Goal: Task Accomplishment & Management: Use online tool/utility

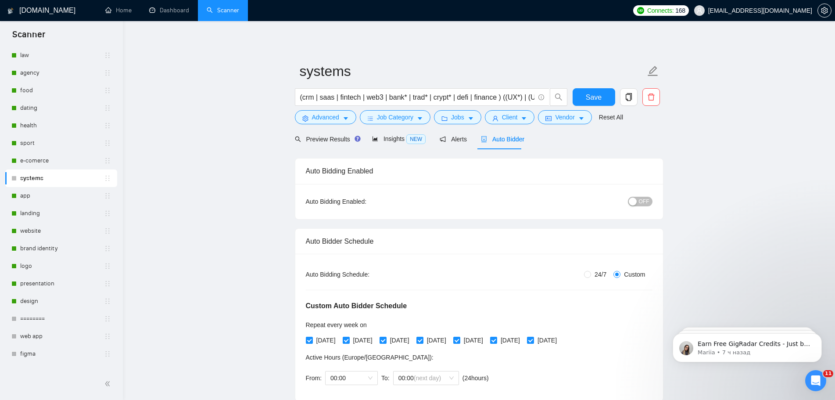
click at [644, 197] on span "OFF" at bounding box center [644, 202] width 11 height 10
click at [590, 101] on span "Save" at bounding box center [594, 97] width 16 height 11
checkbox input "true"
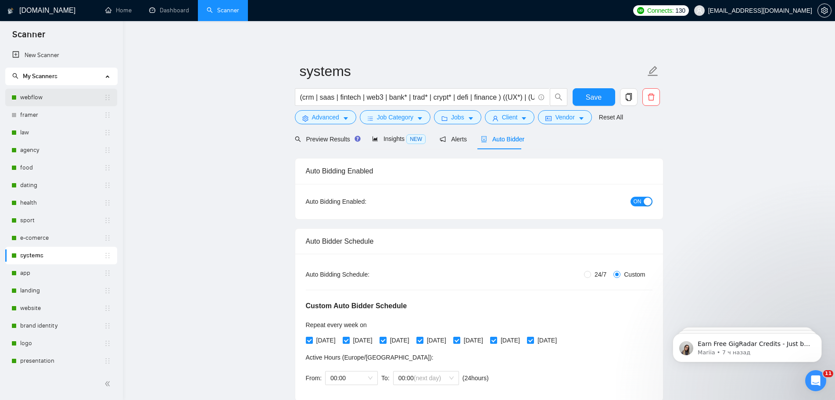
click at [76, 91] on link "webflow" at bounding box center [62, 98] width 84 height 18
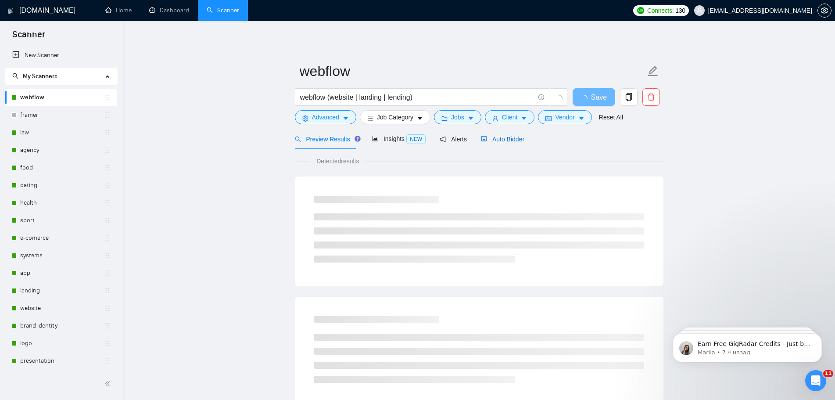
click at [510, 141] on span "Auto Bidder" at bounding box center [502, 139] width 43 height 7
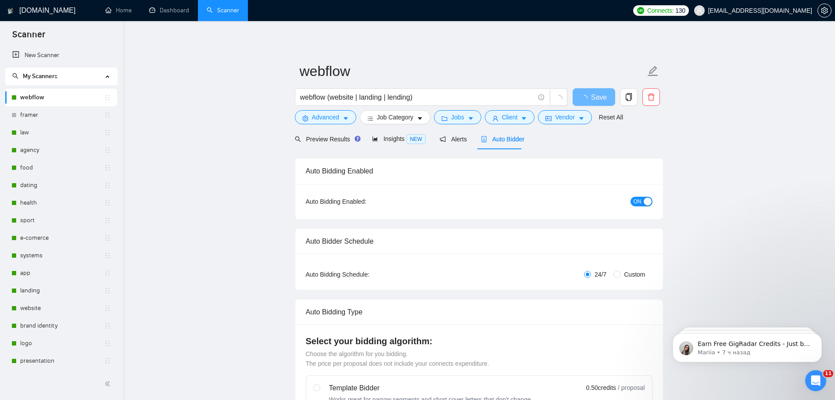
checkbox input "true"
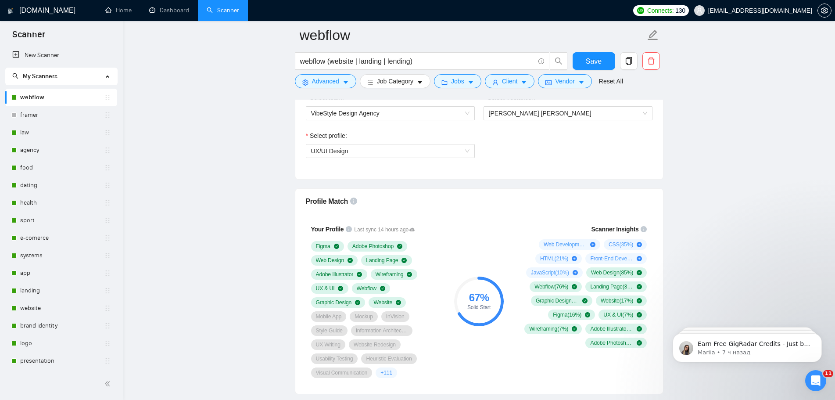
scroll to position [439, 0]
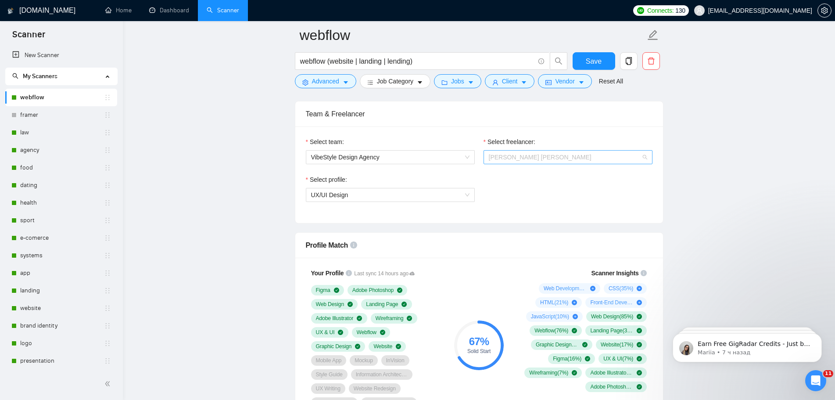
click at [545, 158] on span "[PERSON_NAME] [PERSON_NAME]" at bounding box center [568, 156] width 158 height 13
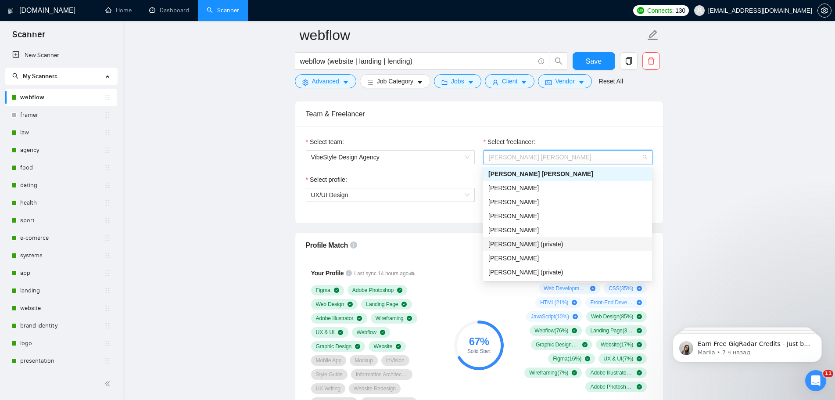
scroll to position [14, 0]
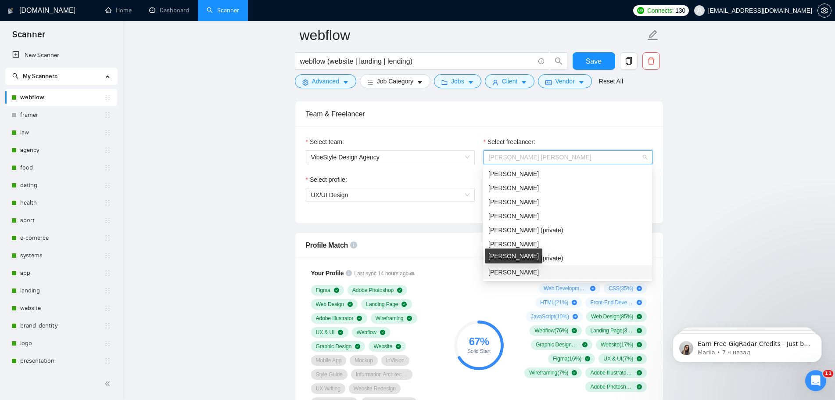
click at [523, 274] on span "[PERSON_NAME]" at bounding box center [513, 271] width 50 height 7
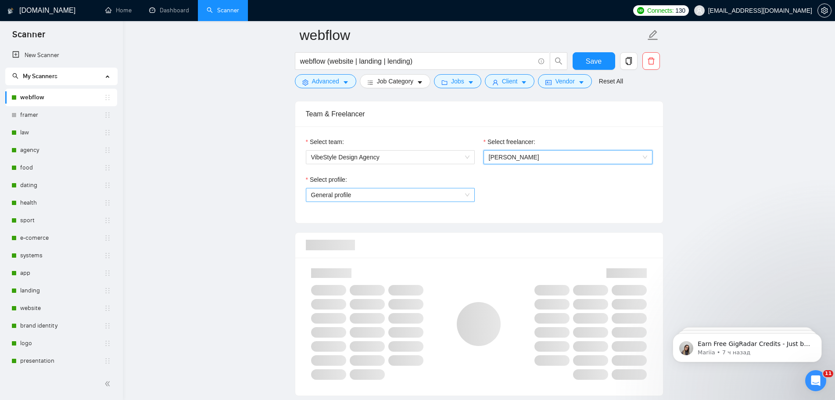
click at [452, 193] on span "General profile" at bounding box center [390, 194] width 158 height 13
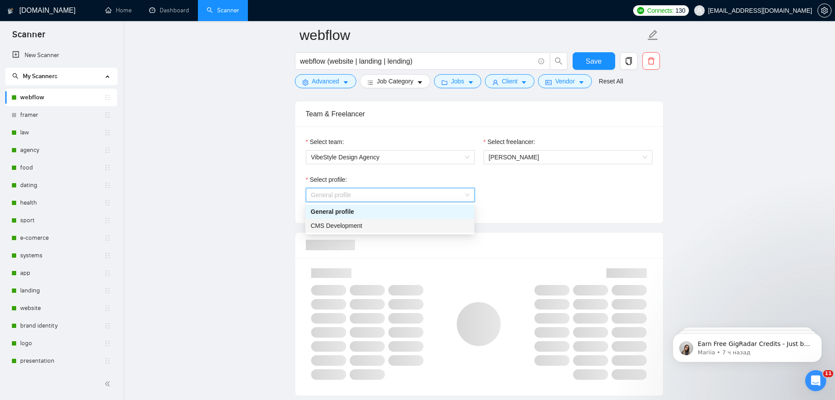
click at [404, 227] on div "CMS Development" at bounding box center [390, 226] width 158 height 10
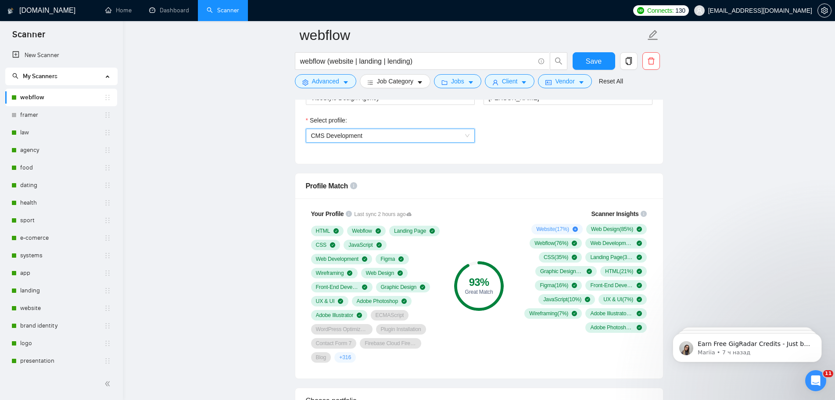
scroll to position [483, 0]
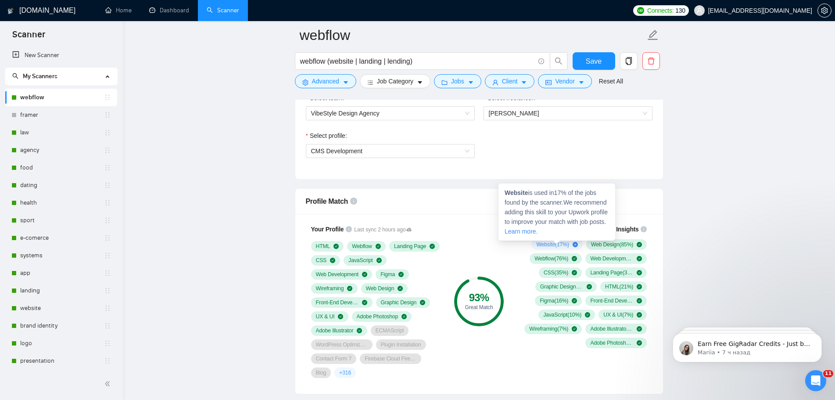
drag, startPoint x: 555, startPoint y: 245, endPoint x: 537, endPoint y: 246, distance: 18.0
click at [537, 246] on span "Website ( 17 %)" at bounding box center [552, 244] width 32 height 7
drag, startPoint x: 528, startPoint y: 193, endPoint x: 506, endPoint y: 193, distance: 21.5
click at [506, 193] on span "Website is used in 17 % of the jobs found by the scanner. We recommend adding t…" at bounding box center [555, 212] width 103 height 46
copy strong "Website"
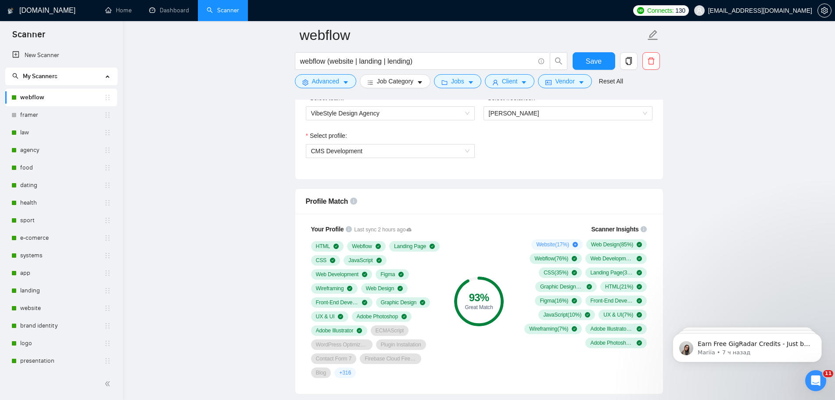
click at [473, 208] on div "Profile Match" at bounding box center [479, 201] width 347 height 25
click at [35, 114] on link "framer" at bounding box center [62, 115] width 84 height 18
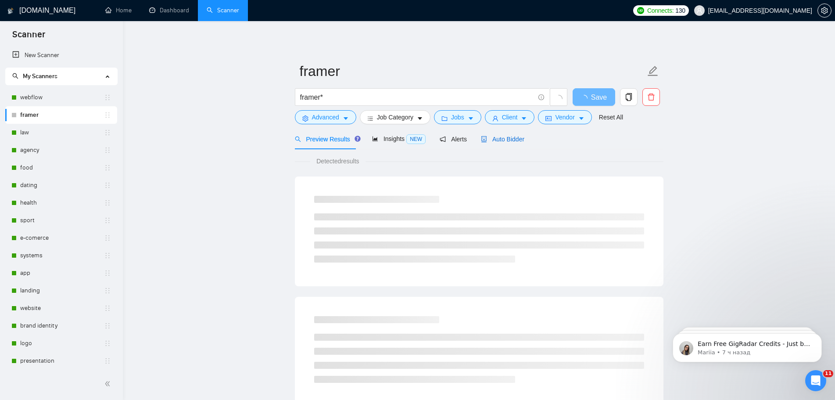
click at [513, 141] on span "Auto Bidder" at bounding box center [502, 139] width 43 height 7
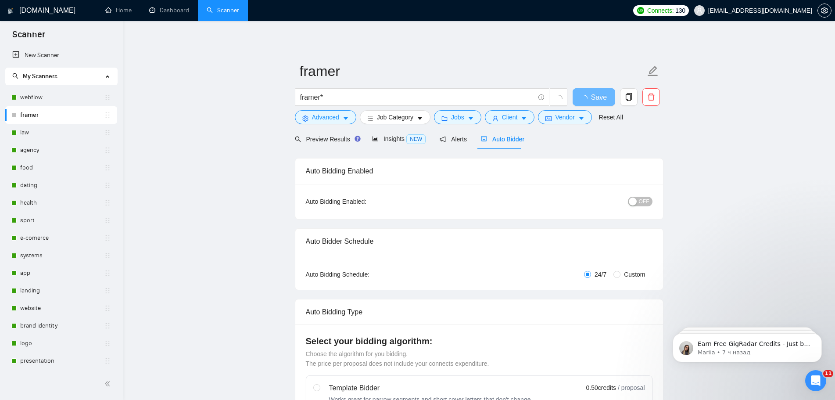
radio input "false"
radio input "true"
checkbox input "true"
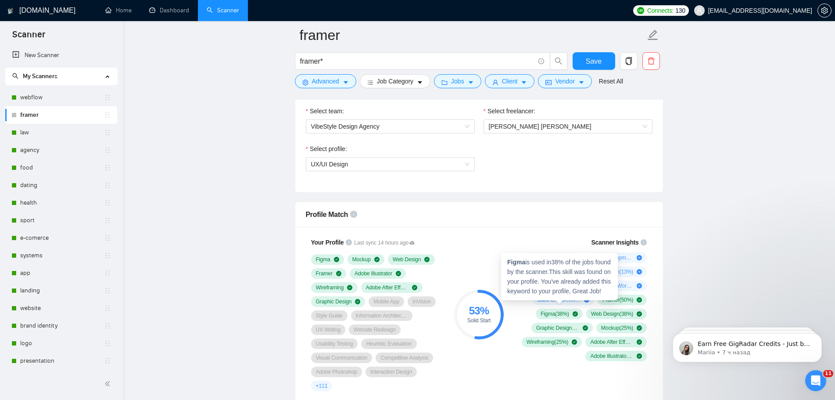
scroll to position [570, 0]
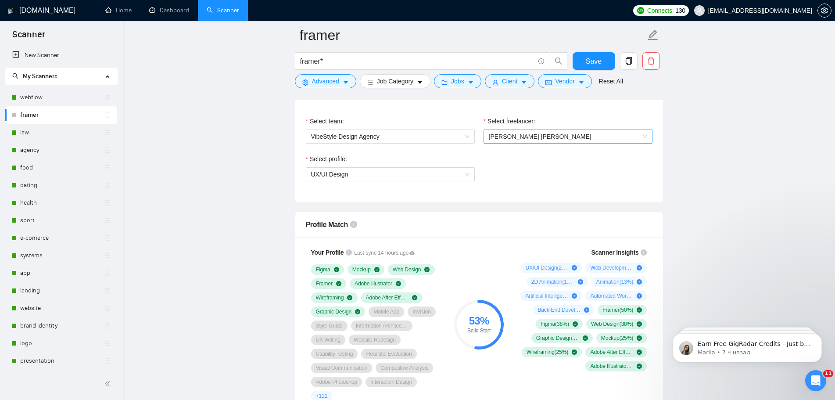
click at [559, 137] on span "[PERSON_NAME] [PERSON_NAME]" at bounding box center [568, 136] width 158 height 13
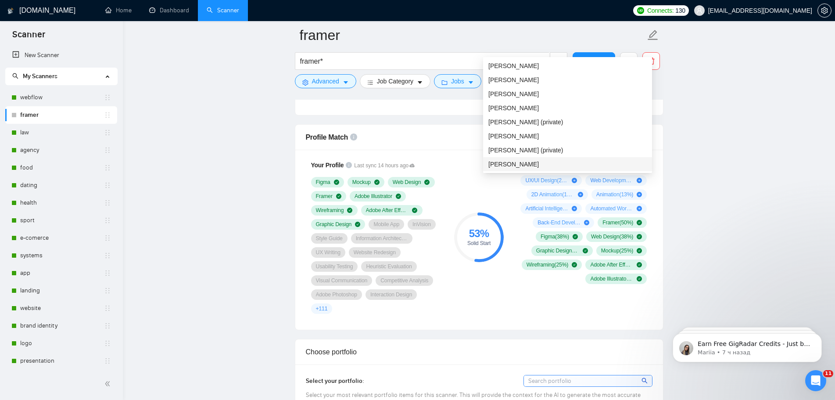
scroll to position [658, 0]
click at [518, 161] on span "[PERSON_NAME]" at bounding box center [513, 163] width 50 height 7
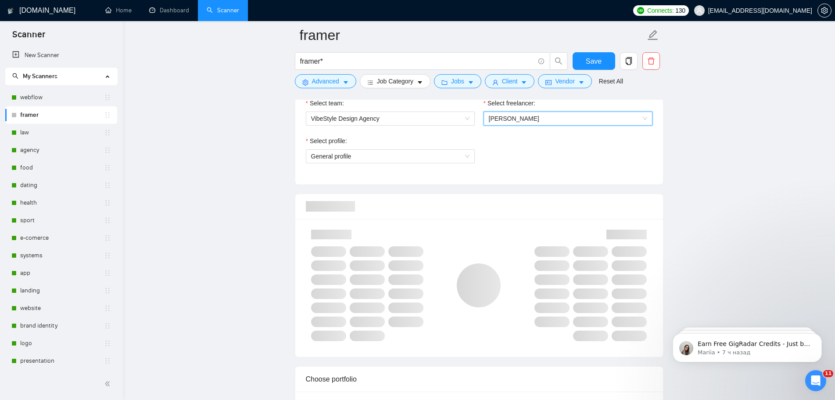
scroll to position [570, 0]
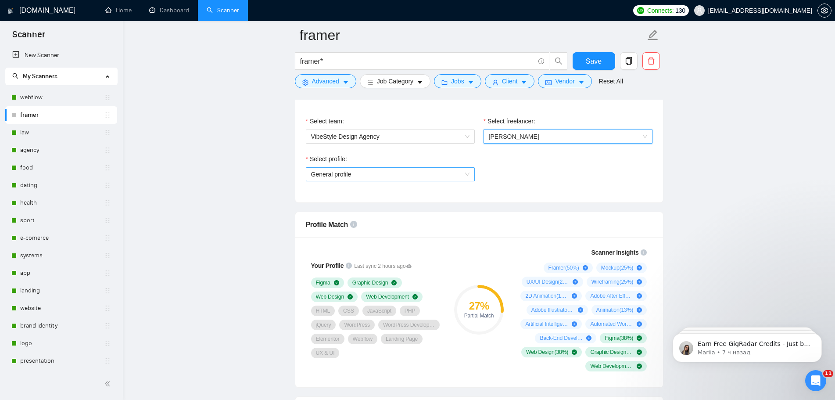
click at [435, 177] on span "General profile" at bounding box center [390, 174] width 158 height 13
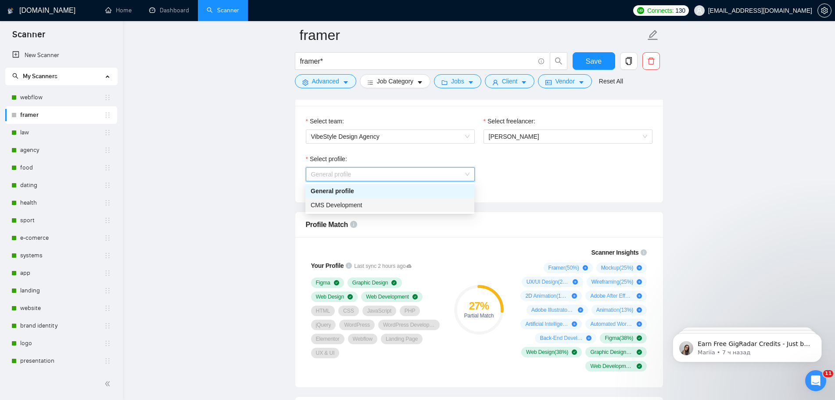
click at [368, 205] on div "CMS Development" at bounding box center [390, 205] width 158 height 10
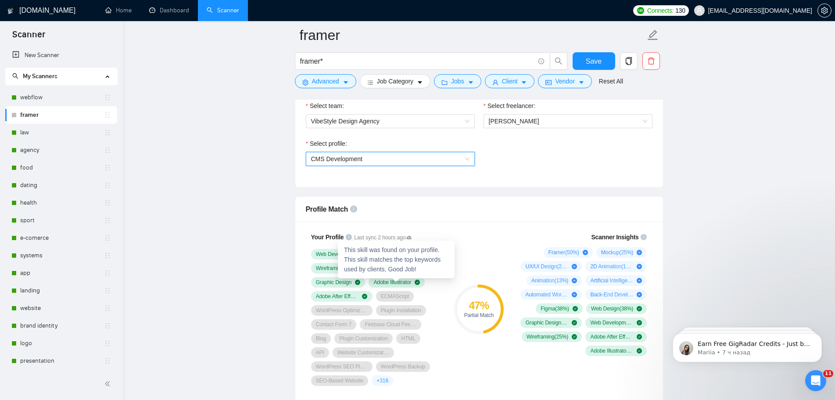
scroll to position [526, 0]
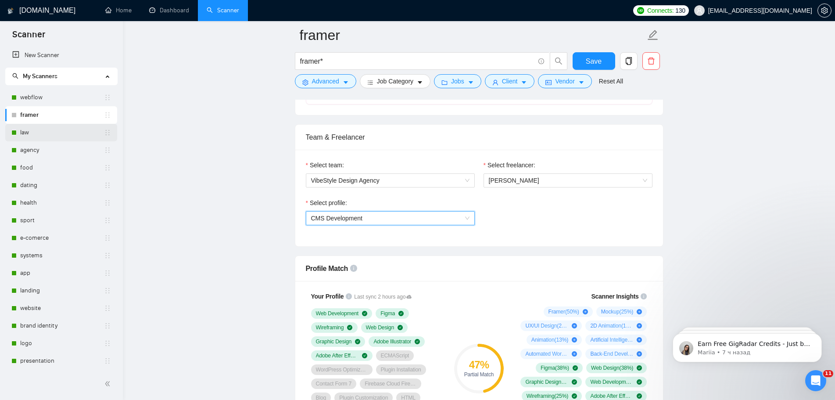
click at [53, 132] on link "law" at bounding box center [62, 133] width 84 height 18
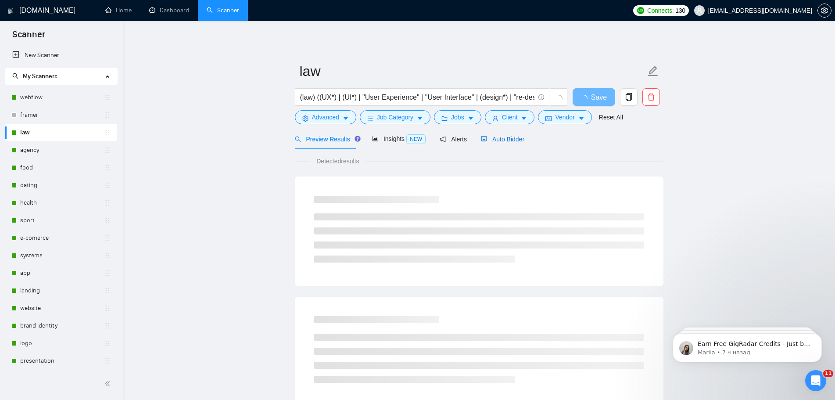
click at [509, 140] on span "Auto Bidder" at bounding box center [502, 139] width 43 height 7
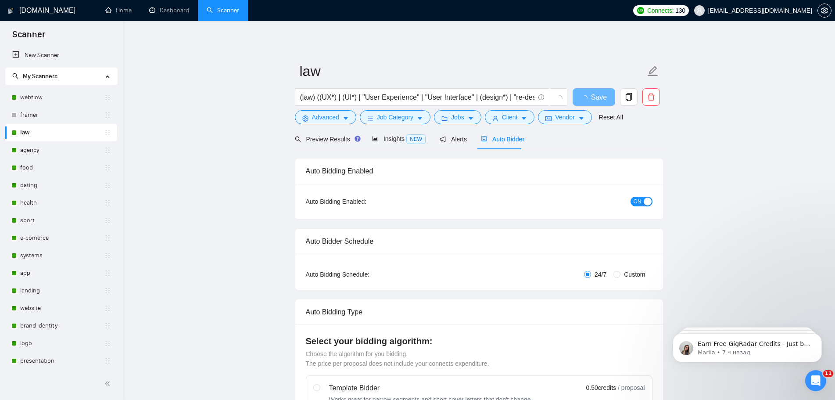
radio input "false"
radio input "true"
checkbox input "true"
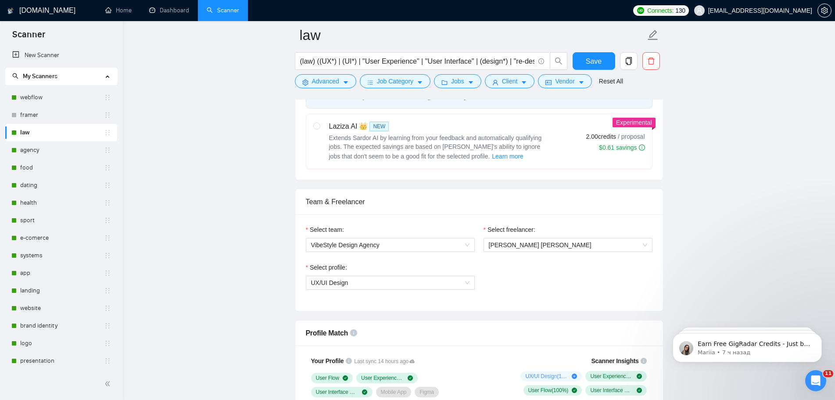
scroll to position [526, 0]
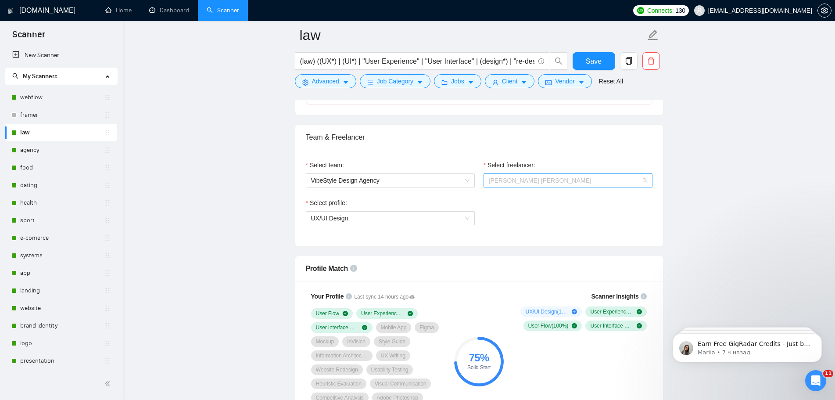
click at [542, 176] on span "[PERSON_NAME] [PERSON_NAME]" at bounding box center [568, 180] width 158 height 13
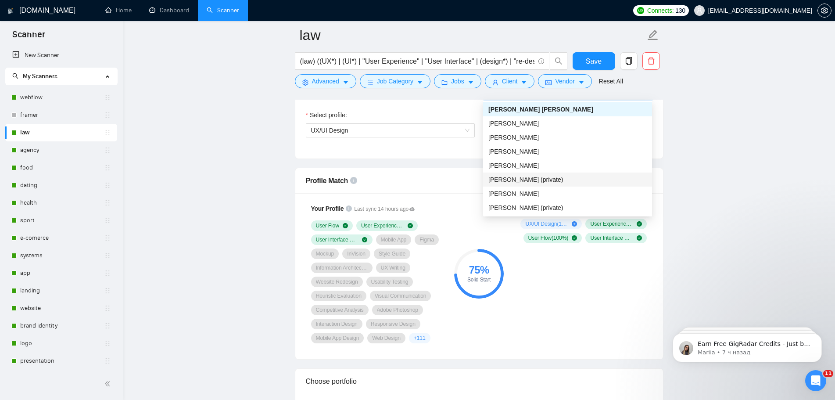
scroll to position [14, 0]
click at [537, 208] on div "[PERSON_NAME]" at bounding box center [567, 208] width 158 height 10
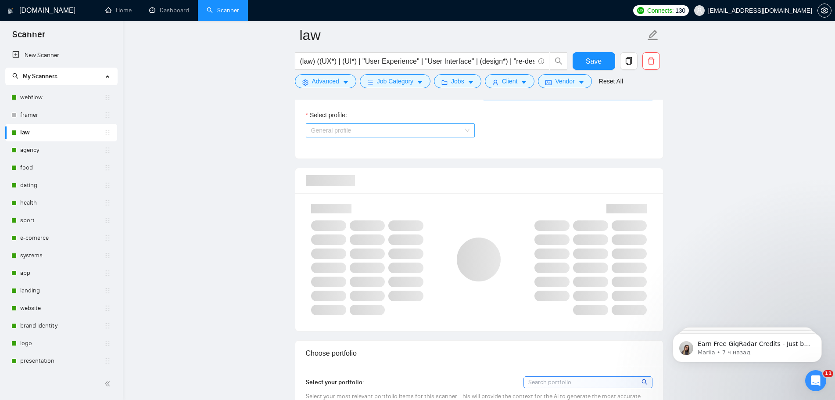
click at [356, 125] on span "General profile" at bounding box center [390, 130] width 158 height 13
click at [361, 160] on span "CMS Development" at bounding box center [337, 160] width 52 height 7
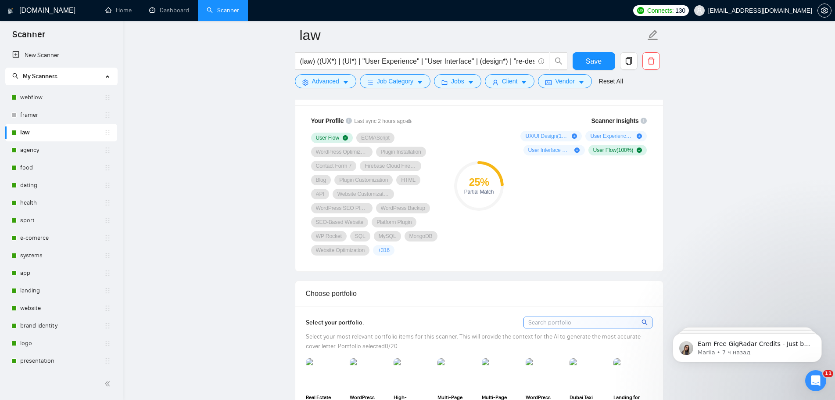
scroll to position [658, 0]
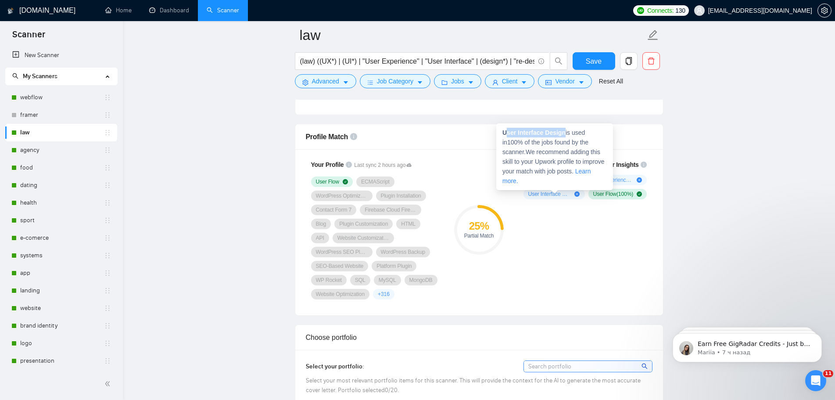
drag, startPoint x: 564, startPoint y: 132, endPoint x: 506, endPoint y: 136, distance: 58.0
click at [506, 133] on span "User Interface Design is used in 100 % of the jobs found by the scanner. We rec…" at bounding box center [553, 156] width 102 height 55
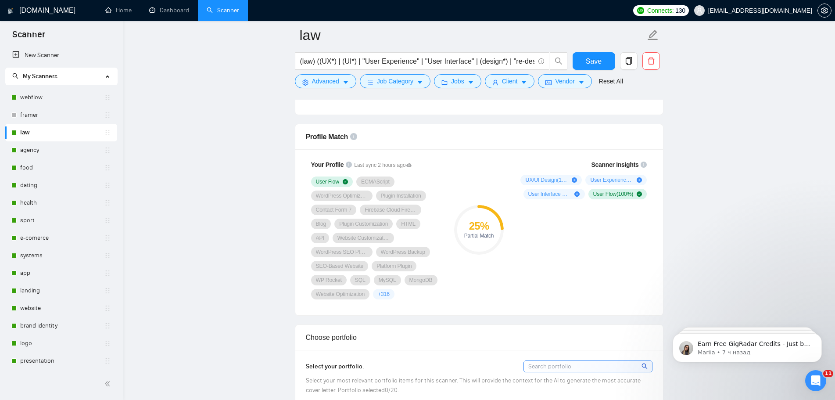
click at [562, 235] on div "Scanner Insights UX/UI Design ( 100 %) User Experience Design ( 100 %) User Int…" at bounding box center [582, 229] width 140 height 150
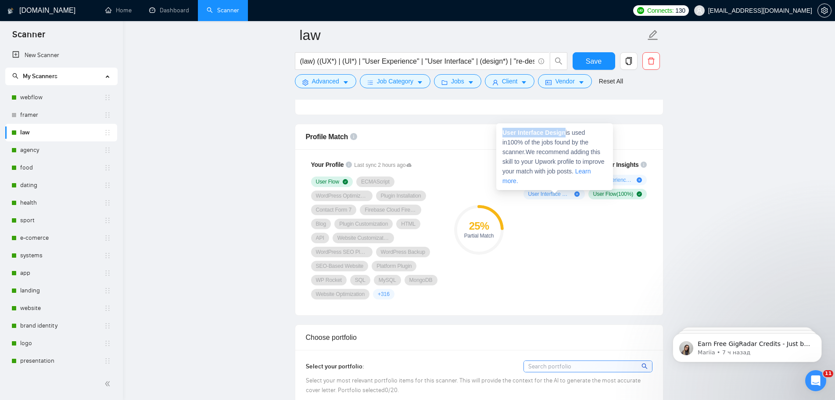
drag, startPoint x: 564, startPoint y: 133, endPoint x: 501, endPoint y: 132, distance: 63.2
click at [501, 132] on div "User Interface Design is used in 100 % of the jobs found by the scanner. We rec…" at bounding box center [554, 156] width 117 height 67
copy strong "User Interface Design"
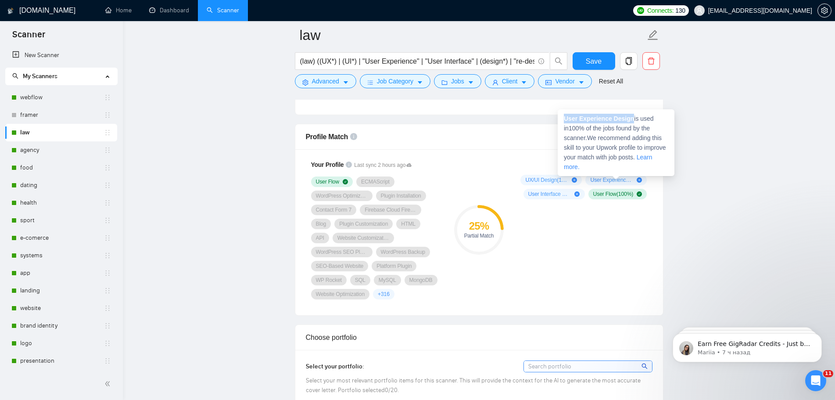
drag, startPoint x: 630, startPoint y: 121, endPoint x: 565, endPoint y: 118, distance: 65.0
click at [565, 118] on strong "User Experience Design" at bounding box center [599, 118] width 70 height 7
copy strong "User Experience Design"
click at [624, 240] on div "Scanner Insights UX/UI Design ( 100 %) User Experience Design ( 100 %) User Int…" at bounding box center [582, 229] width 140 height 150
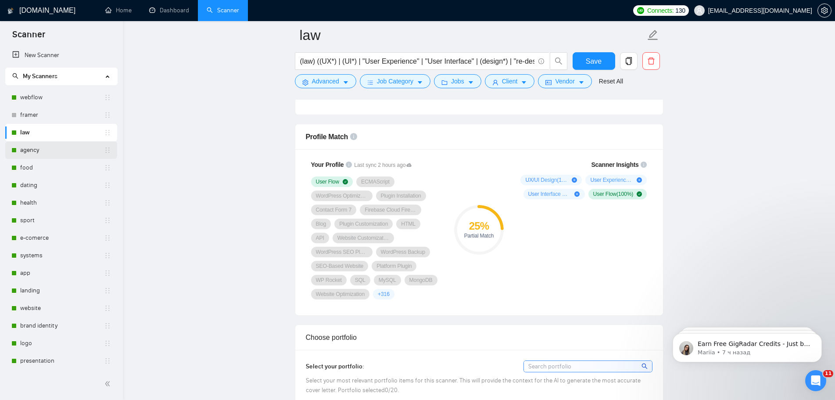
click at [27, 150] on link "agency" at bounding box center [62, 150] width 84 height 18
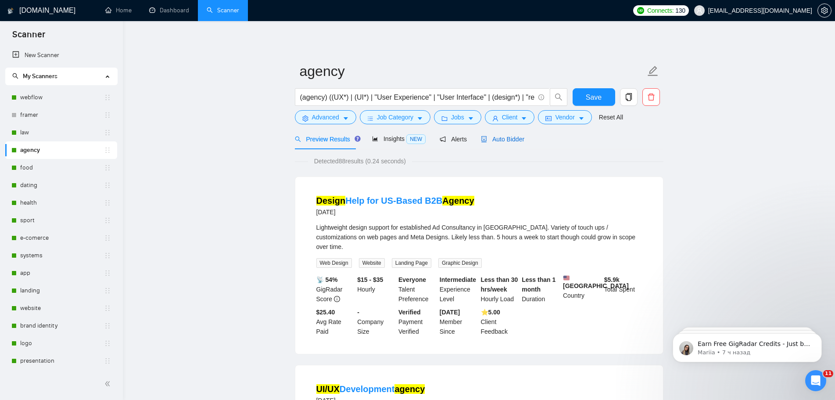
click at [508, 142] on span "Auto Bidder" at bounding box center [502, 139] width 43 height 7
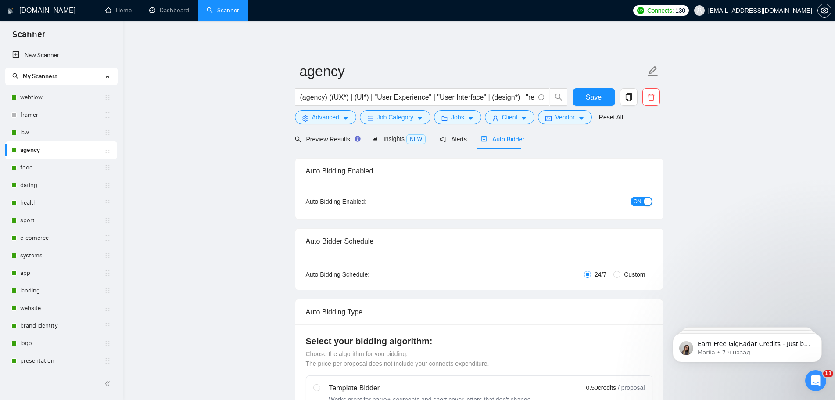
radio input "false"
radio input "true"
checkbox input "true"
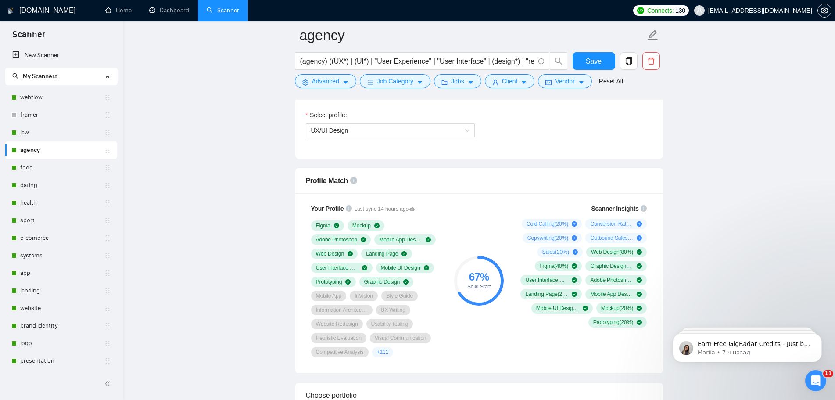
scroll to position [483, 0]
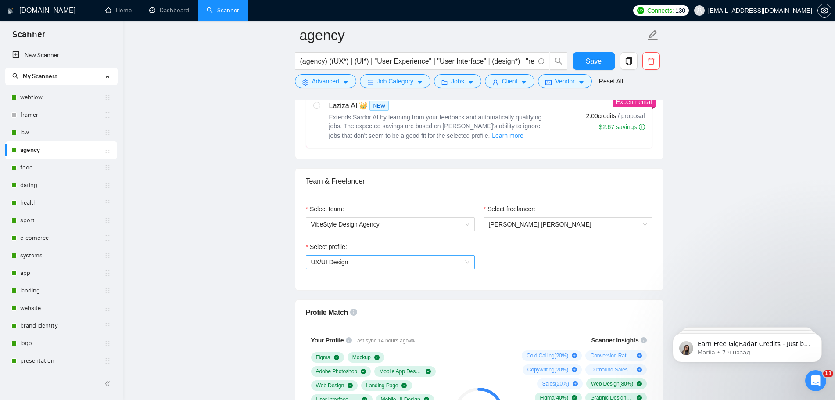
click at [395, 263] on span "UX/UI Design" at bounding box center [390, 261] width 158 height 13
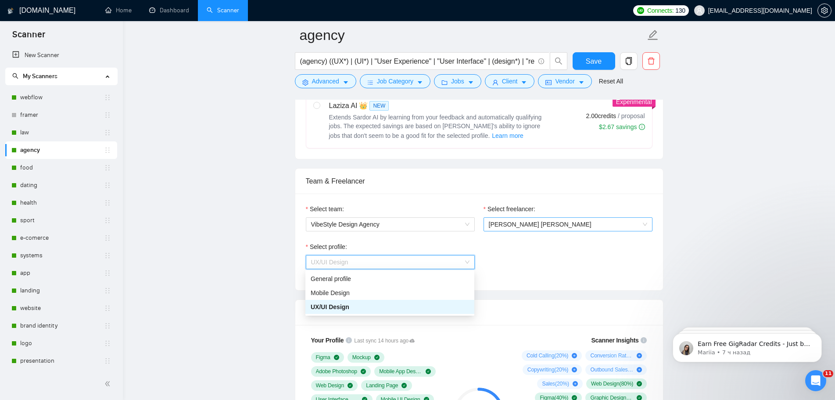
click at [557, 217] on div "[PERSON_NAME] [PERSON_NAME]" at bounding box center [567, 224] width 169 height 14
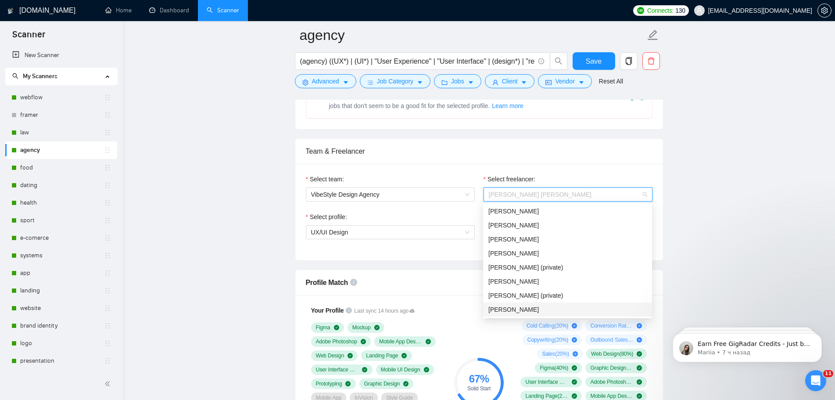
scroll to position [526, 0]
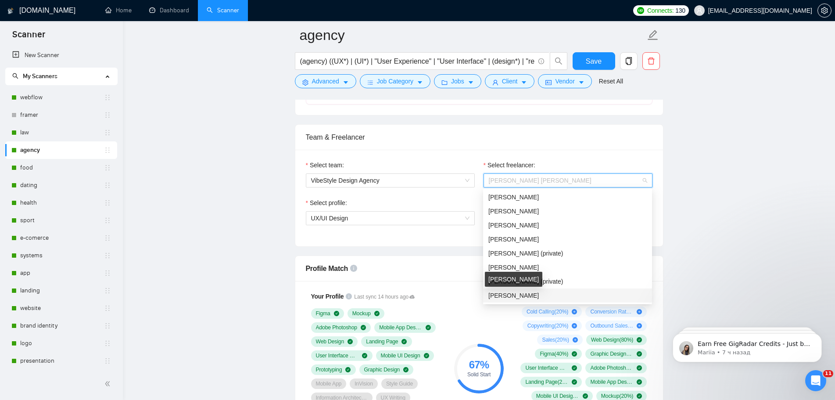
click at [517, 294] on span "[PERSON_NAME]" at bounding box center [513, 295] width 50 height 7
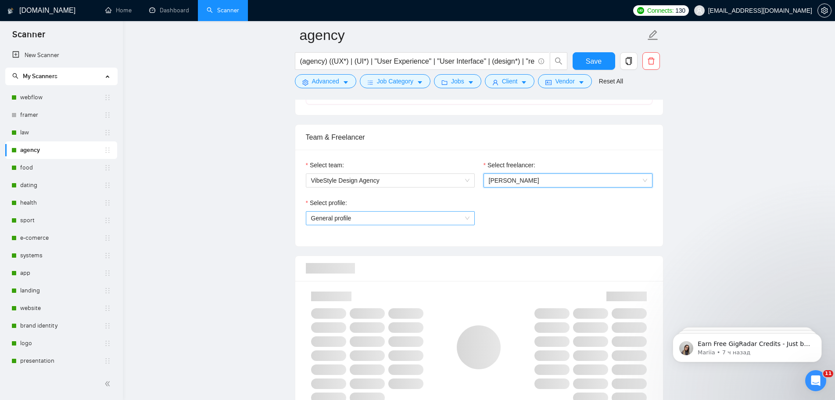
click at [398, 219] on span "General profile" at bounding box center [390, 217] width 158 height 13
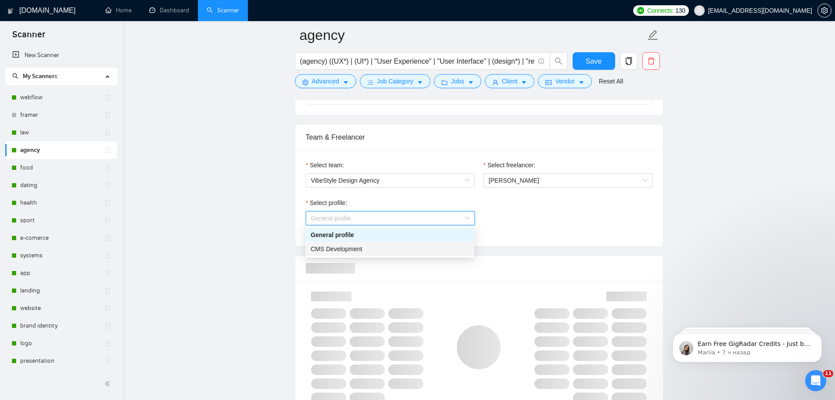
click at [362, 250] on div "CMS Development" at bounding box center [390, 249] width 158 height 10
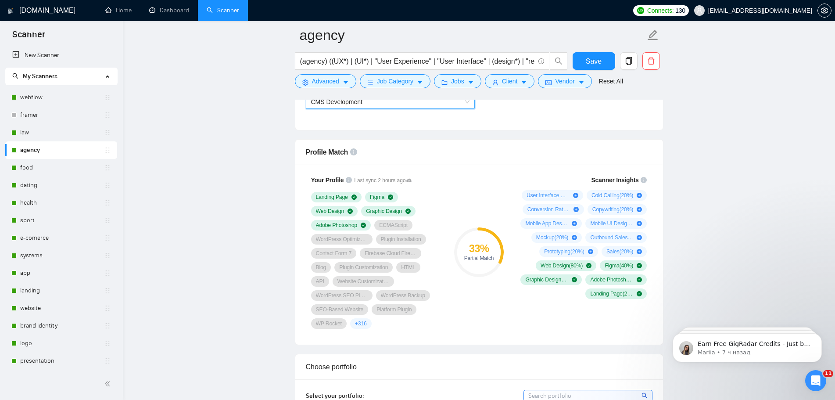
scroll to position [658, 0]
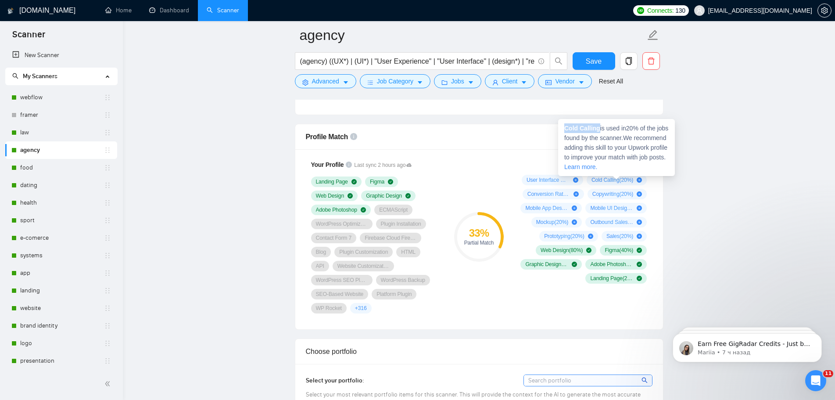
drag, startPoint x: 599, startPoint y: 128, endPoint x: 563, endPoint y: 128, distance: 36.0
click at [563, 128] on div "Cold Calling is used in 20 % of the jobs found by the scanner. We recommend add…" at bounding box center [616, 147] width 117 height 57
copy strong "Cold Calling"
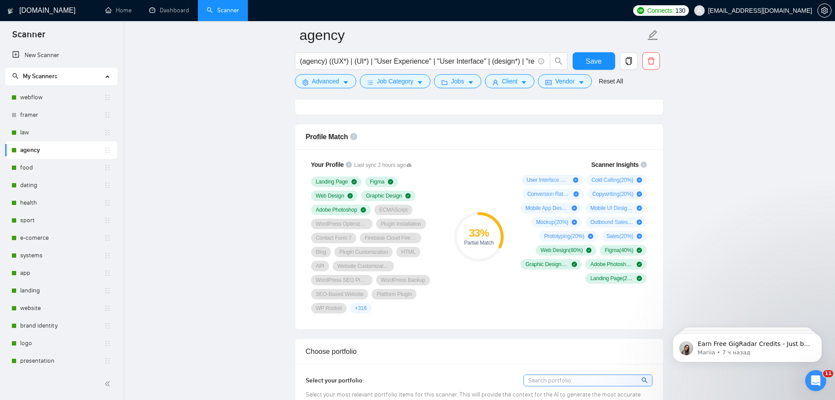
drag, startPoint x: 678, startPoint y: 211, endPoint x: 697, endPoint y: 198, distance: 22.9
drag, startPoint x: 600, startPoint y: 141, endPoint x: 563, endPoint y: 143, distance: 36.9
click at [563, 143] on div "Copywriting is used in 20 % of the jobs found by the scanner. We recommend addi…" at bounding box center [616, 161] width 117 height 57
copy strong "Copywriting"
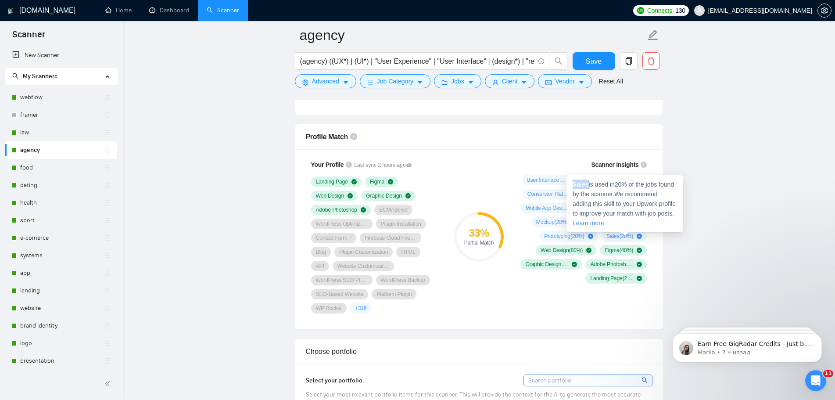
drag, startPoint x: 586, startPoint y: 184, endPoint x: 572, endPoint y: 184, distance: 14.0
click at [572, 184] on strong "Sales" at bounding box center [580, 184] width 16 height 7
copy strong "Sales"
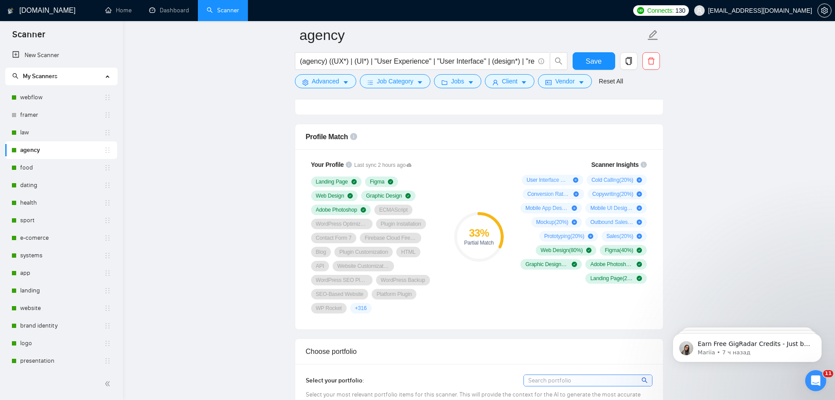
click at [499, 276] on div "33 % Partial Match" at bounding box center [478, 236] width 59 height 164
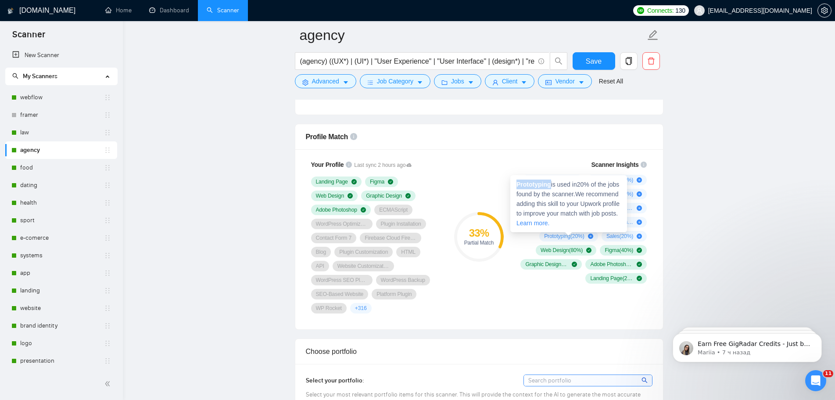
drag, startPoint x: 551, startPoint y: 183, endPoint x: 517, endPoint y: 184, distance: 34.2
click at [517, 184] on span "Prototyping is used in 20 % of the jobs found by the scanner. We recommend addi…" at bounding box center [567, 204] width 103 height 46
copy strong "Prototyping"
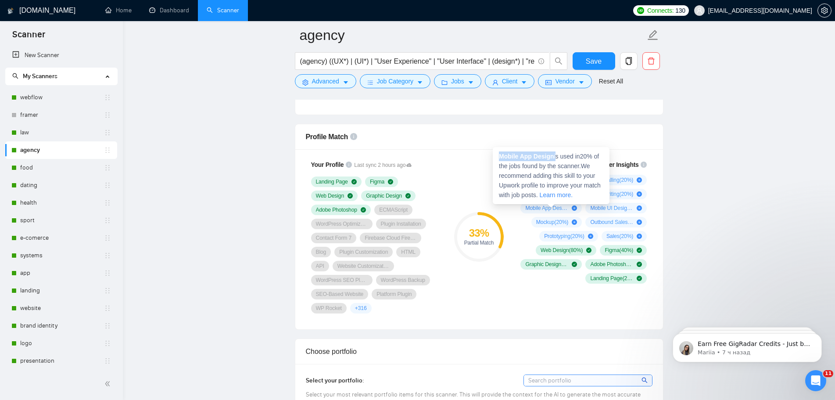
drag, startPoint x: 555, startPoint y: 156, endPoint x: 499, endPoint y: 154, distance: 56.2
click at [499, 154] on span "Mobile App Design is used in 20 % of the jobs found by the scanner. We recommen…" at bounding box center [550, 176] width 102 height 46
copy span "Mobile App Design"
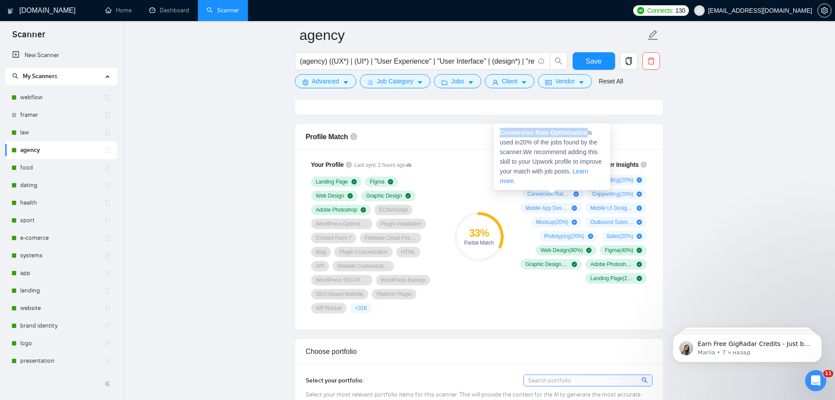
drag, startPoint x: 586, startPoint y: 131, endPoint x: 495, endPoint y: 129, distance: 91.3
click at [495, 129] on div "Conversion Rate Optimization is used in 20 % of the jobs found by the scanner. …" at bounding box center [551, 156] width 117 height 67
copy strong "Conversion Rate Optimization"
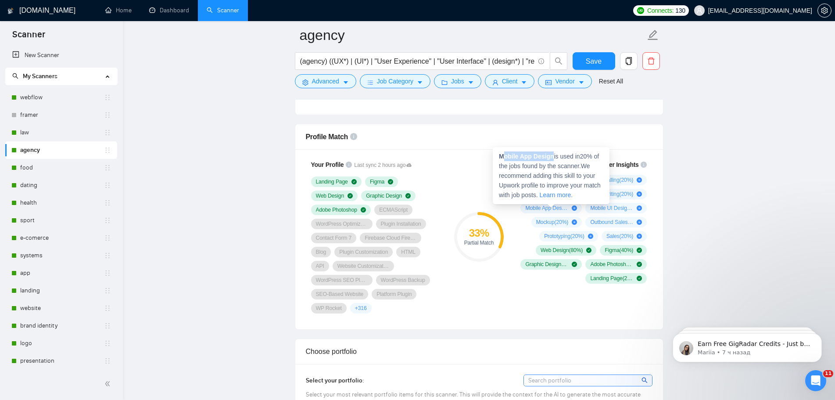
drag, startPoint x: 553, startPoint y: 157, endPoint x: 504, endPoint y: 156, distance: 48.7
click at [504, 156] on strong "Mobile App Design" at bounding box center [526, 156] width 55 height 7
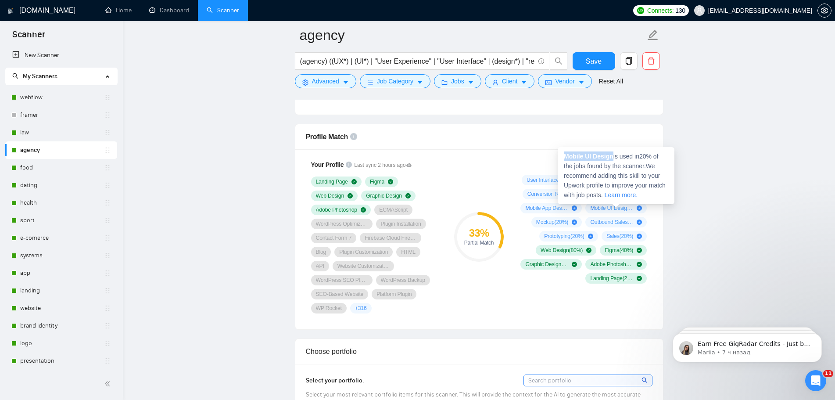
drag, startPoint x: 613, startPoint y: 155, endPoint x: 564, endPoint y: 155, distance: 49.6
click at [564, 155] on strong "Mobile UI Design" at bounding box center [589, 156] width 50 height 7
copy strong "Mobile UI Design"
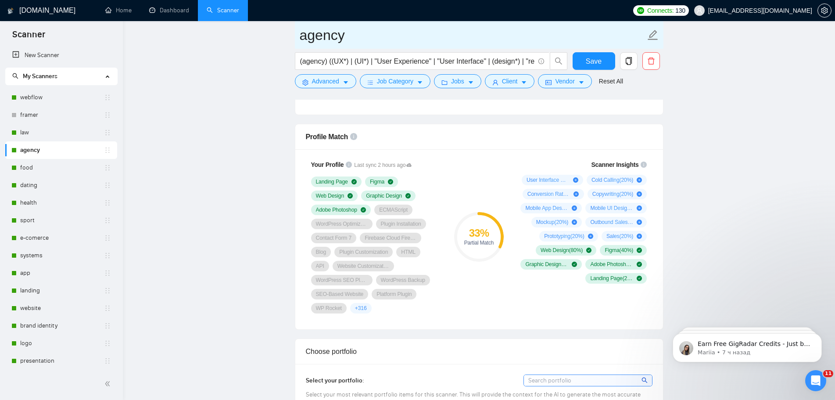
drag, startPoint x: 42, startPoint y: 168, endPoint x: 461, endPoint y: 31, distance: 440.7
click at [42, 167] on link "food" at bounding box center [62, 168] width 84 height 18
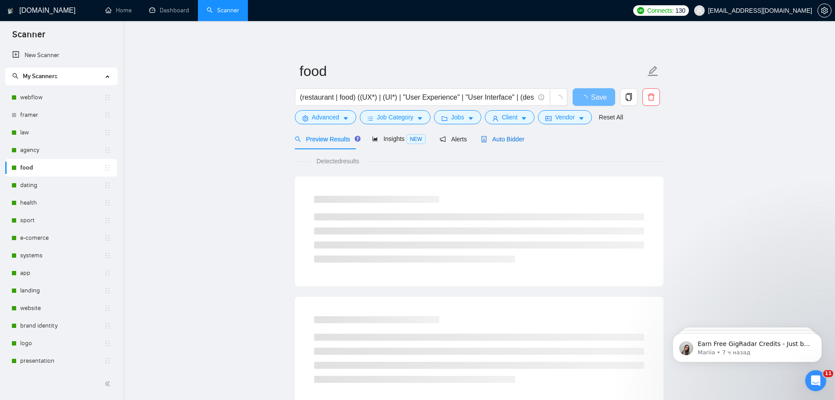
click at [508, 141] on span "Auto Bidder" at bounding box center [502, 139] width 43 height 7
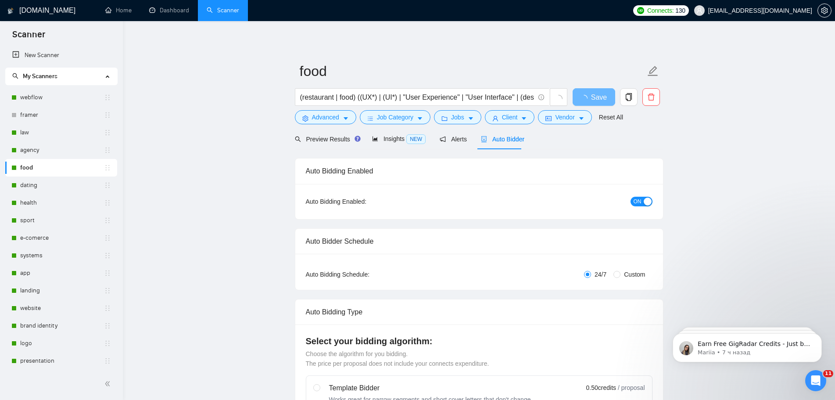
radio input "false"
radio input "true"
checkbox input "true"
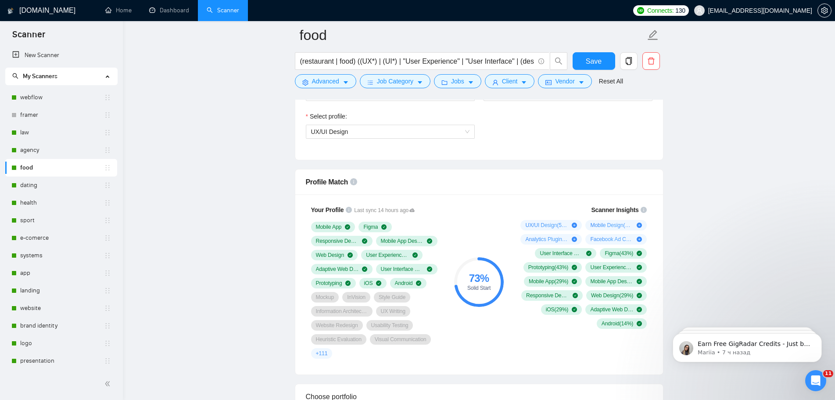
scroll to position [570, 0]
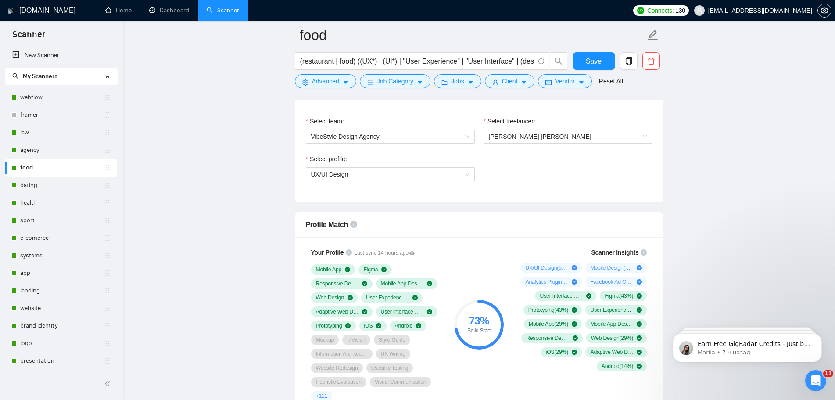
click at [534, 126] on div "Select freelancer:" at bounding box center [567, 122] width 169 height 13
click at [534, 133] on span "[PERSON_NAME] [PERSON_NAME]" at bounding box center [540, 136] width 103 height 7
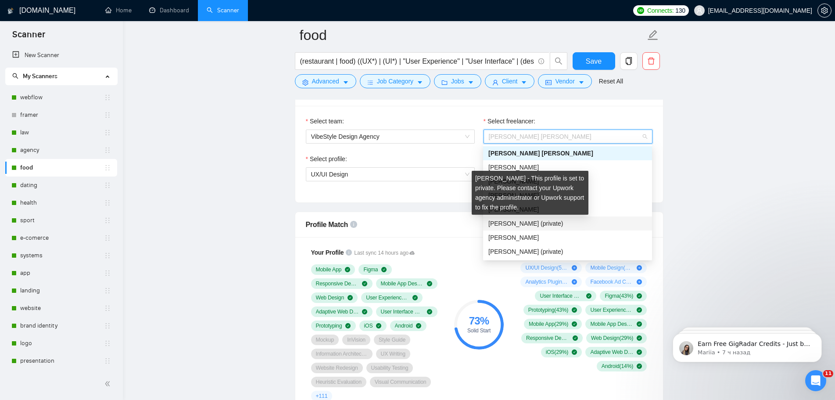
scroll to position [14, 0]
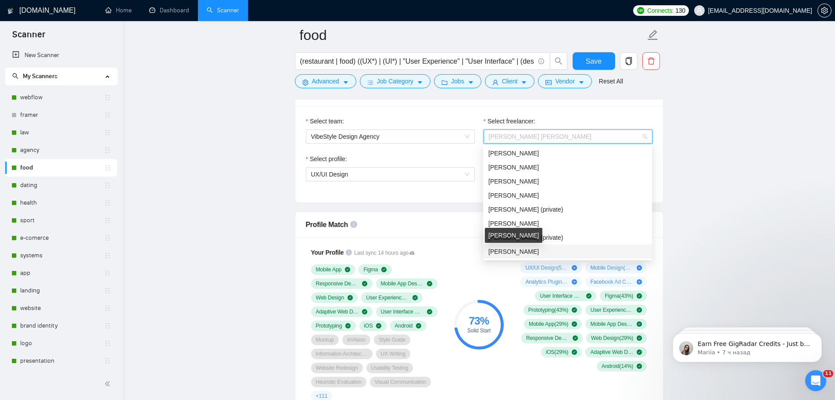
click at [527, 248] on span "[PERSON_NAME]" at bounding box center [513, 251] width 50 height 7
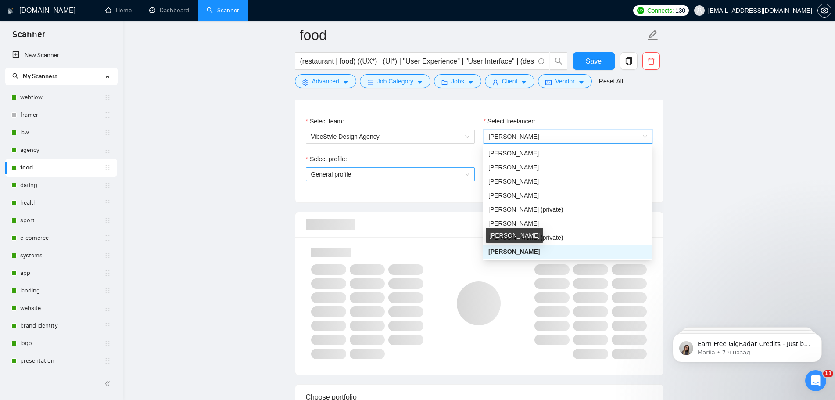
click at [407, 179] on span "General profile" at bounding box center [390, 174] width 158 height 13
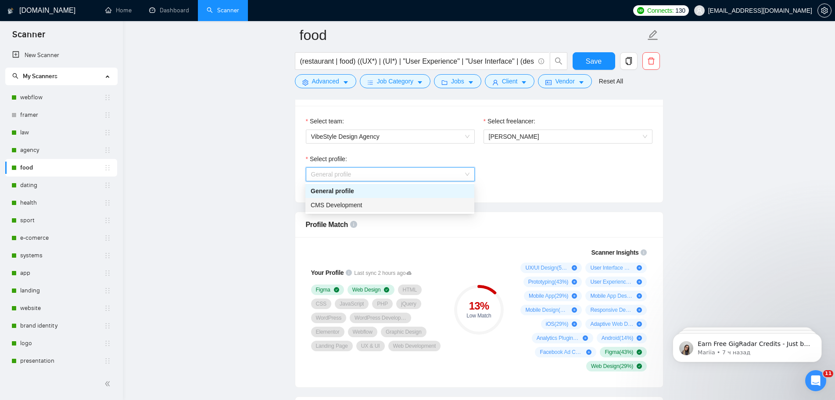
click at [372, 206] on div "CMS Development" at bounding box center [390, 205] width 158 height 10
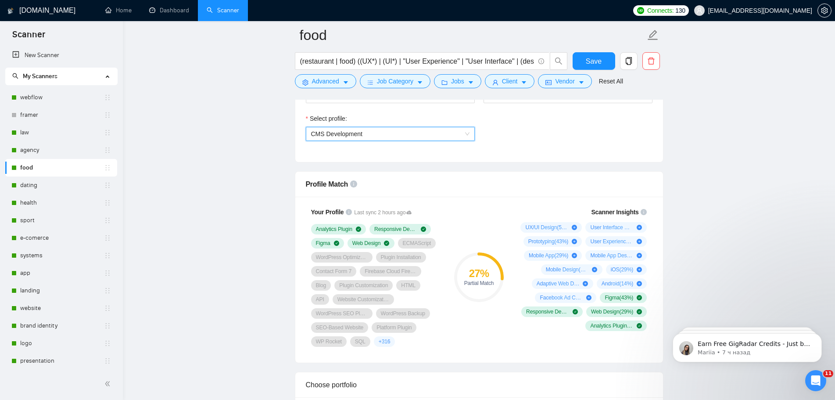
scroll to position [658, 0]
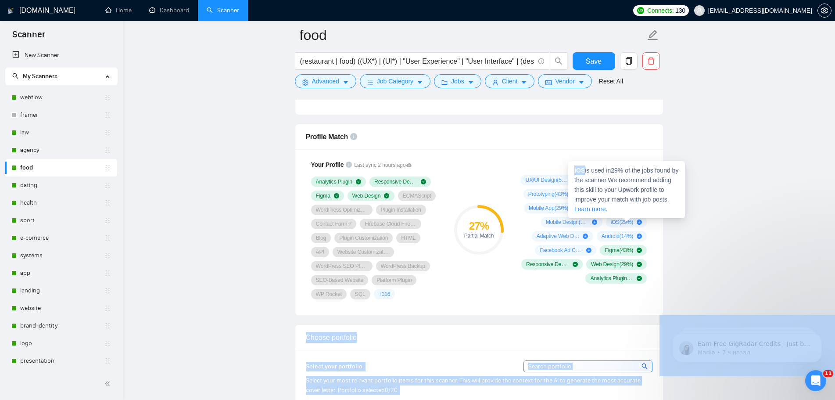
drag, startPoint x: 584, startPoint y: 171, endPoint x: 566, endPoint y: 168, distance: 18.2
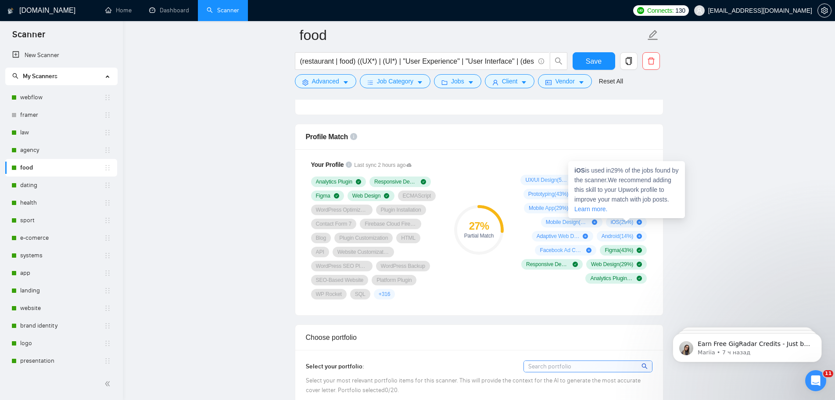
click at [585, 170] on span "iOS is used in 29 % of the jobs found by the scanner. We recommend adding this …" at bounding box center [626, 190] width 104 height 46
drag, startPoint x: 585, startPoint y: 169, endPoint x: 572, endPoint y: 169, distance: 12.7
click at [572, 169] on div "iOS is used in 29 % of the jobs found by the scanner. We recommend adding this …" at bounding box center [626, 189] width 117 height 57
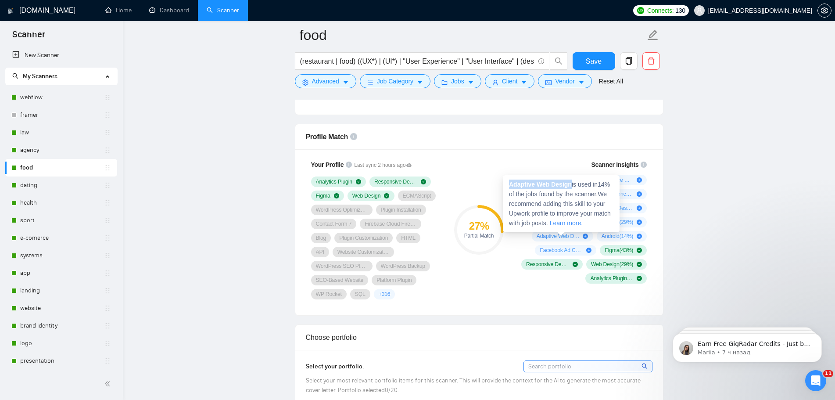
drag, startPoint x: 570, startPoint y: 184, endPoint x: 511, endPoint y: 182, distance: 59.7
click at [511, 182] on strong "Adaptive Web Design" at bounding box center [540, 184] width 63 height 7
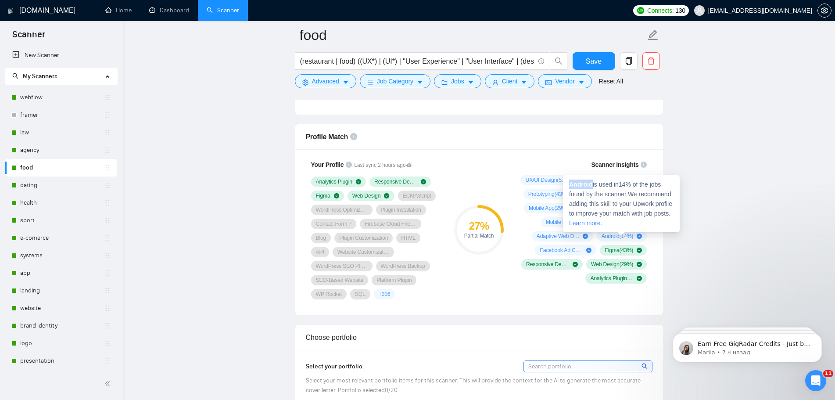
drag, startPoint x: 593, startPoint y: 185, endPoint x: 563, endPoint y: 182, distance: 29.9
click at [563, 182] on div "Android is used in 14 % of the jobs found by the scanner. We recommend adding t…" at bounding box center [621, 203] width 117 height 57
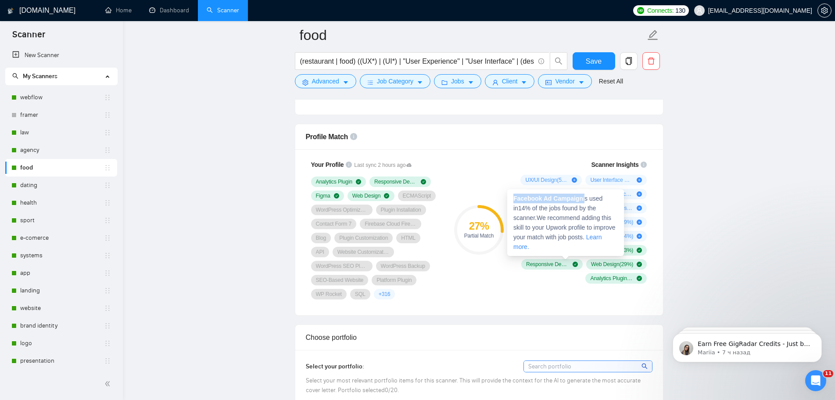
drag, startPoint x: 582, startPoint y: 197, endPoint x: 513, endPoint y: 195, distance: 69.3
click at [513, 195] on div "Facebook Ad Campaign is used in 14 % of the jobs found by the scanner. We recom…" at bounding box center [565, 222] width 117 height 67
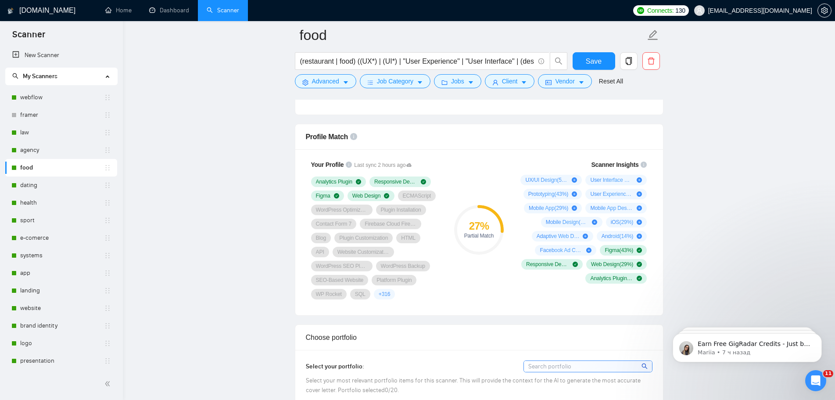
click at [476, 349] on div "Choose portfolio" at bounding box center [479, 337] width 347 height 25
click at [440, 132] on div "Profile Match" at bounding box center [479, 136] width 347 height 25
click at [36, 181] on link "dating" at bounding box center [62, 185] width 84 height 18
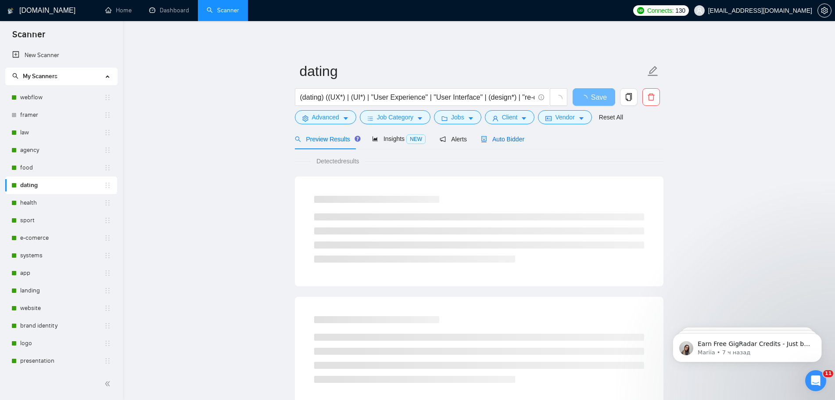
click at [506, 143] on span "Auto Bidder" at bounding box center [502, 139] width 43 height 7
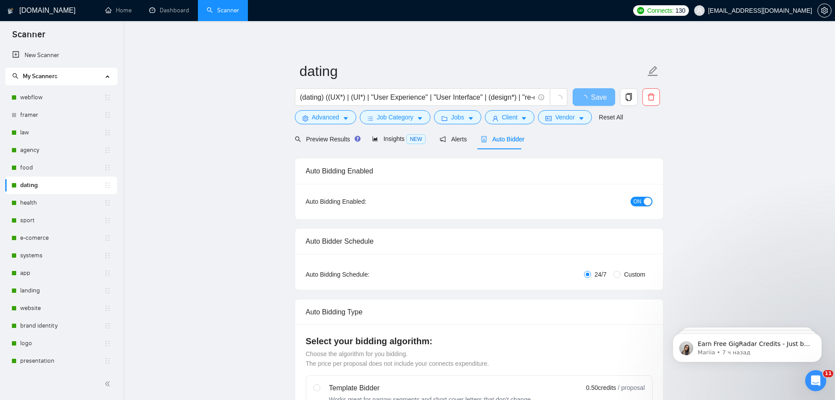
radio input "false"
radio input "true"
checkbox input "true"
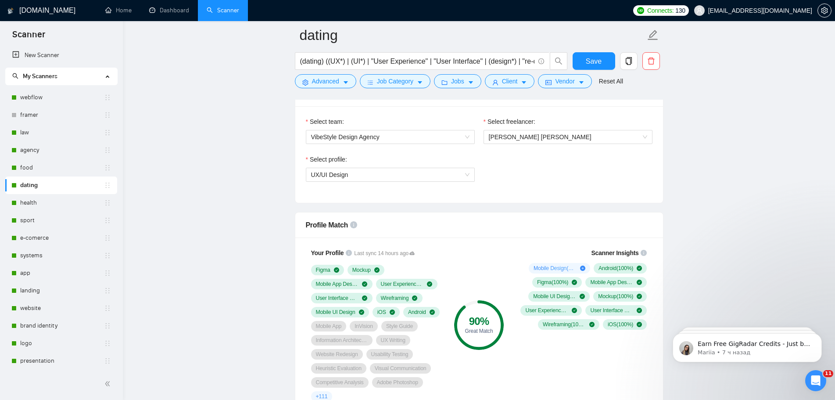
scroll to position [570, 0]
click at [519, 135] on span "[PERSON_NAME] [PERSON_NAME]" at bounding box center [540, 136] width 103 height 7
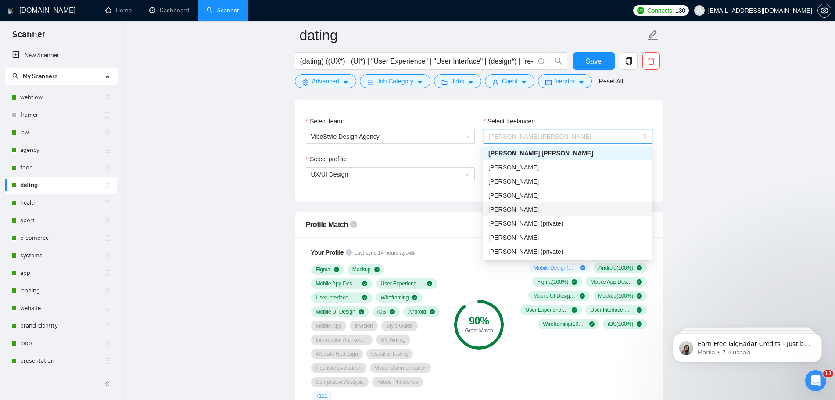
scroll to position [14, 0]
click at [522, 251] on span "[PERSON_NAME]" at bounding box center [513, 251] width 50 height 7
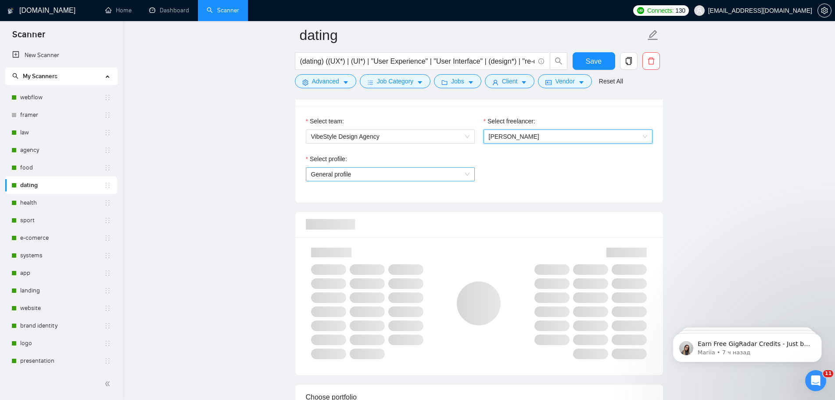
click at [408, 171] on span "General profile" at bounding box center [390, 174] width 158 height 13
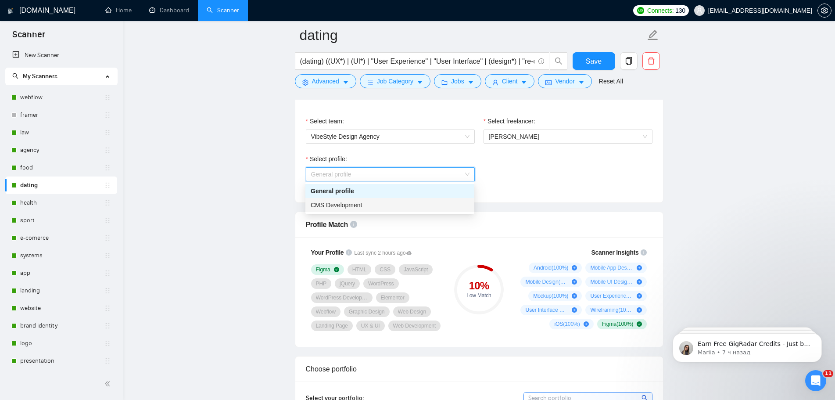
click at [383, 203] on div "CMS Development" at bounding box center [390, 205] width 158 height 10
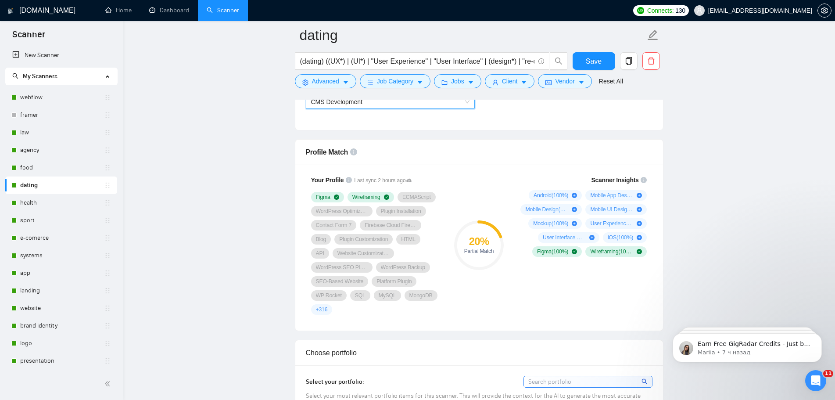
scroll to position [658, 0]
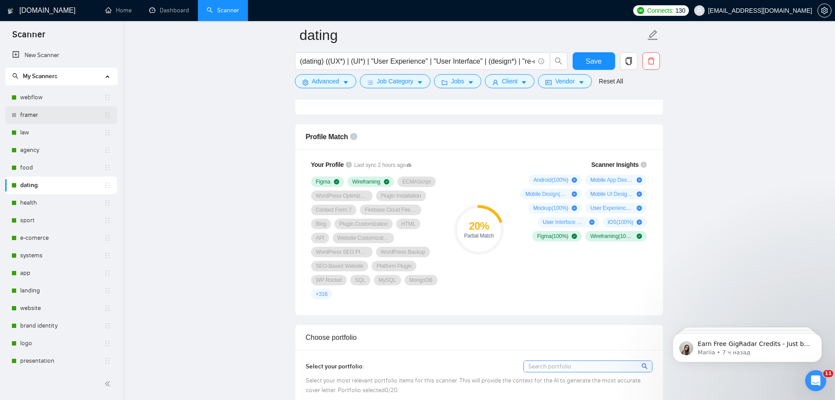
click at [48, 113] on link "framer" at bounding box center [62, 115] width 84 height 18
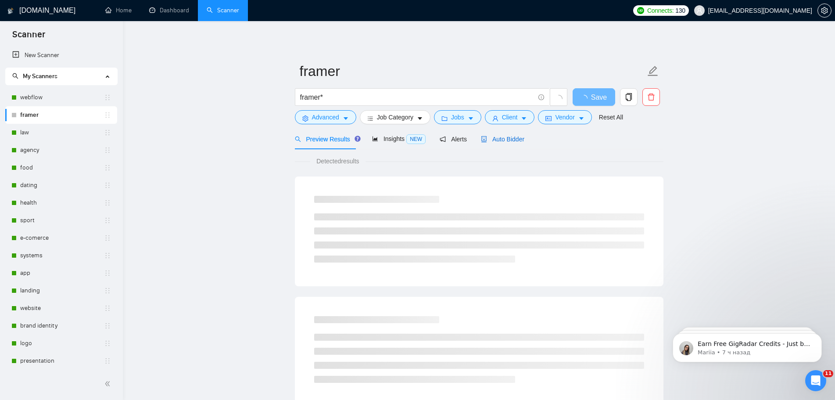
click at [502, 143] on span "Auto Bidder" at bounding box center [502, 139] width 43 height 7
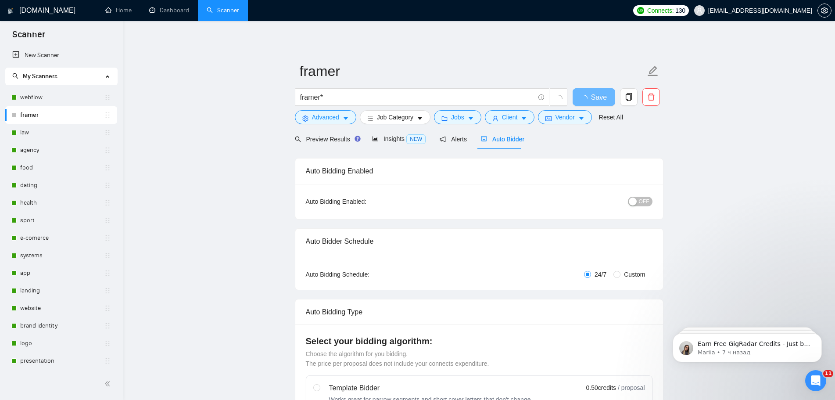
radio input "false"
radio input "true"
checkbox input "true"
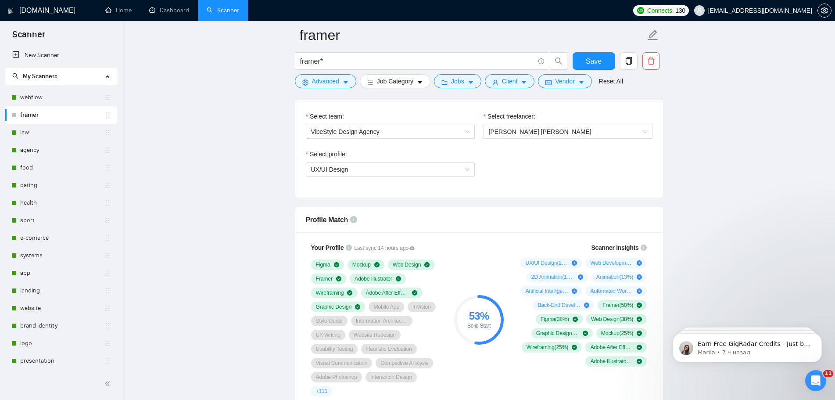
scroll to position [526, 0]
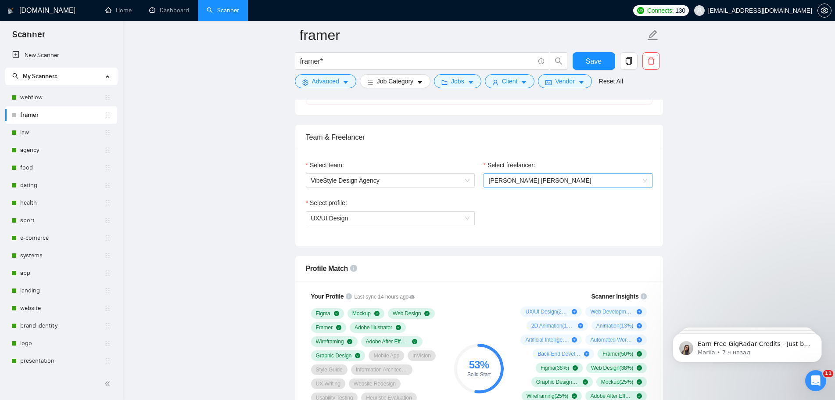
click at [511, 183] on span "[PERSON_NAME] [PERSON_NAME]" at bounding box center [540, 180] width 103 height 7
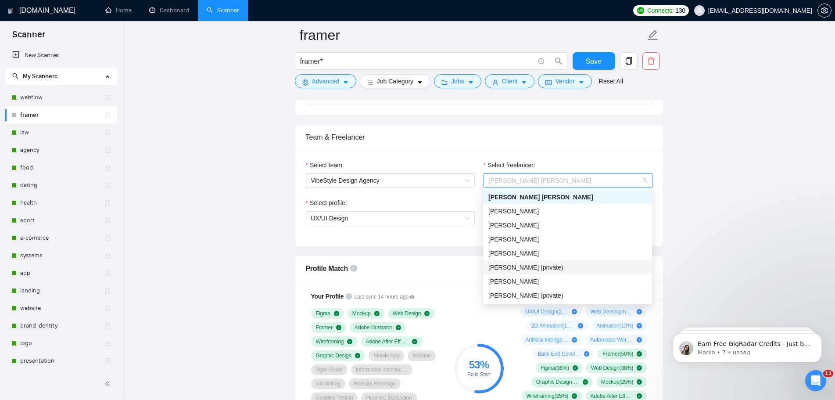
scroll to position [14, 0]
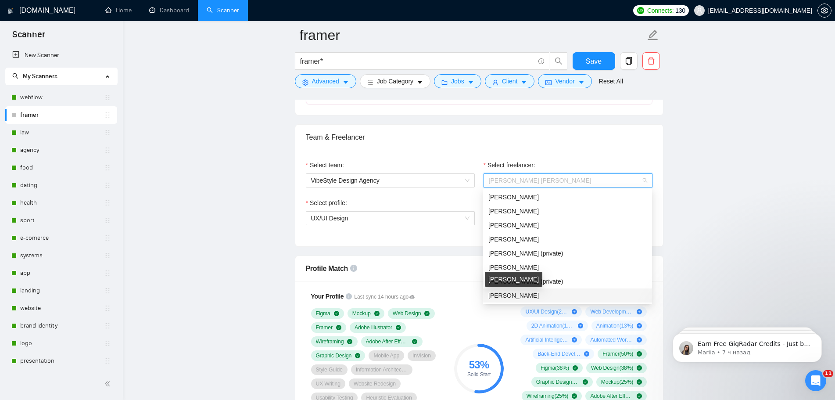
click at [517, 293] on span "[PERSON_NAME]" at bounding box center [513, 295] width 50 height 7
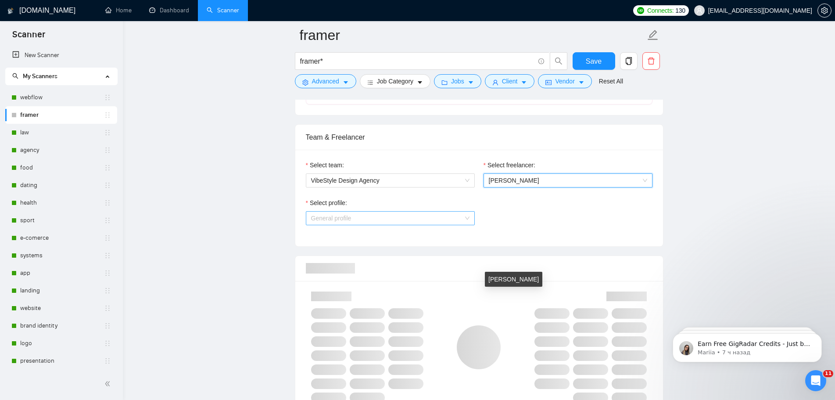
click at [414, 219] on span "General profile" at bounding box center [390, 217] width 158 height 13
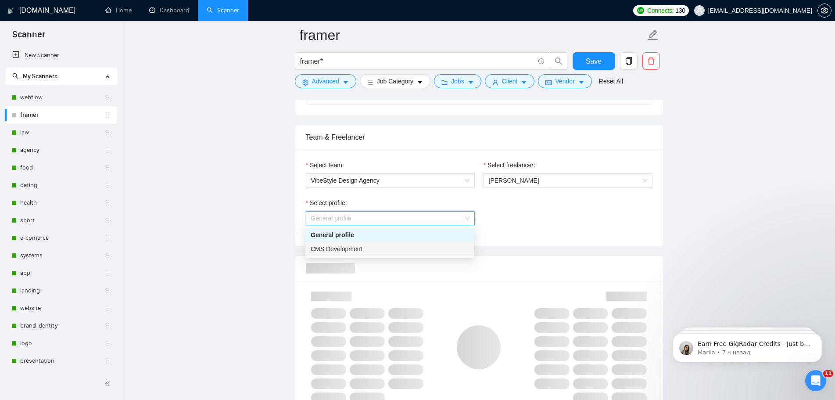
click at [382, 247] on div "CMS Development" at bounding box center [390, 249] width 158 height 10
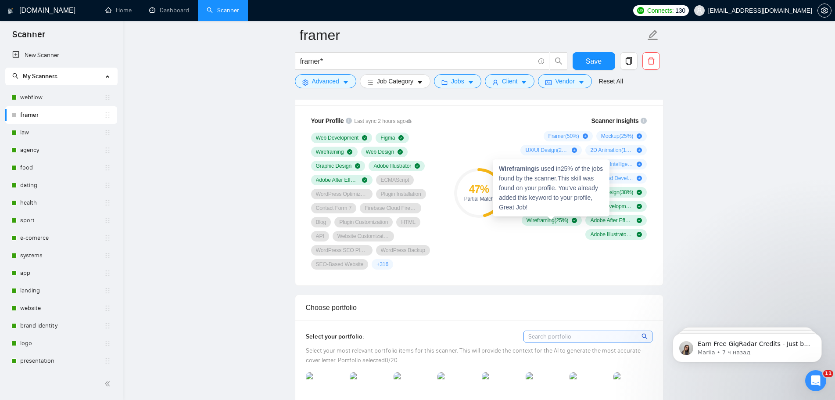
scroll to position [658, 0]
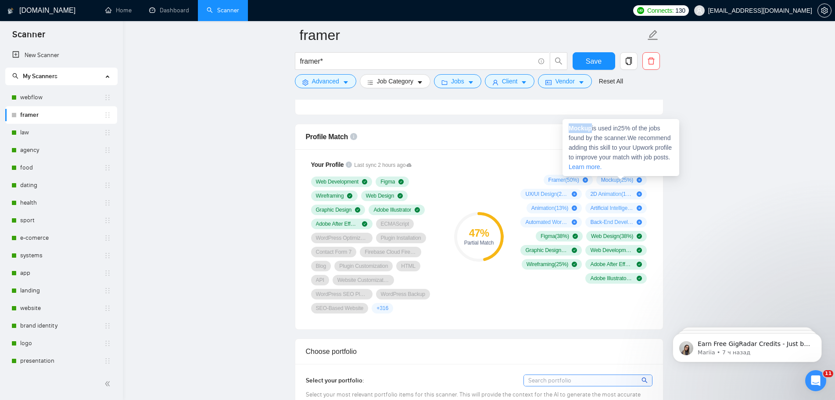
drag, startPoint x: 585, startPoint y: 127, endPoint x: 568, endPoint y: 125, distance: 17.2
click at [568, 125] on div "Mockup is used in 25 % of the jobs found by the scanner. We recommend adding th…" at bounding box center [620, 147] width 117 height 57
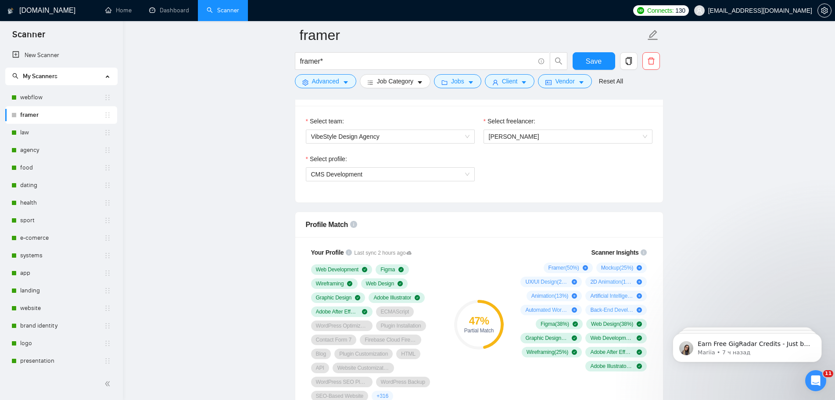
scroll to position [614, 0]
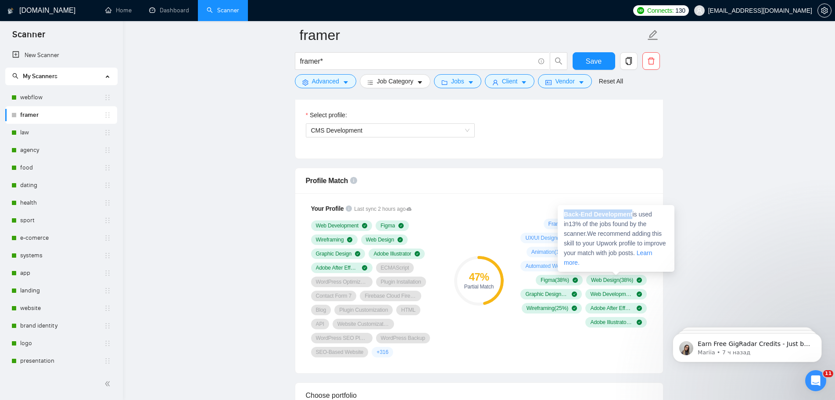
drag, startPoint x: 622, startPoint y: 214, endPoint x: 565, endPoint y: 215, distance: 57.9
click at [565, 215] on span "Back-End Development is used in 13 % of the jobs found by the scanner. We recom…" at bounding box center [615, 238] width 102 height 55
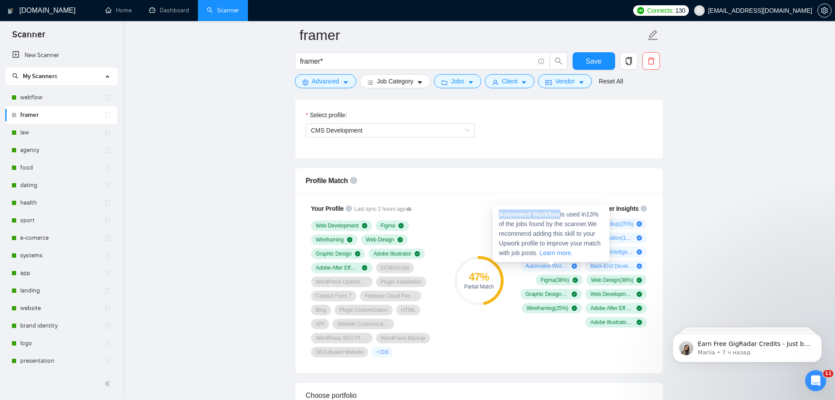
drag, startPoint x: 561, startPoint y: 212, endPoint x: 498, endPoint y: 215, distance: 63.2
click at [498, 215] on div "Automated Workflow is used in 13 % of the jobs found by the scanner. We recomme…" at bounding box center [551, 233] width 117 height 57
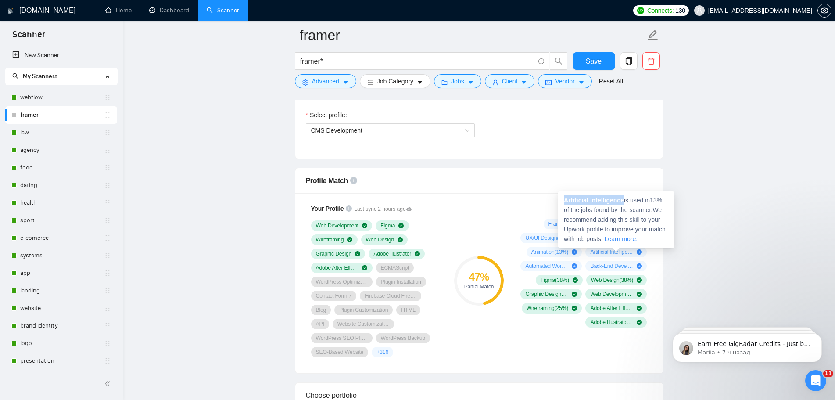
drag, startPoint x: 625, startPoint y: 196, endPoint x: 563, endPoint y: 200, distance: 62.0
click at [563, 200] on div "Artificial Intelligence is used in 13 % of the jobs found by the scanner. We re…" at bounding box center [616, 219] width 117 height 57
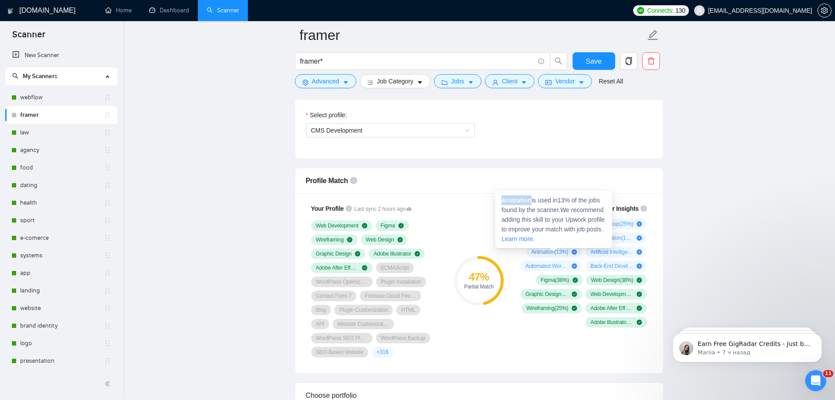
drag, startPoint x: 532, startPoint y: 200, endPoint x: 501, endPoint y: 199, distance: 31.2
click at [501, 199] on div "Animation is used in 13 % of the jobs found by the scanner. We recommend adding…" at bounding box center [553, 219] width 117 height 57
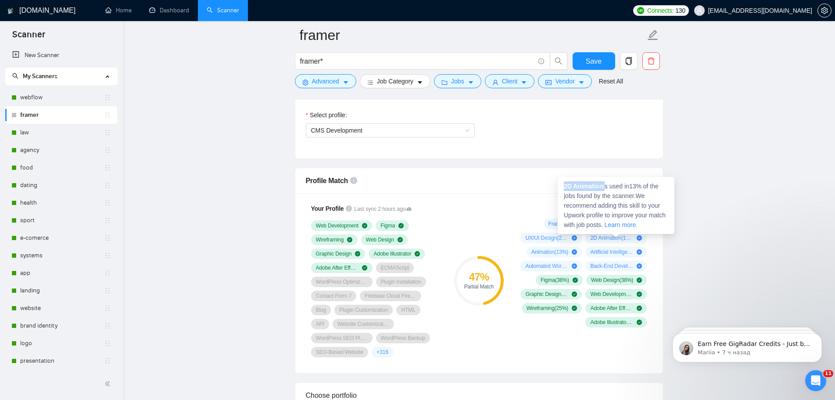
drag, startPoint x: 605, startPoint y: 187, endPoint x: 565, endPoint y: 186, distance: 39.9
click at [565, 186] on span "2D Animation is used in 13 % of the jobs found by the scanner. We recommend add…" at bounding box center [615, 205] width 102 height 46
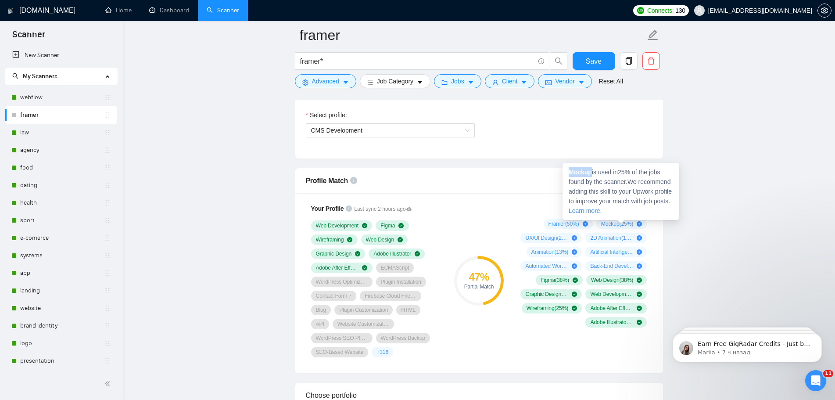
drag, startPoint x: 591, startPoint y: 171, endPoint x: 563, endPoint y: 169, distance: 28.1
click at [563, 169] on div "Mockup is used in 25 % of the jobs found by the scanner. We recommend adding th…" at bounding box center [620, 191] width 117 height 57
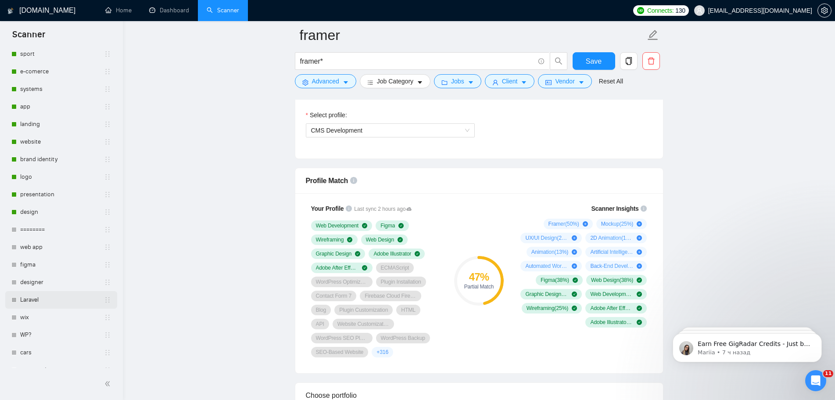
scroll to position [177, 0]
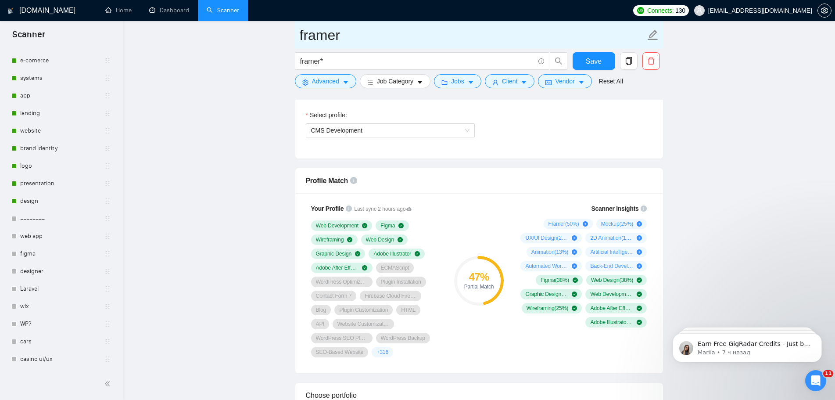
click at [35, 302] on link "wix" at bounding box center [62, 306] width 84 height 18
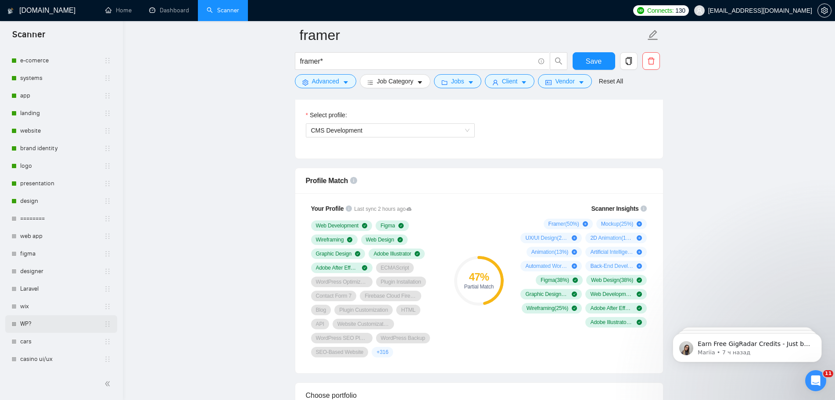
click at [32, 322] on link "WP?" at bounding box center [62, 324] width 84 height 18
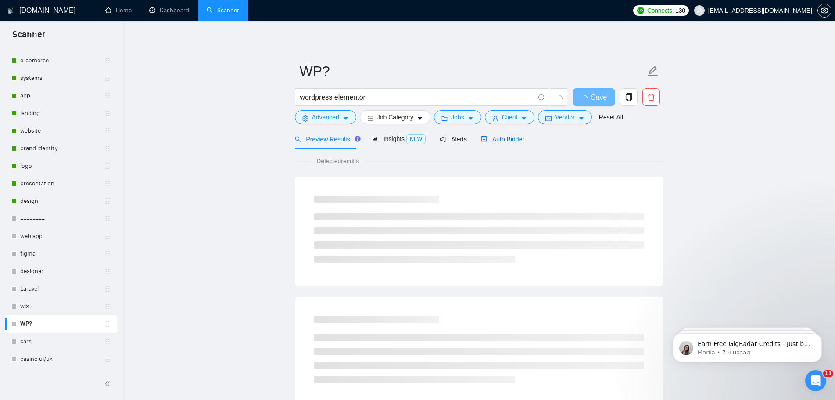
click at [501, 138] on span "Auto Bidder" at bounding box center [502, 139] width 43 height 7
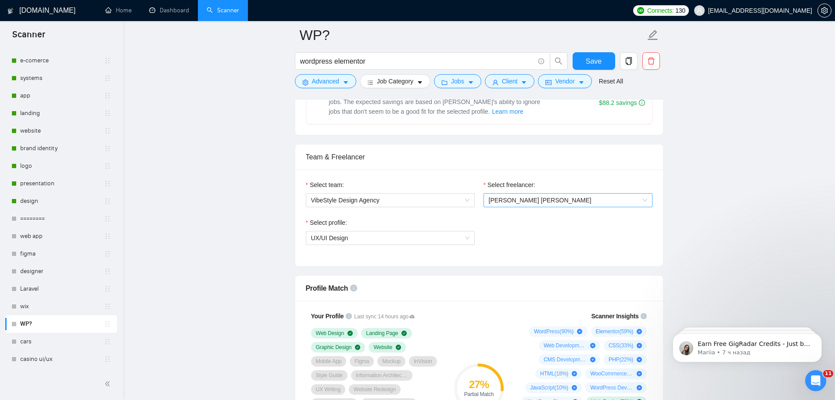
scroll to position [395, 0]
click at [529, 203] on span "[PERSON_NAME] [PERSON_NAME]" at bounding box center [540, 200] width 103 height 7
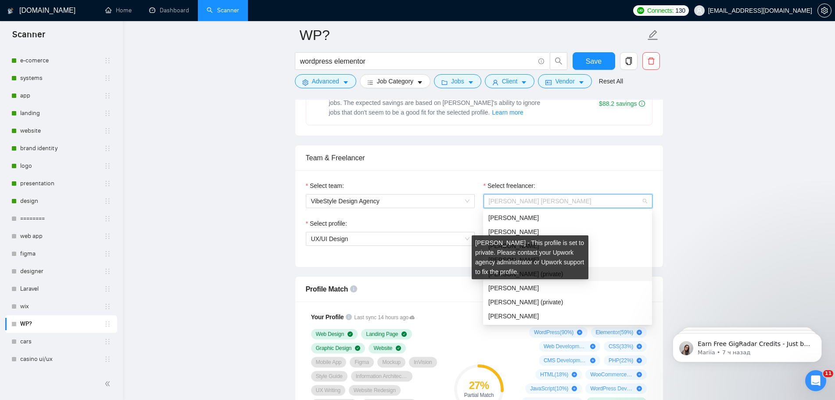
scroll to position [483, 0]
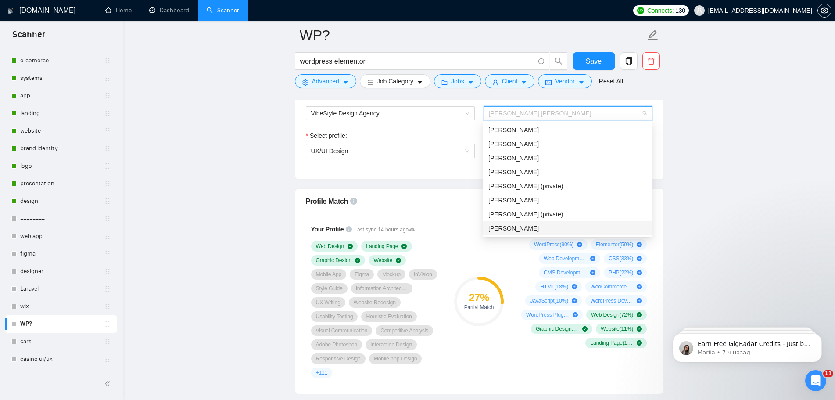
click at [504, 229] on span "[PERSON_NAME]" at bounding box center [513, 228] width 50 height 7
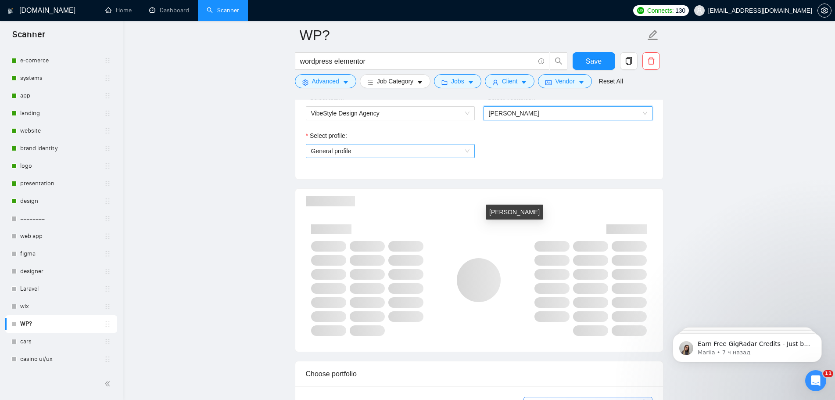
click at [412, 151] on span "General profile" at bounding box center [390, 150] width 158 height 13
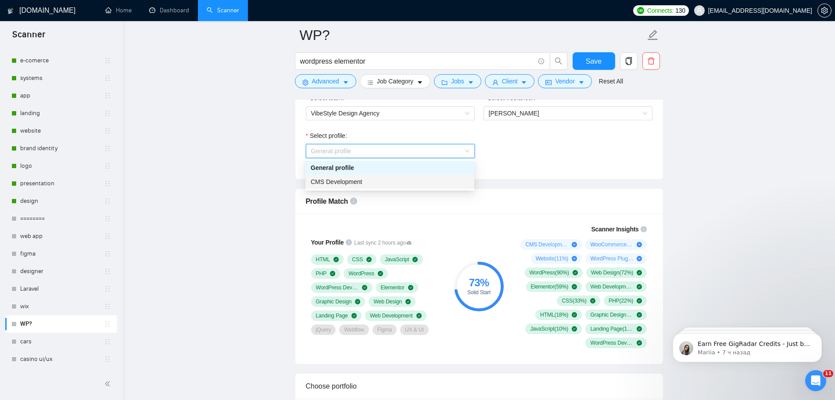
click at [372, 180] on div "CMS Development" at bounding box center [390, 182] width 158 height 10
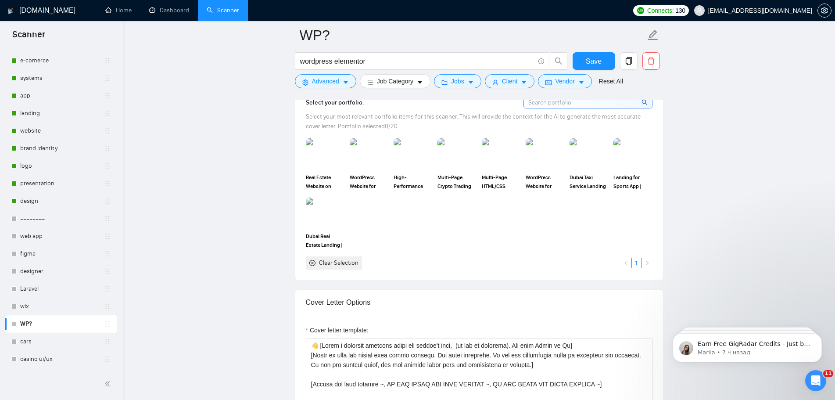
scroll to position [790, 0]
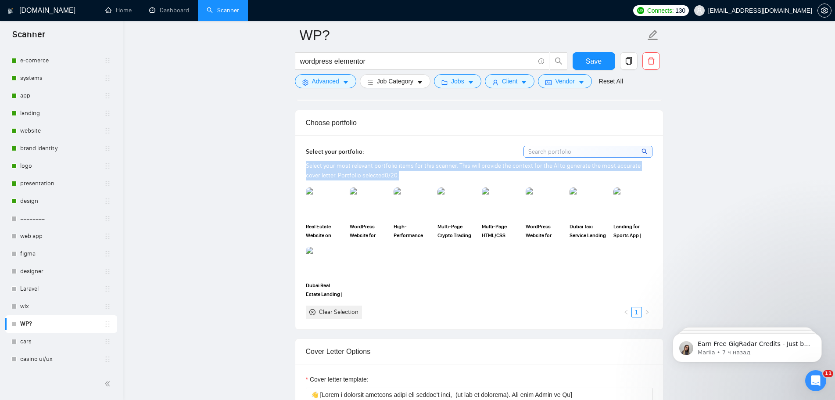
drag, startPoint x: 385, startPoint y: 175, endPoint x: 307, endPoint y: 169, distance: 78.3
click at [307, 169] on div "Select your most relevant portfolio items for this scanner. This will provide t…" at bounding box center [479, 170] width 347 height 19
click at [301, 149] on div at bounding box center [301, 149] width 0 height 0
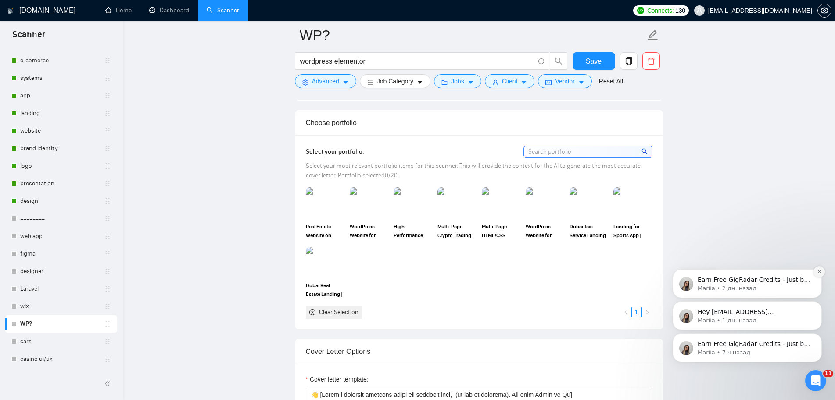
click at [819, 271] on icon "Dismiss notification" at bounding box center [818, 271] width 3 height 3
click at [818, 305] on icon "Dismiss notification" at bounding box center [819, 303] width 5 height 5
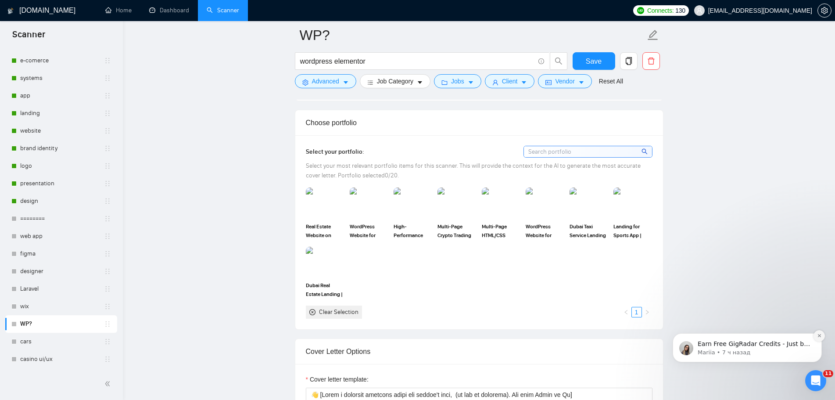
click at [816, 339] on button "Dismiss notification" at bounding box center [818, 335] width 11 height 11
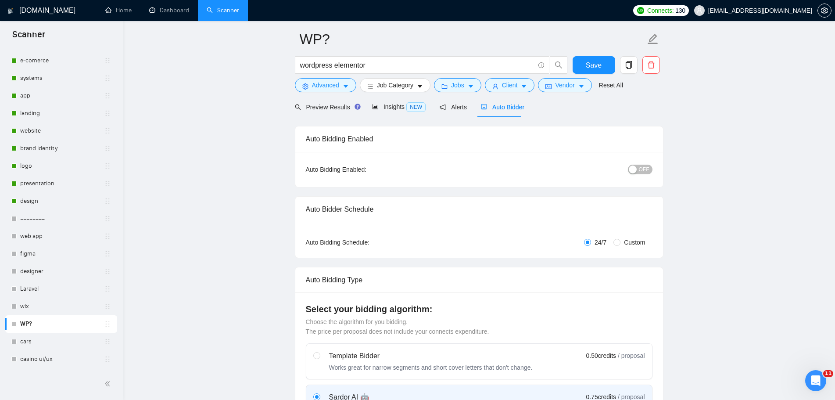
scroll to position [0, 0]
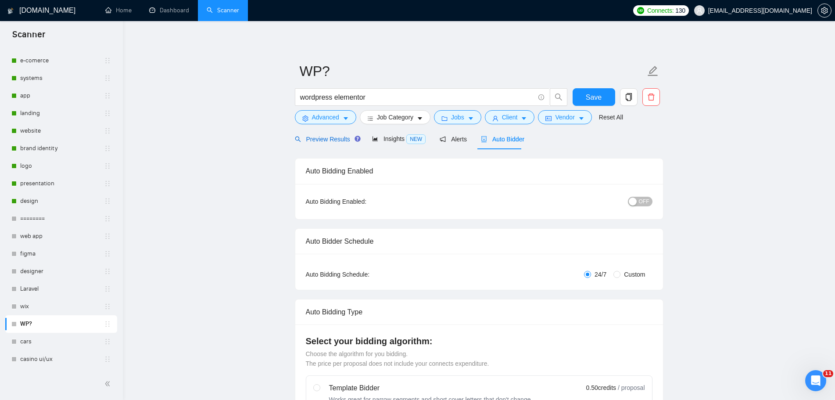
click at [325, 136] on span "Preview Results" at bounding box center [326, 139] width 63 height 7
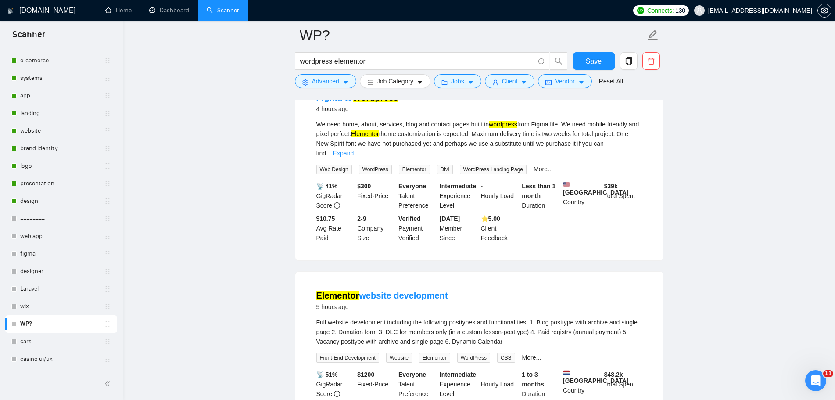
scroll to position [44, 0]
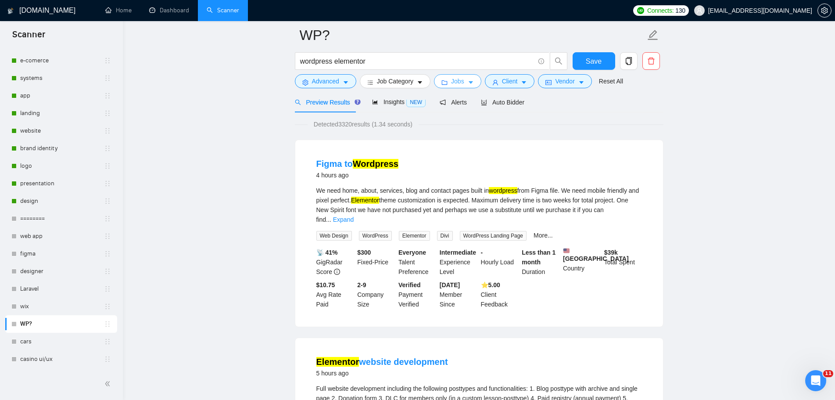
click at [468, 84] on icon "caret-down" at bounding box center [471, 82] width 6 height 6
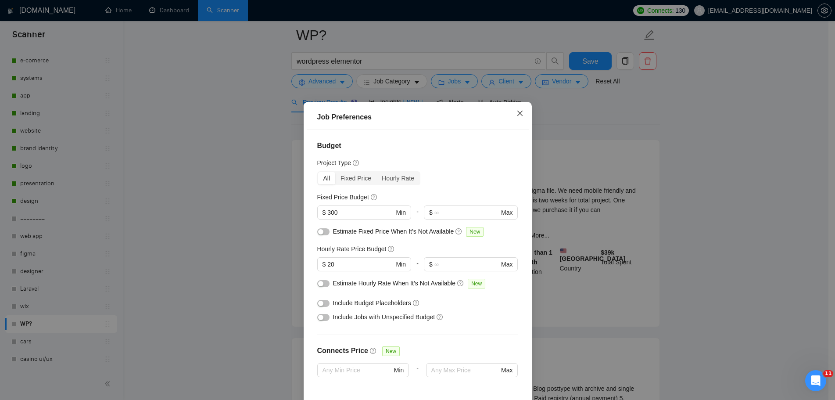
click at [520, 113] on span "Close" at bounding box center [520, 114] width 24 height 24
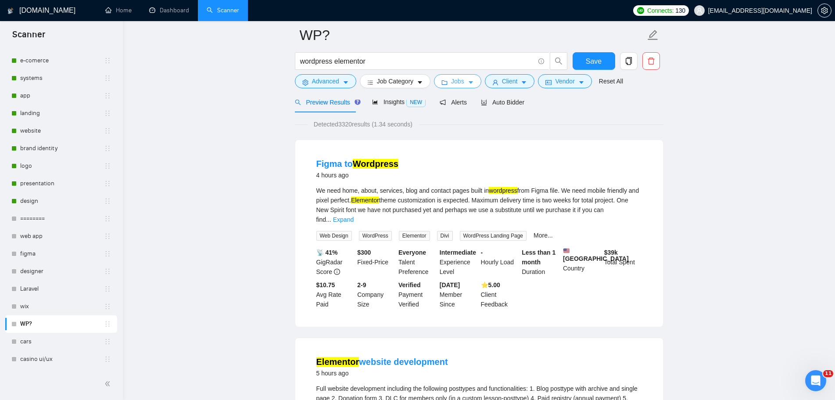
click at [461, 83] on span "Jobs" at bounding box center [457, 81] width 13 height 10
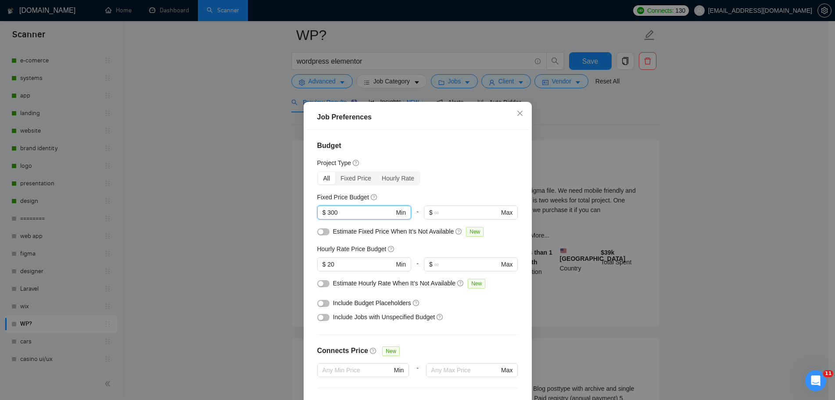
drag, startPoint x: 363, startPoint y: 212, endPoint x: 292, endPoint y: 209, distance: 71.1
click at [293, 209] on div "Job Preferences Budget Project Type All Fixed Price Hourly Rate Fixed Price Bud…" at bounding box center [417, 200] width 835 height 400
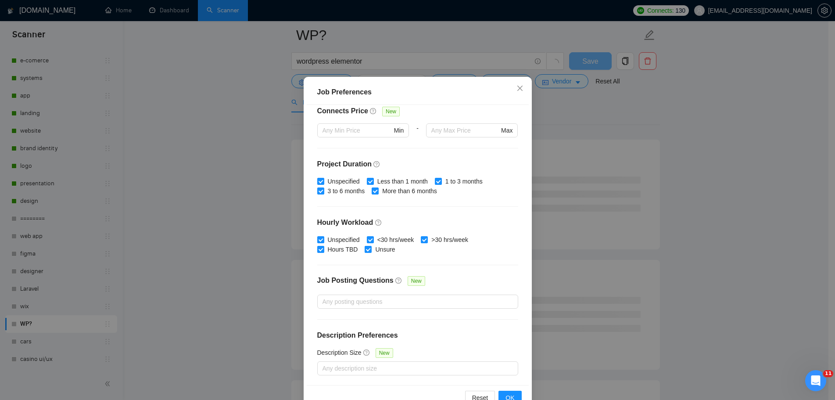
scroll to position [49, 0]
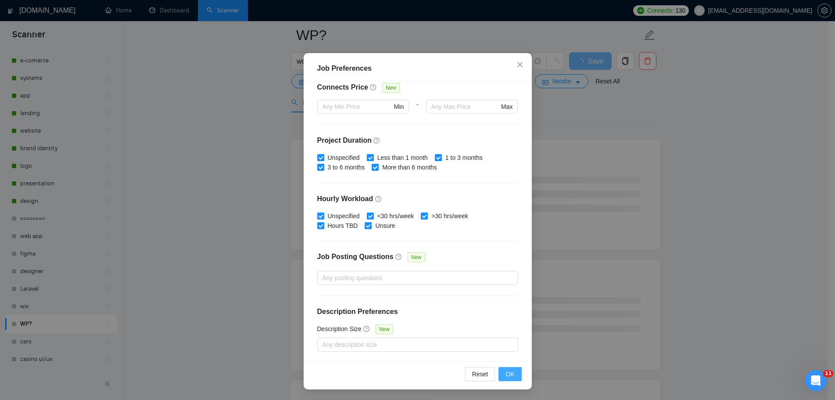
type input "500"
click at [505, 374] on span "OK" at bounding box center [509, 374] width 9 height 10
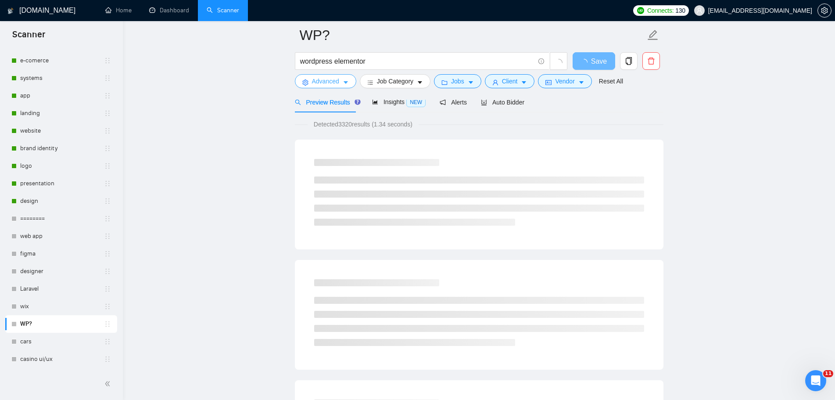
click at [341, 79] on button "Advanced" at bounding box center [325, 81] width 61 height 14
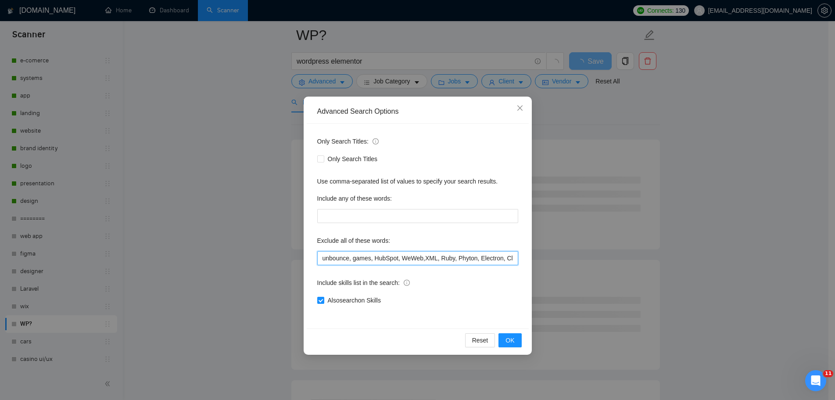
click at [396, 259] on input "unbounce, games, HubSpot, WeWeb,XML, Ruby, Phyton, Electron, Clickfunnels, nft,…" at bounding box center [417, 258] width 201 height 14
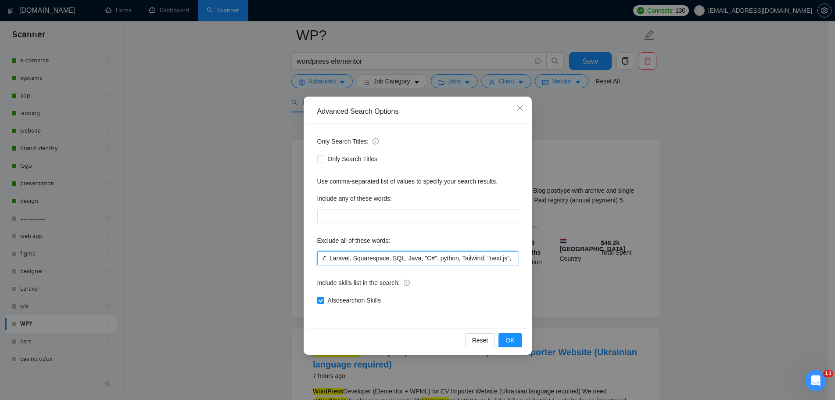
scroll to position [0, 1022]
click at [523, 105] on span "Close" at bounding box center [520, 109] width 24 height 24
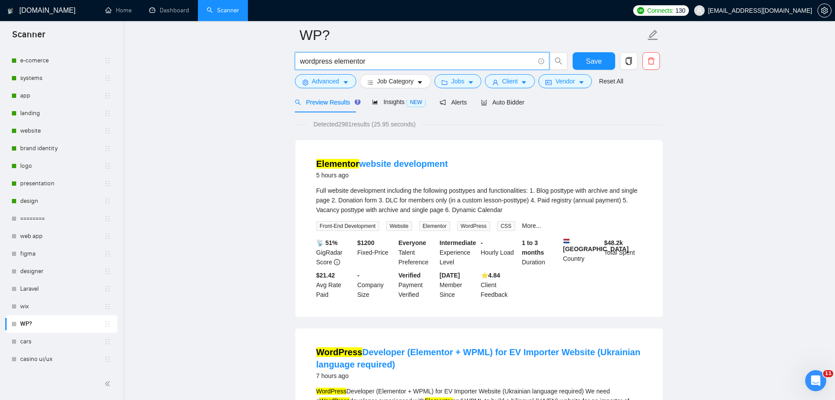
drag, startPoint x: 367, startPoint y: 61, endPoint x: 335, endPoint y: 63, distance: 32.1
click at [335, 63] on input "wordpress elementor" at bounding box center [417, 61] width 234 height 11
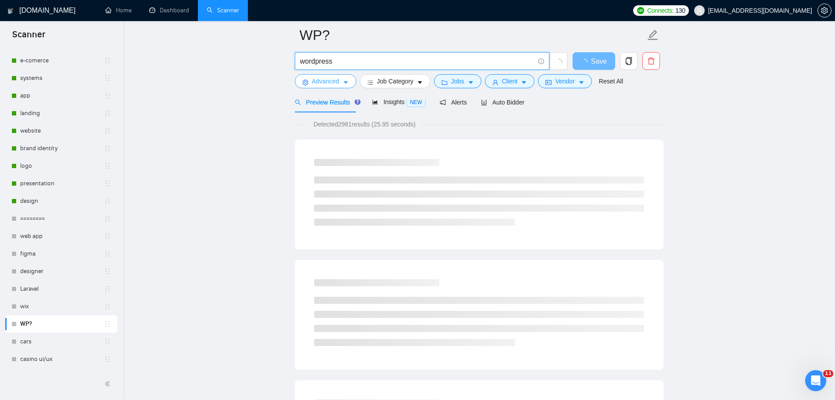
type input "wordpress"
click at [343, 82] on icon "caret-down" at bounding box center [346, 82] width 6 height 6
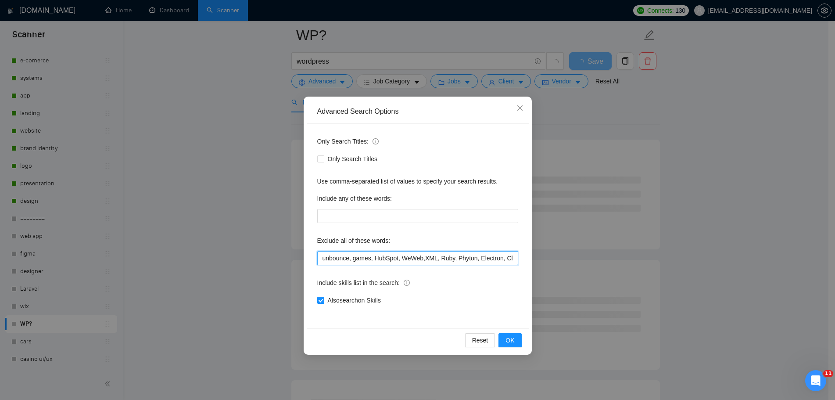
click at [325, 258] on input "unbounce, games, HubSpot, WeWeb,XML, Ruby, Phyton, Electron, Clickfunnels, nft,…" at bounding box center [417, 258] width 201 height 14
paste input "elementor"
type input "elementor, unbounce, games, HubSpot, WeWeb,XML, Ruby, Phyton, Electron, Clickfu…"
click at [512, 340] on span "OK" at bounding box center [509, 340] width 9 height 10
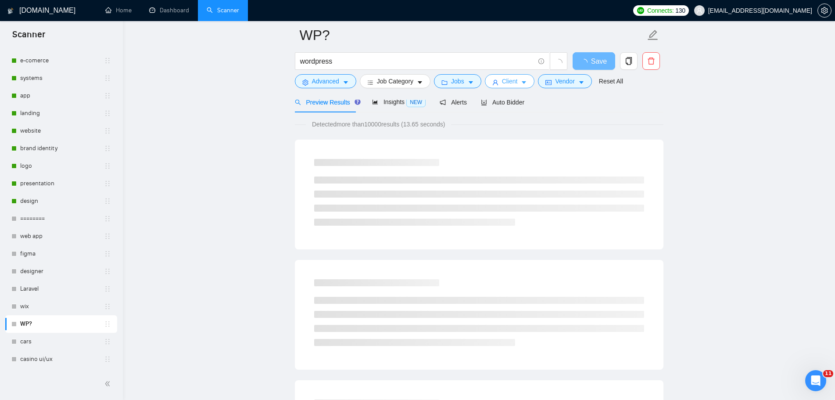
click at [504, 82] on span "Client" at bounding box center [510, 81] width 16 height 10
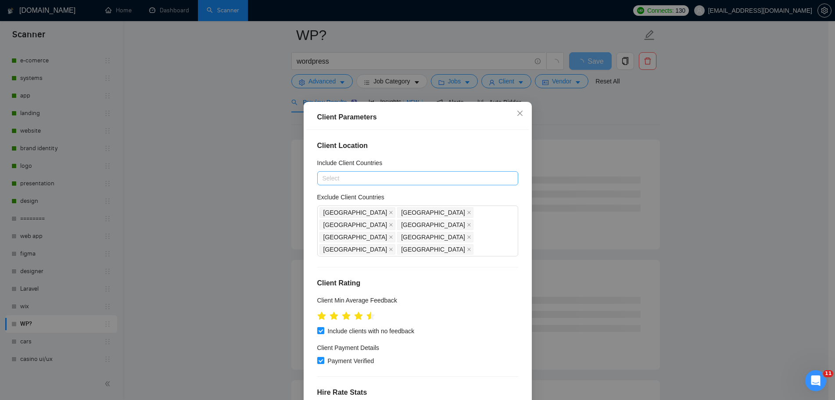
click at [395, 179] on div at bounding box center [413, 178] width 188 height 11
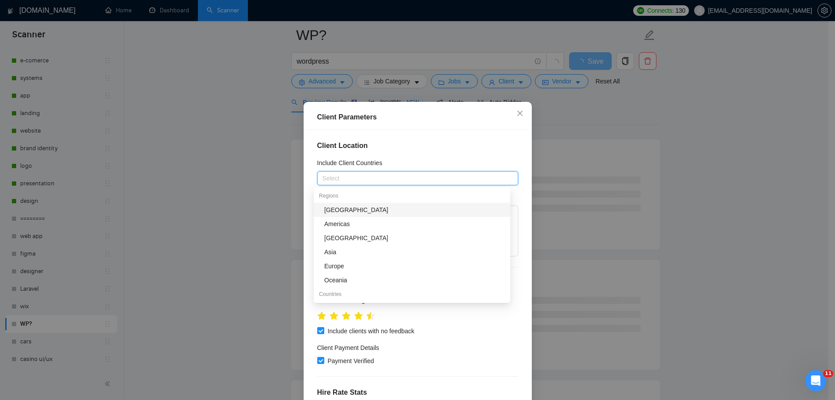
type input "e"
click at [358, 265] on div "Europe" at bounding box center [414, 266] width 181 height 10
click at [400, 177] on div "Europe" at bounding box center [413, 178] width 188 height 12
type input "ca"
click at [351, 267] on div "[GEOGRAPHIC_DATA]" at bounding box center [414, 266] width 181 height 10
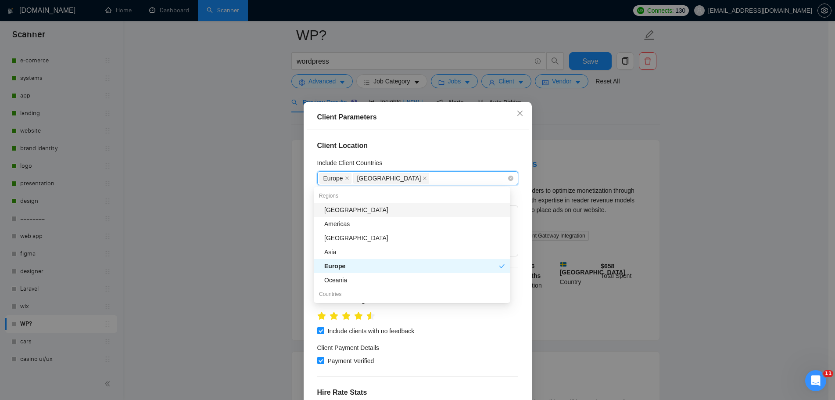
click at [406, 175] on div "[GEOGRAPHIC_DATA] [GEOGRAPHIC_DATA]" at bounding box center [413, 178] width 188 height 12
type input "is"
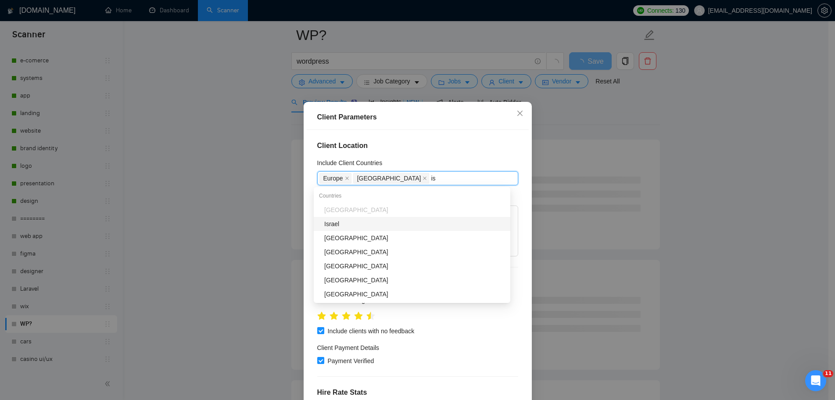
click at [345, 226] on div "Israel" at bounding box center [414, 224] width 181 height 10
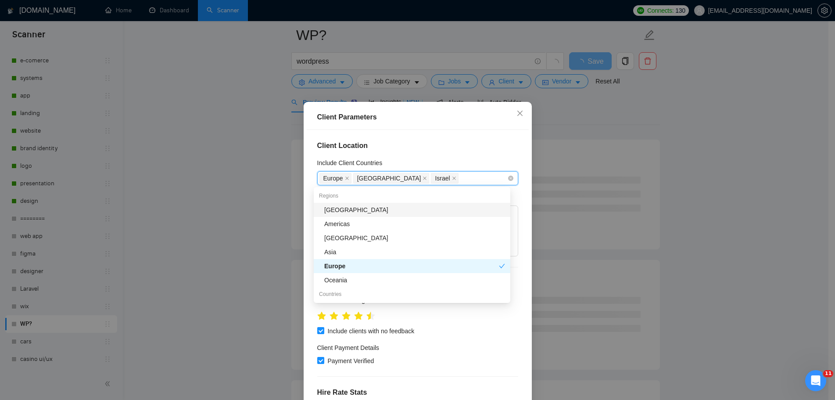
type input "u"
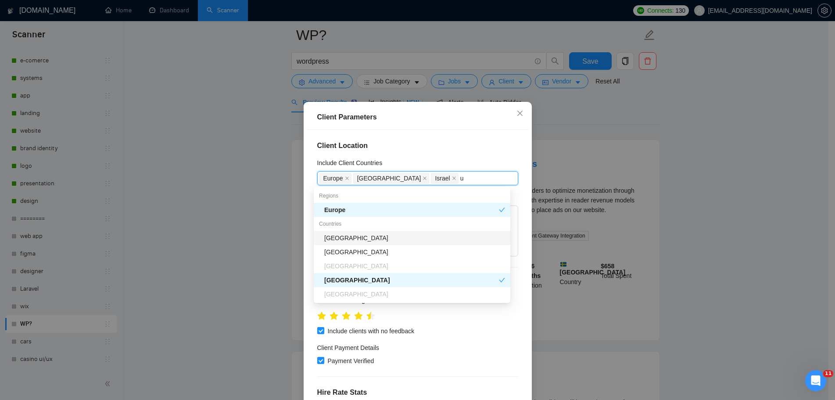
click at [370, 236] on div "[GEOGRAPHIC_DATA]" at bounding box center [414, 238] width 181 height 10
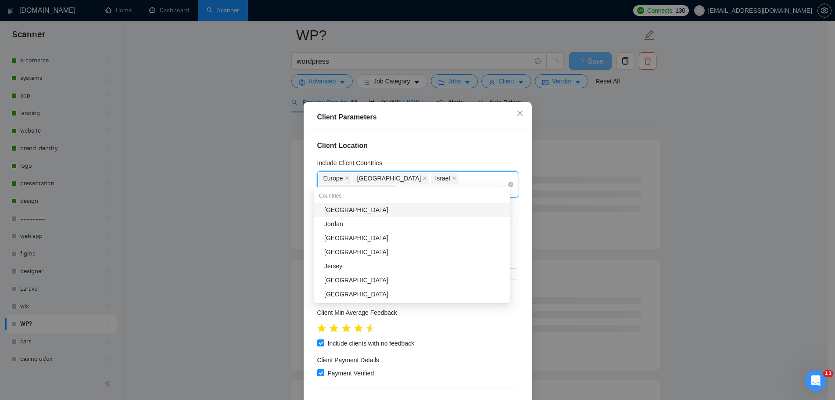
type input "ja"
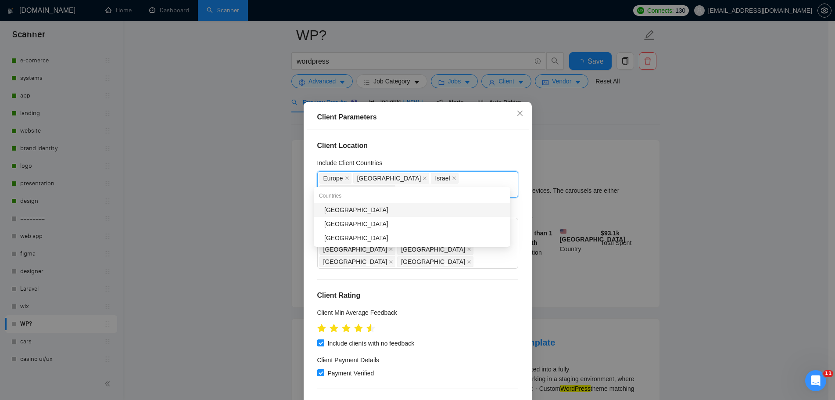
click at [336, 212] on div "[GEOGRAPHIC_DATA]" at bounding box center [414, 210] width 181 height 10
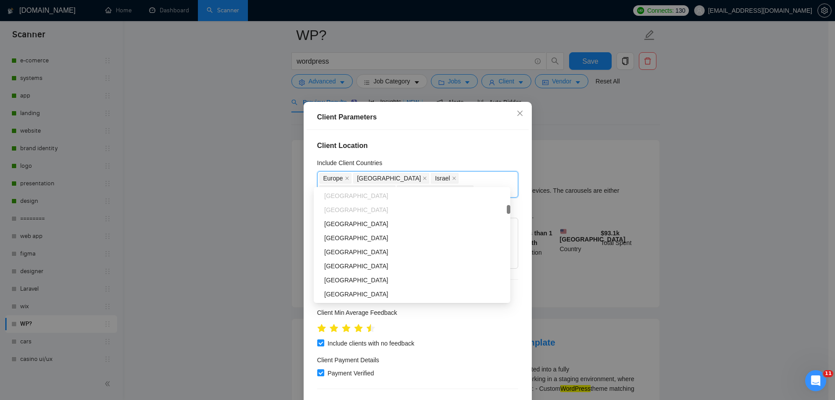
scroll to position [395, 0]
click at [470, 144] on h4 "Client Location" at bounding box center [417, 145] width 201 height 11
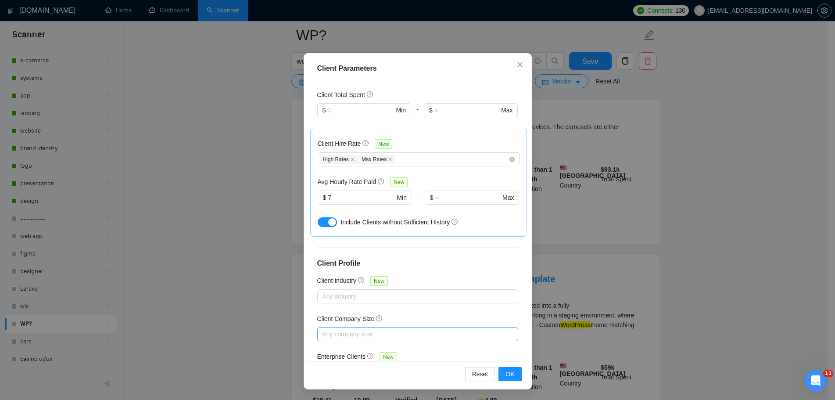
scroll to position [175, 0]
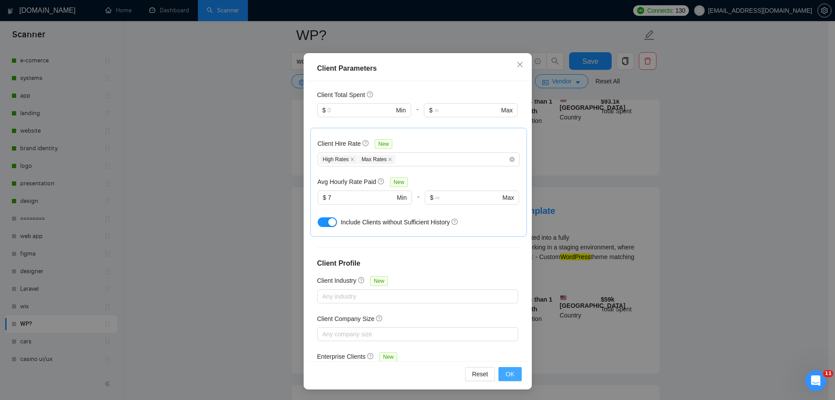
click at [507, 377] on span "OK" at bounding box center [509, 374] width 9 height 10
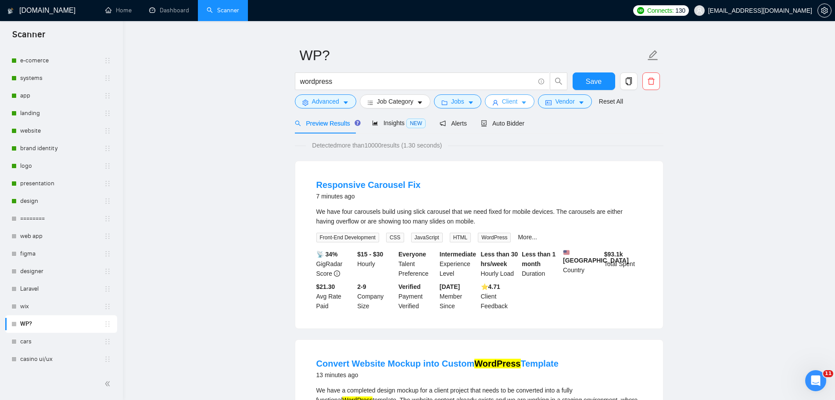
scroll to position [0, 0]
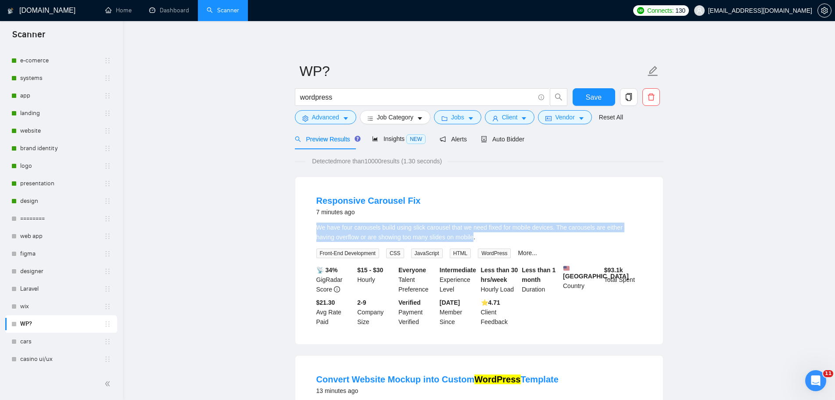
drag, startPoint x: 455, startPoint y: 238, endPoint x: 316, endPoint y: 229, distance: 139.4
click at [316, 229] on div "We have four carousels build using slick carousel that we need fixed for mobile…" at bounding box center [478, 231] width 325 height 19
click at [310, 210] on div at bounding box center [310, 210] width 0 height 0
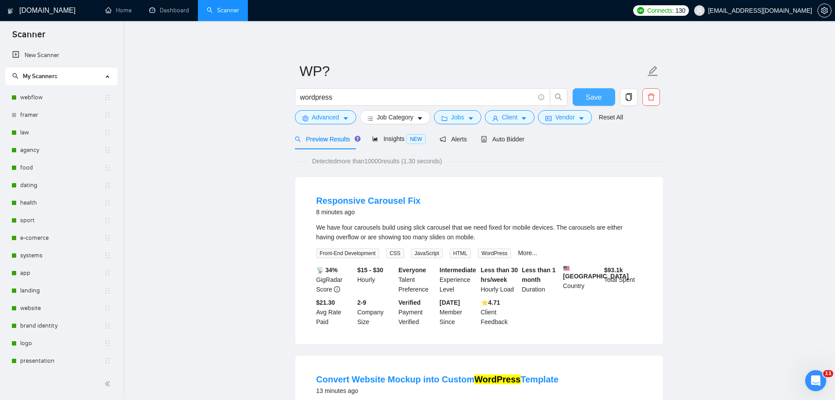
click at [593, 97] on span "Save" at bounding box center [594, 97] width 16 height 11
click at [40, 100] on link "webflow" at bounding box center [62, 98] width 84 height 18
click at [599, 95] on span "Save" at bounding box center [594, 97] width 16 height 11
click at [31, 99] on link "webflow" at bounding box center [62, 98] width 84 height 18
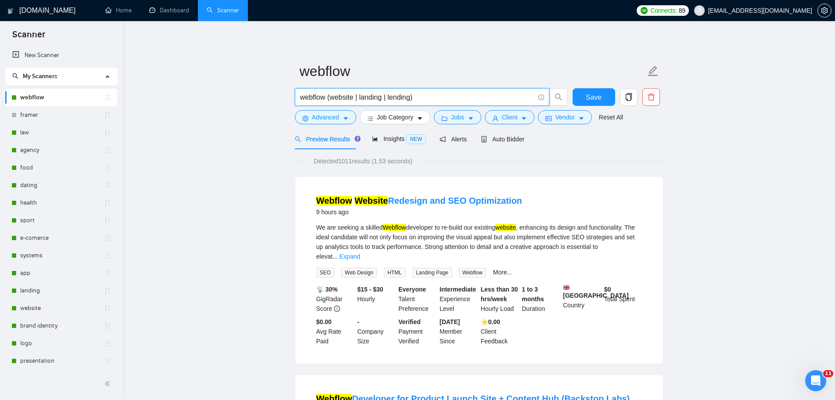
drag, startPoint x: 418, startPoint y: 99, endPoint x: 327, endPoint y: 101, distance: 90.4
click at [327, 101] on input "webflow (website | landing | lending)" at bounding box center [417, 97] width 234 height 11
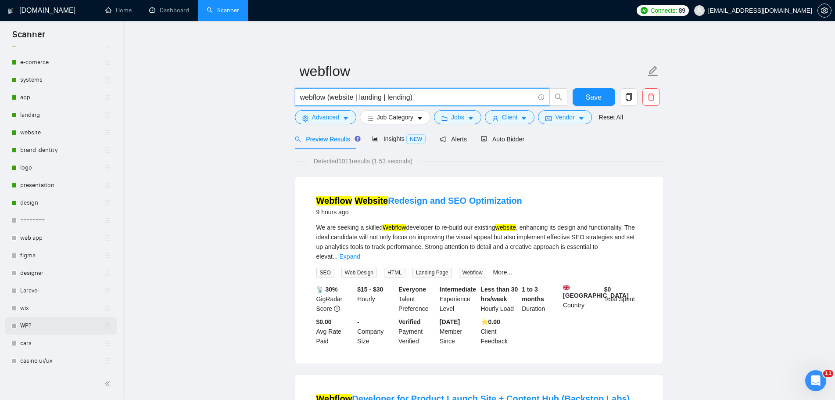
scroll to position [177, 0]
click at [41, 323] on link "WP?" at bounding box center [62, 324] width 84 height 18
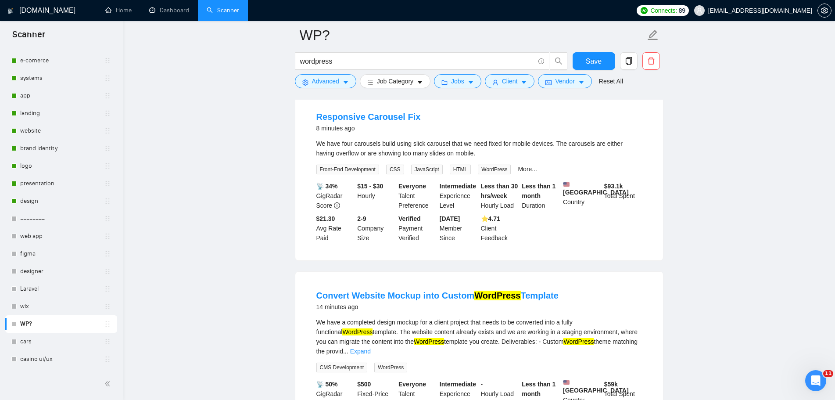
scroll to position [44, 0]
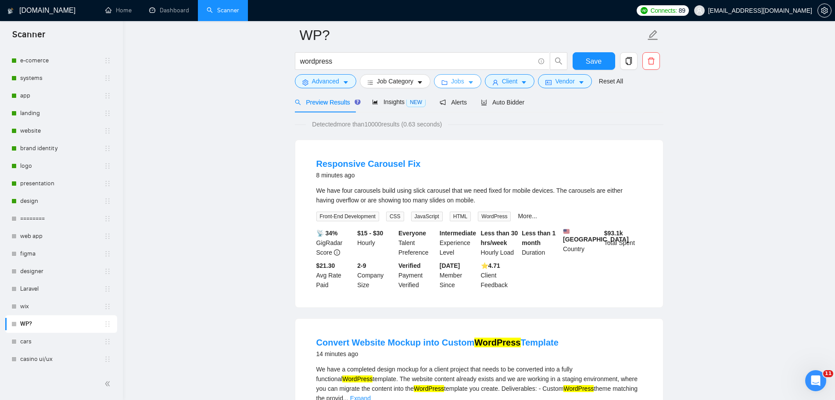
click at [458, 79] on span "Jobs" at bounding box center [457, 81] width 13 height 10
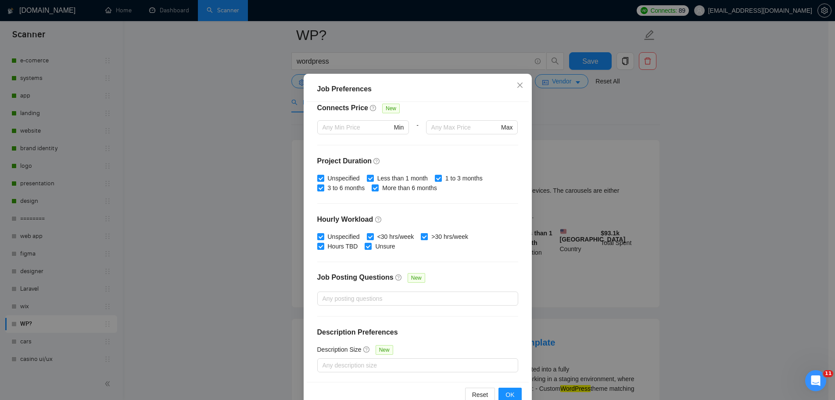
scroll to position [0, 0]
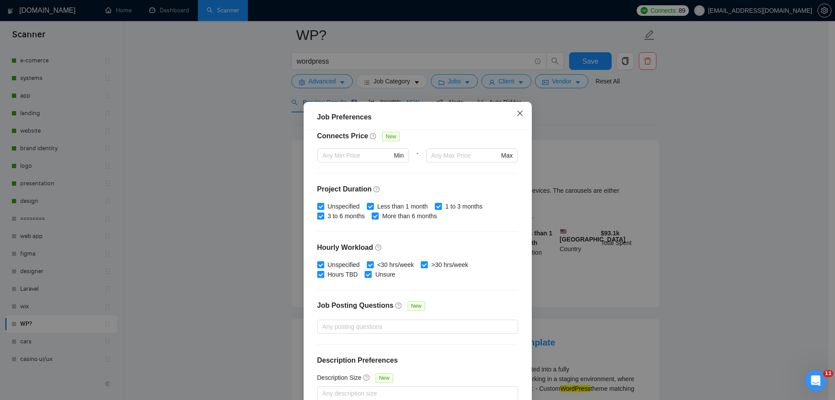
click at [521, 113] on span "Close" at bounding box center [520, 114] width 24 height 24
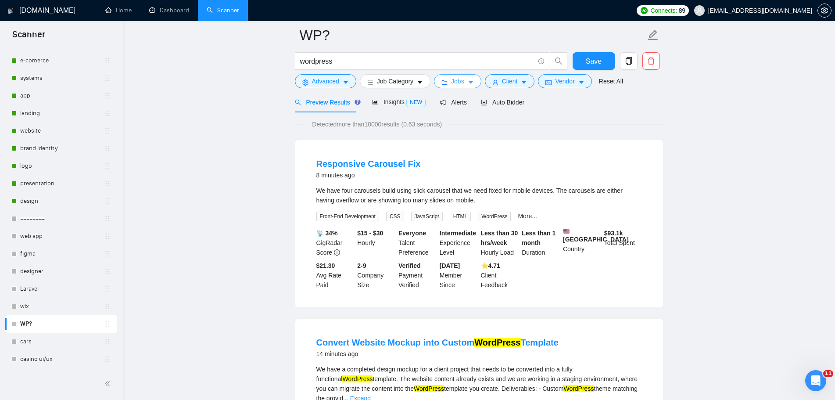
click at [468, 80] on icon "caret-down" at bounding box center [471, 82] width 6 height 6
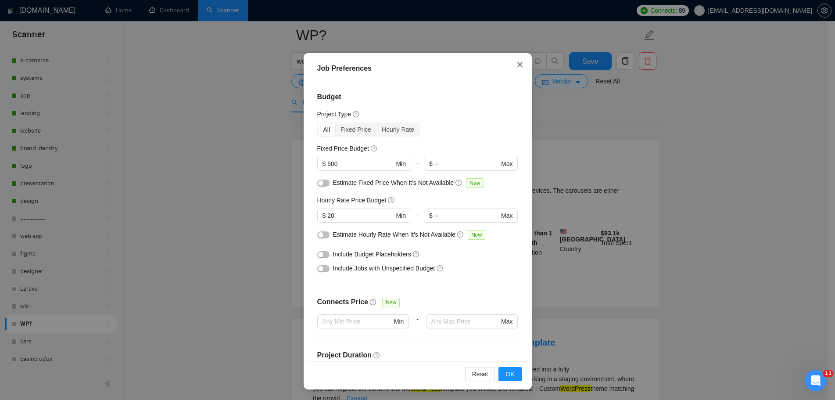
click at [516, 63] on icon "close" at bounding box center [519, 64] width 7 height 7
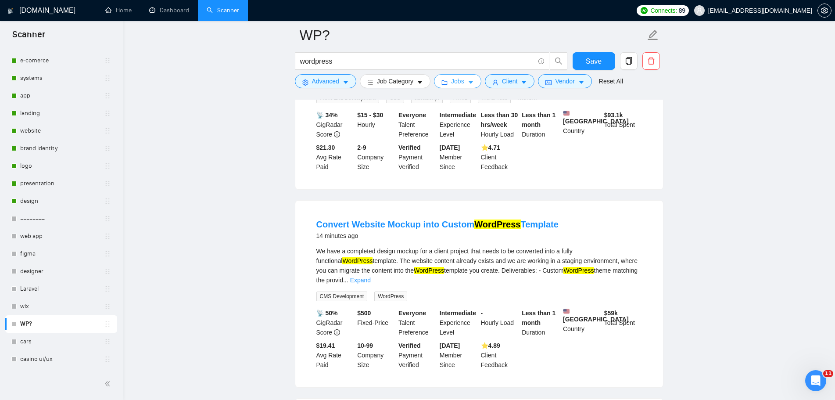
scroll to position [219, 0]
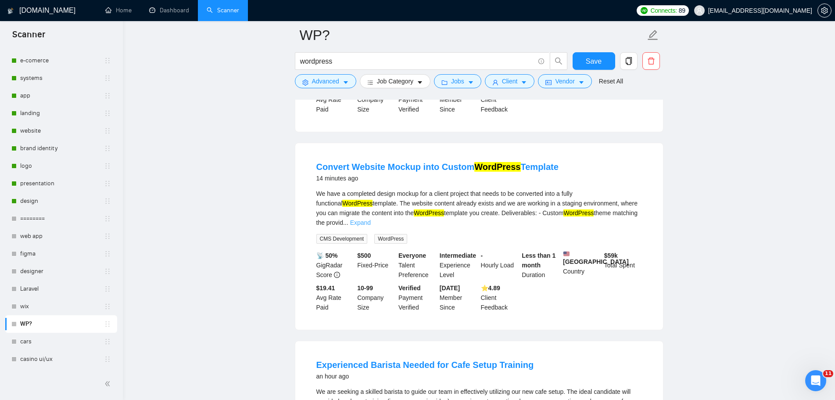
click at [371, 219] on link "Expand" at bounding box center [360, 222] width 21 height 7
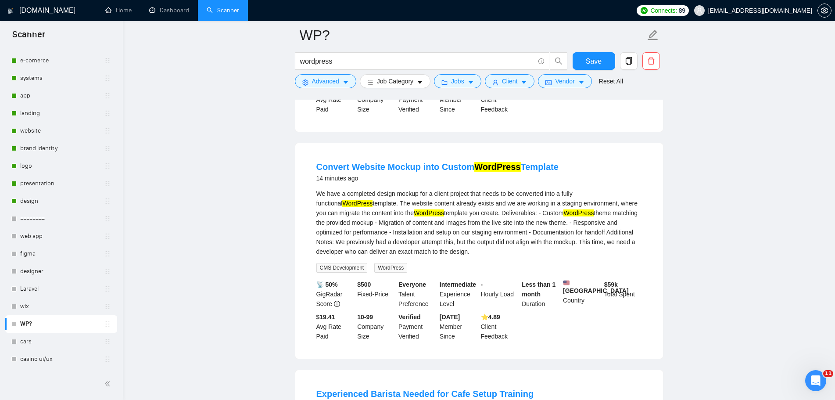
drag, startPoint x: 433, startPoint y: 254, endPoint x: 310, endPoint y: 196, distance: 136.8
click at [310, 196] on li "Convert Website Mockup into Custom WordPress Template 14 minutes ago We have a …" at bounding box center [479, 251] width 347 height 194
click at [375, 63] on input "wordpress" at bounding box center [417, 61] width 234 height 11
paste input "(website | landing | lending)"
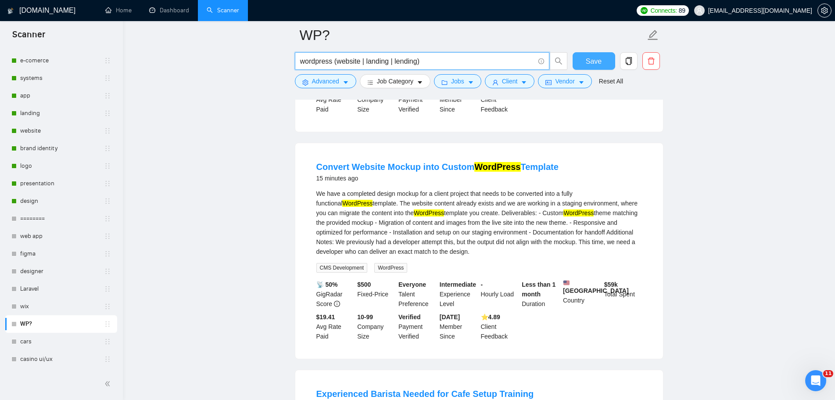
drag, startPoint x: 582, startPoint y: 56, endPoint x: 572, endPoint y: 111, distance: 55.6
click at [582, 55] on button "Save" at bounding box center [593, 61] width 43 height 18
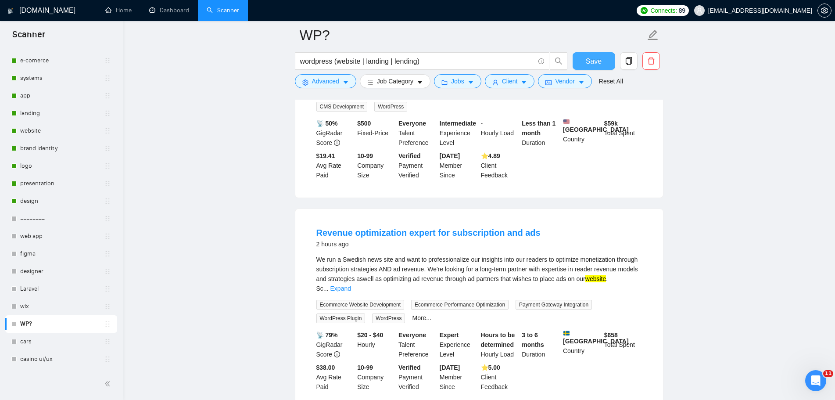
scroll to position [175, 0]
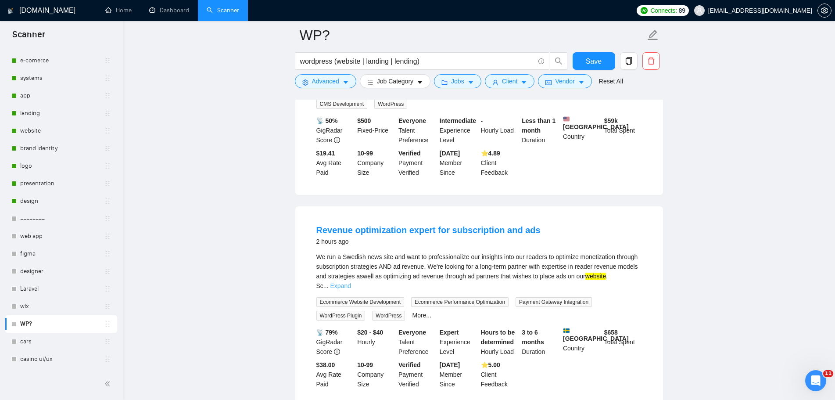
click at [351, 282] on link "Expand" at bounding box center [340, 285] width 21 height 7
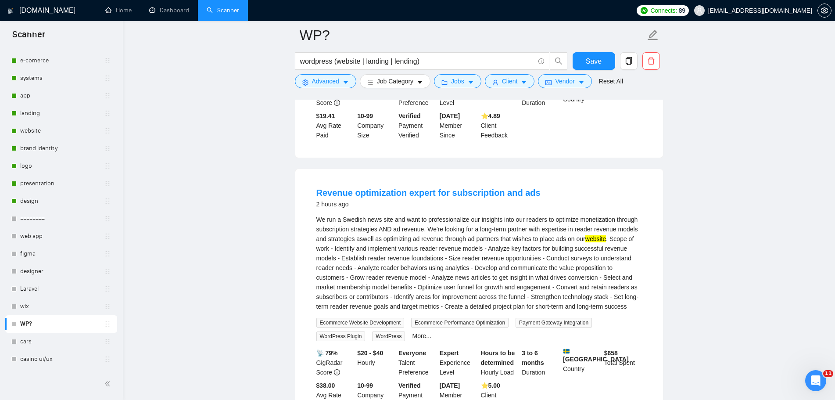
scroll to position [263, 0]
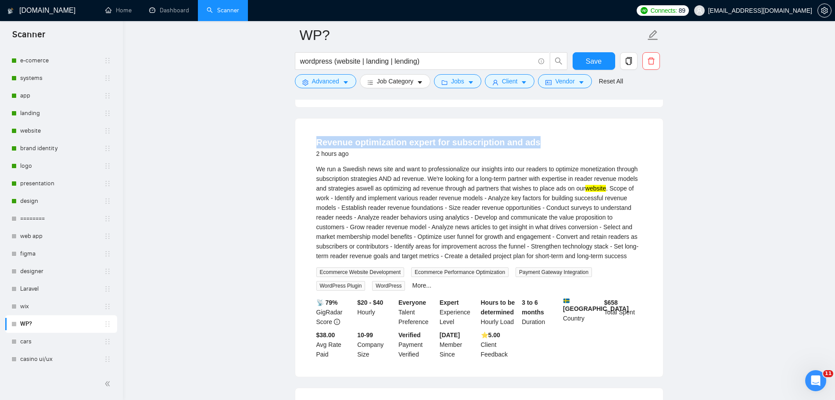
drag, startPoint x: 318, startPoint y: 140, endPoint x: 530, endPoint y: 139, distance: 212.7
click at [525, 144] on div at bounding box center [525, 144] width 0 height 0
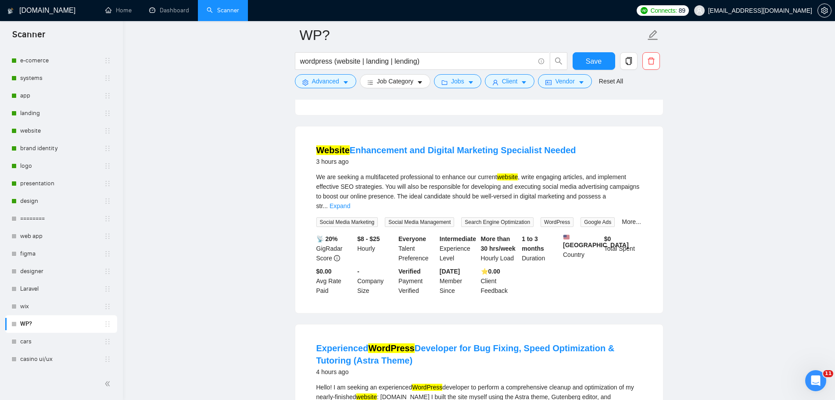
scroll to position [526, 0]
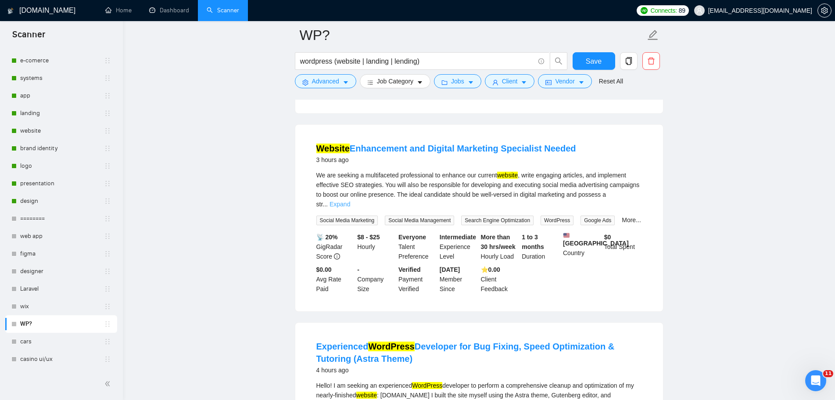
click at [350, 200] on link "Expand" at bounding box center [339, 203] width 21 height 7
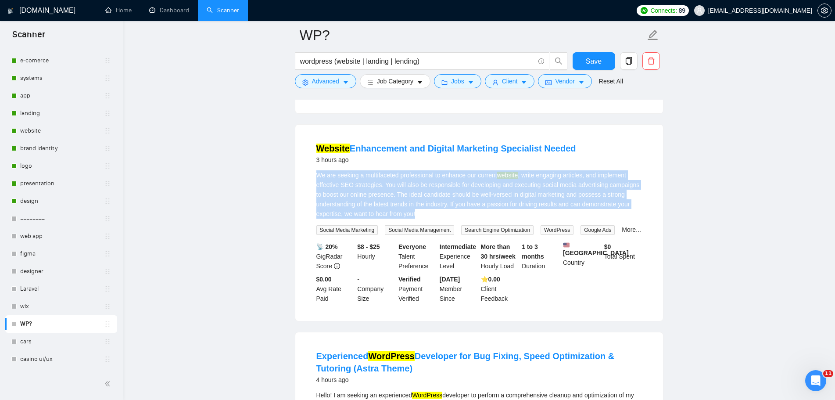
drag, startPoint x: 316, startPoint y: 170, endPoint x: 425, endPoint y: 206, distance: 115.0
click at [425, 206] on div "We are seeking a multifaceted professional to enhance our current website , wri…" at bounding box center [478, 194] width 325 height 48
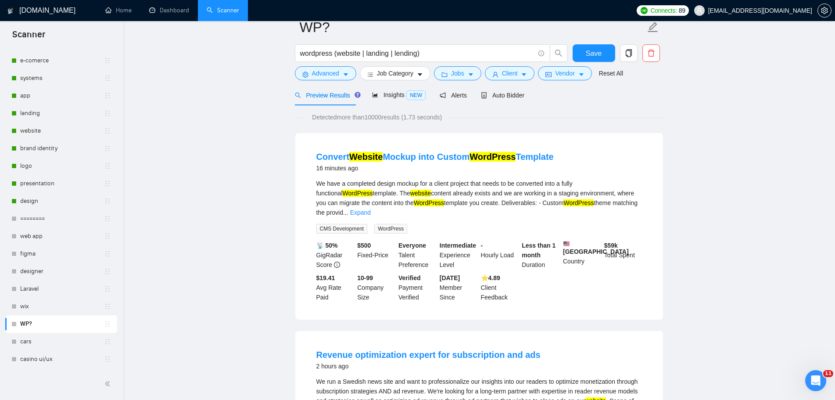
scroll to position [0, 0]
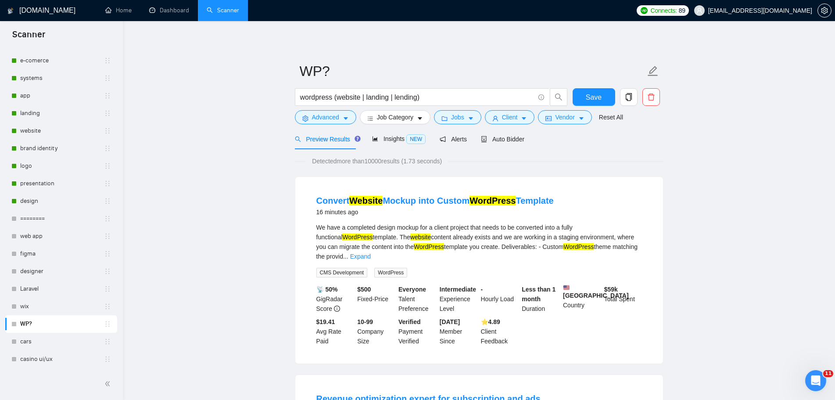
click at [440, 216] on div "16 minutes ago" at bounding box center [434, 212] width 237 height 11
drag, startPoint x: 417, startPoint y: 202, endPoint x: 387, endPoint y: 203, distance: 29.8
click at [333, 97] on input "wordpress (website | landing | lending)" at bounding box center [417, 97] width 234 height 11
paste input "Mockup"
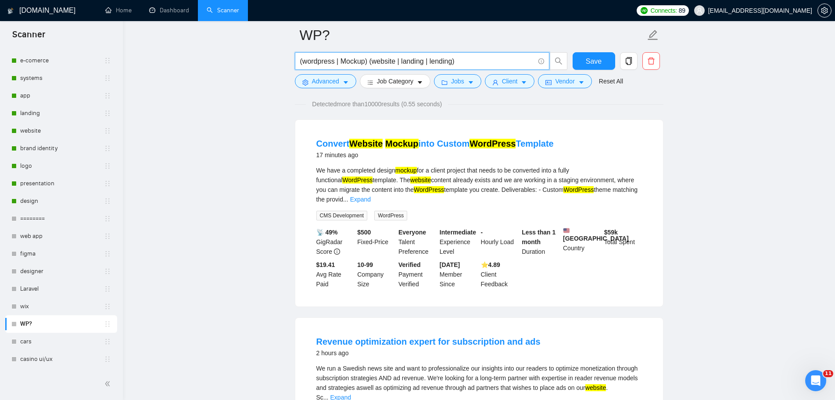
scroll to position [175, 0]
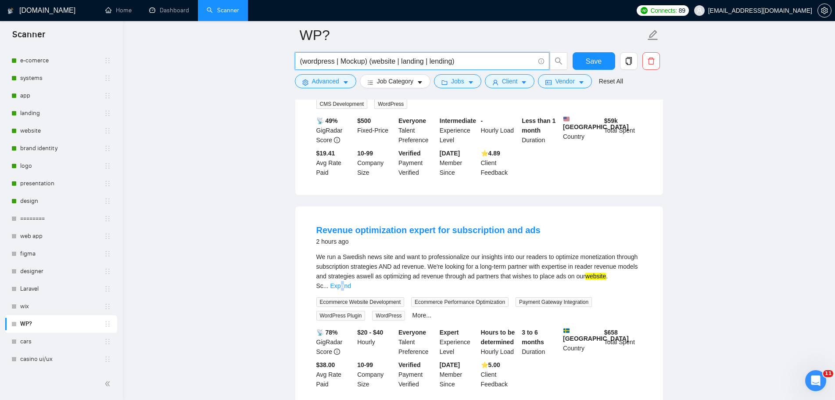
click at [351, 282] on link "Expand" at bounding box center [340, 285] width 21 height 7
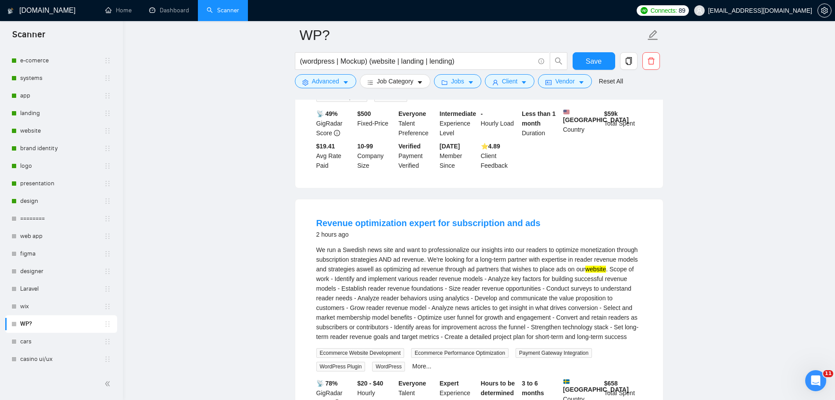
scroll to position [132, 0]
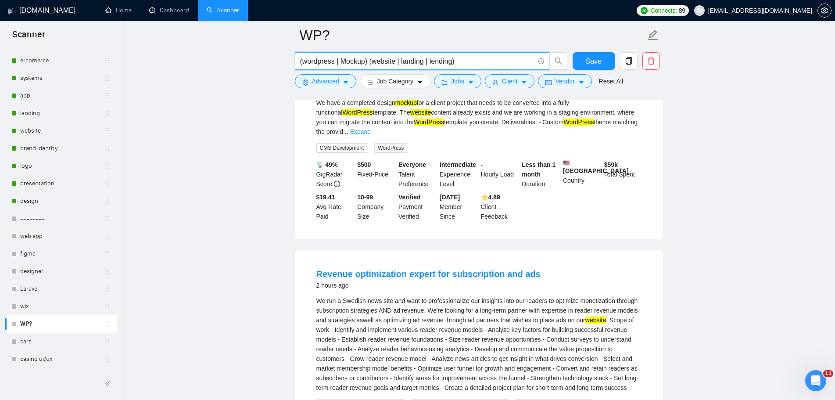
click at [368, 59] on input "(wordpress | Mockup) (website | landing | lending)" at bounding box center [417, 61] width 234 height 11
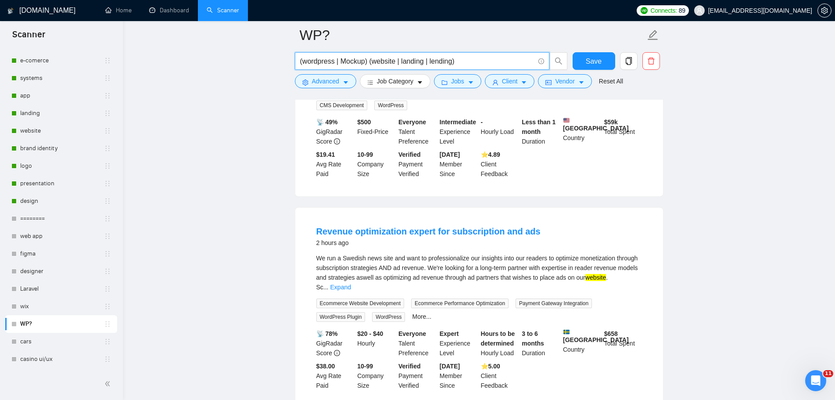
scroll to position [263, 0]
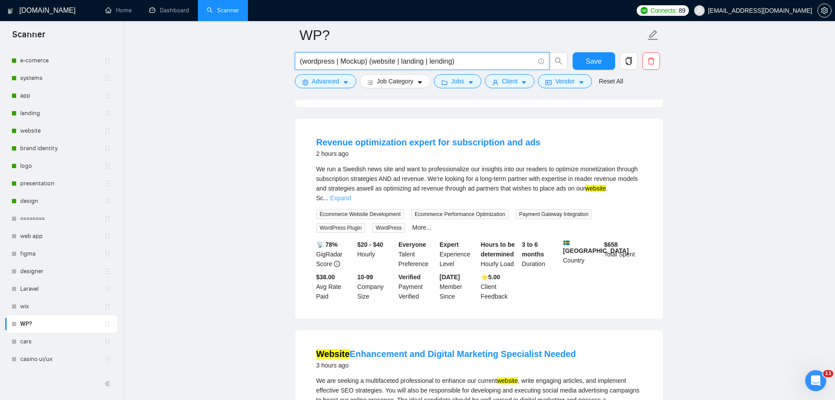
click at [351, 194] on link "Expand" at bounding box center [340, 197] width 21 height 7
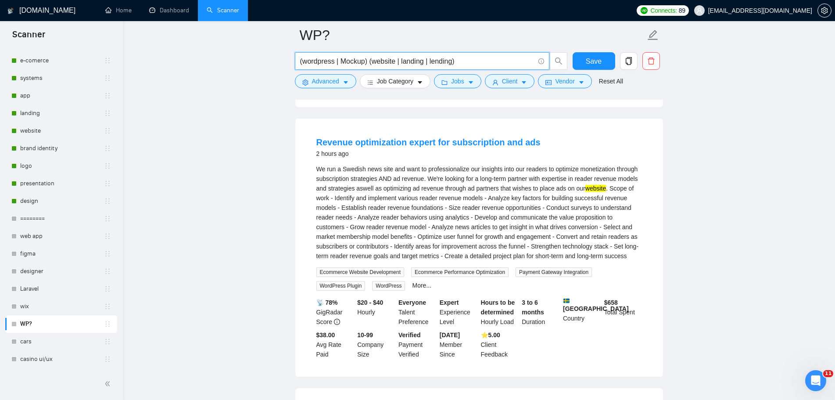
drag, startPoint x: 336, startPoint y: 60, endPoint x: 354, endPoint y: 87, distance: 32.4
click at [336, 60] on input "(wordpress | Mockup) (website | landing | lending)" at bounding box center [417, 61] width 234 height 11
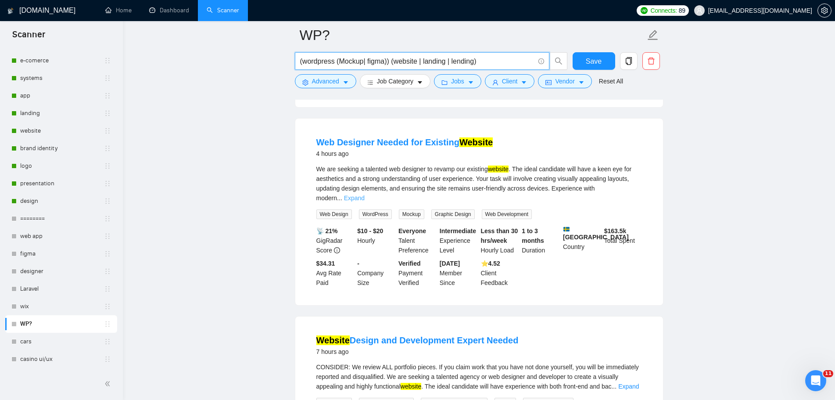
click at [365, 194] on link "Expand" at bounding box center [354, 197] width 21 height 7
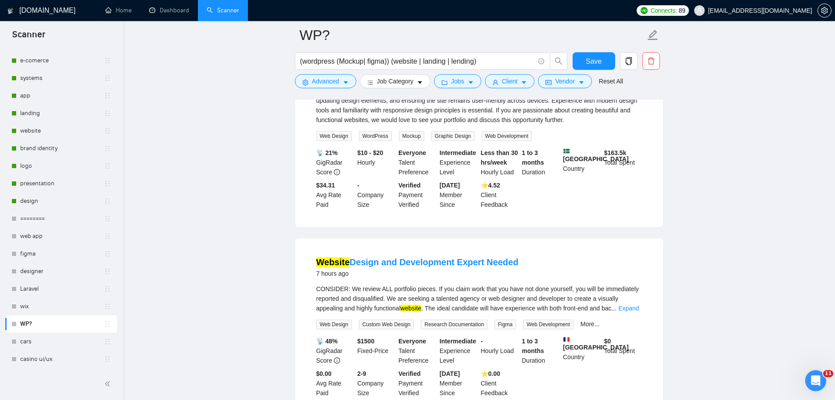
scroll to position [307, 0]
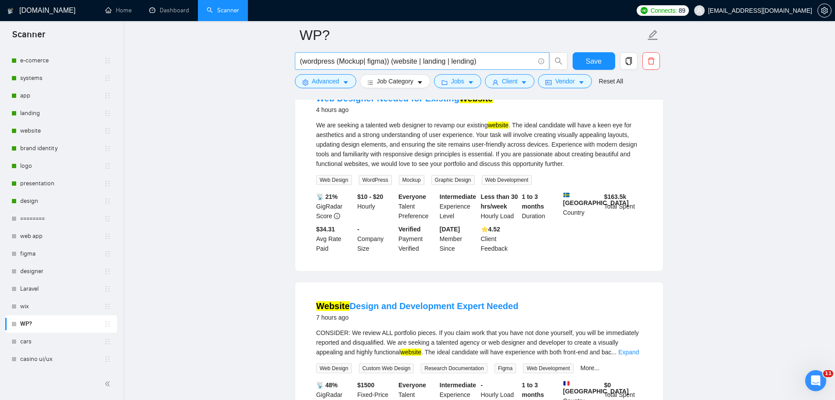
click at [337, 63] on input "(wordpress (Mockup| figma)) (website | landing | lending)" at bounding box center [417, 61] width 234 height 11
click at [384, 59] on input "(wordpress Mockup| figma)) (website | landing | lending)" at bounding box center [417, 61] width 234 height 11
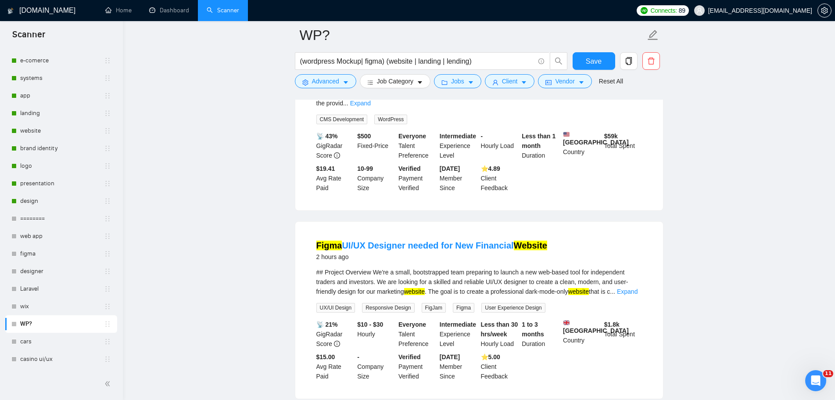
scroll to position [175, 0]
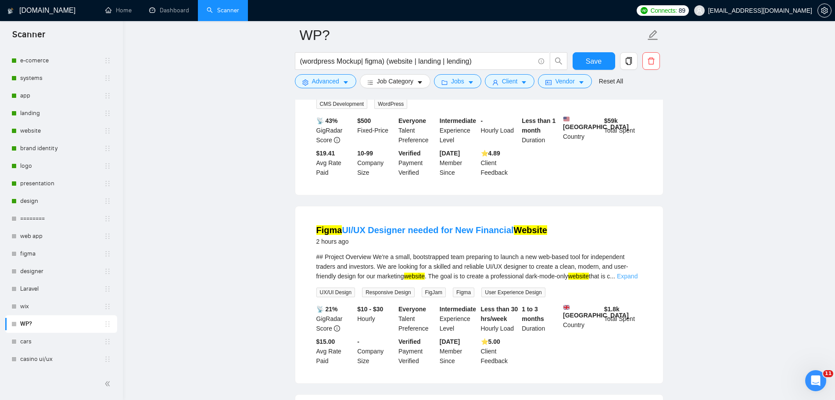
click at [630, 272] on link "Expand" at bounding box center [627, 275] width 21 height 7
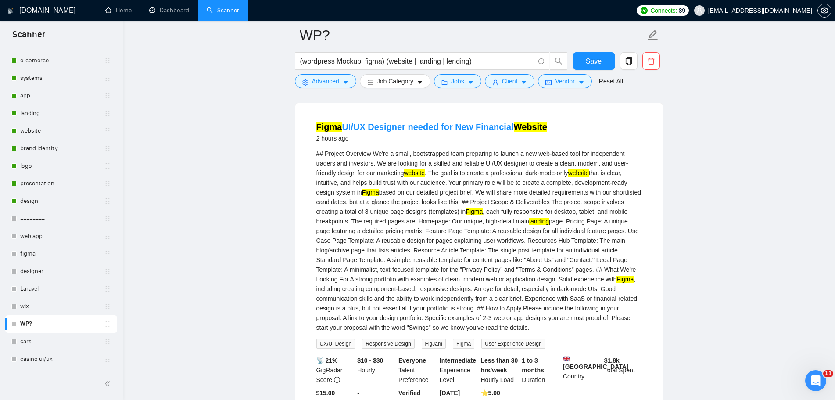
scroll to position [263, 0]
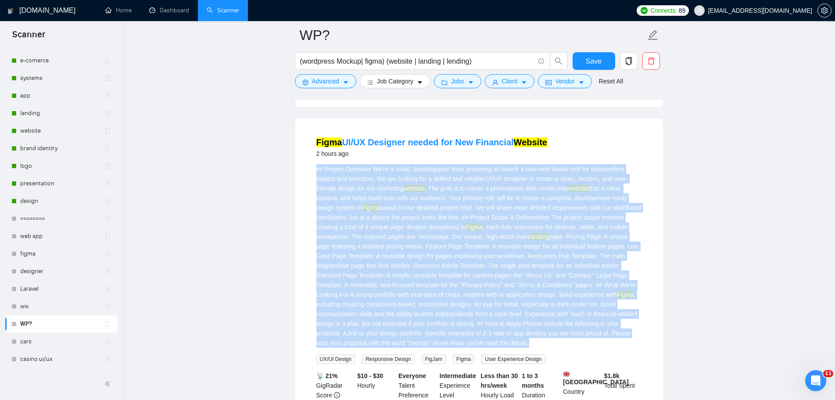
drag, startPoint x: 317, startPoint y: 164, endPoint x: 604, endPoint y: 336, distance: 334.0
click at [604, 336] on div "## Project Overview We're a small, bootstrapped team preparing to launch a new …" at bounding box center [478, 255] width 325 height 183
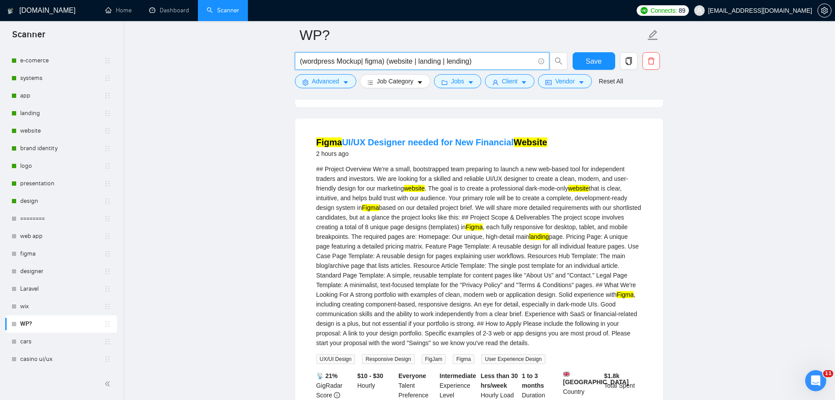
drag, startPoint x: 383, startPoint y: 62, endPoint x: 337, endPoint y: 62, distance: 45.6
click at [337, 62] on input "(wordpress Mockup| figma) (website | landing | lending)" at bounding box center [417, 61] width 234 height 11
click at [342, 60] on input "(wordpress ) (website | landing | lending)" at bounding box center [417, 61] width 234 height 11
paste input "Mockup| figma"
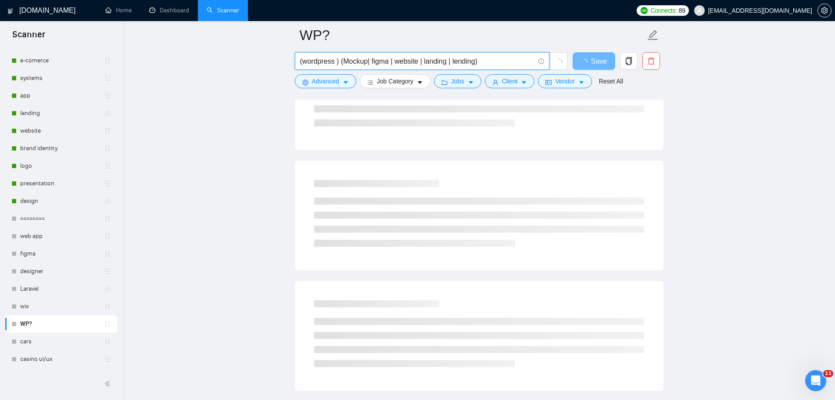
click at [337, 61] on input "(wordpress ) (Mockup| figma | website | landing | lending)" at bounding box center [417, 61] width 234 height 11
click at [303, 62] on input "(wordpress (Mockup| figma | website | landing | lending)" at bounding box center [417, 61] width 234 height 11
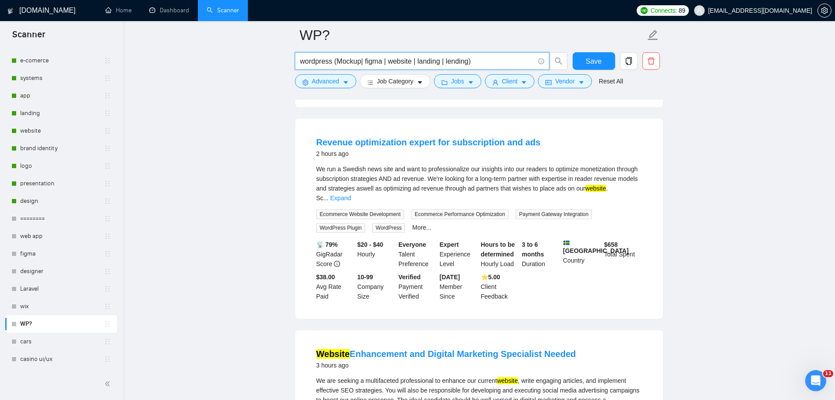
click at [361, 63] on input "wordpress (Mockup| figma | website | landing | lending)" at bounding box center [417, 61] width 234 height 11
type input "wordpress (Mockup | figma | website | landing | lending)"
click at [631, 179] on div "We run a Swedish news site and want to professionalize our insights into our re…" at bounding box center [478, 183] width 325 height 39
click at [351, 194] on link "Expand" at bounding box center [340, 197] width 21 height 7
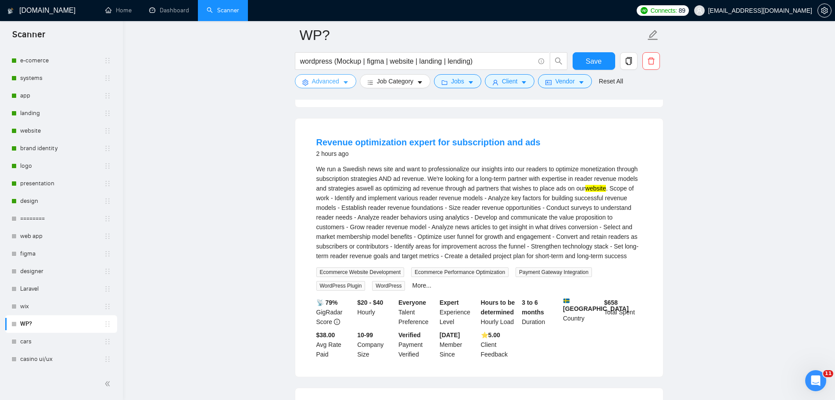
click at [338, 76] on button "Advanced" at bounding box center [325, 81] width 61 height 14
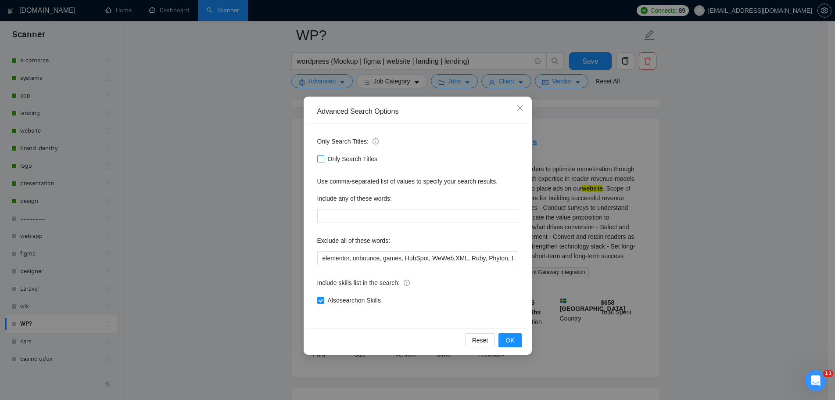
click at [366, 161] on span "Only Search Titles" at bounding box center [352, 159] width 57 height 10
click at [323, 161] on input "Only Search Titles" at bounding box center [320, 158] width 6 height 6
checkbox input "true"
click at [514, 343] on span "OK" at bounding box center [509, 340] width 9 height 10
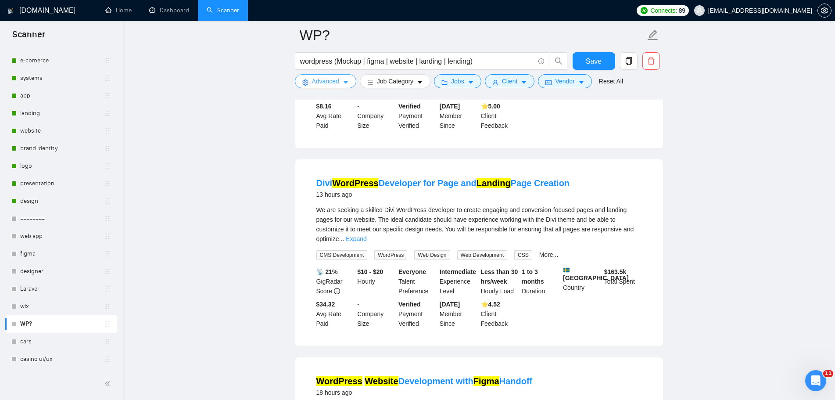
scroll to position [395, 0]
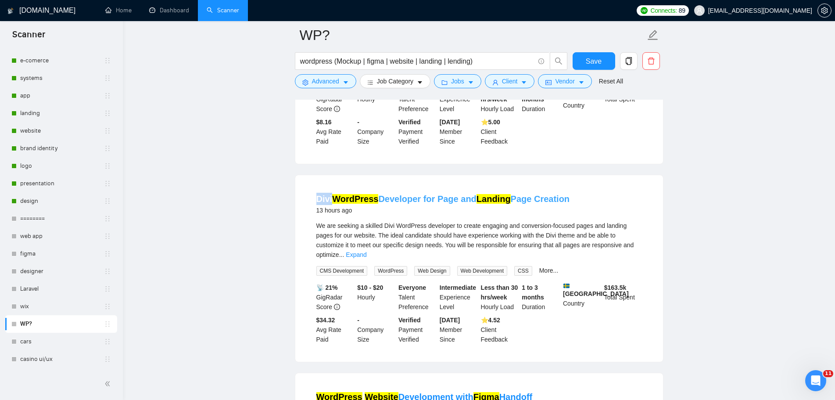
drag, startPoint x: 315, startPoint y: 197, endPoint x: 331, endPoint y: 195, distance: 16.3
click at [331, 195] on li "Divi WordPress Developer for Page and Landing Page Creation 13 hours ago We are…" at bounding box center [479, 268] width 347 height 165
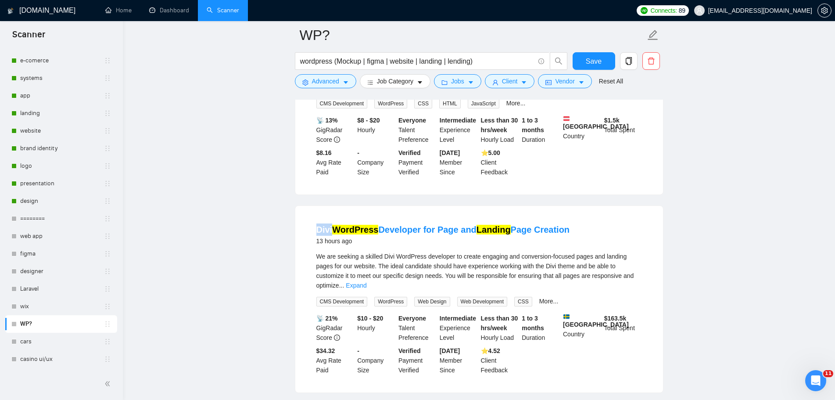
scroll to position [263, 0]
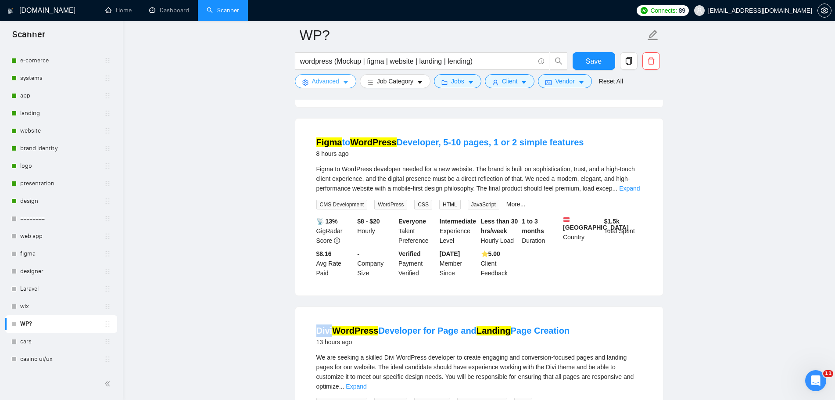
click at [344, 86] on icon "caret-down" at bounding box center [346, 82] width 6 height 6
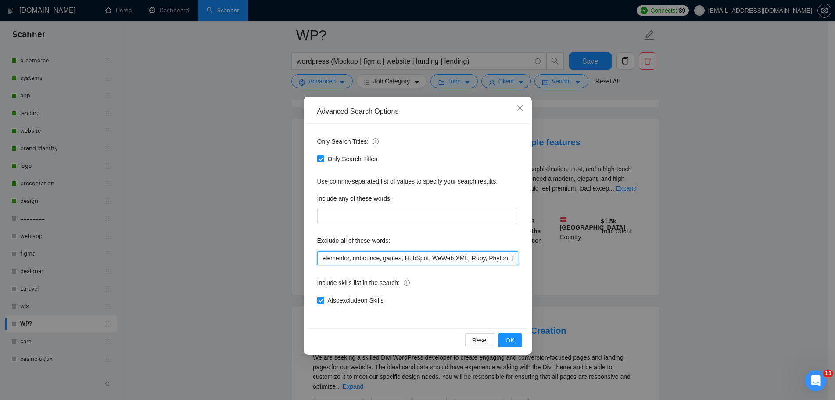
click at [322, 261] on input "elementor, unbounce, games, HubSpot, WeWeb,XML, Ruby, Phyton, Electron, Clickfu…" at bounding box center [417, 258] width 201 height 14
paste input "Divi"
type input "Divi, elementor, unbounce, games, HubSpot, WeWeb,XML, Ruby, Phyton, Electron, C…"
click at [514, 342] on span "OK" at bounding box center [509, 340] width 9 height 10
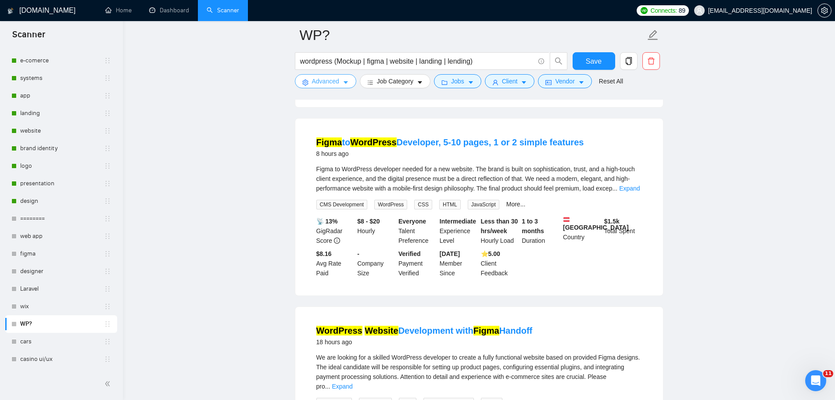
click at [341, 85] on button "Advanced" at bounding box center [325, 81] width 61 height 14
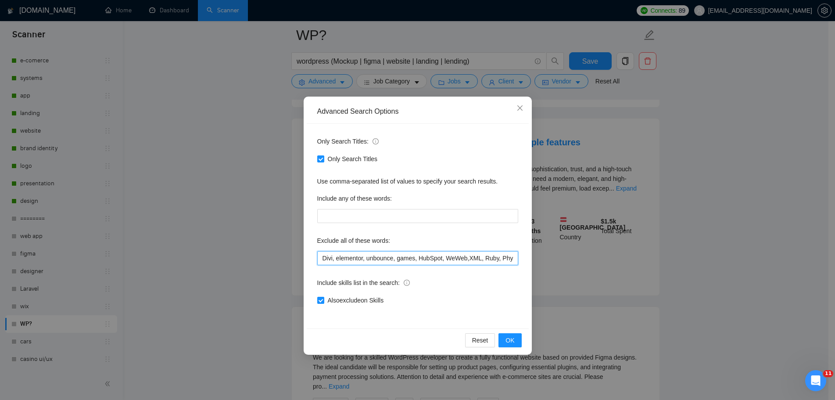
click at [321, 260] on input "Divi, elementor, unbounce, games, HubSpot, WeWeb,XML, Ruby, Phyton, Electron, C…" at bounding box center [417, 258] width 201 height 14
click at [504, 343] on button "OK" at bounding box center [509, 340] width 23 height 14
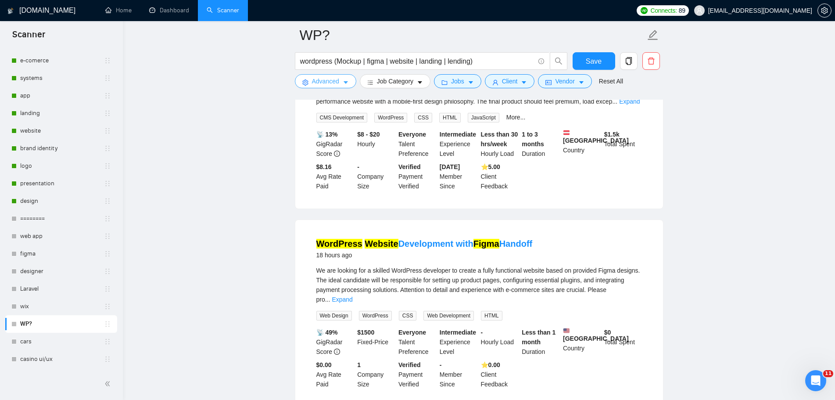
scroll to position [351, 0]
click at [352, 295] on link "Expand" at bounding box center [342, 298] width 21 height 7
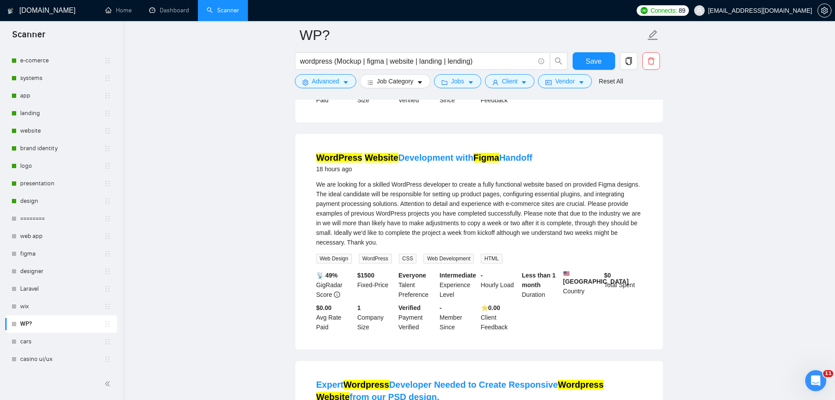
scroll to position [439, 0]
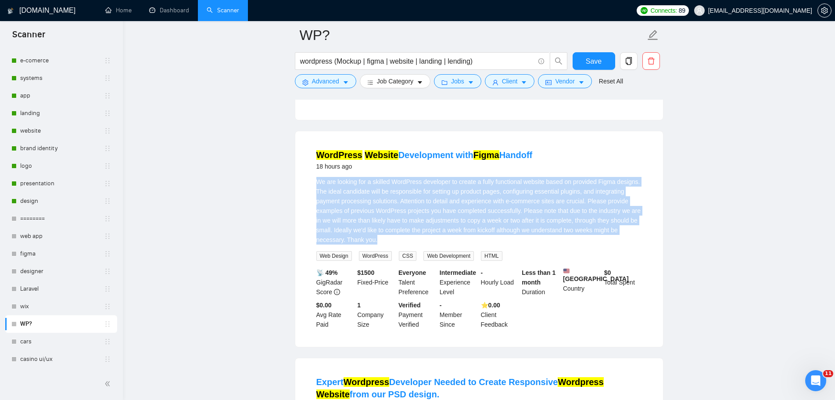
drag, startPoint x: 379, startPoint y: 235, endPoint x: 328, endPoint y: 186, distance: 71.1
click at [318, 177] on div "We are looking for a skilled WordPress developer to create a fully functional w…" at bounding box center [478, 211] width 325 height 68
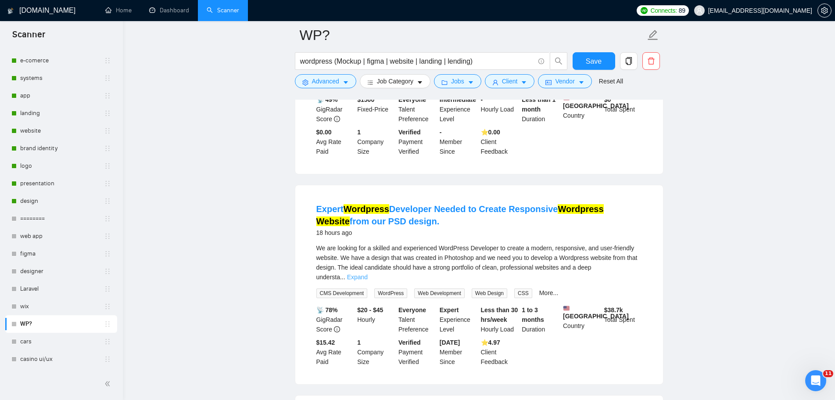
scroll to position [614, 0]
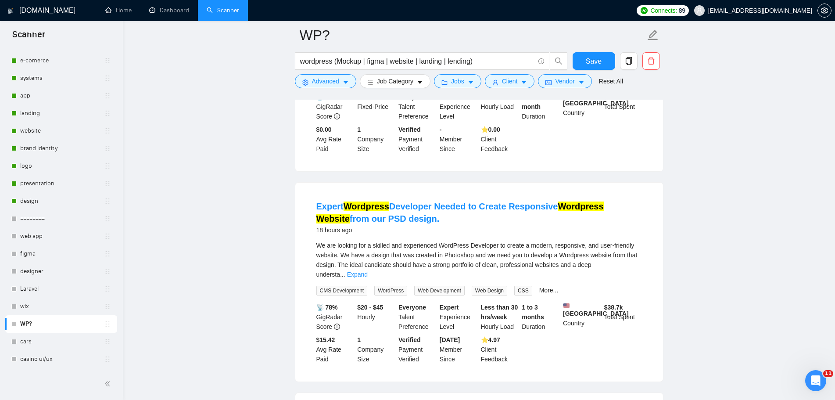
drag, startPoint x: 315, startPoint y: 208, endPoint x: 403, endPoint y: 221, distance: 89.5
click at [403, 221] on li "Expert Wordpress Developer Needed to Create Responsive Wordpress Website from o…" at bounding box center [479, 282] width 347 height 178
drag, startPoint x: 694, startPoint y: 246, endPoint x: 668, endPoint y: 243, distance: 26.9
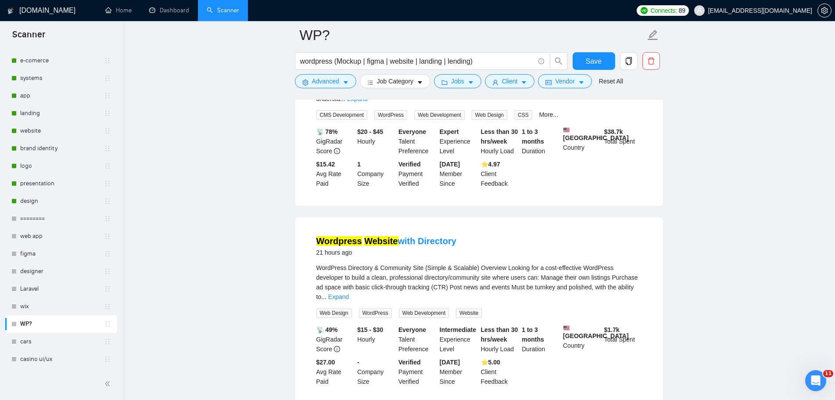
scroll to position [833, 0]
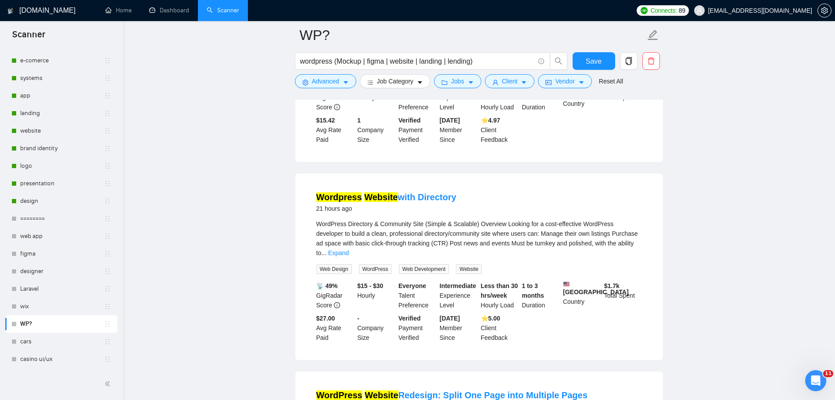
click at [630, 244] on div "WordPress Directory & Community Site (Simple & Scalable) Overview Looking for a…" at bounding box center [478, 238] width 325 height 39
click at [349, 249] on link "Expand" at bounding box center [338, 252] width 21 height 7
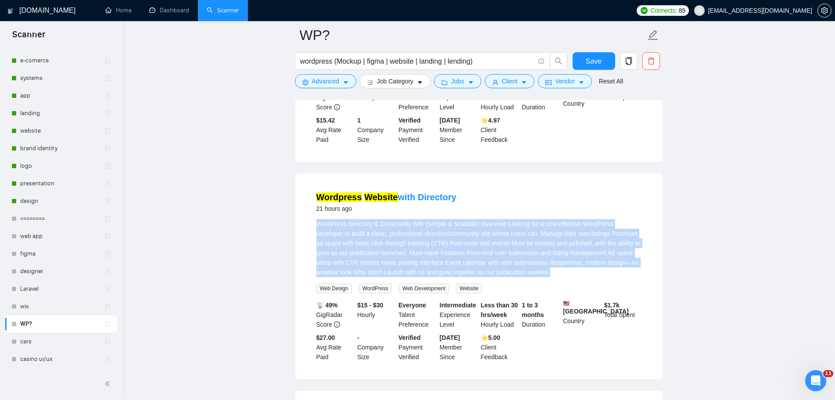
drag, startPoint x: 316, startPoint y: 219, endPoint x: 525, endPoint y: 250, distance: 210.6
click at [534, 266] on div "WordPress Directory & Community Site (Simple & Scalable) Overview Looking for a…" at bounding box center [478, 248] width 325 height 58
drag, startPoint x: 468, startPoint y: 190, endPoint x: 319, endPoint y: 193, distance: 148.3
click at [319, 193] on div "Wordpress Website with Directory 21 hours ago" at bounding box center [478, 202] width 325 height 23
click at [599, 196] on div "Wordpress Website with Directory 21 hours ago" at bounding box center [478, 202] width 325 height 23
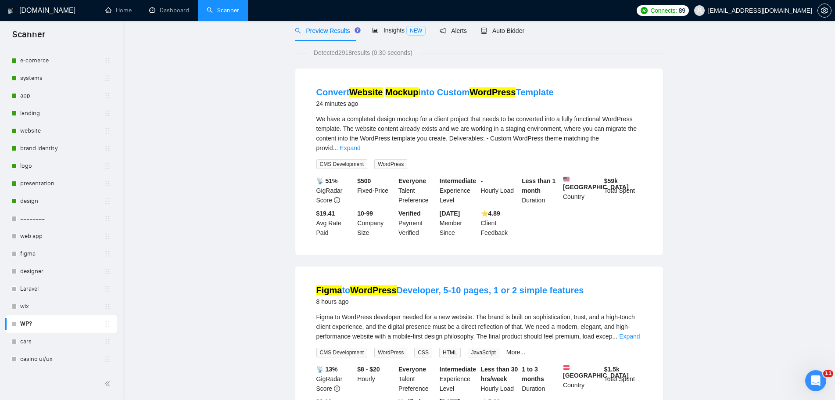
scroll to position [0, 0]
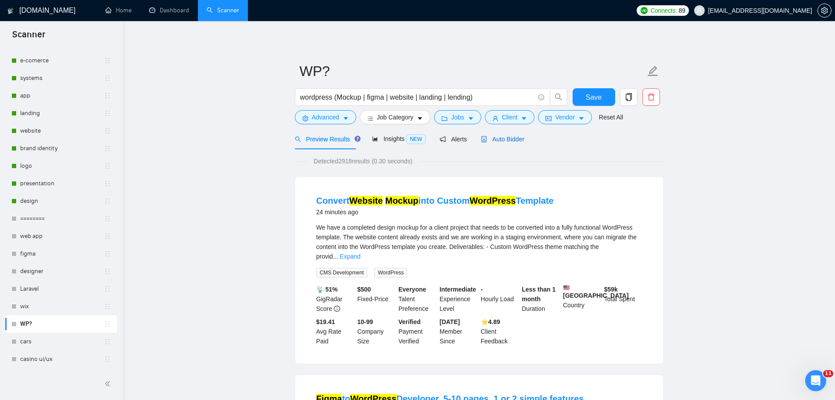
click at [497, 142] on span "Auto Bidder" at bounding box center [502, 139] width 43 height 7
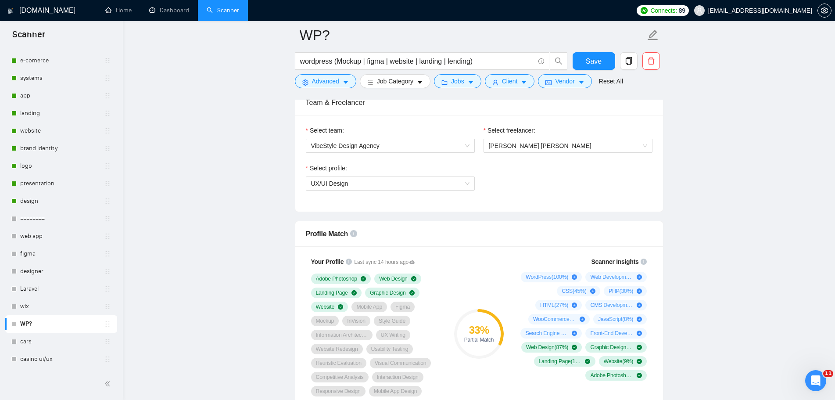
scroll to position [439, 0]
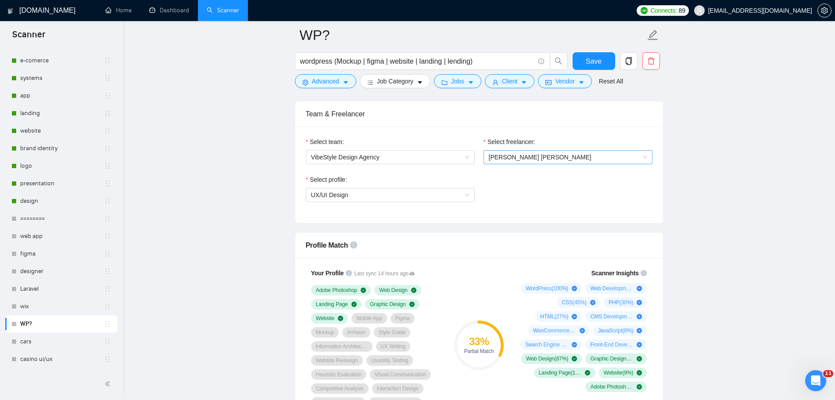
click at [554, 159] on span "[PERSON_NAME] [PERSON_NAME]" at bounding box center [568, 156] width 158 height 13
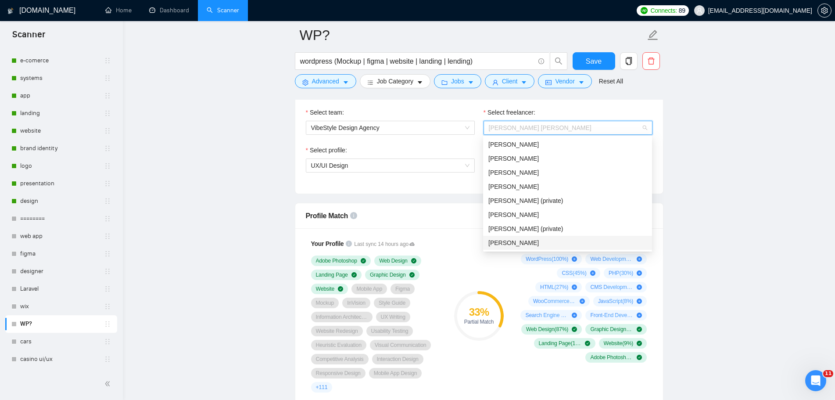
scroll to position [483, 0]
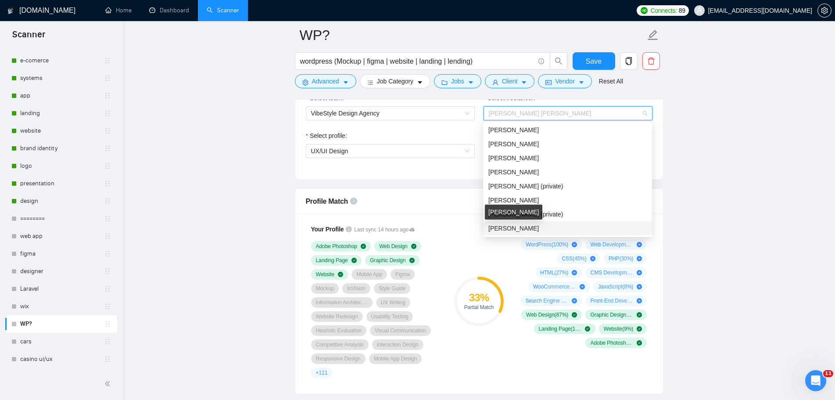
click at [525, 225] on span "[PERSON_NAME]" at bounding box center [513, 228] width 50 height 7
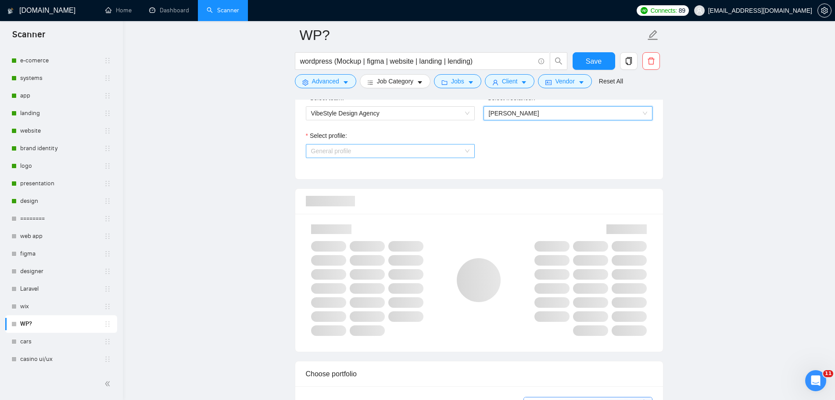
click at [431, 147] on span "General profile" at bounding box center [390, 150] width 158 height 13
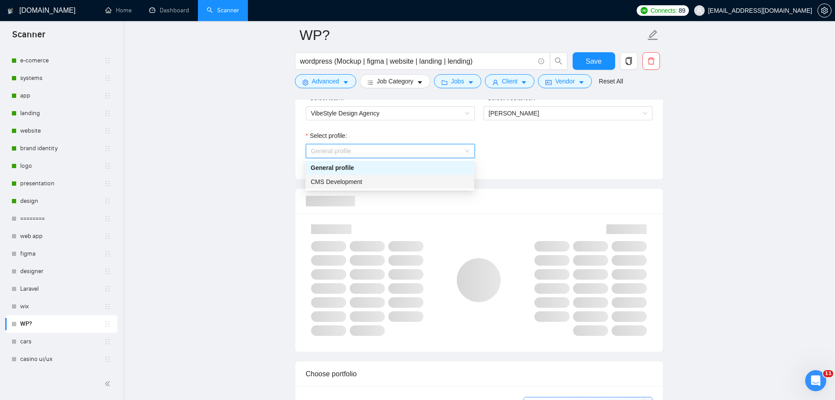
click at [354, 182] on span "CMS Development" at bounding box center [337, 181] width 52 height 7
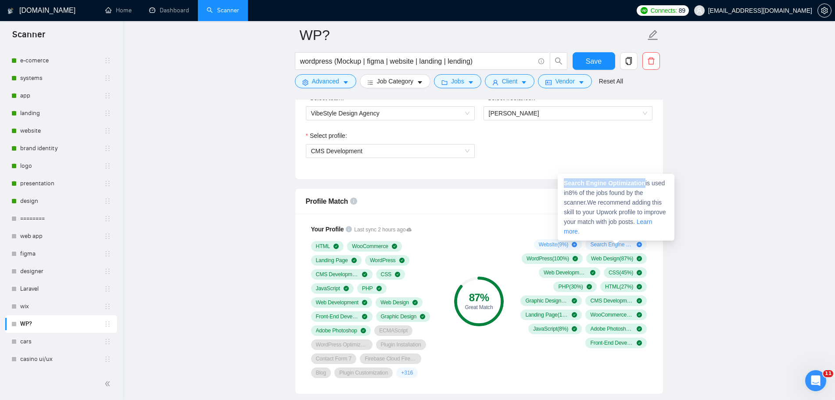
drag, startPoint x: 644, startPoint y: 180, endPoint x: 563, endPoint y: 182, distance: 80.7
click at [563, 182] on div "Search Engine Optimization is used in 8 % of the jobs found by the scanner. We …" at bounding box center [616, 207] width 117 height 67
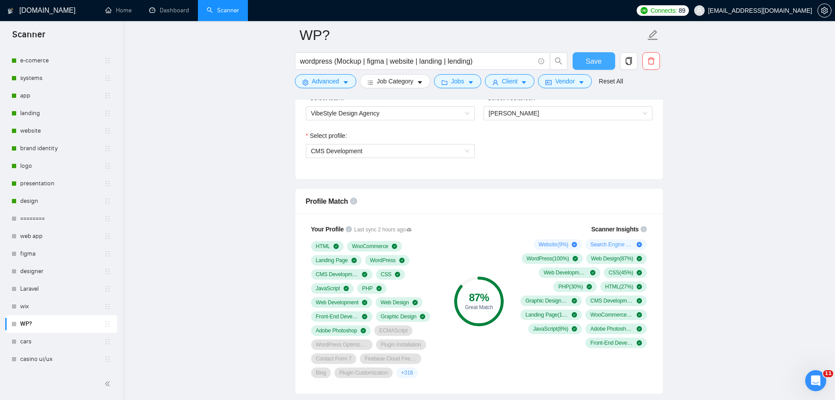
click at [595, 61] on span "Save" at bounding box center [594, 61] width 16 height 11
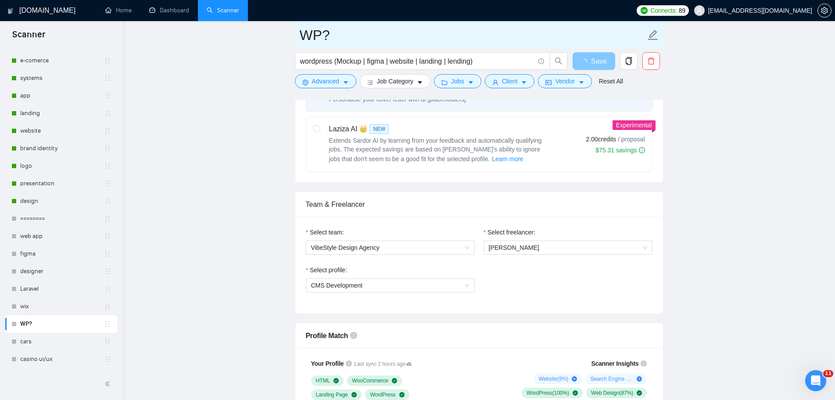
scroll to position [263, 0]
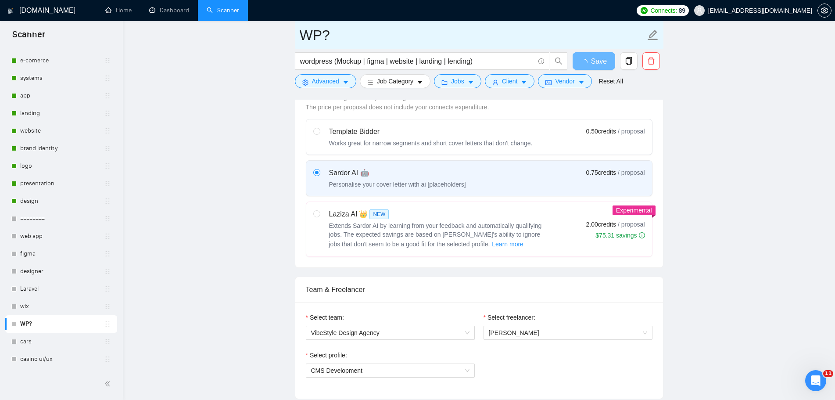
click at [651, 33] on icon "edit" at bounding box center [652, 34] width 11 height 11
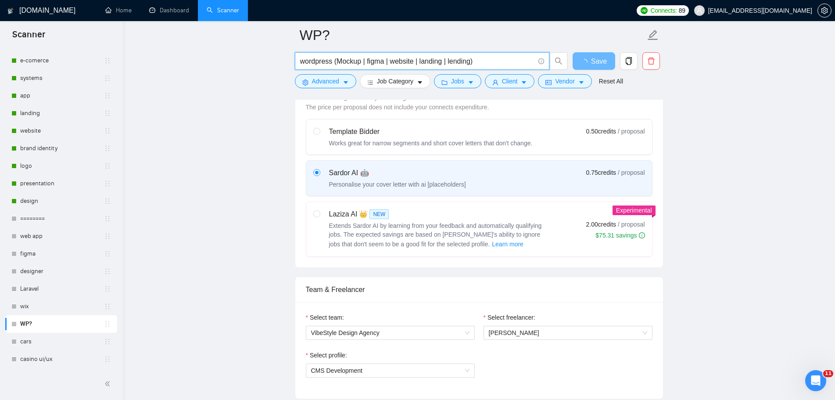
drag, startPoint x: 331, startPoint y: 61, endPoint x: 294, endPoint y: 63, distance: 36.9
click at [294, 63] on div "wordpress (Mockup | figma | website | landing | lending)" at bounding box center [431, 63] width 276 height 22
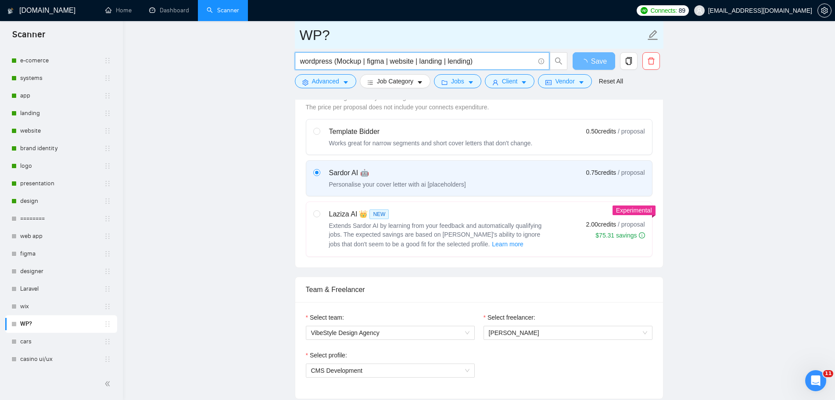
click at [334, 36] on input "WP?" at bounding box center [473, 35] width 346 height 22
click at [661, 35] on span "WP?" at bounding box center [479, 35] width 368 height 28
click at [647, 38] on icon "edit" at bounding box center [652, 34] width 11 height 11
click at [652, 38] on icon "edit" at bounding box center [652, 34] width 11 height 11
click at [354, 36] on input "WP?" at bounding box center [473, 35] width 346 height 22
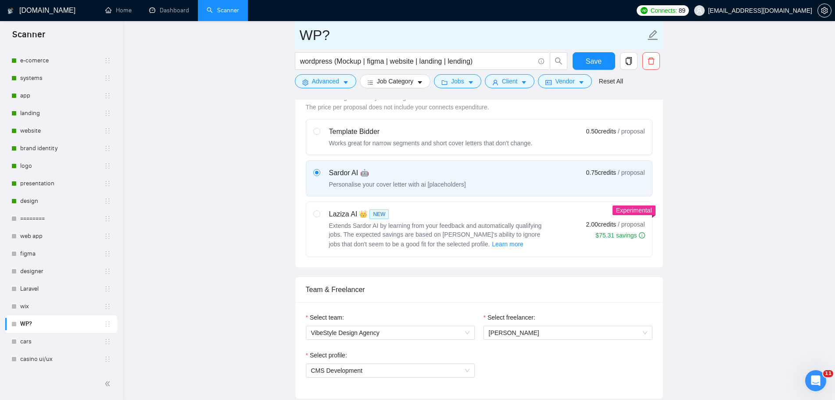
drag, startPoint x: 333, startPoint y: 36, endPoint x: 303, endPoint y: 35, distance: 30.7
click at [303, 35] on input "WP?" at bounding box center [473, 35] width 346 height 22
paste input "wordpress"
click at [309, 36] on input "wordpress" at bounding box center [473, 35] width 346 height 22
type input "WordPress"
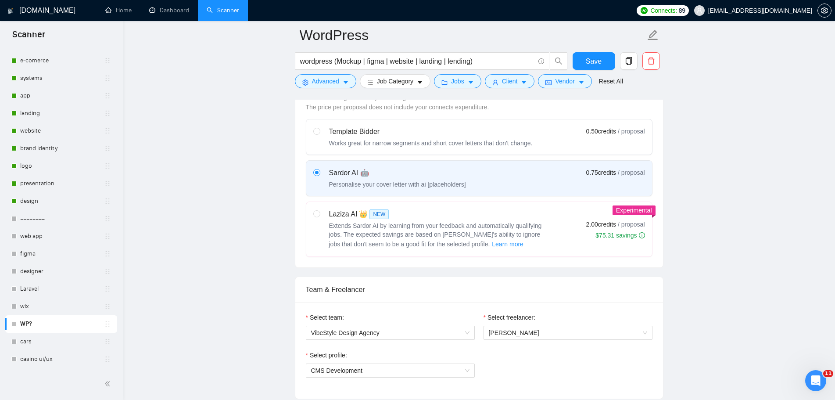
click at [595, 65] on span "Save" at bounding box center [594, 61] width 16 height 11
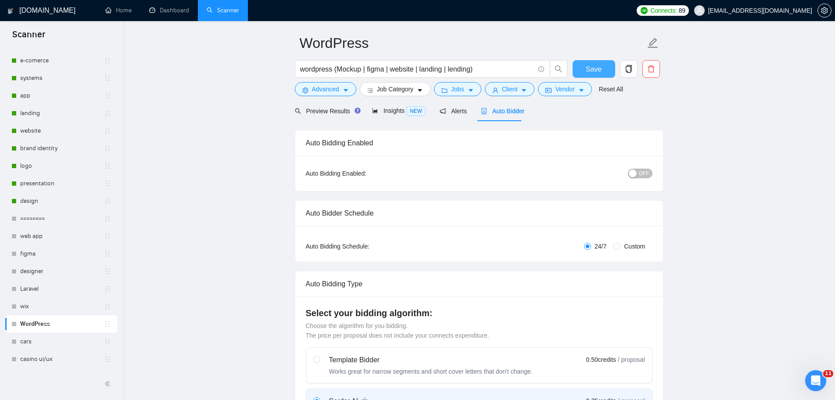
scroll to position [0, 0]
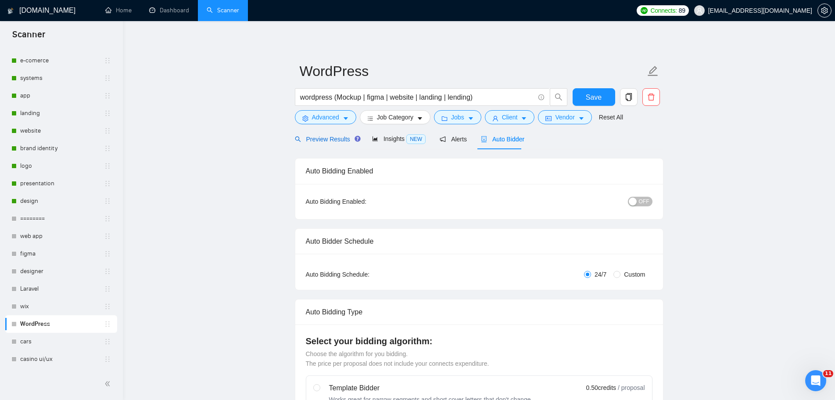
click at [322, 142] on span "Preview Results" at bounding box center [326, 139] width 63 height 7
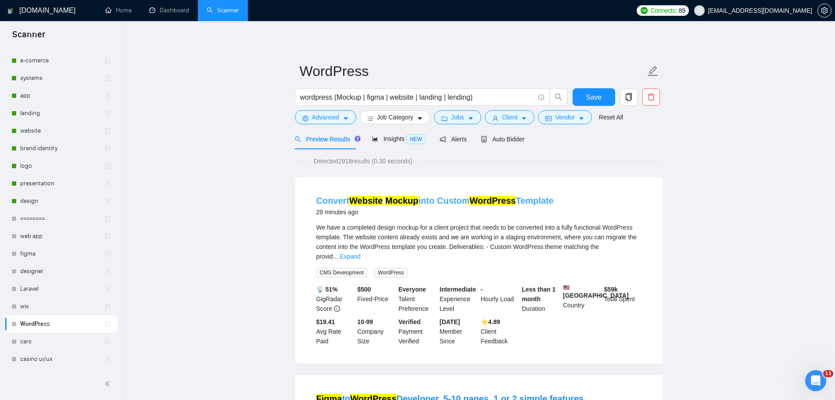
click at [520, 205] on link "Convert Website Mockup into Custom WordPress Template" at bounding box center [434, 201] width 237 height 10
click at [505, 133] on div "Auto Bidder" at bounding box center [502, 139] width 43 height 21
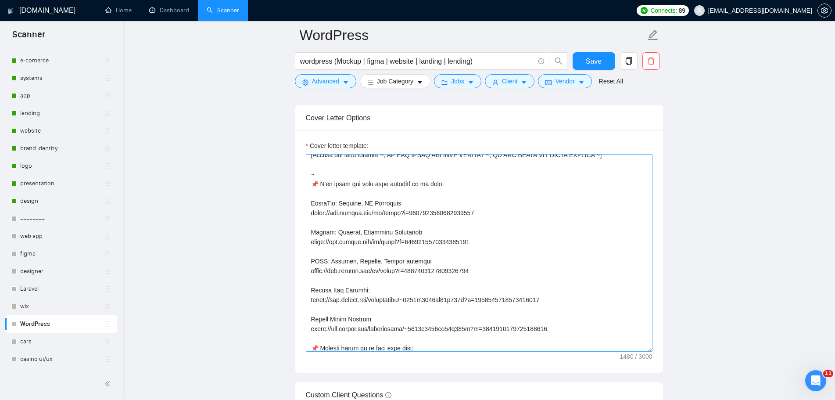
scroll to position [44, 0]
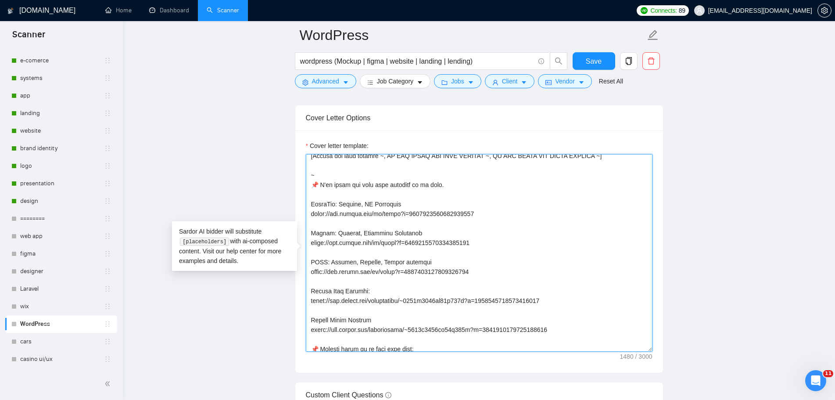
drag, startPoint x: 483, startPoint y: 215, endPoint x: 306, endPoint y: 211, distance: 177.3
click at [306, 211] on textarea "Cover letter template:" at bounding box center [479, 252] width 347 height 197
paste textarea "reelancers/~019a635a57a8d04e92?s=1110580750267699200&p=1958444646082326528"
drag, startPoint x: 397, startPoint y: 206, endPoint x: 312, endPoint y: 207, distance: 84.7
click at [312, 207] on textarea "Cover letter template:" at bounding box center [479, 252] width 347 height 197
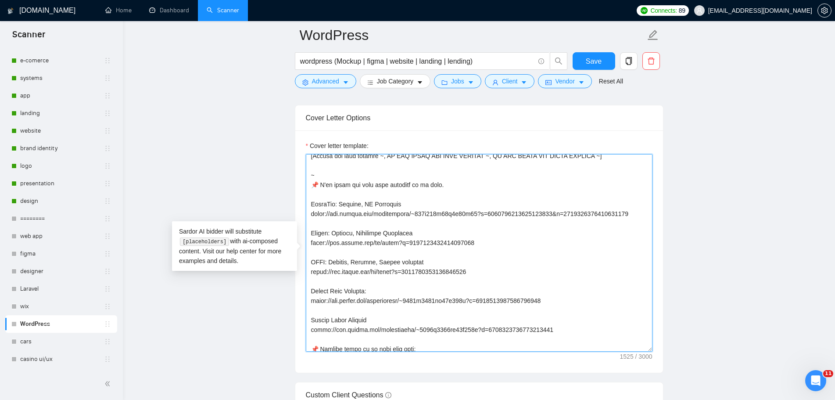
paste textarea "Multi-Page Crypto Trading Software Website"
click at [521, 241] on textarea "Cover letter template:" at bounding box center [479, 252] width 347 height 197
drag, startPoint x: 483, startPoint y: 240, endPoint x: 300, endPoint y: 247, distance: 183.5
paste textarea "reelancers/~019a635a57a8d04e92?s=1110580750267699200&p=1958437868211843072"
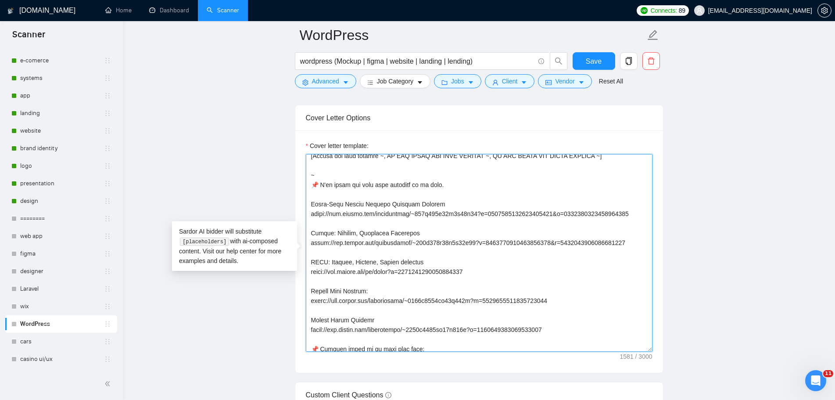
drag, startPoint x: 397, startPoint y: 234, endPoint x: 310, endPoint y: 236, distance: 86.4
click at [310, 236] on textarea "Cover letter template:" at bounding box center [479, 252] width 347 height 197
paste textarea "Multi-Page HTML/CSS Website for AI Agents Business with Modern Design"
drag, startPoint x: 425, startPoint y: 260, endPoint x: 303, endPoint y: 257, distance: 122.9
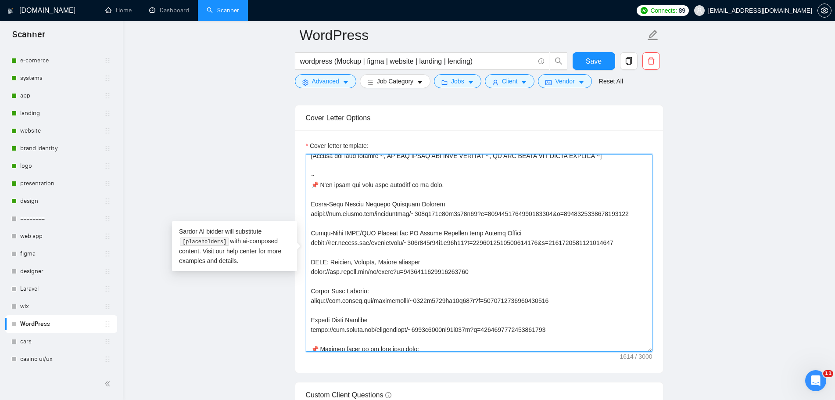
drag, startPoint x: 556, startPoint y: 331, endPoint x: 301, endPoint y: 254, distance: 265.8
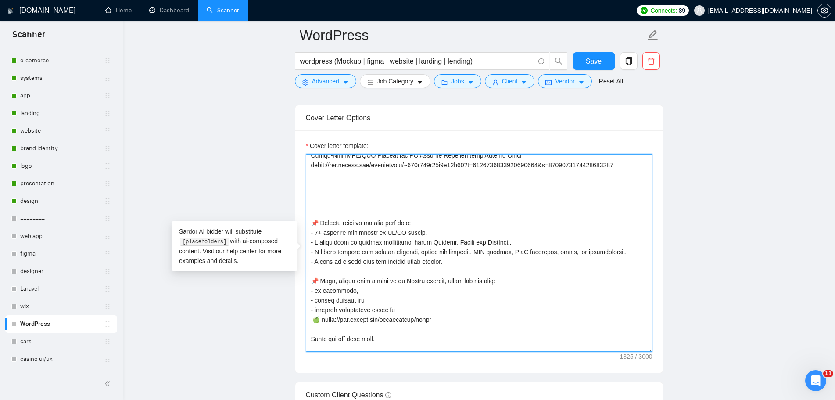
scroll to position [67, 0]
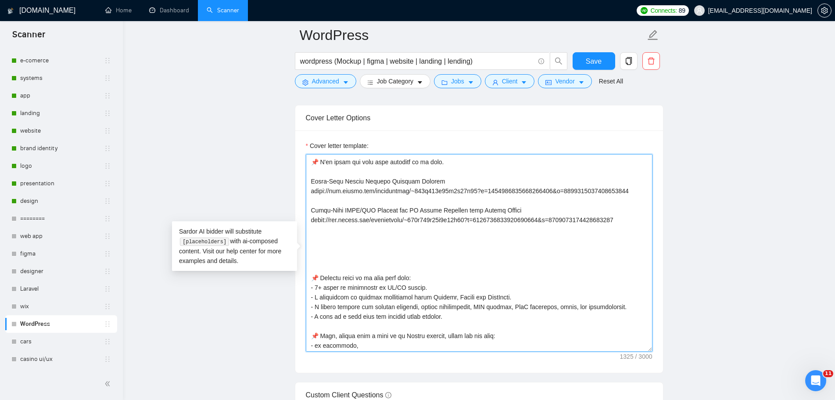
click at [322, 239] on textarea "Cover letter template:" at bounding box center [479, 252] width 347 height 197
paste textarea "Real Estate Website on Webflow with GSAP"
drag, startPoint x: 398, startPoint y: 241, endPoint x: 367, endPoint y: 240, distance: 31.2
click at [367, 240] on textarea "Cover letter template:" at bounding box center [479, 252] width 347 height 197
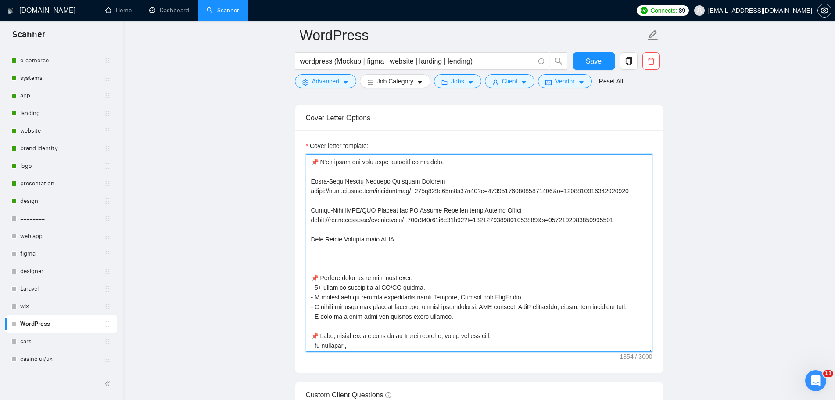
click at [429, 246] on textarea "Cover letter template:" at bounding box center [479, 252] width 347 height 197
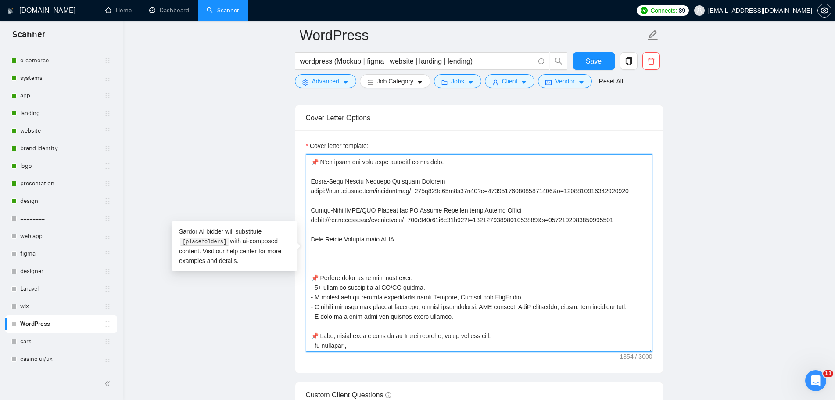
click at [423, 240] on textarea "Cover letter template:" at bounding box center [479, 252] width 347 height 197
paste textarea "Animations"
click at [397, 238] on textarea "Cover letter template:" at bounding box center [479, 252] width 347 height 197
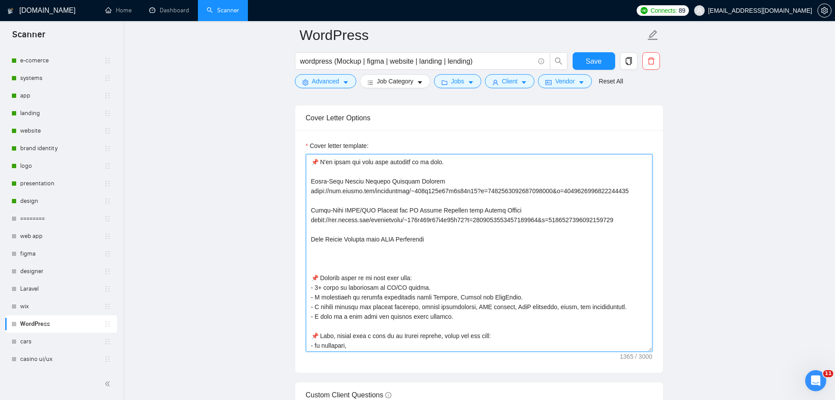
drag, startPoint x: 319, startPoint y: 242, endPoint x: 326, endPoint y: 246, distance: 8.1
click at [319, 242] on textarea "Cover letter template:" at bounding box center [479, 252] width 347 height 197
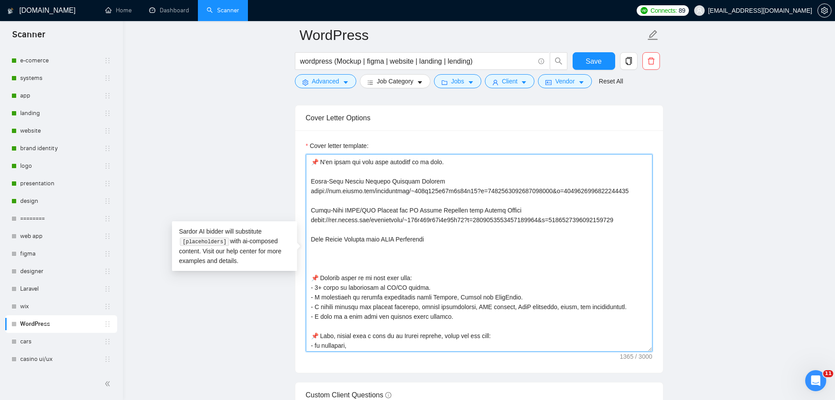
click at [431, 240] on textarea "Cover letter template:" at bounding box center [479, 252] width 347 height 197
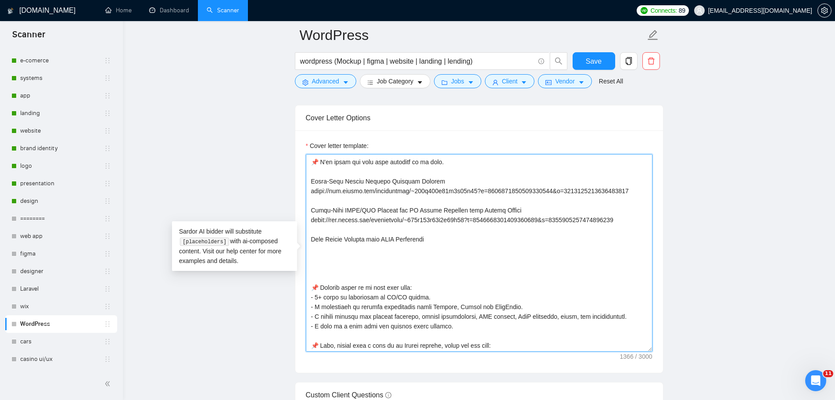
paste textarea "[URL][DOMAIN_NAME]"
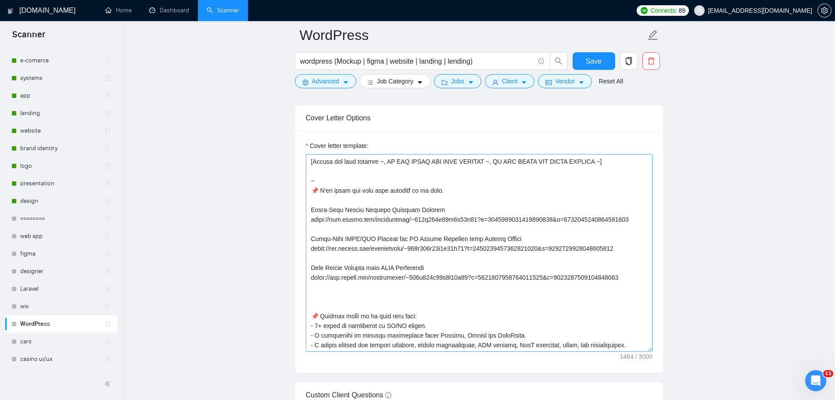
scroll to position [23, 0]
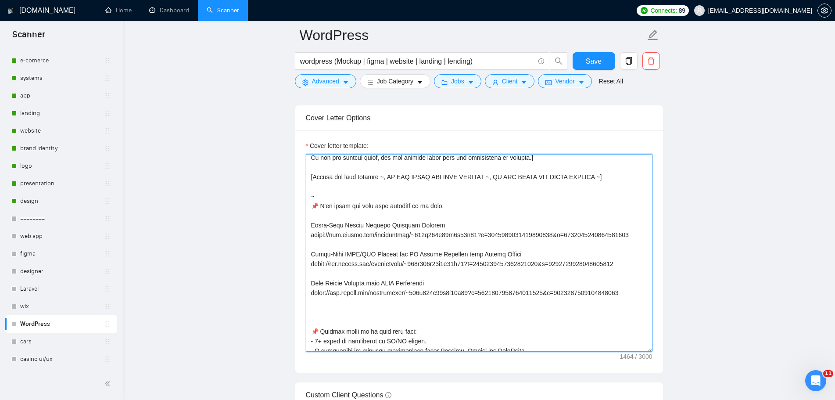
click at [457, 205] on textarea "Cover letter template:" at bounding box center [479, 252] width 347 height 197
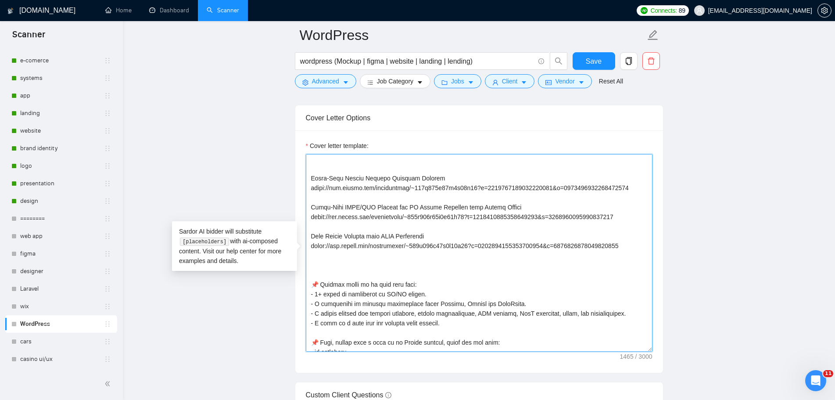
scroll to position [36, 0]
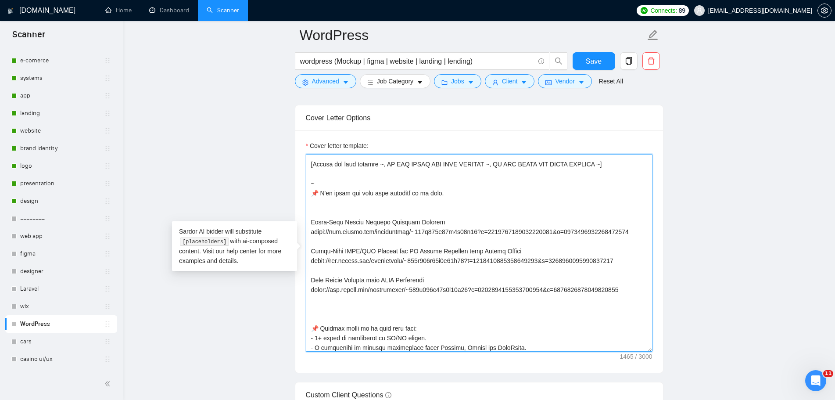
paste textarea "WordPress Website for Construction Company | Custom Post Types & ACF"
click at [455, 194] on textarea "Cover letter template:" at bounding box center [479, 252] width 347 height 197
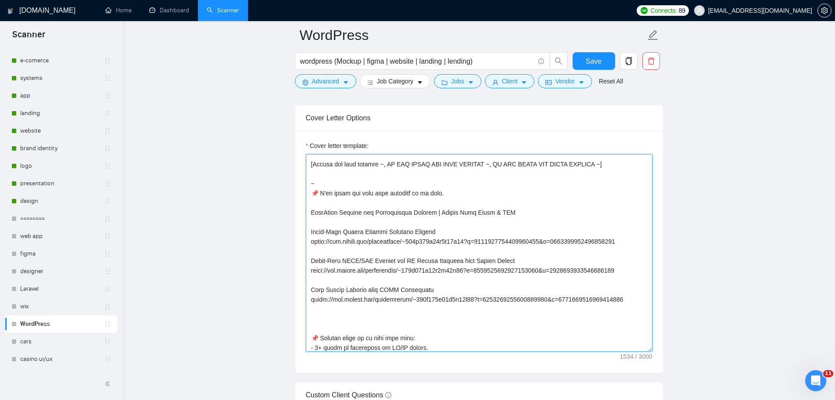
click at [528, 215] on textarea "Cover letter template:" at bounding box center [479, 252] width 347 height 197
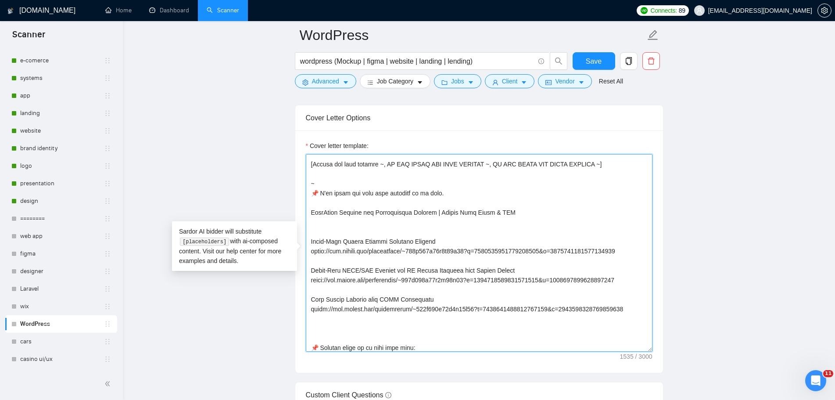
paste textarea "[URL][DOMAIN_NAME]"
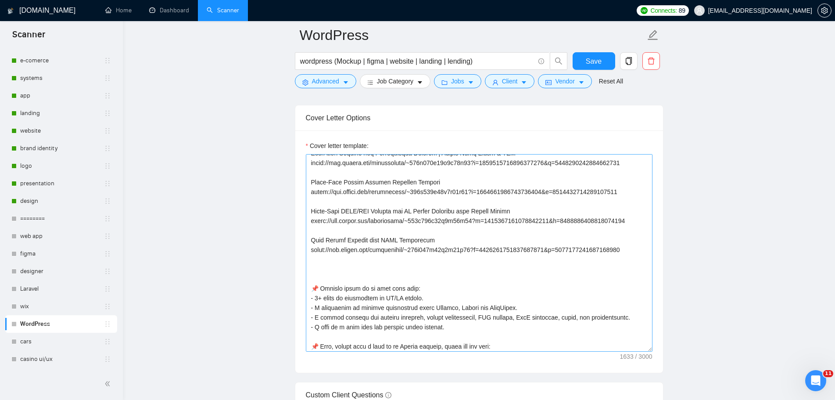
scroll to position [79, 0]
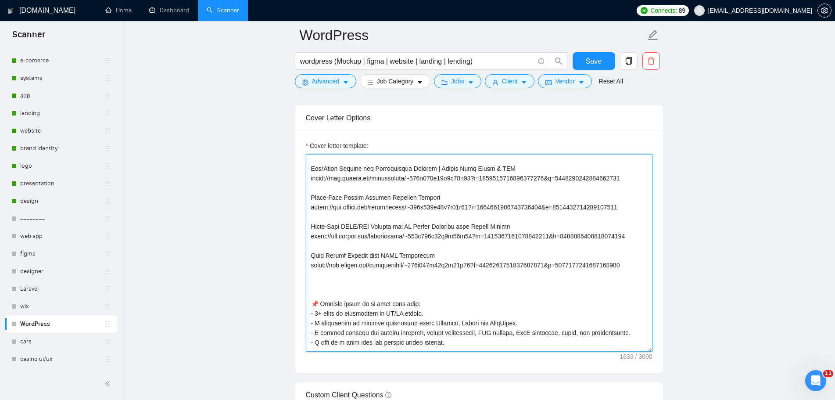
click at [629, 265] on textarea "Cover letter template:" at bounding box center [479, 252] width 347 height 197
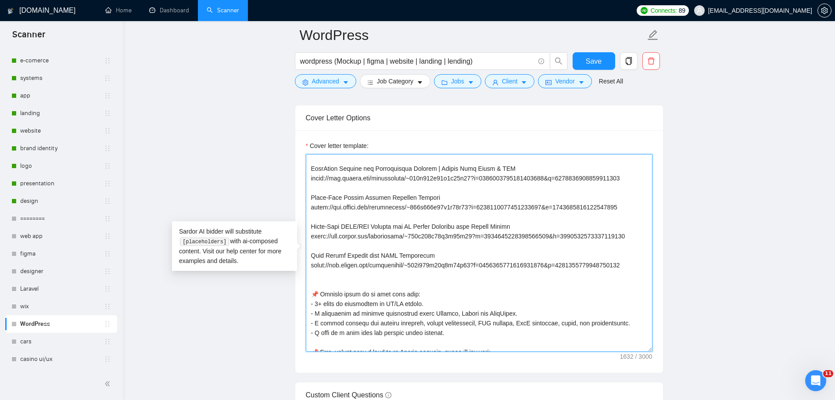
drag, startPoint x: 317, startPoint y: 301, endPoint x: 334, endPoint y: 326, distance: 30.3
click at [317, 301] on textarea "Cover letter template:" at bounding box center [479, 252] width 347 height 197
click at [385, 304] on textarea "Cover letter template:" at bounding box center [479, 252] width 347 height 197
drag, startPoint x: 419, startPoint y: 304, endPoint x: 384, endPoint y: 303, distance: 35.6
click at [384, 303] on textarea "Cover letter template:" at bounding box center [479, 252] width 347 height 197
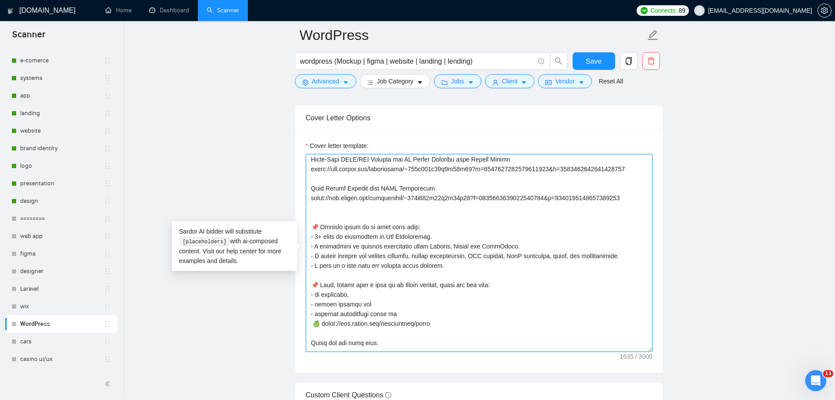
scroll to position [132, 0]
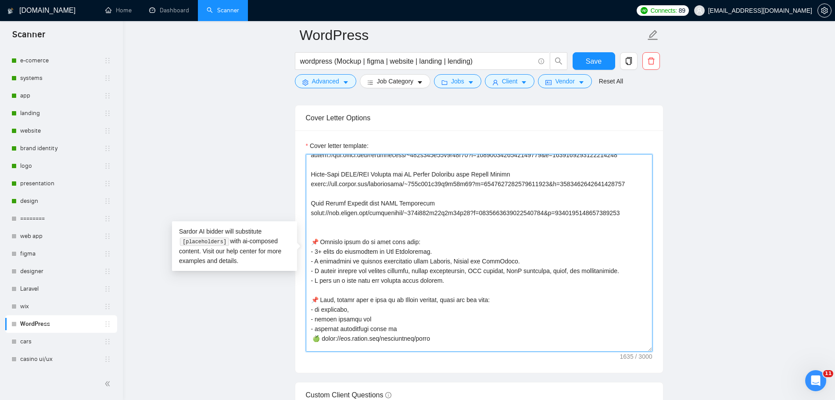
drag, startPoint x: 444, startPoint y: 252, endPoint x: 310, endPoint y: 252, distance: 133.8
click at [310, 252] on textarea "Cover letter template:" at bounding box center [479, 252] width 347 height 197
click at [420, 242] on textarea "Cover letter template:" at bounding box center [479, 252] width 347 height 197
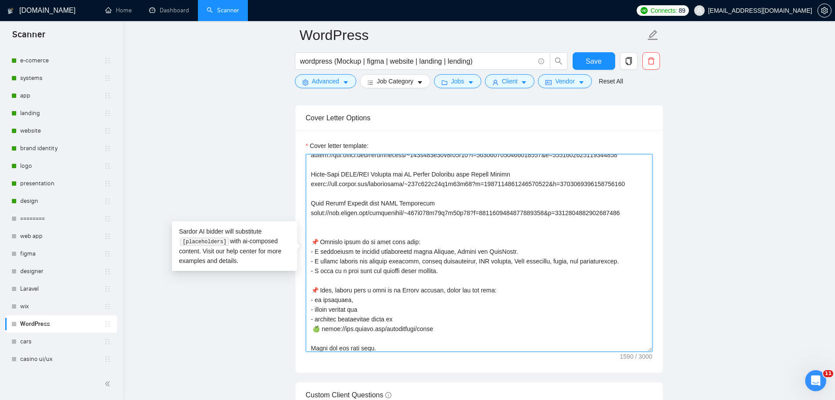
drag, startPoint x: 416, startPoint y: 262, endPoint x: 625, endPoint y: 263, distance: 209.2
click at [625, 263] on textarea "Cover letter template:" at bounding box center [479, 252] width 347 height 197
drag, startPoint x: 476, startPoint y: 249, endPoint x: 460, endPoint y: 250, distance: 15.8
click at [460, 250] on textarea "Cover letter template:" at bounding box center [479, 252] width 347 height 197
drag, startPoint x: 423, startPoint y: 261, endPoint x: 313, endPoint y: 264, distance: 109.7
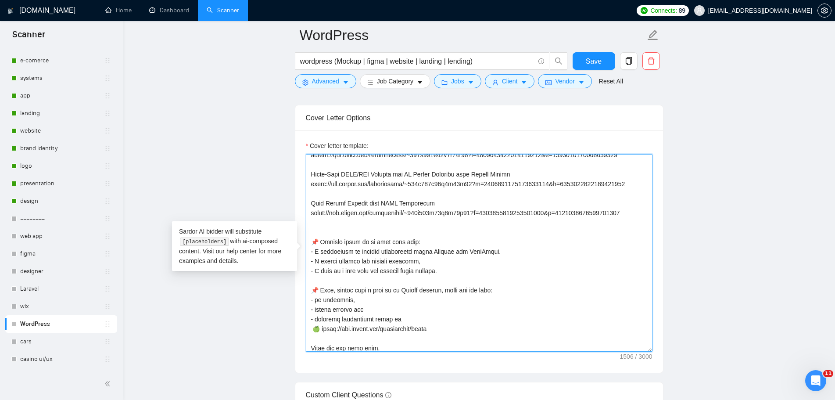
click at [314, 263] on textarea "Cover letter template:" at bounding box center [479, 252] width 347 height 197
click at [501, 250] on textarea "Cover letter template:" at bounding box center [479, 252] width 347 height 197
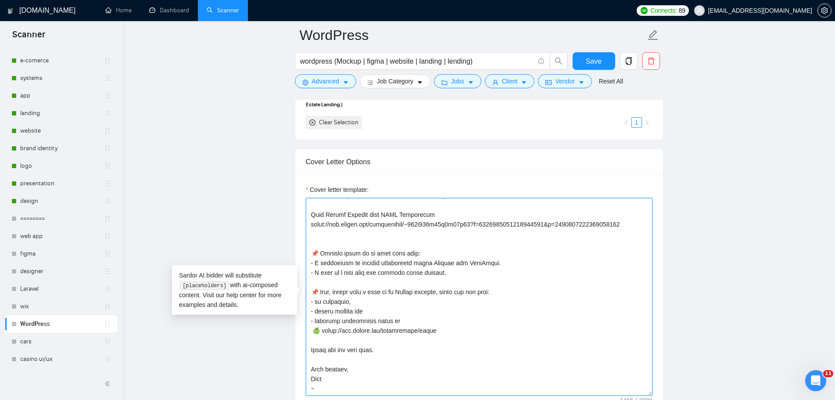
scroll to position [1097, 0]
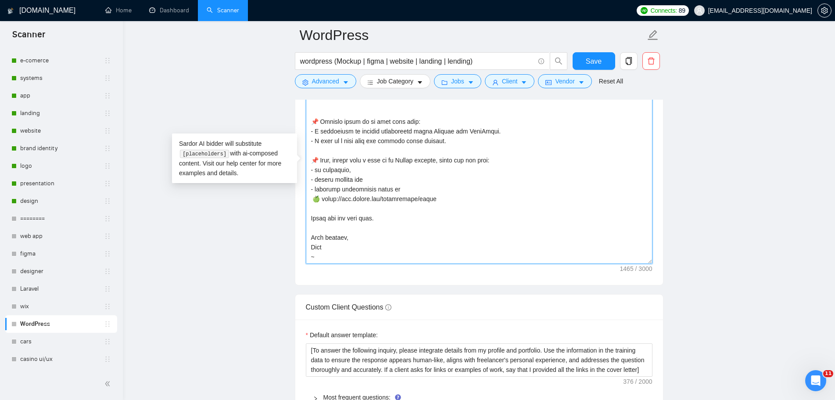
drag, startPoint x: 324, startPoint y: 246, endPoint x: 310, endPoint y: 245, distance: 13.6
click at [310, 245] on textarea "Cover letter template:" at bounding box center [479, 164] width 347 height 197
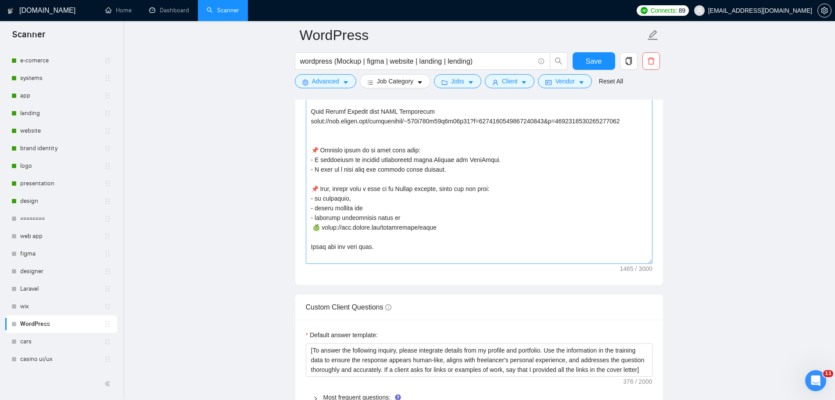
scroll to position [120, 0]
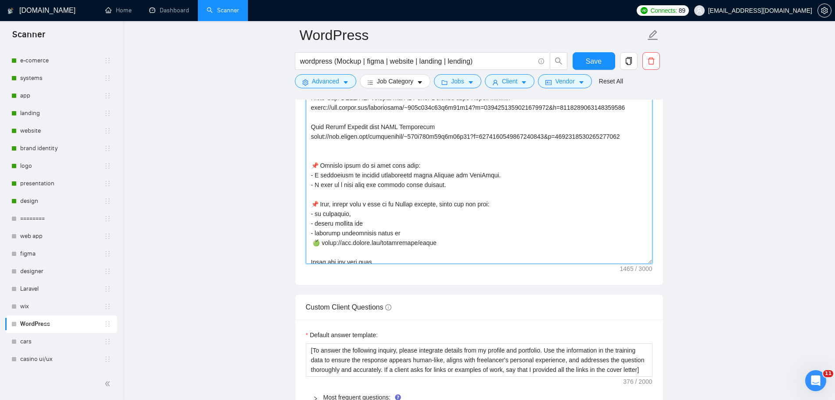
click at [436, 163] on textarea "Cover letter template:" at bounding box center [479, 164] width 347 height 197
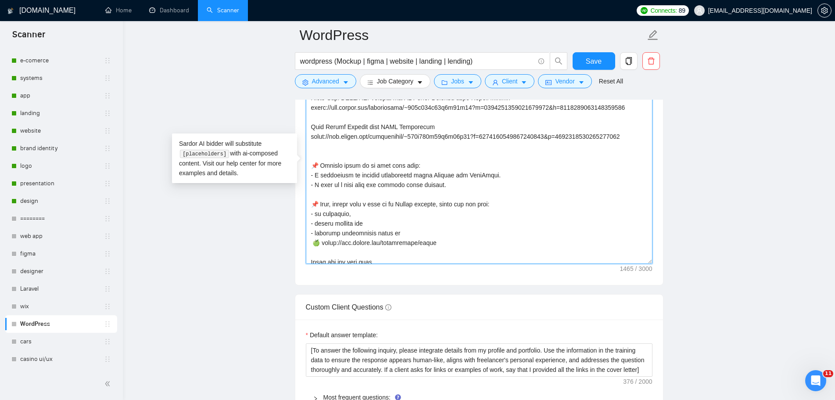
click at [461, 186] on textarea "Cover letter template:" at bounding box center [479, 164] width 347 height 197
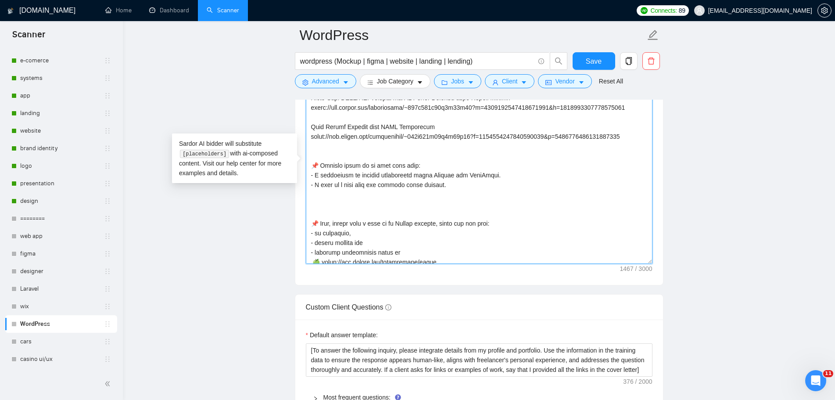
paste textarea "🌟 𝗪𝗛𝗬 𝗪𝗢𝗥𝗞 𝗪𝗜𝗧𝗛 𝗠𝗘? • 𝗥𝗲𝗹𝗶𝗮𝗯𝗹𝗲 𝗥𝗲𝘀𝘂𝗹𝘁𝘀: High-quality work delivered on time, fu…"
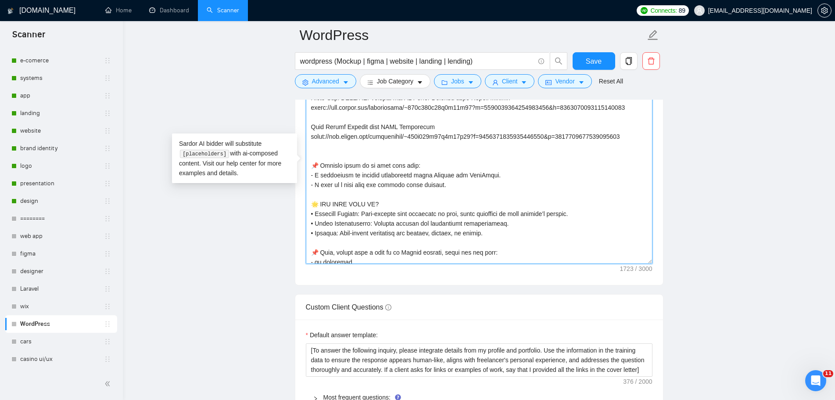
drag, startPoint x: 444, startPoint y: 184, endPoint x: 307, endPoint y: 185, distance: 136.4
click at [307, 185] on textarea "Cover letter template:" at bounding box center [479, 164] width 347 height 197
click at [395, 204] on textarea "Cover letter template:" at bounding box center [479, 164] width 347 height 197
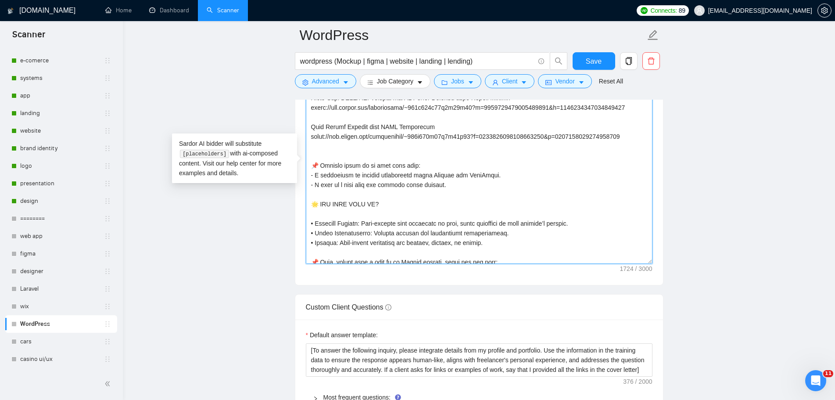
paste textarea "- I work at a fast pace and provide daily updates."
drag, startPoint x: 319, startPoint y: 164, endPoint x: 311, endPoint y: 163, distance: 7.5
click at [311, 163] on textarea "Cover letter template:" at bounding box center [479, 164] width 347 height 197
drag, startPoint x: 319, startPoint y: 201, endPoint x: 311, endPoint y: 202, distance: 7.9
click at [311, 202] on textarea "Cover letter template:" at bounding box center [479, 164] width 347 height 197
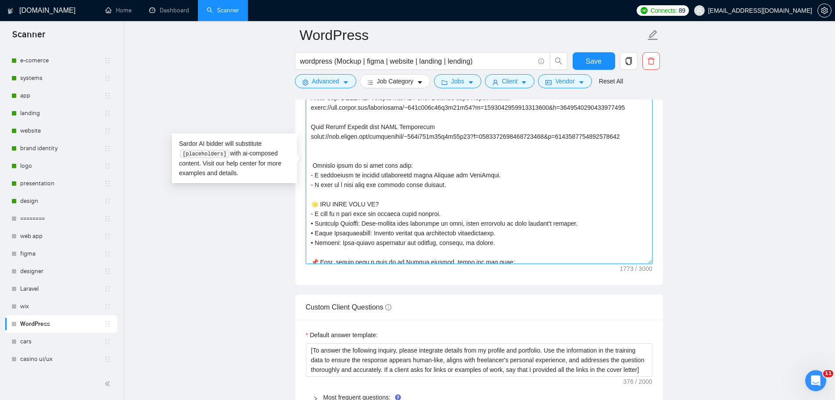
paste textarea
drag, startPoint x: 447, startPoint y: 189, endPoint x: 474, endPoint y: 191, distance: 27.3
click at [375, 183] on textarea "Cover letter template:" at bounding box center [479, 164] width 347 height 197
click at [494, 192] on textarea "Cover letter template:" at bounding box center [479, 164] width 347 height 197
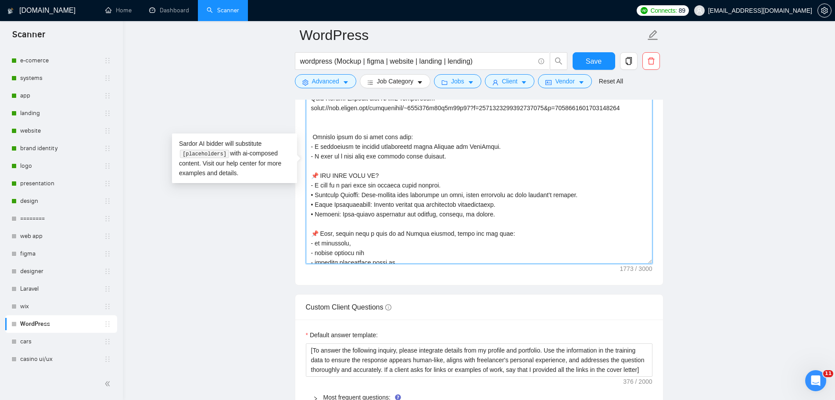
scroll to position [164, 0]
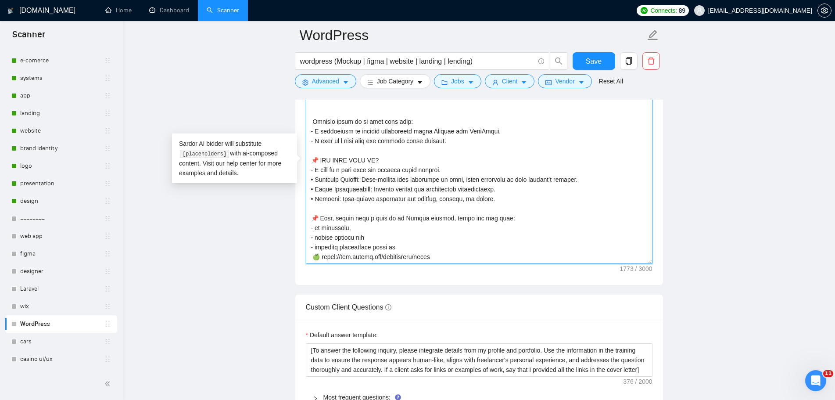
drag, startPoint x: 410, startPoint y: 141, endPoint x: 307, endPoint y: 117, distance: 105.8
click at [307, 117] on textarea "Cover letter template:" at bounding box center [479, 164] width 347 height 197
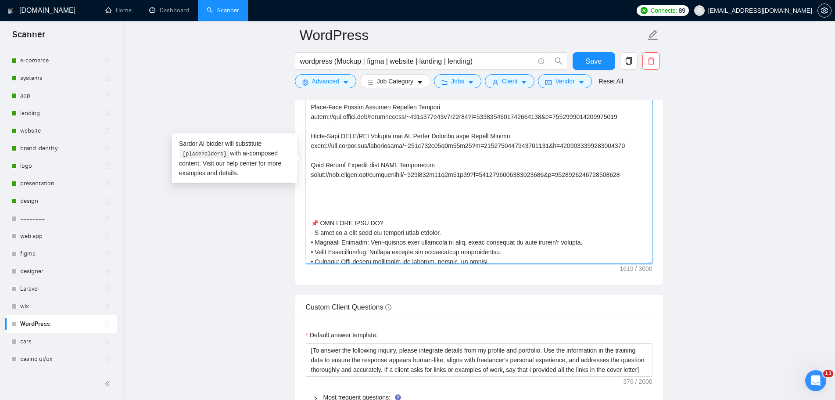
scroll to position [76, 0]
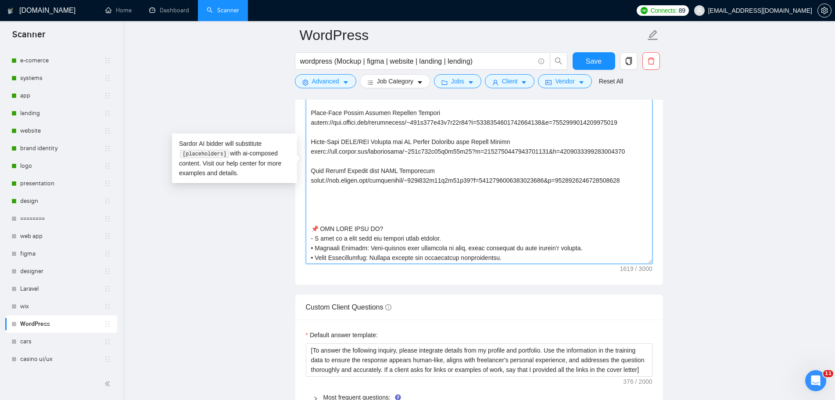
click at [422, 193] on textarea "Cover letter template:" at bounding box center [479, 164] width 347 height 197
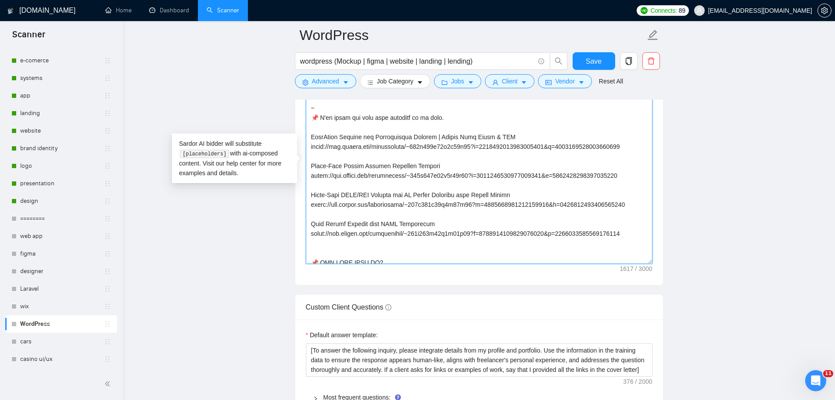
scroll to position [8, 0]
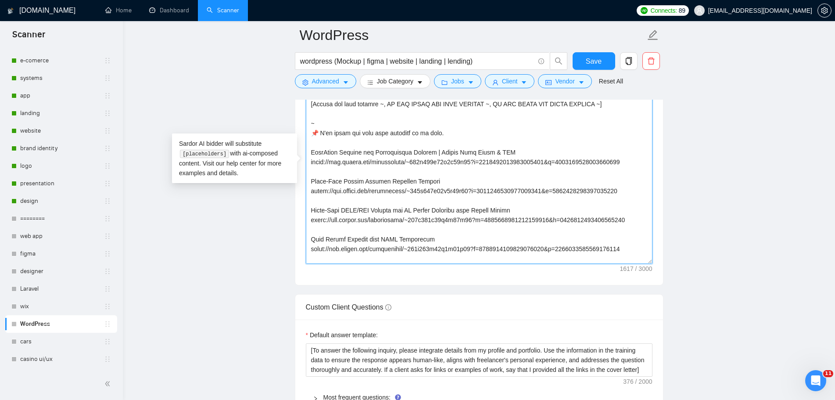
drag, startPoint x: 449, startPoint y: 131, endPoint x: 329, endPoint y: 132, distance: 119.3
click at [314, 130] on textarea "Cover letter template:" at bounding box center [479, 164] width 347 height 197
click at [464, 134] on textarea "Cover letter template:" at bounding box center [479, 164] width 347 height 197
drag, startPoint x: 456, startPoint y: 133, endPoint x: 313, endPoint y: 132, distance: 142.6
click at [313, 132] on textarea "Cover letter template:" at bounding box center [479, 164] width 347 height 197
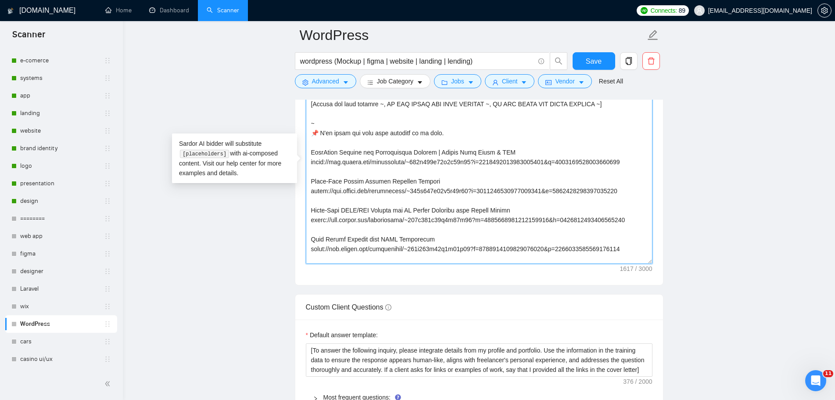
paste textarea "𝗜'𝗹𝗹 𝗹𝗲𝗮𝘃𝗲 𝘆𝗼𝘂 𝘄𝗶𝘁𝗵 𝘀𝗼𝗺𝗲 𝗲𝘅𝗮𝗺𝗽𝗹𝗲𝘀 𝗼𝗳 𝗺𝘆 𝘄𝗼𝗿𝗸"
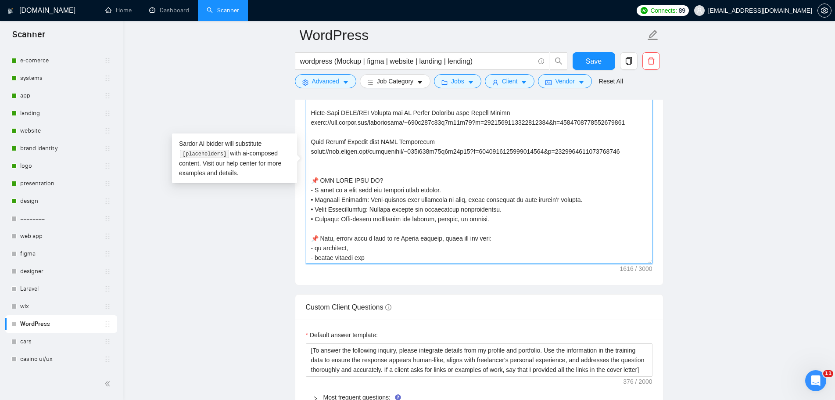
scroll to position [139, 0]
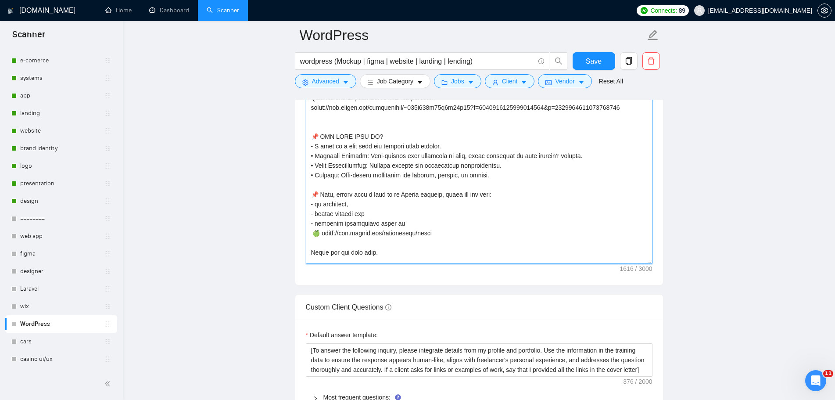
click at [508, 174] on textarea "Cover letter template:" at bounding box center [479, 164] width 347 height 197
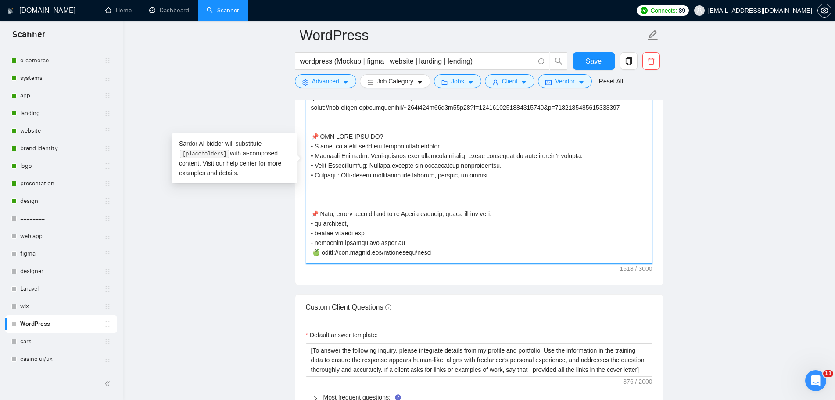
paste textarea "💡 𝗪𝗛𝗔𝗧 𝗜 𝗖𝗔𝗡 𝗛𝗘𝗟𝗣 𝗬𝗢𝗨 𝗪𝗜𝗧𝗛 • 𝗥𝗲𝘀𝗽𝗼𝗻𝘀𝗶𝘃𝗲 𝗪𝗲𝗯 𝗗𝗲𝘃𝗲𝗹𝗼𝗽𝗺𝗲𝗻𝘁: Mobile-first websites,…"
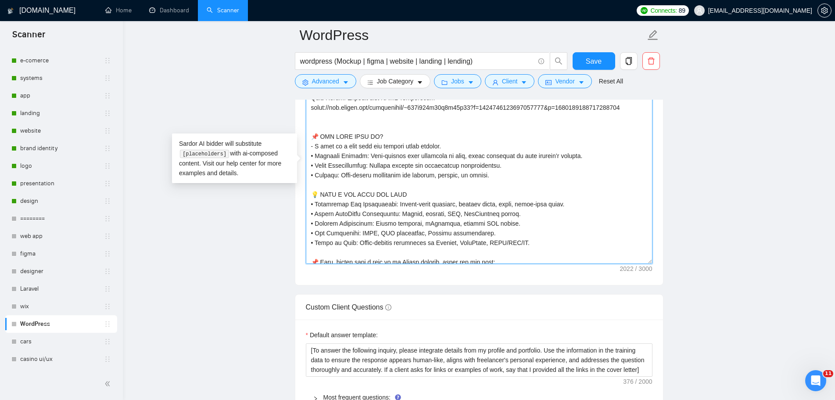
drag, startPoint x: 572, startPoint y: 205, endPoint x: 303, endPoint y: 204, distance: 269.3
click at [303, 204] on div "Cover letter template:" at bounding box center [479, 164] width 368 height 242
click at [412, 196] on textarea "Cover letter template:" at bounding box center [479, 164] width 347 height 197
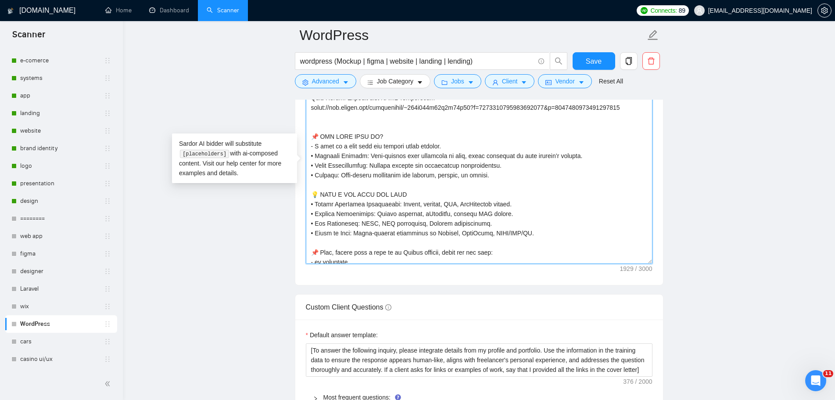
drag, startPoint x: 456, startPoint y: 205, endPoint x: 433, endPoint y: 203, distance: 22.4
click at [433, 203] on textarea "Cover letter template:" at bounding box center [479, 164] width 347 height 197
drag, startPoint x: 507, startPoint y: 204, endPoint x: 307, endPoint y: 200, distance: 200.1
click at [307, 200] on textarea "Cover letter template:" at bounding box center [479, 164] width 347 height 197
paste textarea "𝗥𝗲𝘀𝗽𝗼𝗻𝘀𝗶𝘃𝗲 𝗪𝗲𝗯 𝗗𝗲𝘃𝗲𝗹𝗼𝗽𝗺𝗲𝗻𝘁: Mobile-first websites, landing pages, blogs, multi-…"
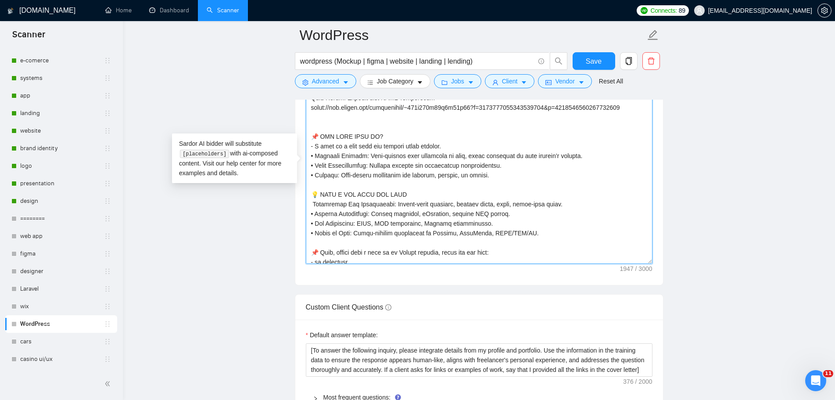
click at [314, 202] on textarea "Cover letter template:" at bounding box center [479, 164] width 347 height 197
click at [524, 201] on textarea "Cover letter template:" at bounding box center [479, 164] width 347 height 197
drag, startPoint x: 515, startPoint y: 203, endPoint x: 316, endPoint y: 205, distance: 198.7
click at [316, 205] on textarea "Cover letter template:" at bounding box center [479, 164] width 347 height 197
paste textarea "𝗥𝗲𝘀𝗽𝗼𝗻𝘀𝗶𝘃𝗲 𝗪𝗲𝗯 𝗗𝗲𝘃𝗲𝗹𝗼𝗽𝗺𝗲𝗻𝘁: Mobile-first websites, landing pages, blogs, multi-…"
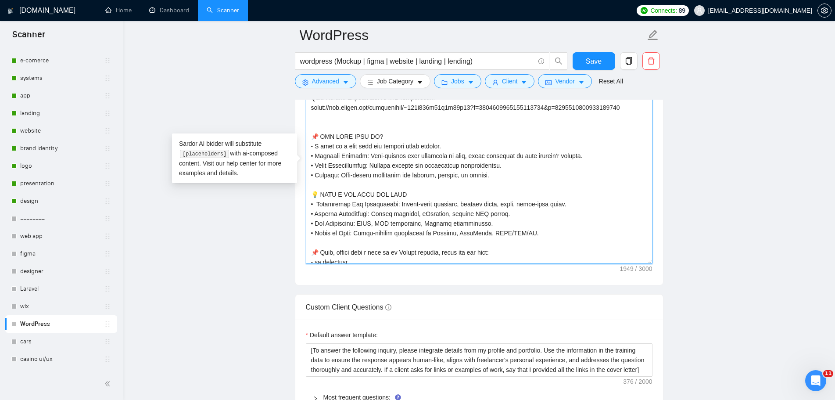
drag, startPoint x: 347, startPoint y: 201, endPoint x: 318, endPoint y: 202, distance: 29.4
click at [318, 202] on textarea "Cover letter template:" at bounding box center [479, 164] width 347 height 197
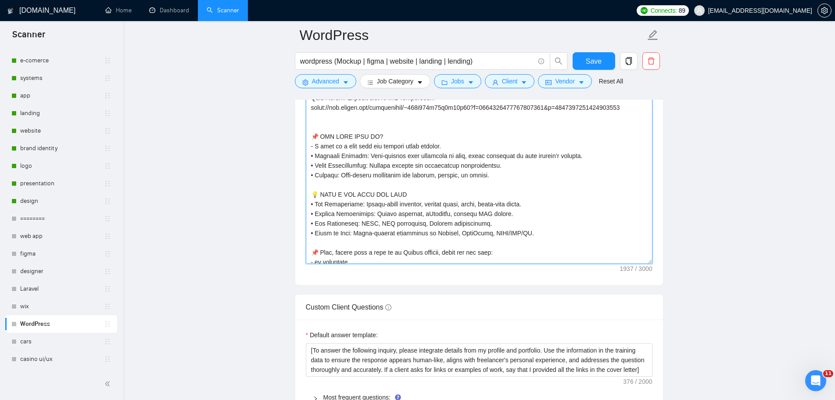
click at [547, 204] on textarea "Cover letter template:" at bounding box center [479, 164] width 347 height 197
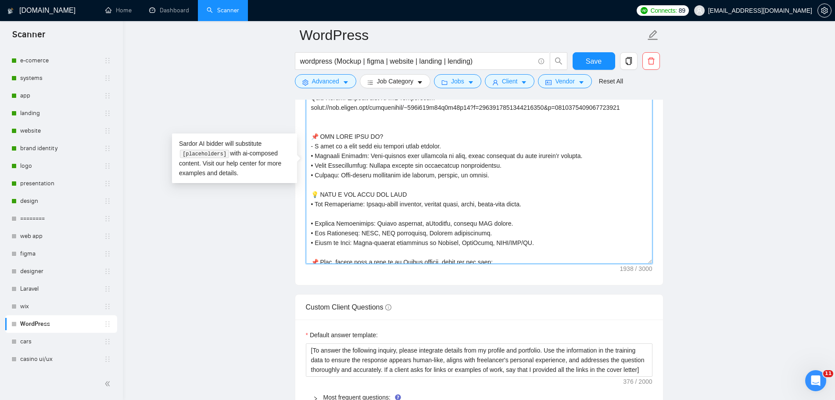
paste textarea "𝗖𝘂𝘀𝘁𝗼𝗺 𝗪𝗼𝗿𝗱𝗣𝗿𝗲𝘀𝘀 𝗗𝗲𝘃𝗲𝗹𝗼𝗽𝗺𝗲𝗻𝘁: Themes, plugins, ACF, WooCommerce stores."
click at [311, 204] on textarea "Cover letter template:" at bounding box center [479, 164] width 347 height 197
click at [311, 214] on textarea "Cover letter template:" at bounding box center [479, 164] width 347 height 197
paste textarea "•"
drag, startPoint x: 468, startPoint y: 212, endPoint x: 433, endPoint y: 212, distance: 34.7
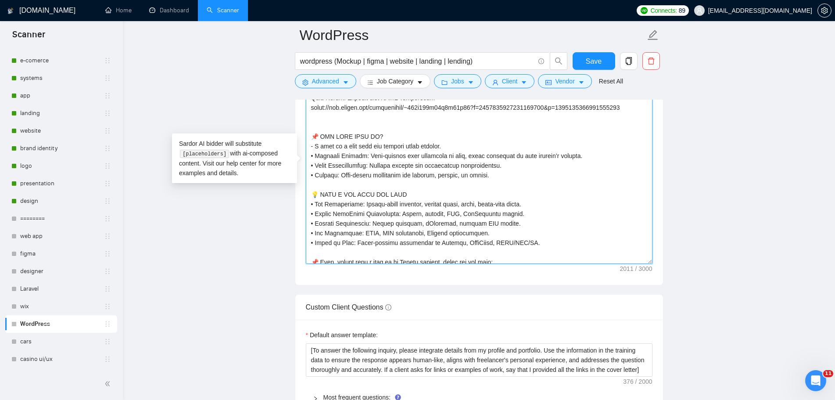
click at [433, 212] on textarea "Cover letter template:" at bounding box center [479, 164] width 347 height 197
click at [400, 205] on textarea "Cover letter template:" at bounding box center [479, 164] width 347 height 197
click at [488, 218] on textarea "Cover letter template:" at bounding box center [479, 164] width 347 height 197
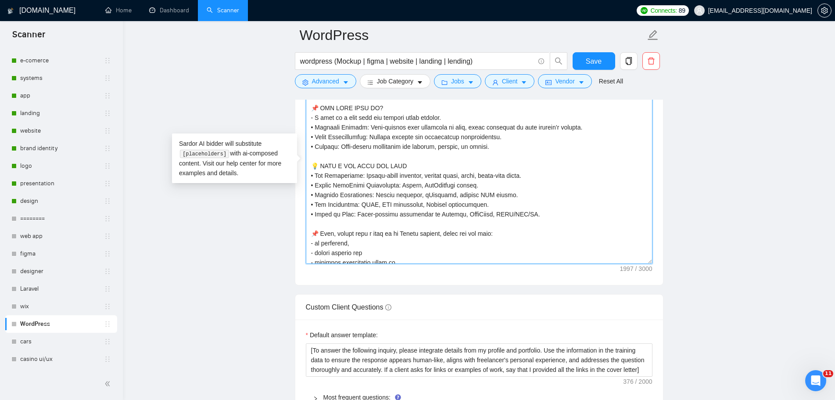
scroll to position [183, 0]
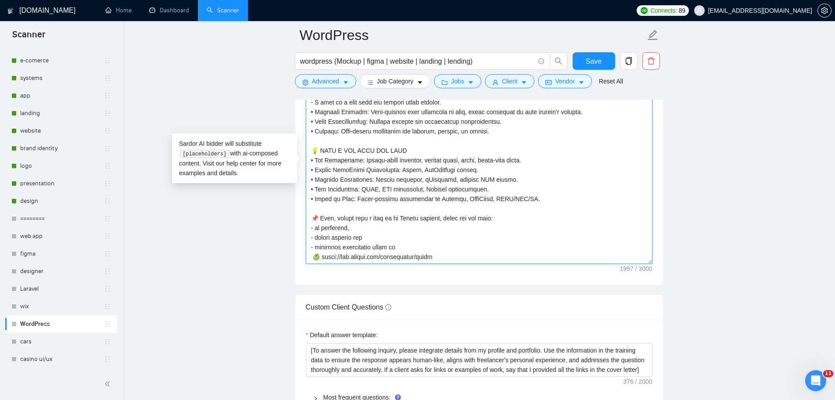
drag, startPoint x: 403, startPoint y: 151, endPoint x: 322, endPoint y: 149, distance: 80.7
click at [322, 149] on textarea "Cover letter template:" at bounding box center [479, 164] width 347 height 197
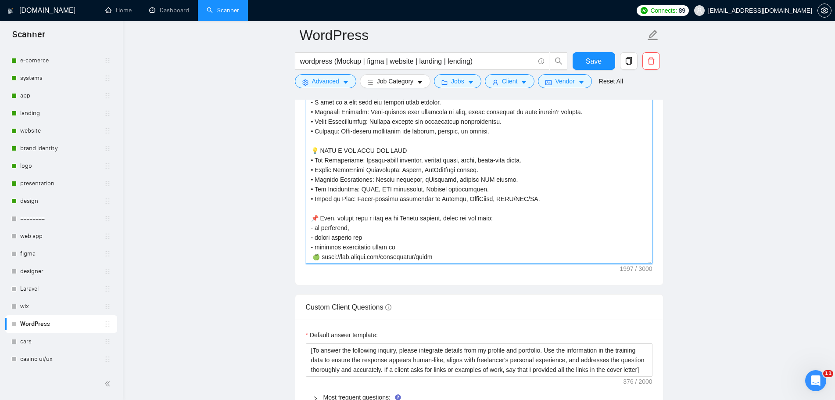
click at [569, 169] on textarea "Cover letter template:" at bounding box center [479, 164] width 347 height 197
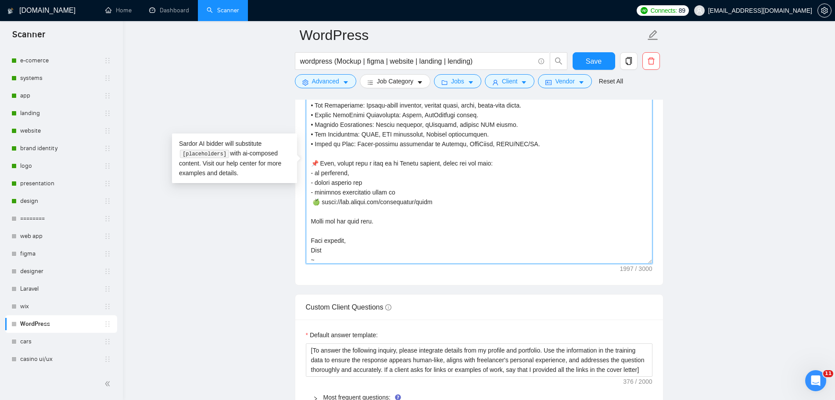
scroll to position [241, 0]
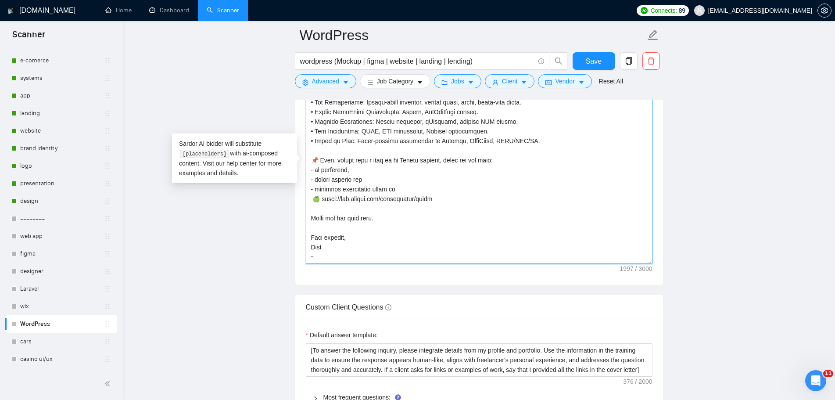
click at [391, 221] on textarea "Cover letter template:" at bounding box center [479, 164] width 347 height 197
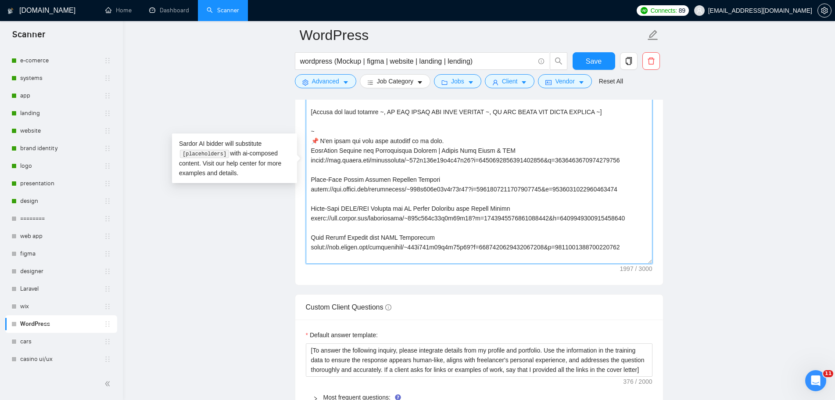
scroll to position [1053, 0]
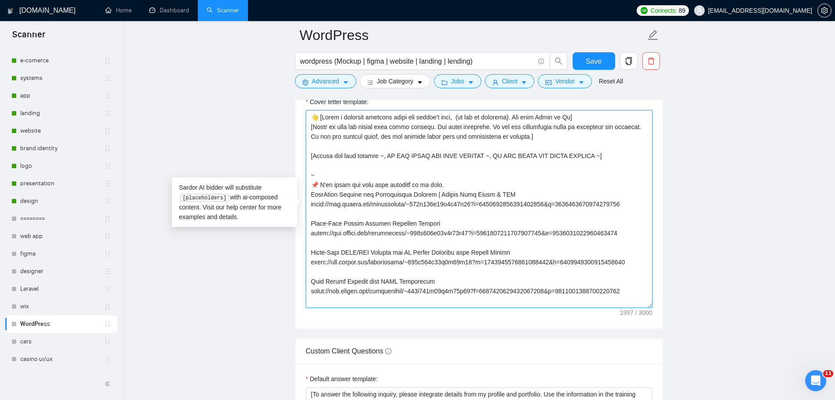
drag, startPoint x: 457, startPoint y: 184, endPoint x: 316, endPoint y: 182, distance: 140.8
click at [312, 182] on textarea "Cover letter template:" at bounding box center [479, 208] width 347 height 197
paste textarea "𝗟 𝗟𝗘𝗔𝗩𝗘 𝗬𝗢𝗨 𝗪𝗜𝗧𝗛 𝗦𝗢𝗠𝗘 𝗘𝗫𝗔𝗠𝗣𝗟𝗘𝗦 𝗢𝗙 𝗠𝗬 𝗪𝗢𝗥𝗞"
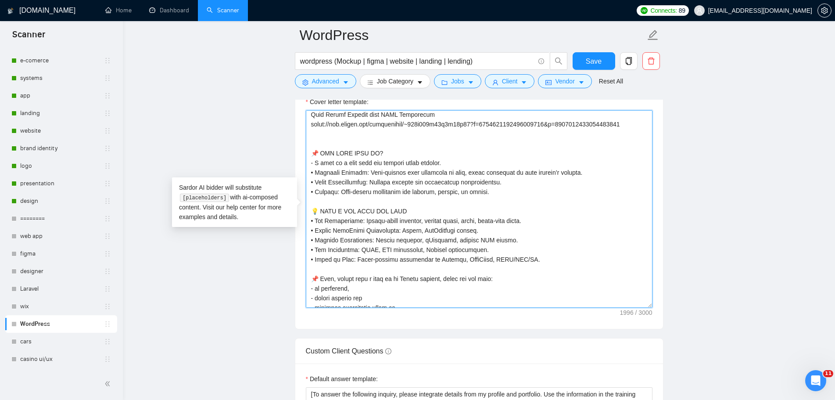
scroll to position [175, 0]
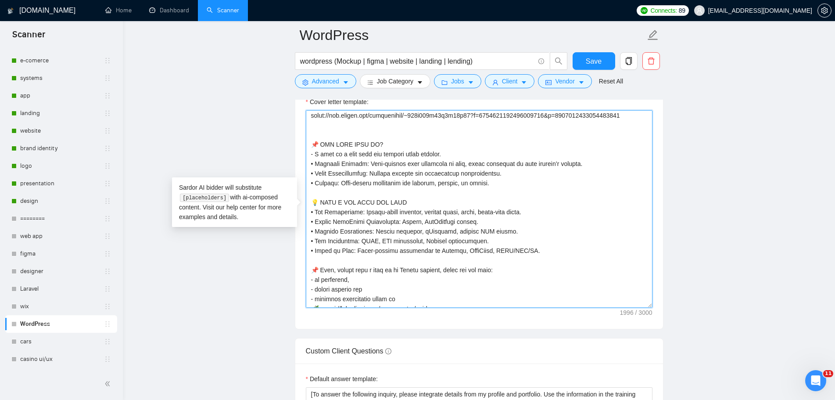
drag, startPoint x: 316, startPoint y: 140, endPoint x: 312, endPoint y: 143, distance: 4.5
click at [312, 143] on textarea "Cover letter template:" at bounding box center [479, 208] width 347 height 197
click at [314, 198] on textarea "Cover letter template:" at bounding box center [479, 208] width 347 height 197
paste textarea
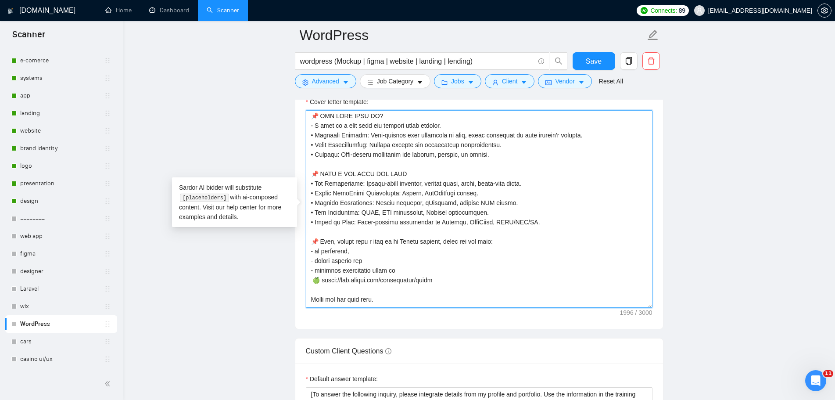
scroll to position [219, 0]
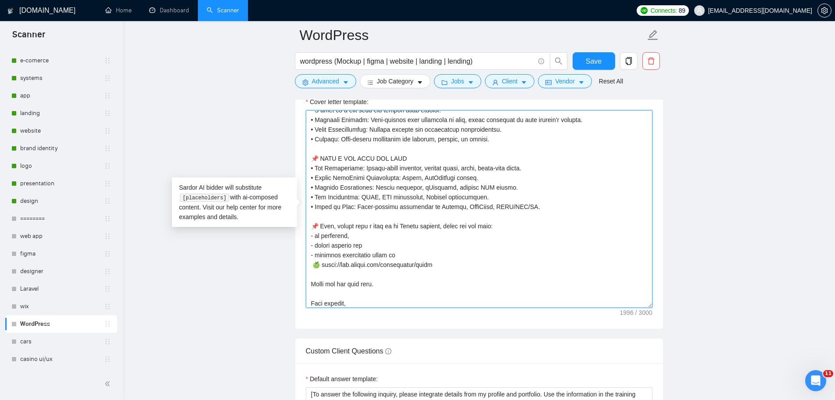
drag, startPoint x: 527, startPoint y: 205, endPoint x: 296, endPoint y: 156, distance: 236.3
click at [296, 157] on div "Cover letter template:" at bounding box center [479, 207] width 368 height 242
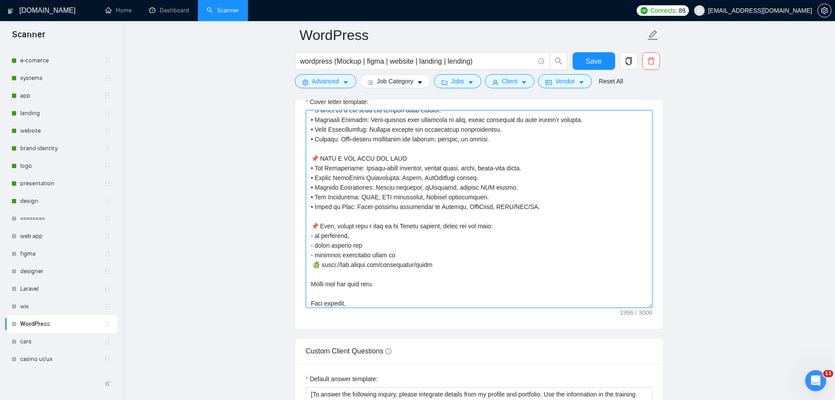
click at [542, 207] on textarea "Cover letter template:" at bounding box center [479, 208] width 347 height 197
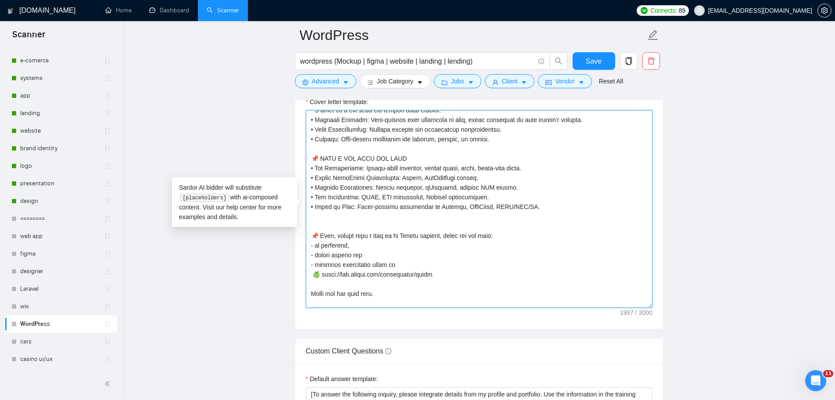
paste textarea "• 𝗨𝗫/𝗨𝗜 𝗗𝗲𝘀𝗶𝗴𝗻: User-friendly interfaces in Figma, Adobe XD, Photoshop."
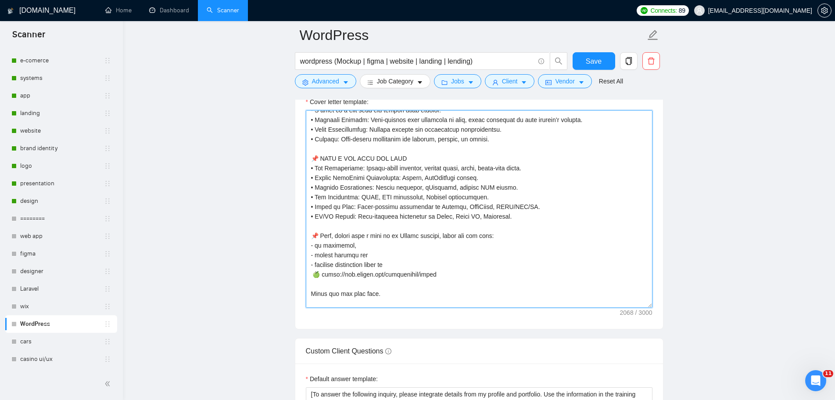
click at [520, 216] on textarea "Cover letter template:" at bounding box center [479, 208] width 347 height 197
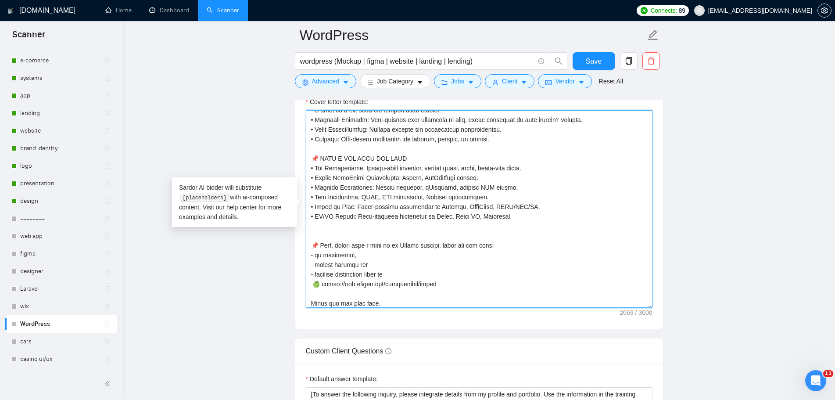
paste textarea "• 𝗛𝗼𝘀𝘁𝗶𝗻𝗴 & 𝗗𝗼𝗺𝗮𝗶𝗻 𝗦𝗲𝘁𝘂𝗽: Domains, hosting, SSL configuration."
drag, startPoint x: 368, startPoint y: 179, endPoint x: 340, endPoint y: 179, distance: 29.0
click at [340, 179] on textarea "Cover letter template:" at bounding box center [479, 208] width 347 height 197
click at [381, 183] on textarea "Cover letter template:" at bounding box center [479, 208] width 347 height 197
drag, startPoint x: 408, startPoint y: 177, endPoint x: 316, endPoint y: 179, distance: 92.6
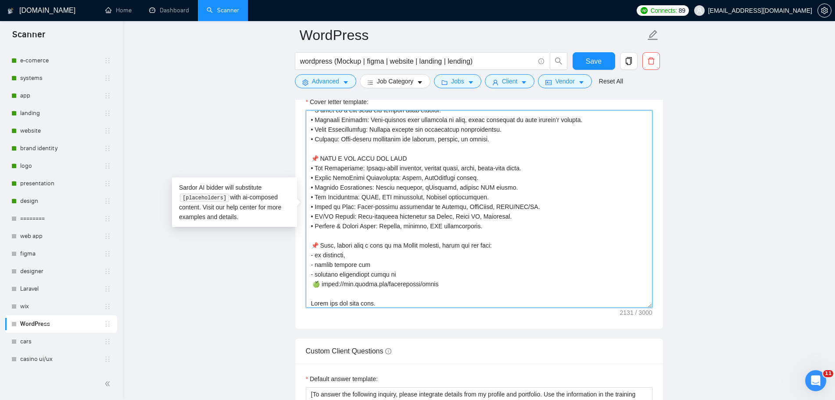
click at [316, 179] on textarea "Cover letter template:" at bounding box center [479, 208] width 347 height 197
drag, startPoint x: 315, startPoint y: 168, endPoint x: 367, endPoint y: 167, distance: 51.8
click at [367, 167] on textarea "Cover letter template:" at bounding box center [479, 208] width 347 height 197
paste textarea "𝘂𝘀𝘁𝗼𝗺 𝗪𝗼𝗿𝗱𝗣𝗿𝗲𝘀𝘀 𝗗𝗲𝘃𝗲𝗹𝗼𝗽𝗺𝗲𝗻𝘁:"
drag, startPoint x: 339, startPoint y: 188, endPoint x: 316, endPoint y: 186, distance: 23.4
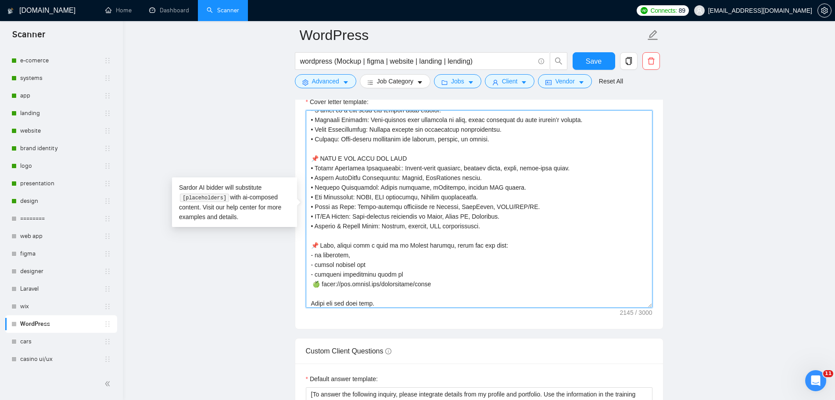
click at [316, 186] on textarea "Cover letter template:" at bounding box center [479, 208] width 347 height 197
drag, startPoint x: 367, startPoint y: 168, endPoint x: 371, endPoint y: 170, distance: 4.5
click at [368, 168] on textarea "Cover letter template:" at bounding box center [479, 208] width 347 height 197
paste textarea "𝗪𝗲𝗯𝗳𝗹𝗼𝘄"
drag, startPoint x: 431, startPoint y: 177, endPoint x: 411, endPoint y: 176, distance: 20.2
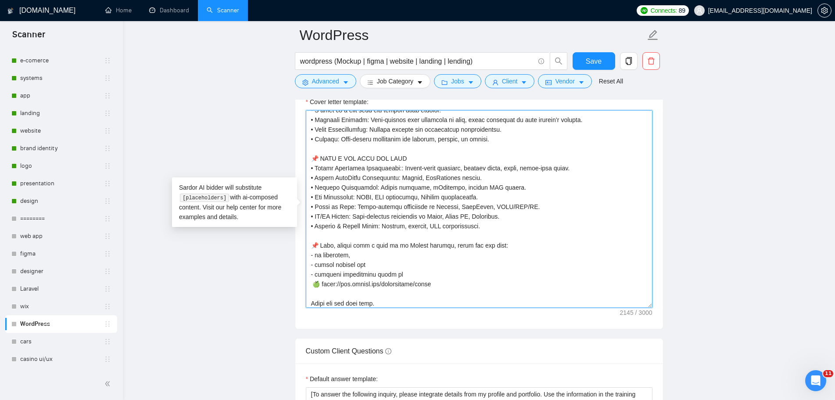
click at [411, 176] on textarea "Cover letter template:" at bounding box center [479, 208] width 347 height 197
click at [573, 168] on textarea "Cover letter template:" at bounding box center [479, 208] width 347 height 197
paste textarea "Themes"
click at [580, 166] on textarea "Cover letter template:" at bounding box center [479, 208] width 347 height 197
drag, startPoint x: 493, startPoint y: 179, endPoint x: 435, endPoint y: 180, distance: 58.4
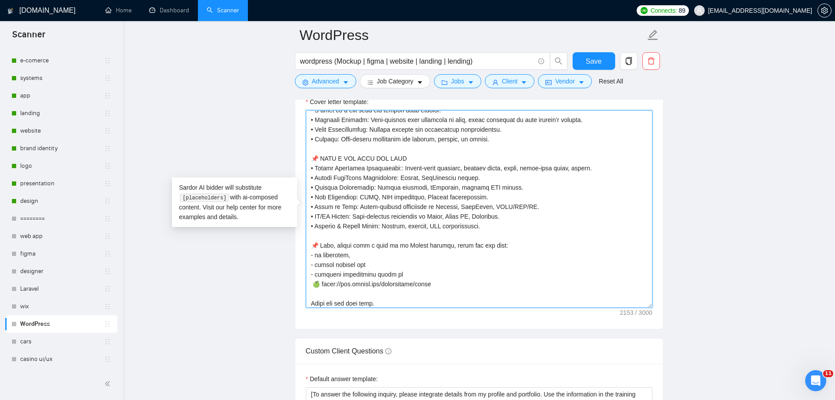
click at [435, 180] on textarea "Cover letter template:" at bounding box center [479, 208] width 347 height 197
click at [598, 170] on textarea "Cover letter template:" at bounding box center [479, 208] width 347 height 197
paste textarea "WooCommerce stores"
drag, startPoint x: 511, startPoint y: 188, endPoint x: 308, endPoint y: 185, distance: 202.7
click at [308, 185] on textarea "Cover letter template:" at bounding box center [479, 208] width 347 height 197
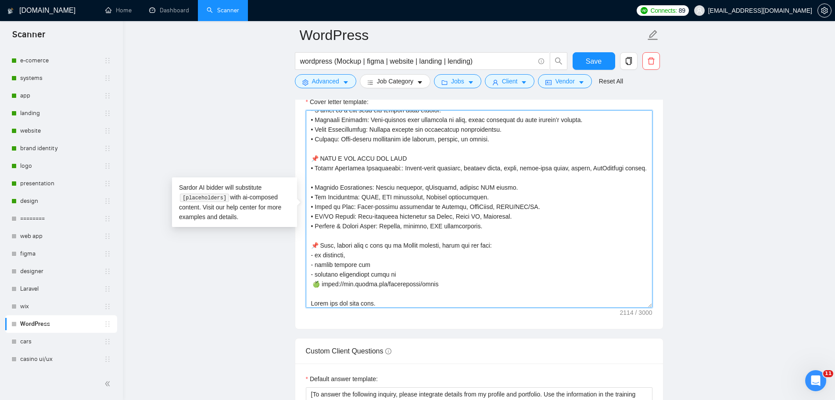
click at [379, 177] on textarea "Cover letter template:" at bounding box center [479, 208] width 347 height 197
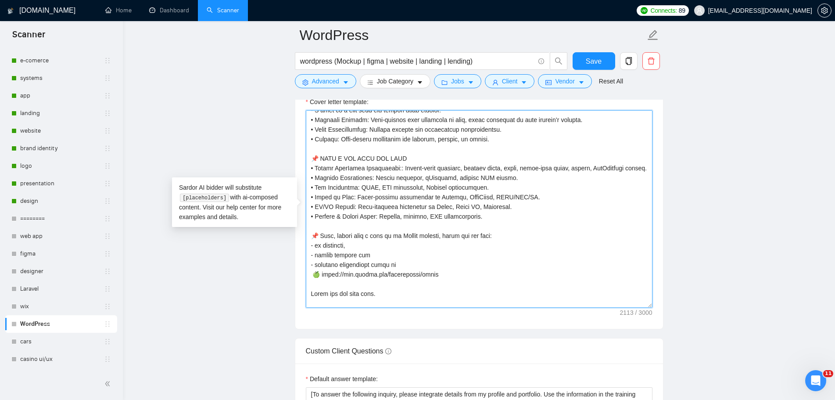
drag, startPoint x: 498, startPoint y: 190, endPoint x: 302, endPoint y: 184, distance: 196.2
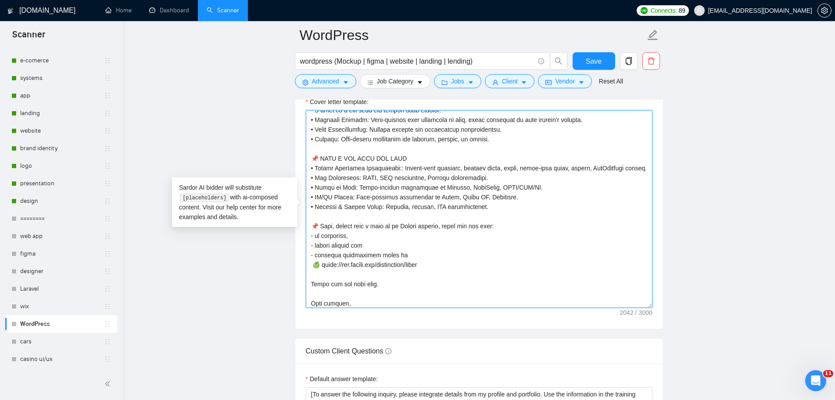
drag, startPoint x: 431, startPoint y: 185, endPoint x: 484, endPoint y: 184, distance: 53.5
click at [484, 184] on textarea "Cover letter template:" at bounding box center [479, 208] width 347 height 197
drag, startPoint x: 459, startPoint y: 197, endPoint x: 435, endPoint y: 197, distance: 24.6
click at [435, 197] on textarea "Cover letter template:" at bounding box center [479, 208] width 347 height 197
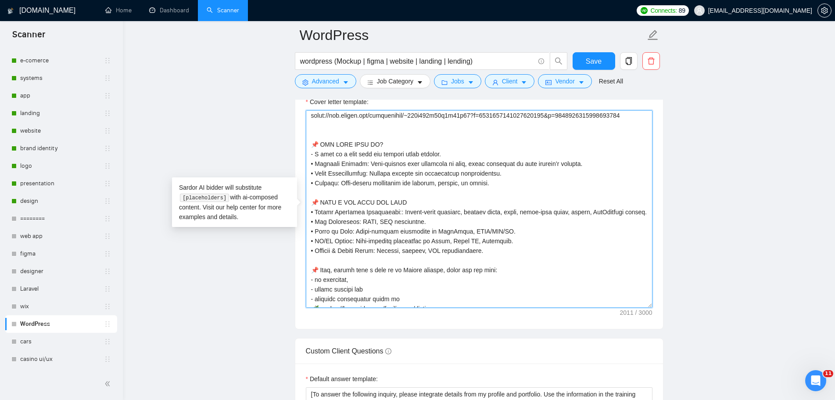
drag, startPoint x: 505, startPoint y: 173, endPoint x: 379, endPoint y: 171, distance: 126.4
click at [379, 171] on textarea "Cover letter template:" at bounding box center [479, 208] width 347 height 197
click at [565, 224] on textarea "Cover letter template:" at bounding box center [479, 208] width 347 height 197
drag, startPoint x: 416, startPoint y: 152, endPoint x: 406, endPoint y: 152, distance: 10.1
click at [406, 152] on textarea "Cover letter template:" at bounding box center [479, 208] width 347 height 197
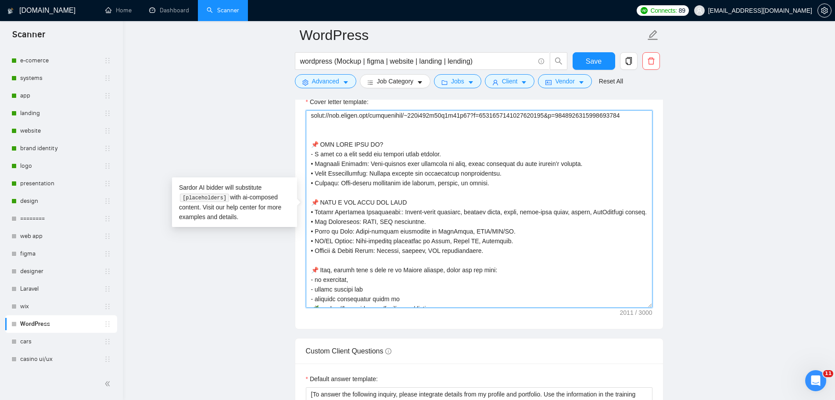
click at [398, 172] on textarea "Cover letter template:" at bounding box center [479, 208] width 347 height 197
paste textarea "daily"
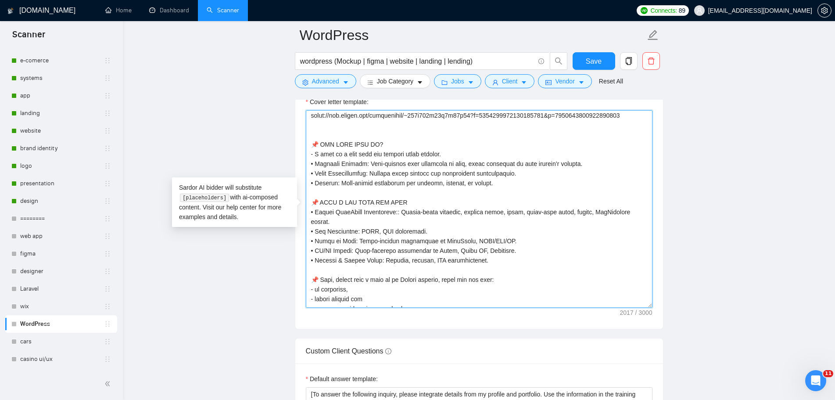
drag, startPoint x: 525, startPoint y: 174, endPoint x: 377, endPoint y: 169, distance: 147.9
click at [377, 169] on textarea "Cover letter template:" at bounding box center [479, 208] width 347 height 197
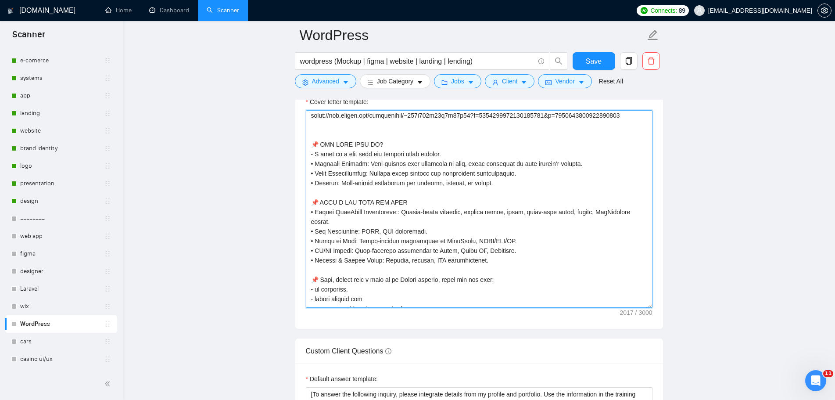
click at [548, 187] on textarea "Cover letter template:" at bounding box center [479, 208] width 347 height 197
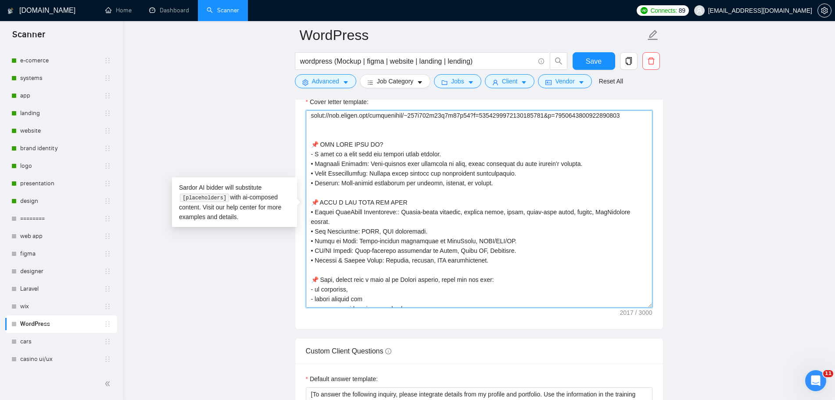
drag, startPoint x: 443, startPoint y: 154, endPoint x: 311, endPoint y: 156, distance: 132.5
click at [311, 156] on textarea "Cover letter template:" at bounding box center [479, 208] width 347 height 197
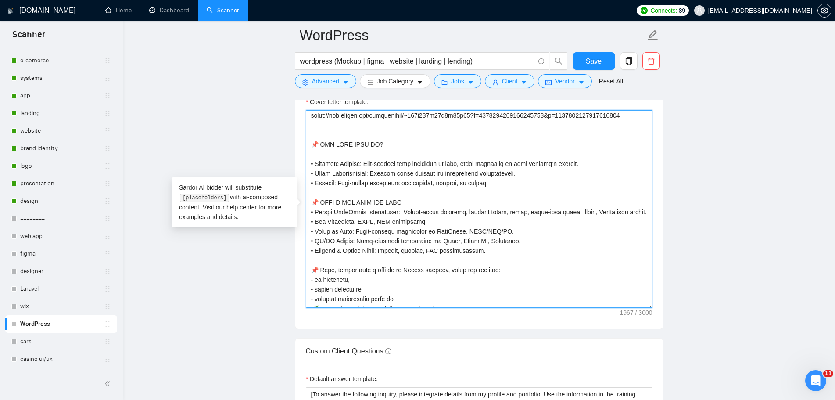
click at [392, 143] on textarea "Cover letter template:" at bounding box center [479, 208] width 347 height 197
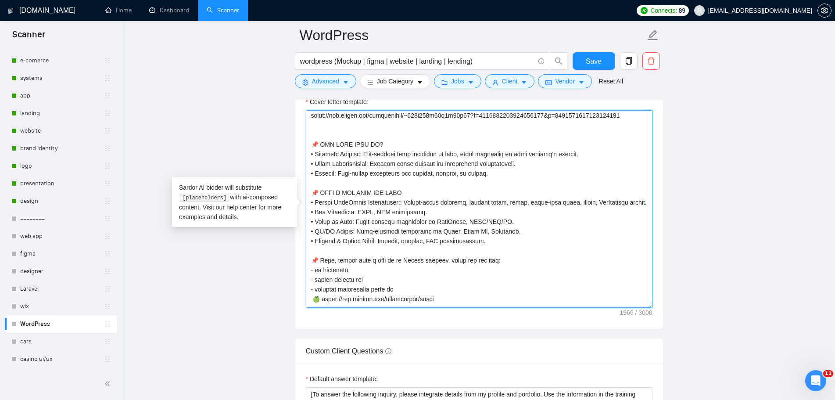
drag, startPoint x: 489, startPoint y: 173, endPoint x: 341, endPoint y: 175, distance: 148.3
click at [341, 175] on textarea "Cover letter template:" at bounding box center [479, 208] width 347 height 197
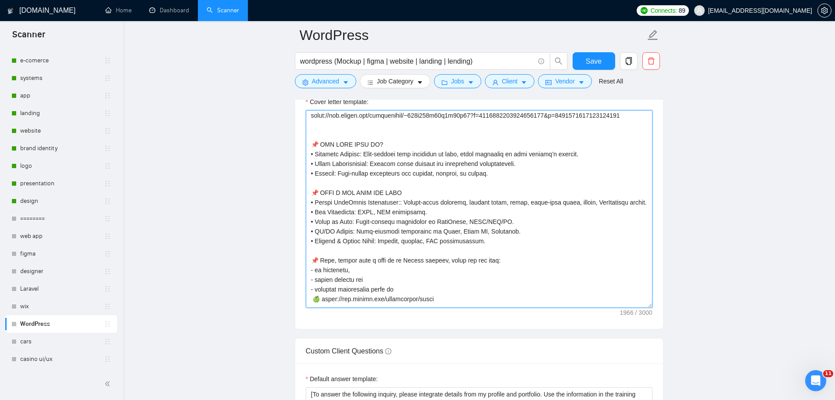
click at [577, 176] on textarea "Cover letter template:" at bounding box center [479, 208] width 347 height 197
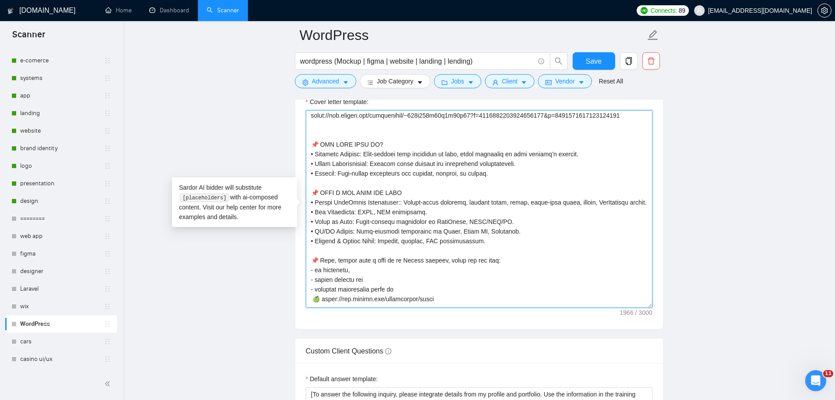
drag, startPoint x: 580, startPoint y: 153, endPoint x: 363, endPoint y: 155, distance: 217.1
click at [363, 155] on textarea "Cover letter template:" at bounding box center [479, 208] width 347 height 197
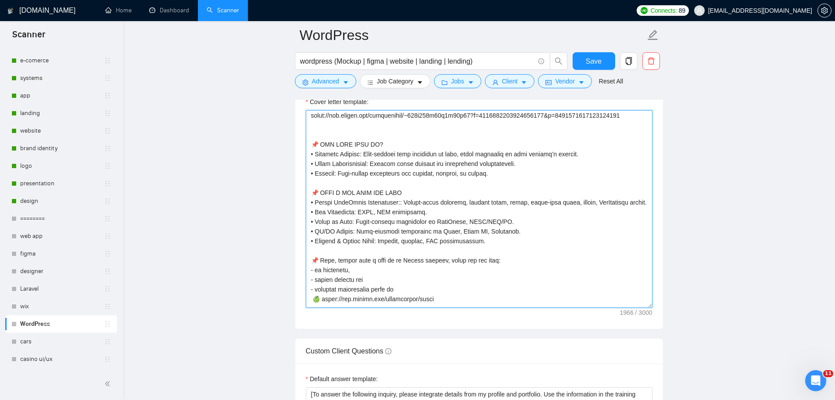
drag, startPoint x: 575, startPoint y: 171, endPoint x: 580, endPoint y: 168, distance: 5.7
click at [575, 171] on textarea "Cover letter template:" at bounding box center [479, 208] width 347 height 197
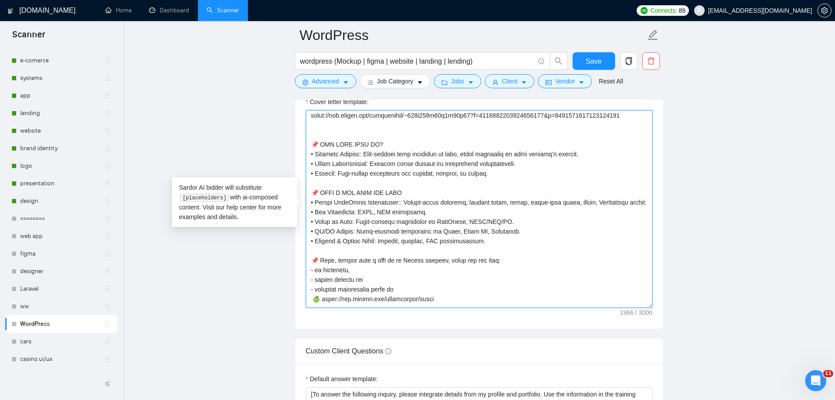
click at [553, 179] on textarea "Cover letter template:" at bounding box center [479, 208] width 347 height 197
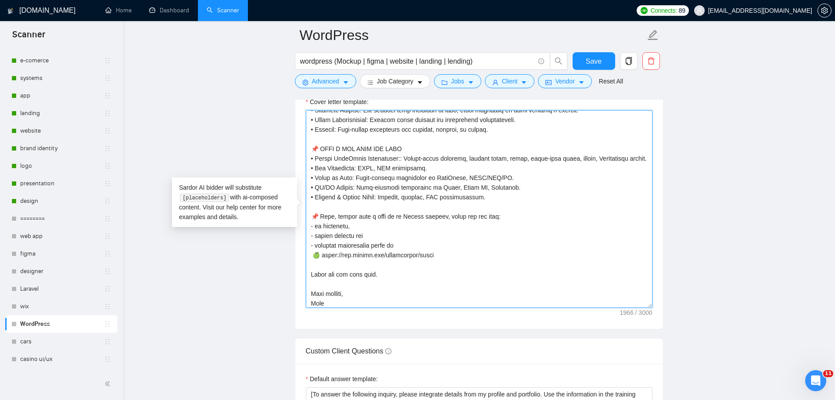
drag, startPoint x: 503, startPoint y: 226, endPoint x: 312, endPoint y: 227, distance: 190.4
click at [312, 227] on textarea "Cover letter template:" at bounding box center [479, 208] width 347 height 197
click at [483, 236] on textarea "Cover letter template:" at bounding box center [479, 208] width 347 height 197
drag, startPoint x: 504, startPoint y: 225, endPoint x: 312, endPoint y: 224, distance: 192.1
click at [312, 224] on textarea "Cover letter template:" at bounding box center [479, 208] width 347 height 197
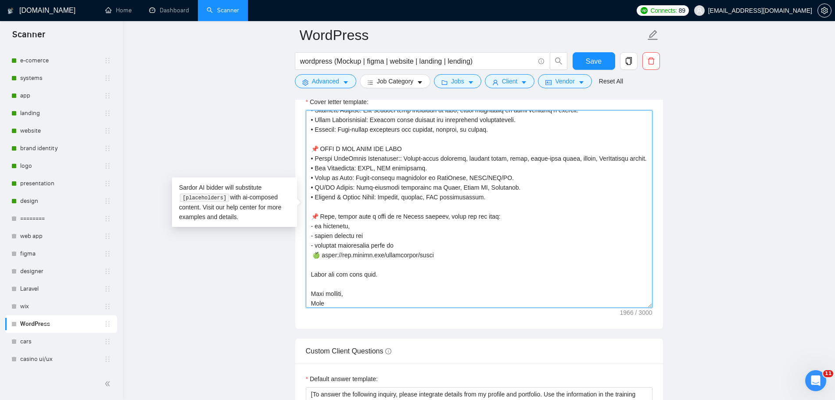
paste textarea "𝗔𝗟𝗦𝗢, 𝗣𝗟𝗘𝗔𝗦𝗘 𝗧𝗔𝗞𝗘 𝗔 𝗟𝗢𝗢𝗞 𝗔𝗧 𝗠𝗬 𝗨𝗣𝗪𝗢𝗥𝗞 𝗣𝗥𝗢𝗙𝗜𝗟𝗘, 𝗪𝗛𝗘𝗥𝗘 𝗬𝗢𝗨 𝗖𝗔𝗡 𝗙𝗜𝗡𝗗:"
drag, startPoint x: 399, startPoint y: 253, endPoint x: 294, endPoint y: 252, distance: 104.8
click at [297, 251] on div "Cover letter template:" at bounding box center [479, 207] width 368 height 242
drag, startPoint x: 361, startPoint y: 246, endPoint x: 353, endPoint y: 246, distance: 8.8
click at [353, 246] on textarea "Cover letter template:" at bounding box center [479, 208] width 347 height 197
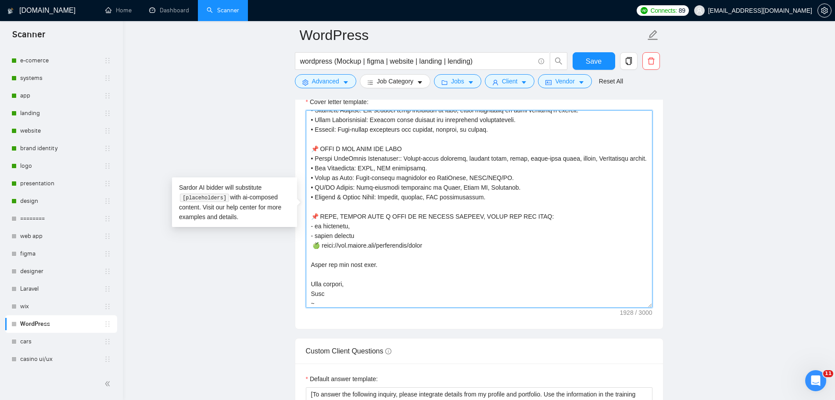
drag, startPoint x: 444, startPoint y: 255, endPoint x: 328, endPoint y: 257, distance: 115.8
click at [324, 256] on textarea "Cover letter template:" at bounding box center [479, 208] width 347 height 197
paste textarea "~019a635a57a8d04e92?mp_source=shar"
type textarea "👋 [Lorem i dolorsit ametcons adipi eli seddoe't inci, (ut lab et dolorema). Ali…"
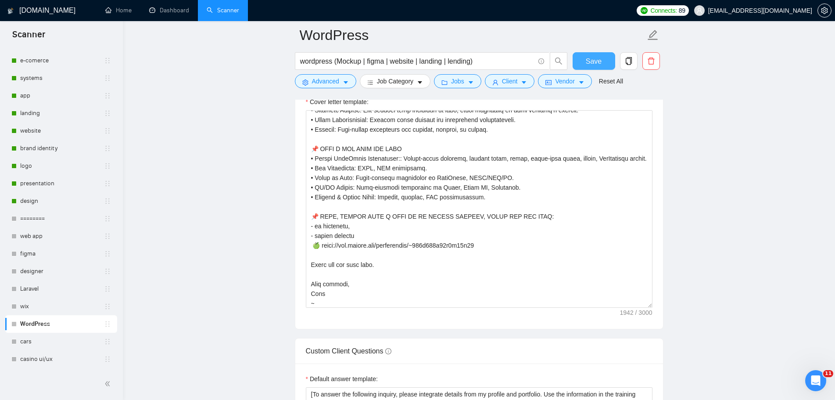
drag, startPoint x: 592, startPoint y: 64, endPoint x: 540, endPoint y: 252, distance: 194.6
click at [592, 64] on span "Save" at bounding box center [594, 61] width 16 height 11
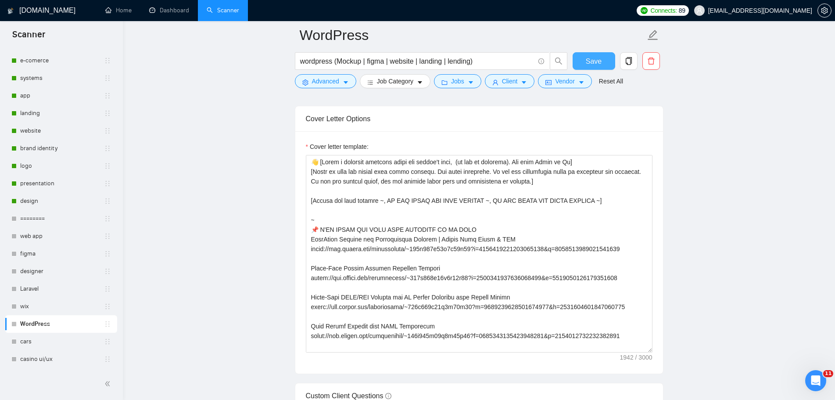
scroll to position [0, 0]
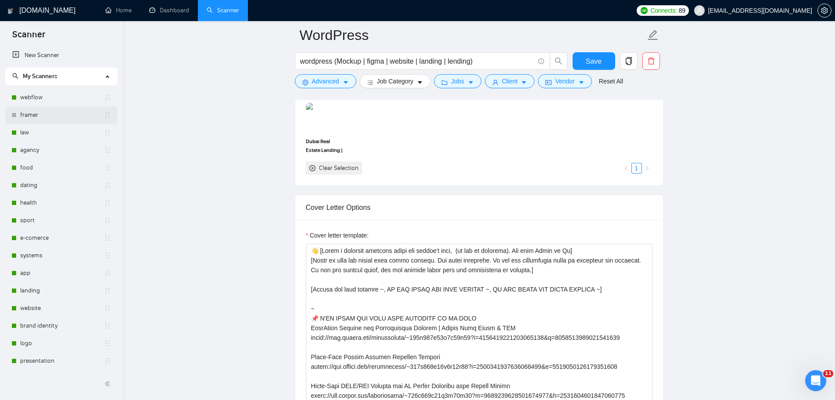
click at [38, 101] on link "webflow" at bounding box center [62, 98] width 84 height 18
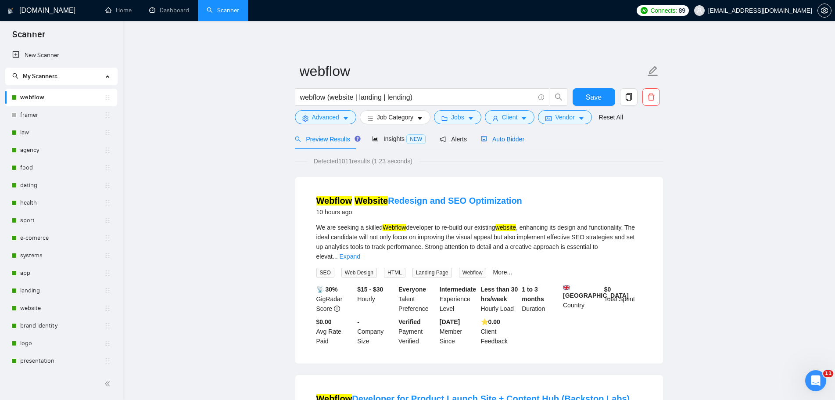
click at [501, 141] on span "Auto Bidder" at bounding box center [502, 139] width 43 height 7
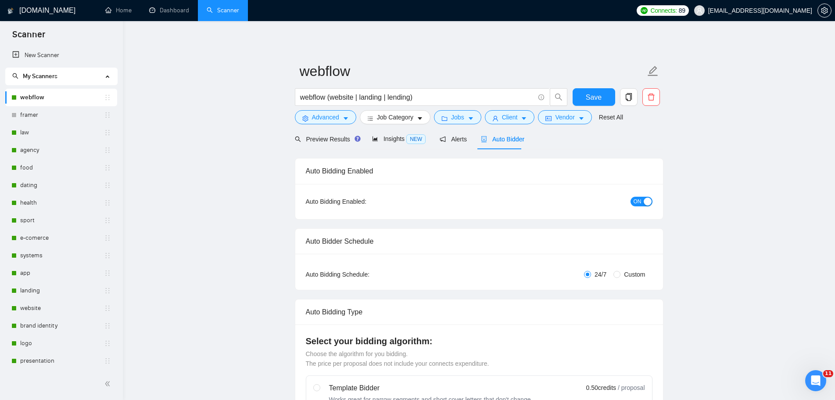
checkbox input "true"
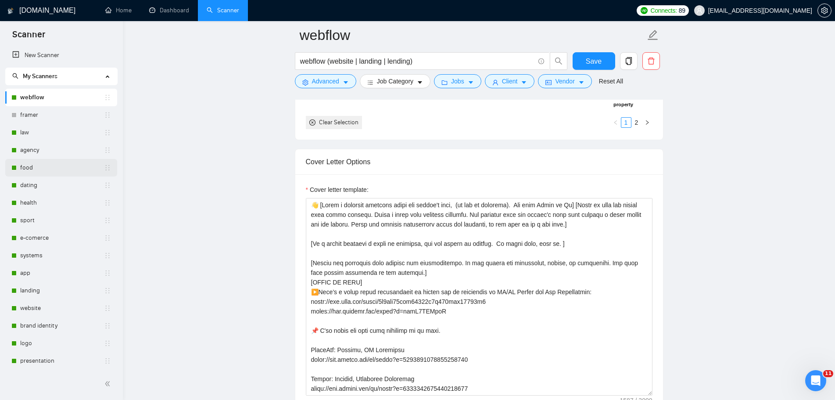
click at [34, 165] on link "food" at bounding box center [62, 168] width 84 height 18
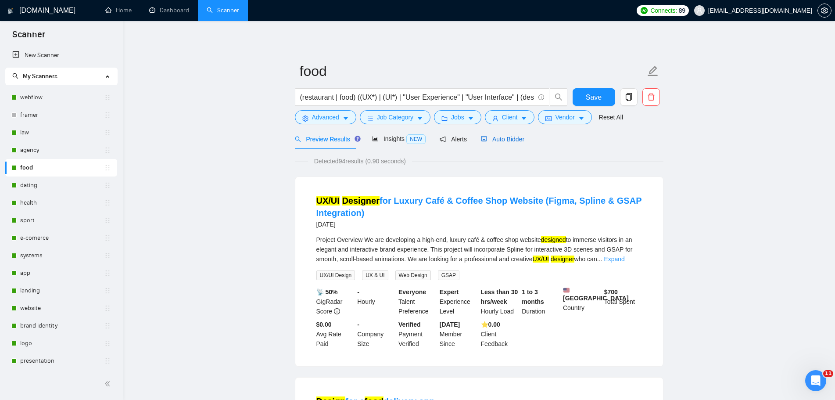
click at [503, 143] on div "Auto Bidder" at bounding box center [502, 139] width 43 height 10
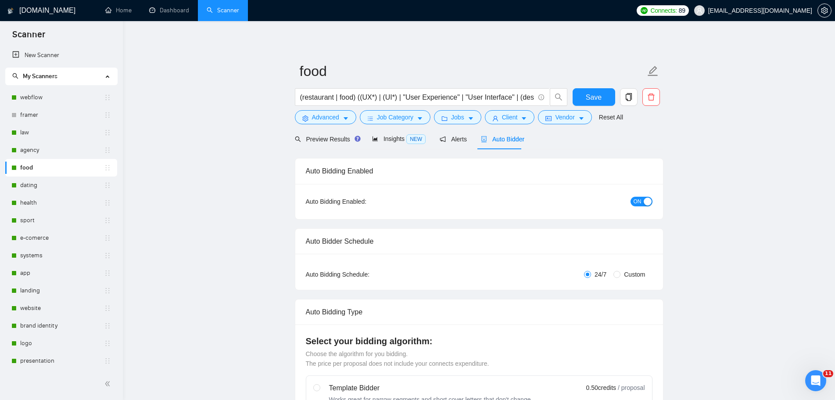
radio input "false"
radio input "true"
checkbox input "true"
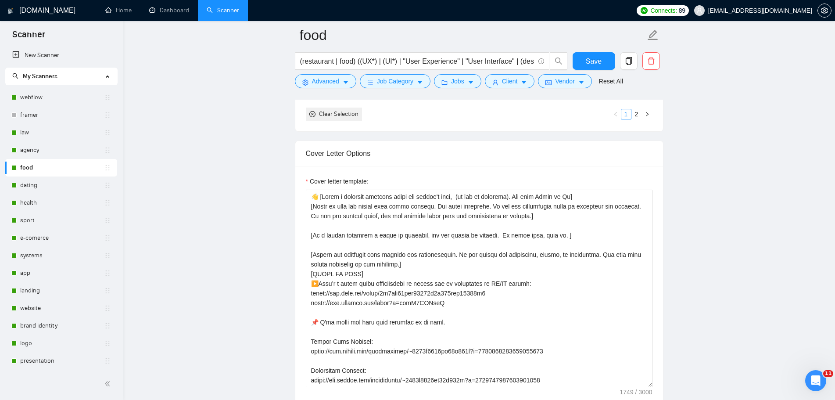
scroll to position [1097, 0]
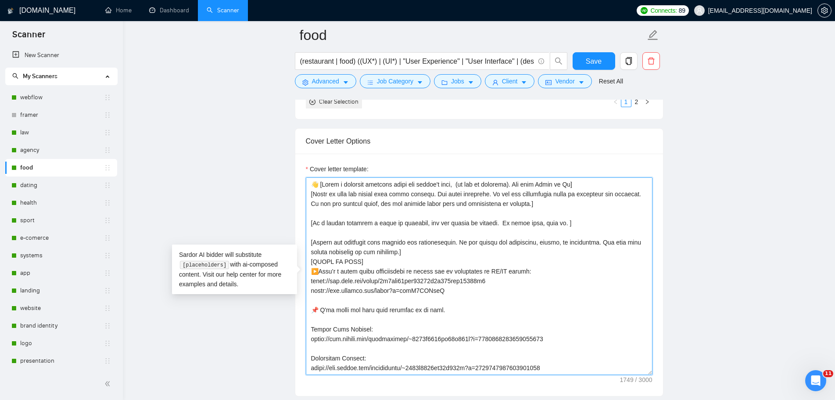
drag, startPoint x: 357, startPoint y: 261, endPoint x: 305, endPoint y: 178, distance: 97.4
click at [305, 178] on div "Cover letter template:" at bounding box center [479, 275] width 368 height 242
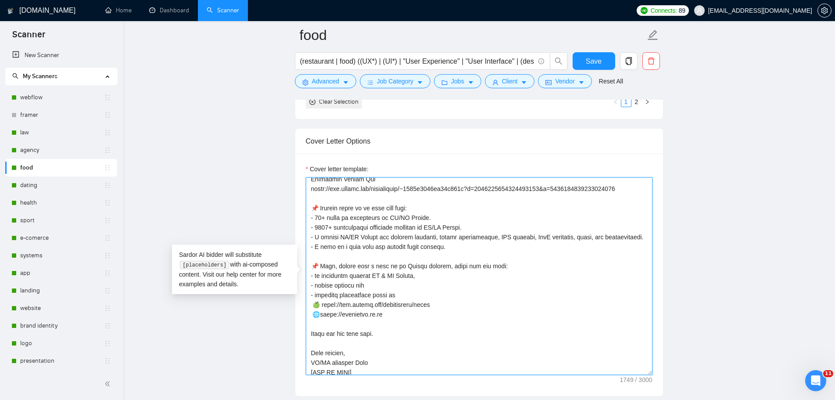
scroll to position [212, 0]
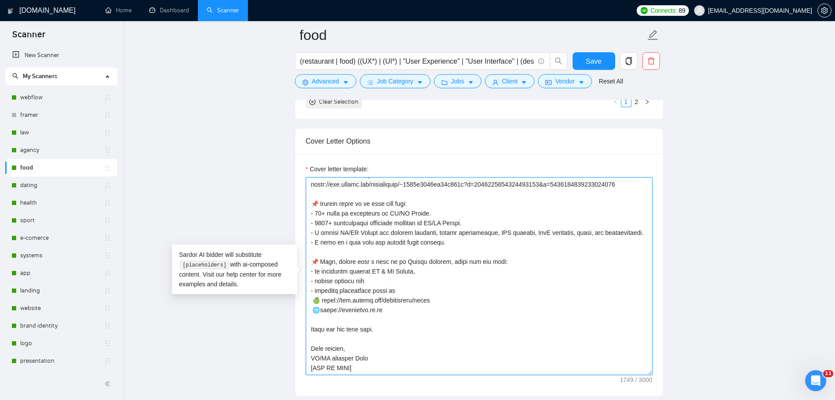
drag, startPoint x: 363, startPoint y: 368, endPoint x: 297, endPoint y: 365, distance: 65.4
click at [297, 365] on div "Cover letter template:" at bounding box center [479, 275] width 368 height 242
drag, startPoint x: 381, startPoint y: 310, endPoint x: 333, endPoint y: 311, distance: 47.4
click at [333, 311] on textarea "Cover letter template:" at bounding box center [479, 275] width 347 height 197
click at [343, 320] on textarea "Cover letter template:" at bounding box center [479, 275] width 347 height 197
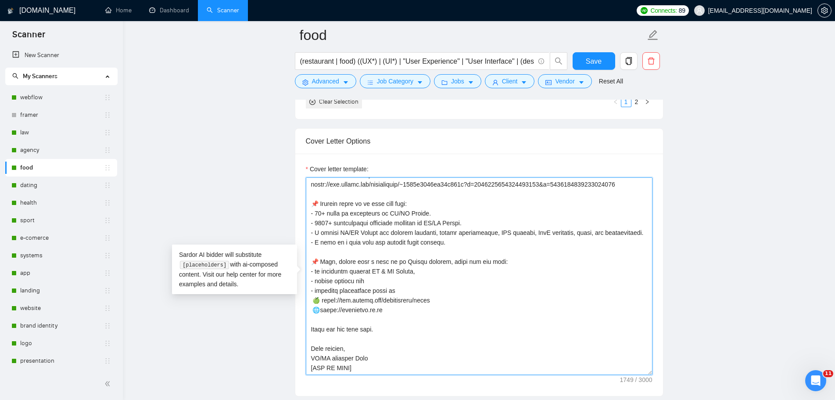
click at [322, 311] on textarea "Cover letter template:" at bounding box center [479, 275] width 347 height 197
click at [404, 322] on textarea "Cover letter template:" at bounding box center [479, 275] width 347 height 197
click at [379, 310] on textarea "Cover letter template:" at bounding box center [479, 275] width 347 height 197
drag, startPoint x: 384, startPoint y: 310, endPoint x: 323, endPoint y: 312, distance: 60.6
click at [323, 312] on textarea "Cover letter template:" at bounding box center [479, 275] width 347 height 197
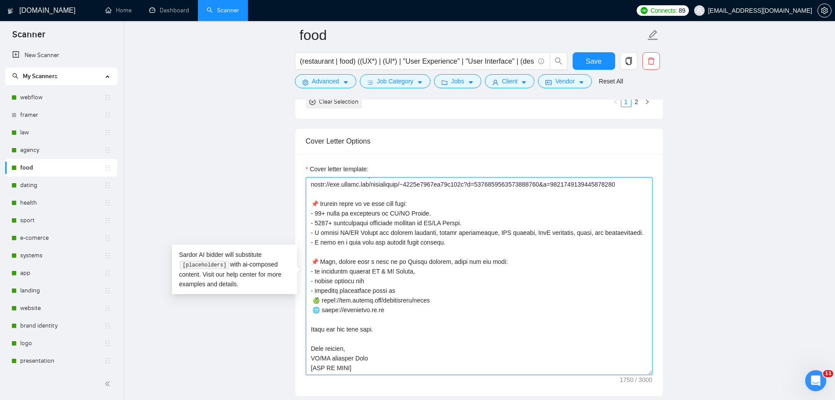
type textarea "👋 [Lorem i dolorsit ametcons adipi eli seddoe't inci, (ut lab et dolorema). Ali…"
click at [427, 325] on textarea "Cover letter template:" at bounding box center [479, 275] width 347 height 197
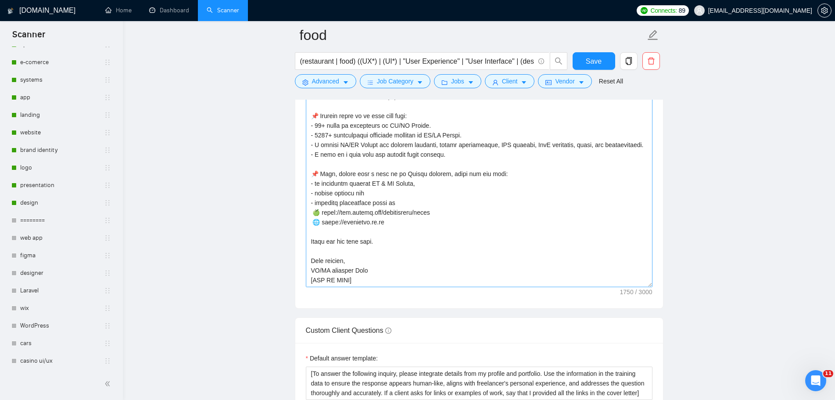
click at [44, 325] on link "WordPress" at bounding box center [62, 326] width 84 height 18
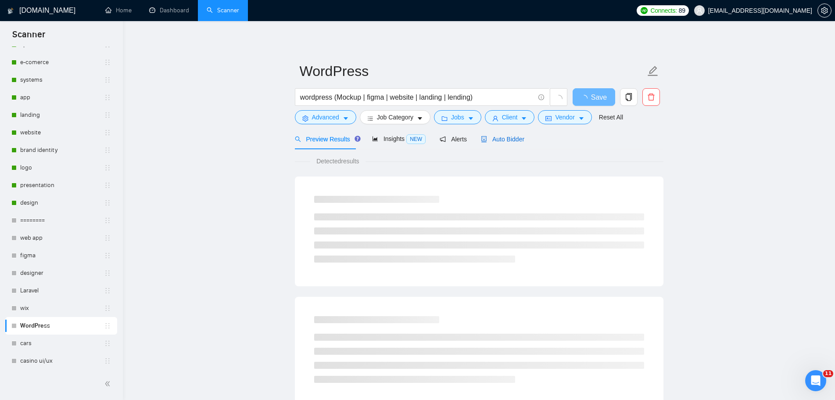
click at [504, 139] on span "Auto Bidder" at bounding box center [502, 139] width 43 height 7
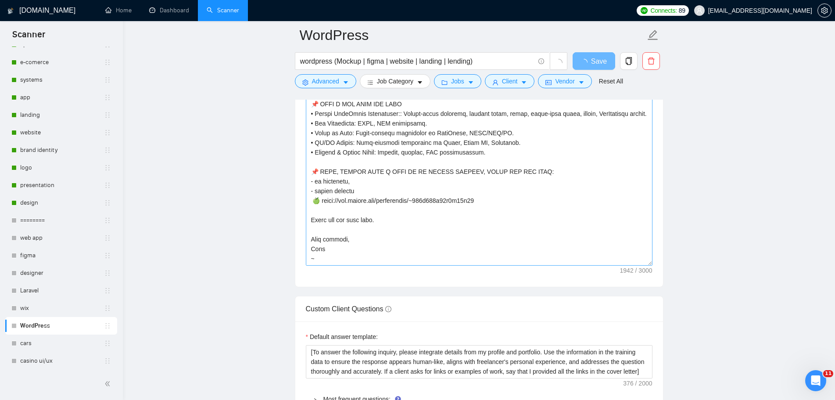
scroll to position [188, 0]
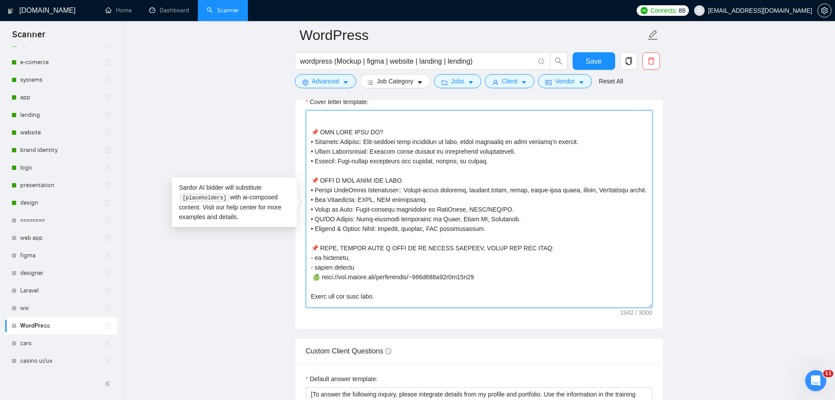
drag, startPoint x: 507, startPoint y: 218, endPoint x: 305, endPoint y: 219, distance: 201.8
click at [305, 219] on div "Cover letter template:" at bounding box center [479, 207] width 368 height 242
click at [391, 201] on textarea "Cover letter template:" at bounding box center [479, 208] width 347 height 197
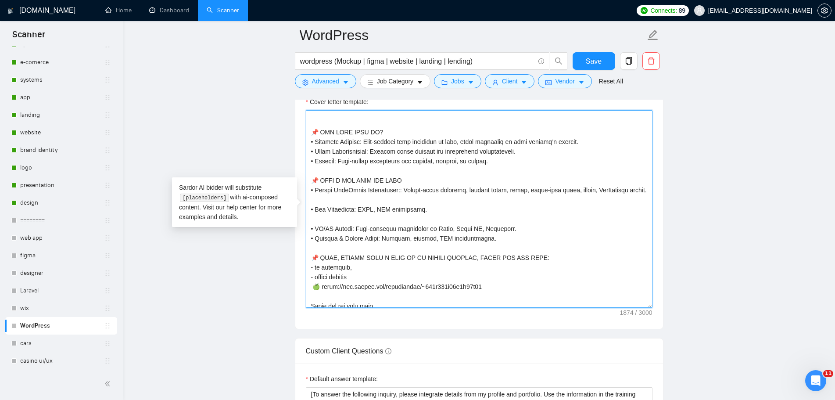
scroll to position [241, 0]
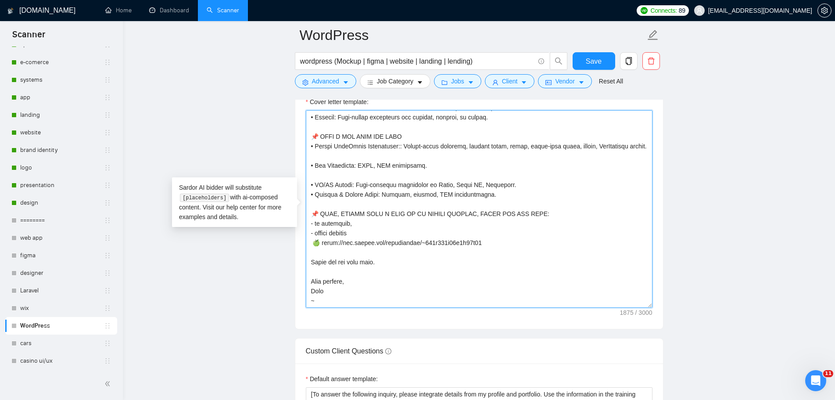
paste textarea "• 𝗙𝗶𝗴𝗺𝗮 𝘁𝗼 𝗖𝗼𝗱𝗲: Pixel-perfect conversion to WordPress, HTML/CSS/JS."
click at [439, 164] on textarea "Cover letter template:" at bounding box center [479, 208] width 347 height 197
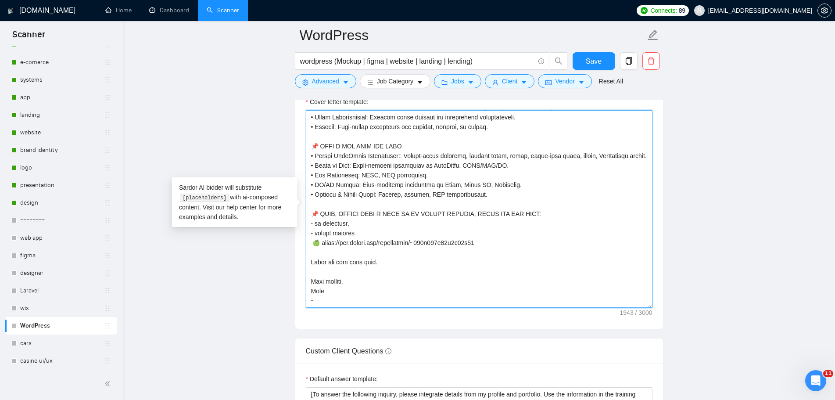
scroll to position [232, 0]
drag, startPoint x: 490, startPoint y: 194, endPoint x: 306, endPoint y: 197, distance: 184.3
click at [306, 197] on textarea "Cover letter template:" at bounding box center [479, 208] width 347 height 197
click at [429, 176] on textarea "Cover letter template:" at bounding box center [479, 208] width 347 height 197
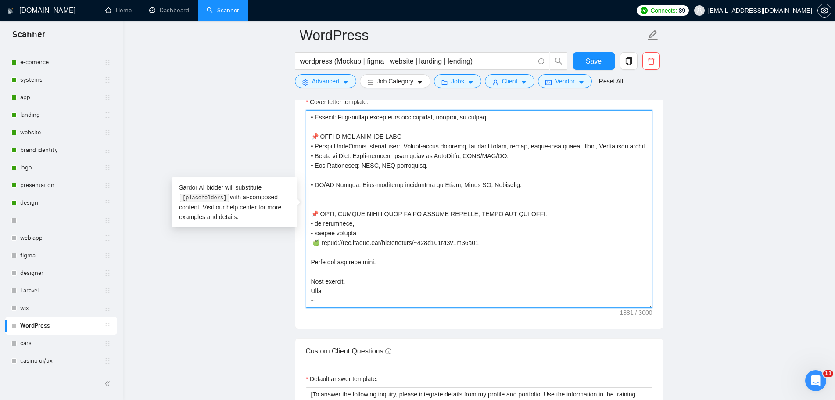
scroll to position [241, 0]
paste textarea "• 𝗛𝗼𝘀𝘁𝗶𝗻𝗴 & 𝗗𝗼𝗺𝗮𝗶𝗻 𝗦𝗲𝘁𝘂𝗽: Domains, hosting, SSL configuration."
click at [529, 199] on textarea "Cover letter template:" at bounding box center [479, 208] width 347 height 197
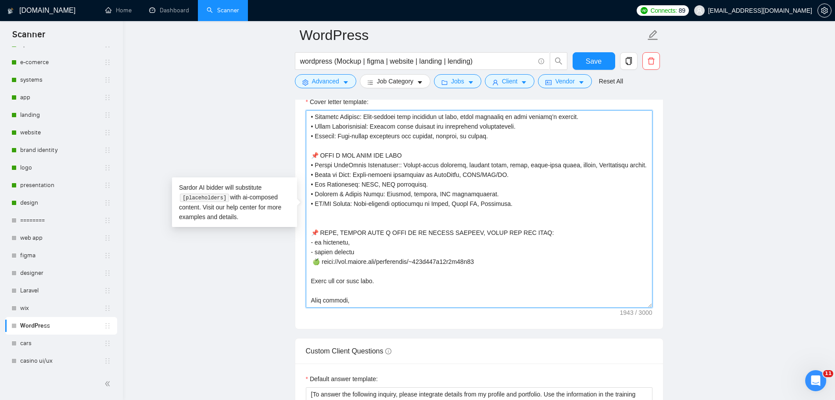
scroll to position [197, 0]
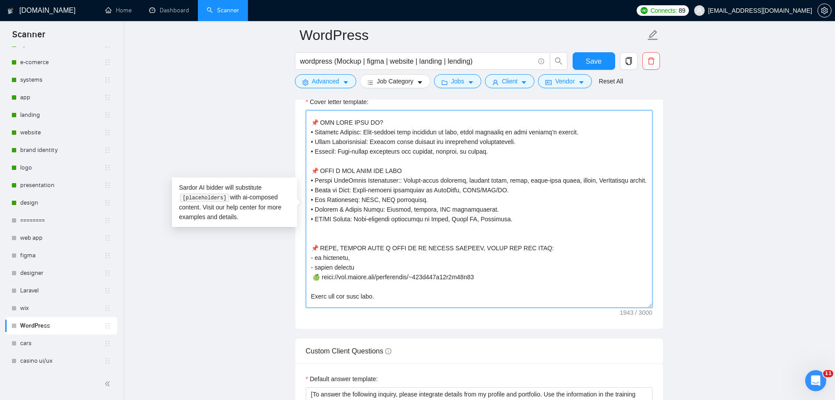
click at [512, 231] on textarea "Cover letter template:" at bounding box center [479, 208] width 347 height 197
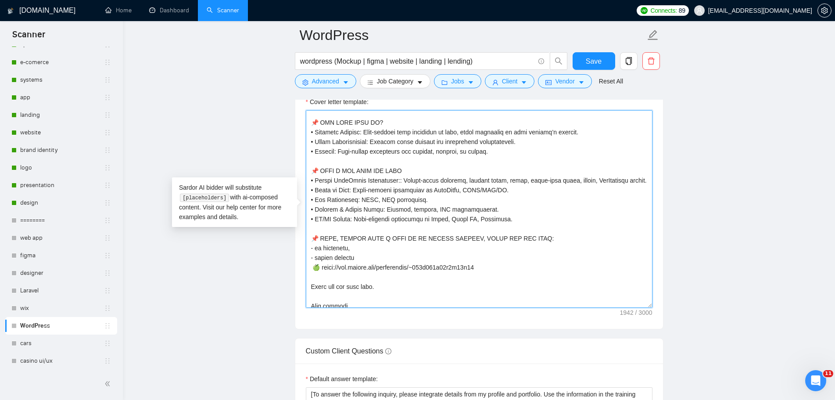
click at [409, 181] on textarea "Cover letter template:" at bounding box center [479, 208] width 347 height 197
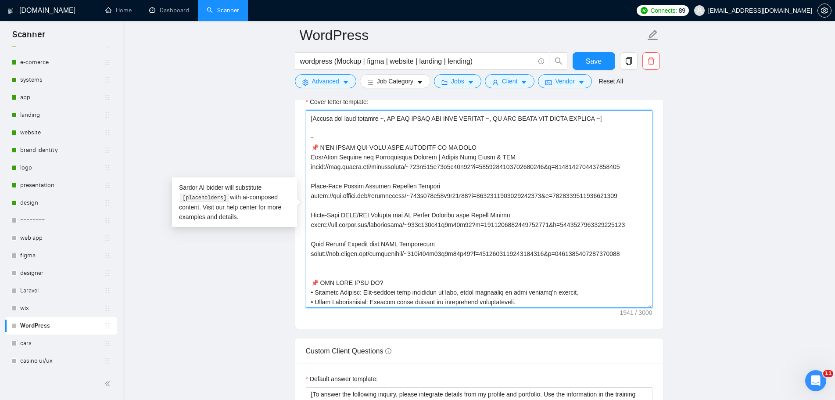
scroll to position [22, 0]
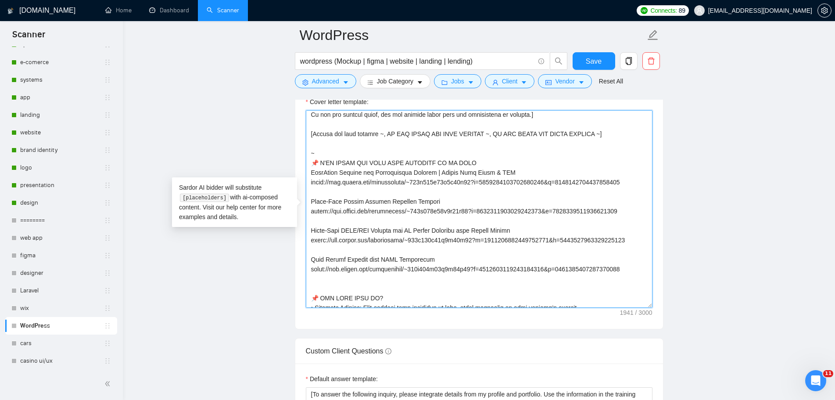
drag, startPoint x: 624, startPoint y: 182, endPoint x: 312, endPoint y: 181, distance: 312.3
click at [312, 181] on textarea "Cover letter template:" at bounding box center [479, 208] width 347 height 197
click at [461, 199] on textarea "Cover letter template:" at bounding box center [479, 208] width 347 height 197
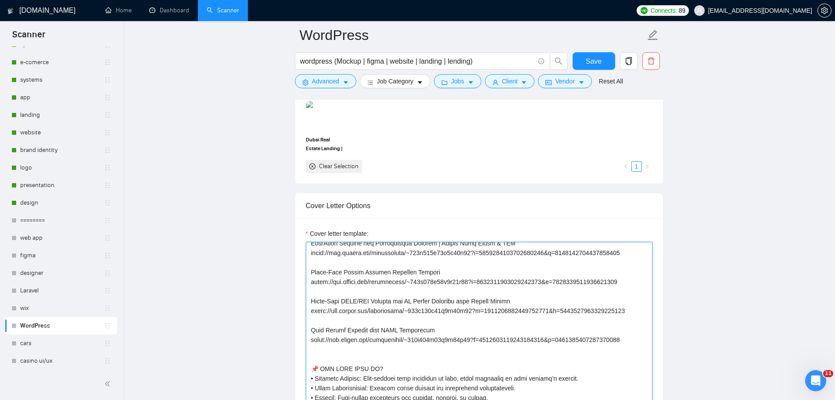
scroll to position [0, 0]
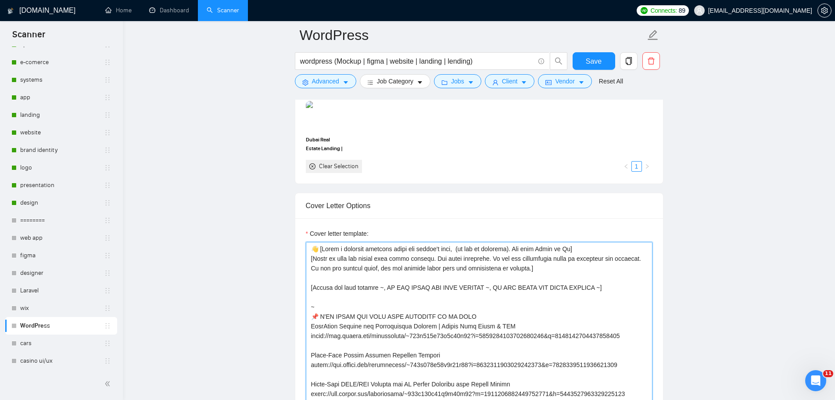
drag, startPoint x: 601, startPoint y: 288, endPoint x: 276, endPoint y: 250, distance: 326.8
click at [276, 250] on main "WordPress wordpress (Mockup | figma | website | landing | lending) Save Advance…" at bounding box center [479, 383] width 684 height 2539
paste textarea "f a client requests a quote or estimate, ask the client to contact. In other ca…"
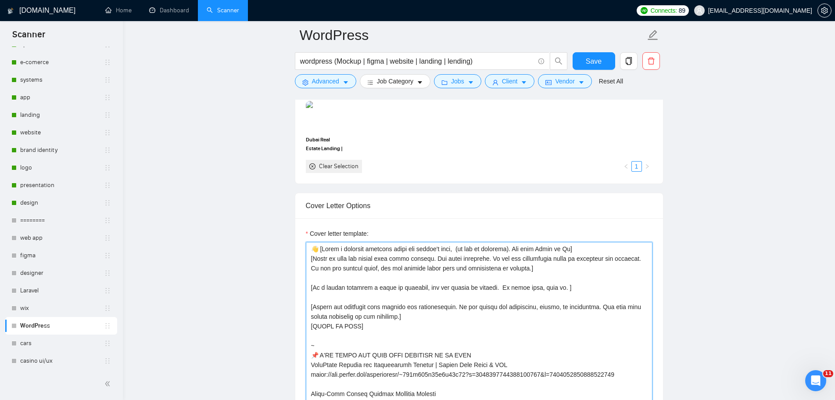
drag, startPoint x: 325, startPoint y: 345, endPoint x: 301, endPoint y: 341, distance: 23.6
click at [301, 341] on div "Cover letter template:" at bounding box center [479, 339] width 368 height 242
click at [370, 324] on textarea "Cover letter template:" at bounding box center [479, 340] width 347 height 197
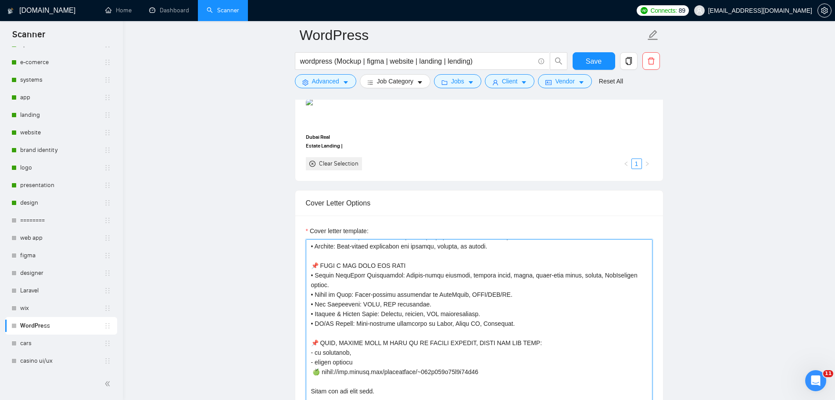
scroll to position [1097, 0]
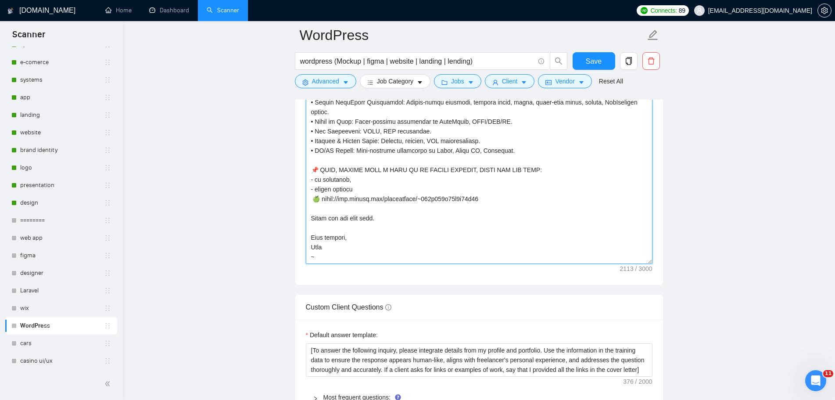
drag, startPoint x: 342, startPoint y: 256, endPoint x: 296, endPoint y: 254, distance: 46.1
click at [296, 254] on div "Cover letter template:" at bounding box center [479, 164] width 368 height 242
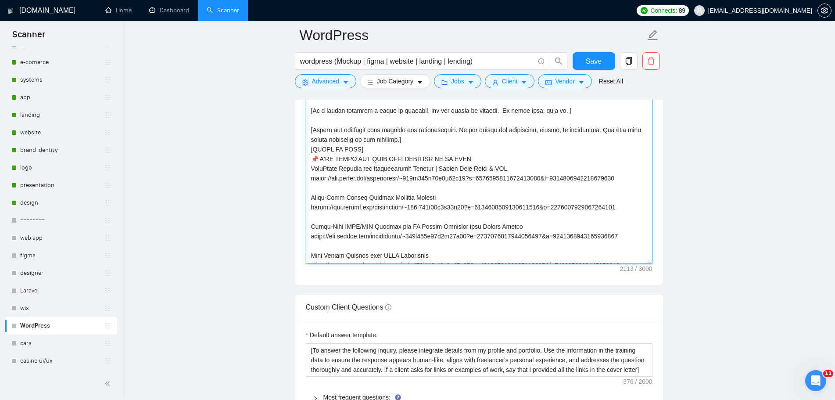
scroll to position [0, 0]
drag, startPoint x: 358, startPoint y: 152, endPoint x: 302, endPoint y: 150, distance: 55.7
click at [302, 150] on div "Cover letter template:" at bounding box center [479, 164] width 368 height 242
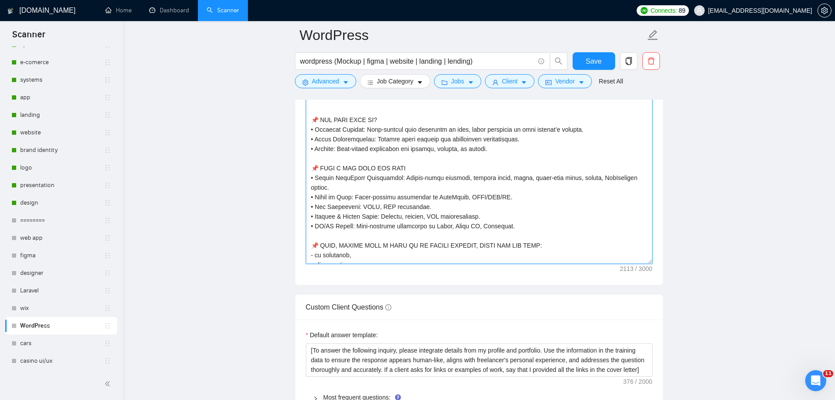
scroll to position [251, 0]
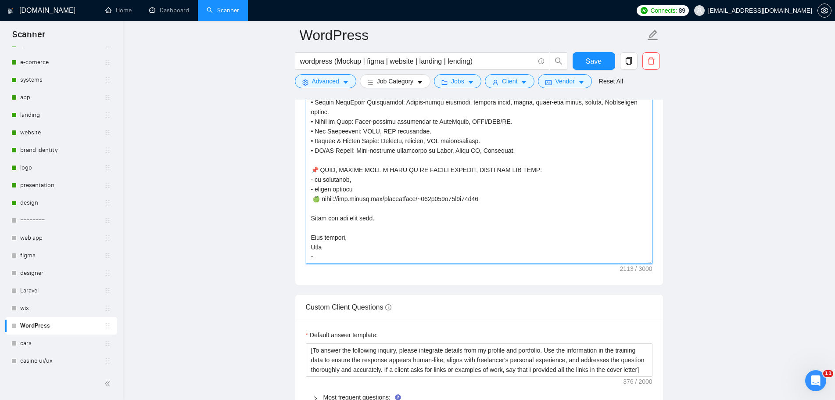
click at [350, 256] on textarea "Cover letter template:" at bounding box center [479, 164] width 347 height 197
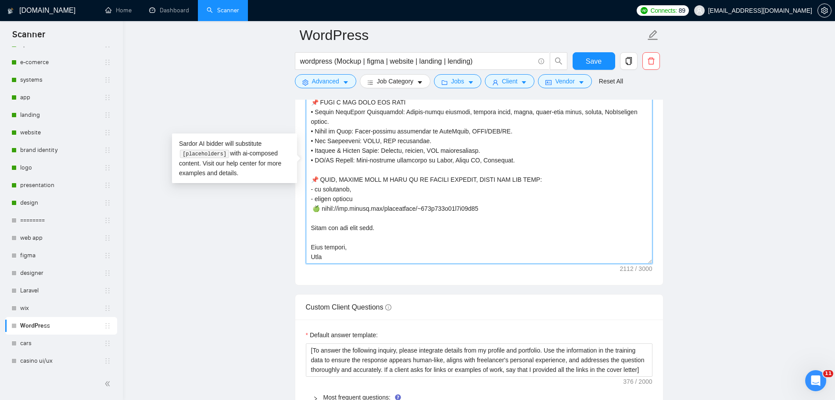
paste textarea "[START OF TEXT]"
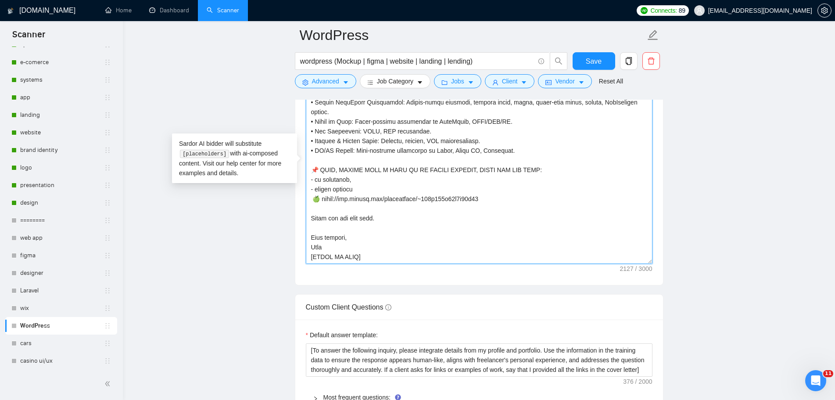
drag, startPoint x: 326, startPoint y: 258, endPoint x: 326, endPoint y: 272, distance: 13.6
click at [326, 261] on textarea "Cover letter template:" at bounding box center [479, 164] width 347 height 197
type textarea "👋 [Lorem i dolorsit ametcons adipi eli seddoe't inci, (ut lab et dolorema). Ali…"
click at [593, 66] on span "Save" at bounding box center [594, 61] width 16 height 11
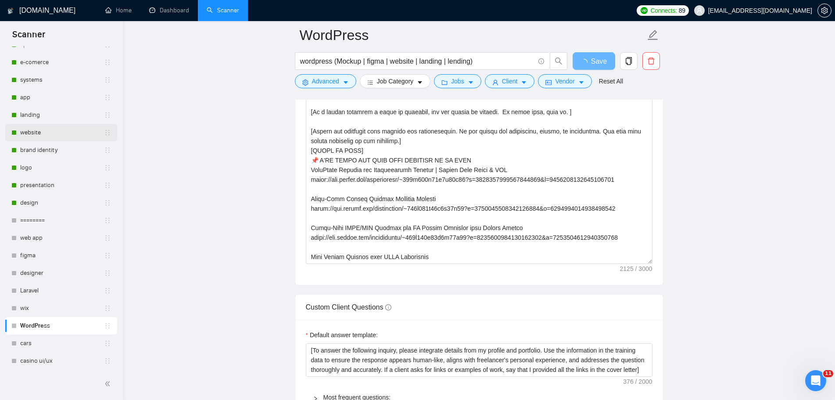
click at [40, 132] on link "website" at bounding box center [62, 133] width 84 height 18
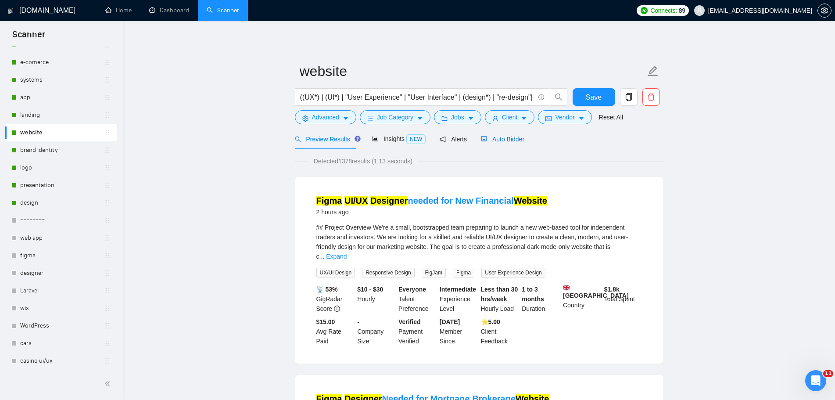
click at [502, 136] on span "Auto Bidder" at bounding box center [502, 139] width 43 height 7
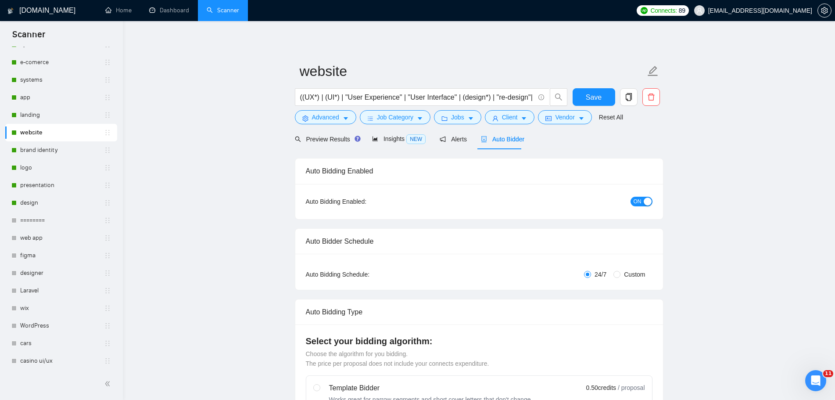
radio input "false"
radio input "true"
checkbox input "true"
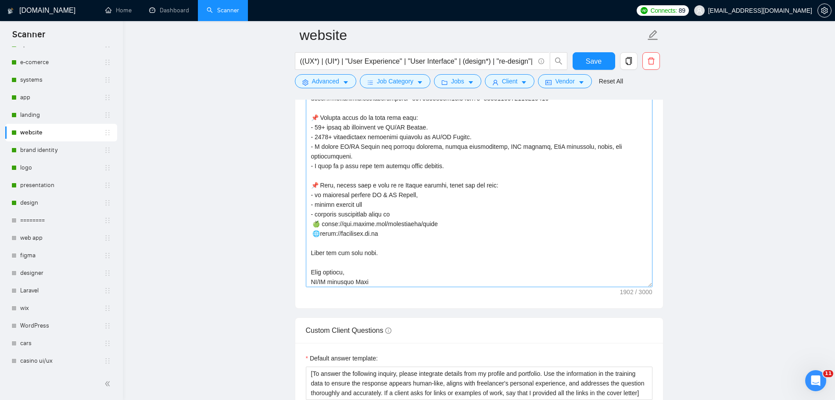
scroll to position [270, 0]
click at [38, 324] on link "WordPress" at bounding box center [62, 326] width 84 height 18
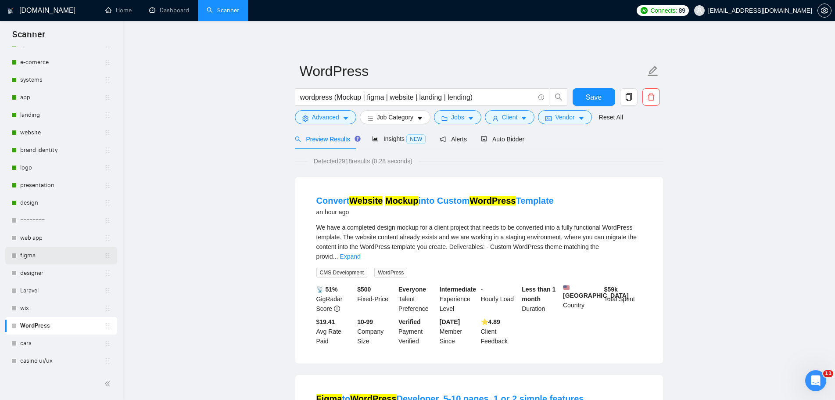
drag, startPoint x: 5, startPoint y: 328, endPoint x: 17, endPoint y: 248, distance: 80.3
click at [17, 248] on ul "New Scanner My Scanners webflow framer law agency food dating health sport e-co…" at bounding box center [61, 120] width 123 height 498
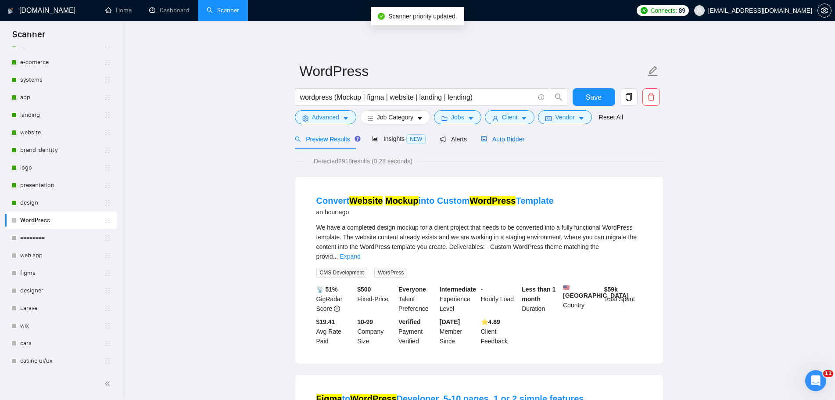
click at [508, 141] on span "Auto Bidder" at bounding box center [502, 139] width 43 height 7
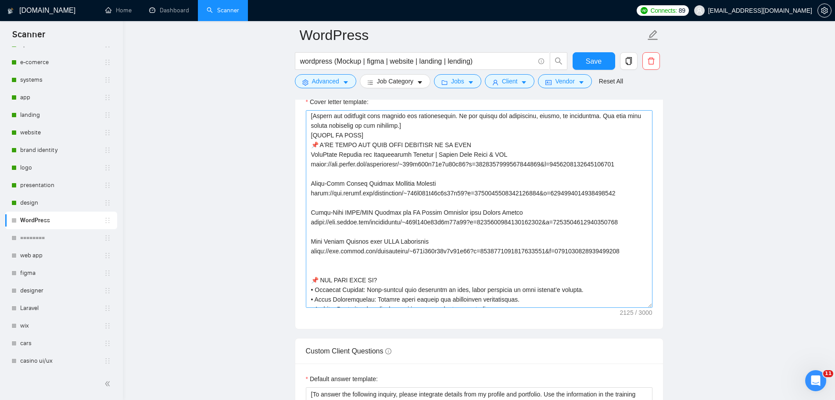
scroll to position [44, 0]
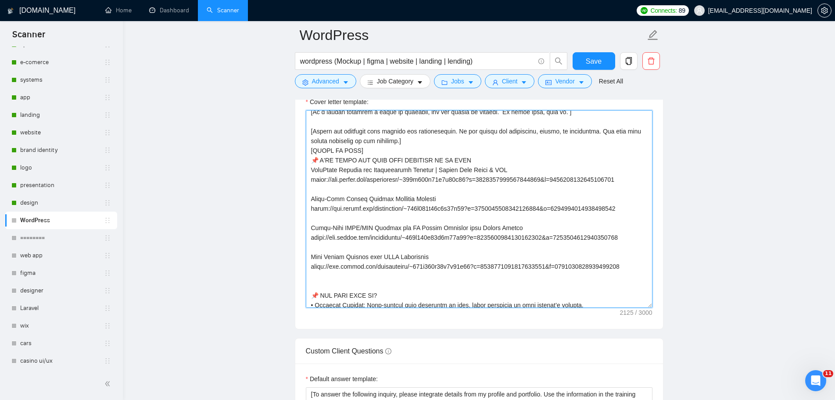
click at [630, 268] on textarea "Cover letter template:" at bounding box center [479, 208] width 347 height 197
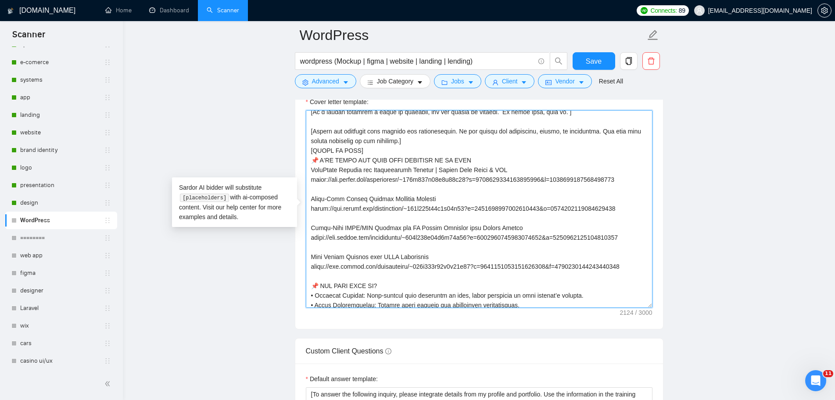
click at [378, 150] on textarea "Cover letter template:" at bounding box center [479, 208] width 347 height 197
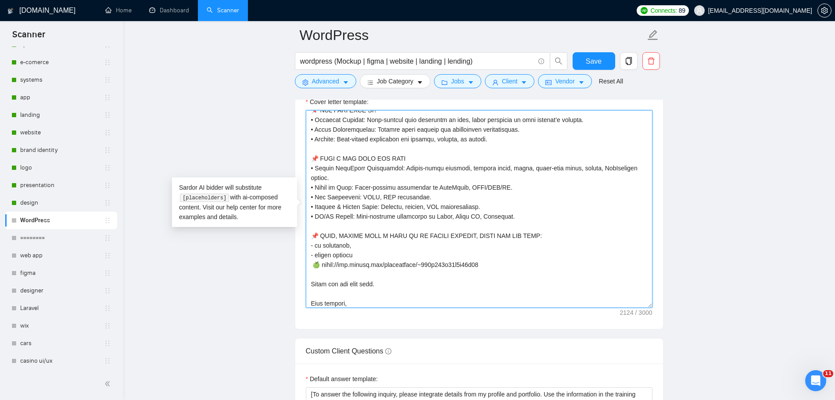
scroll to position [241, 0]
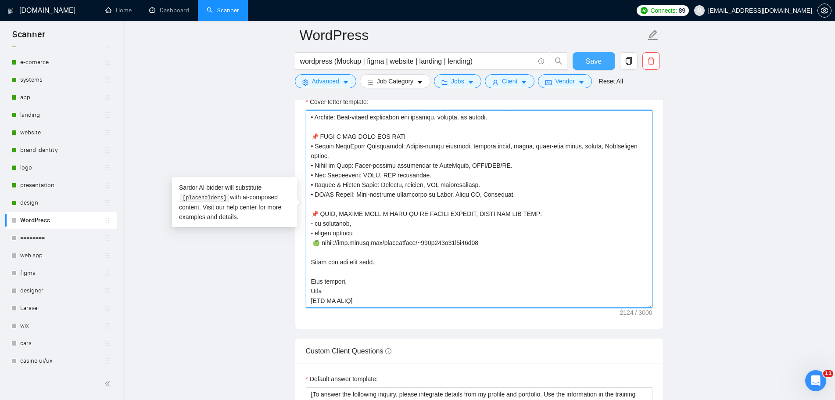
type textarea "👋 [Lorem i dolorsit ametcons adipi eli seddoe't inci, (ut lab et dolorema). Ali…"
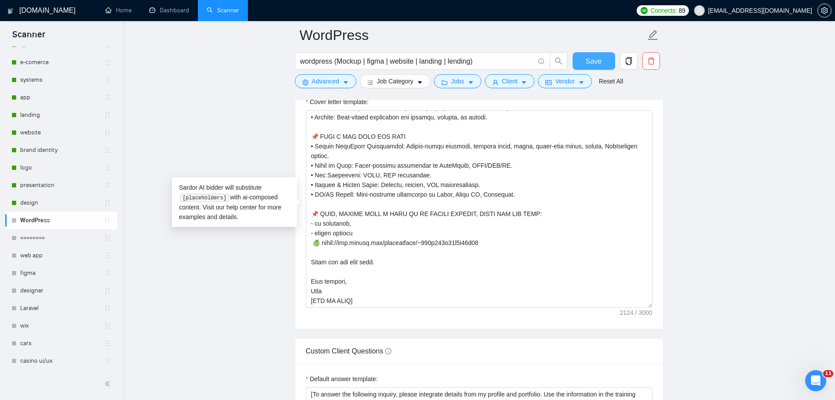
click at [595, 63] on span "Save" at bounding box center [594, 61] width 16 height 11
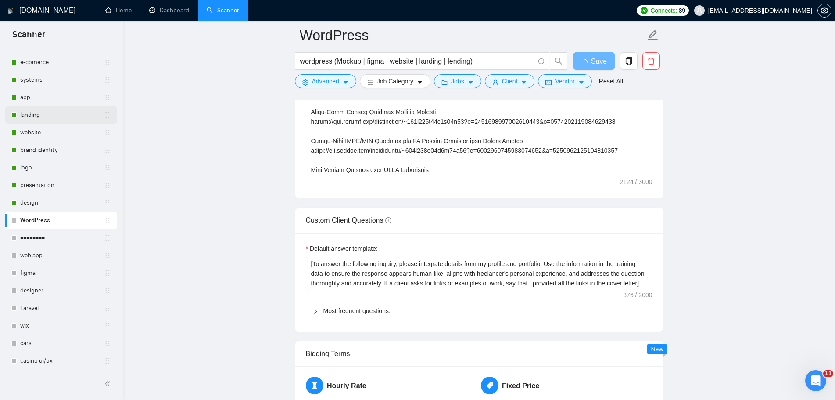
click at [43, 113] on link "landing" at bounding box center [62, 115] width 84 height 18
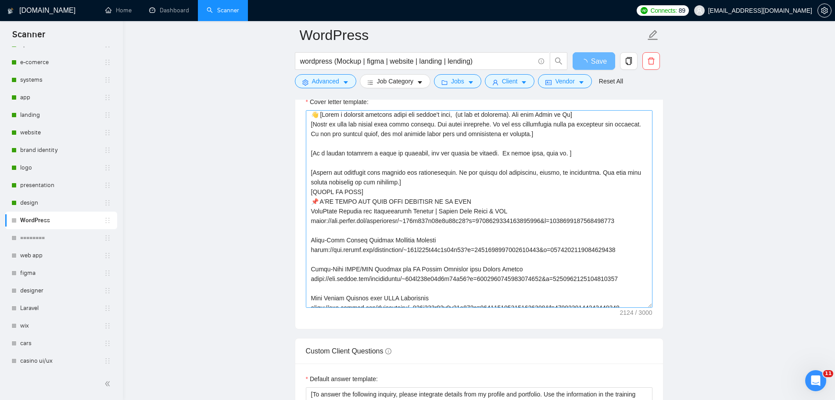
scroll to position [0, 0]
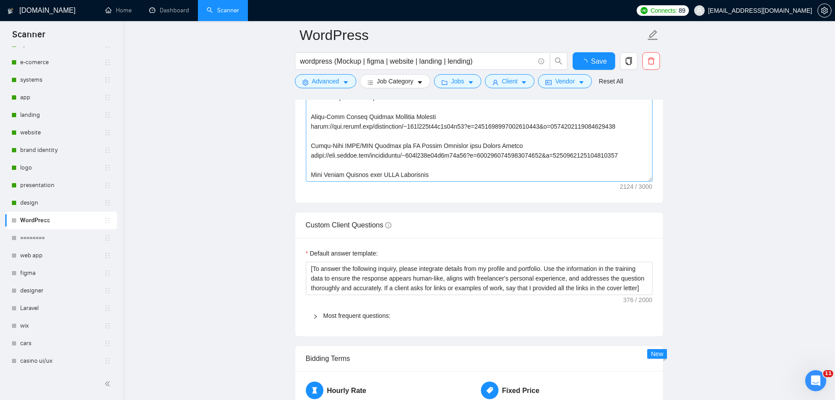
click at [309, 124] on div "Cover letter template:" at bounding box center [479, 82] width 368 height 242
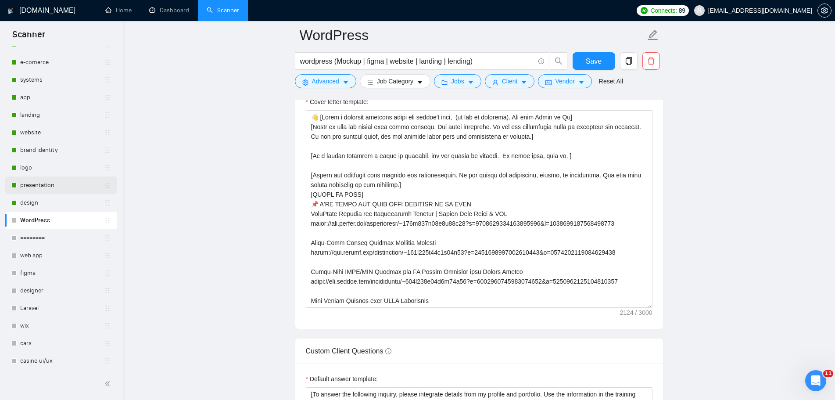
scroll to position [1009, 0]
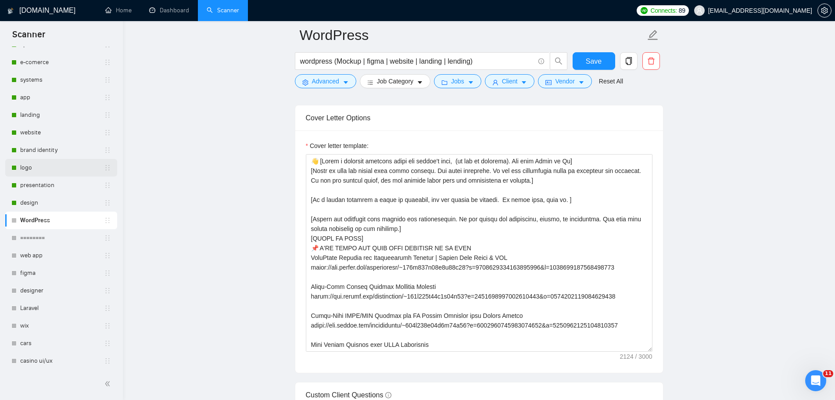
click at [41, 175] on link "logo" at bounding box center [62, 168] width 84 height 18
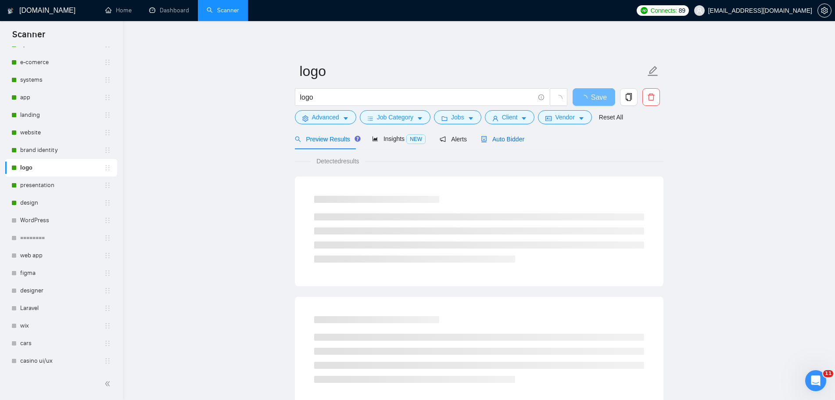
click at [504, 140] on span "Auto Bidder" at bounding box center [502, 139] width 43 height 7
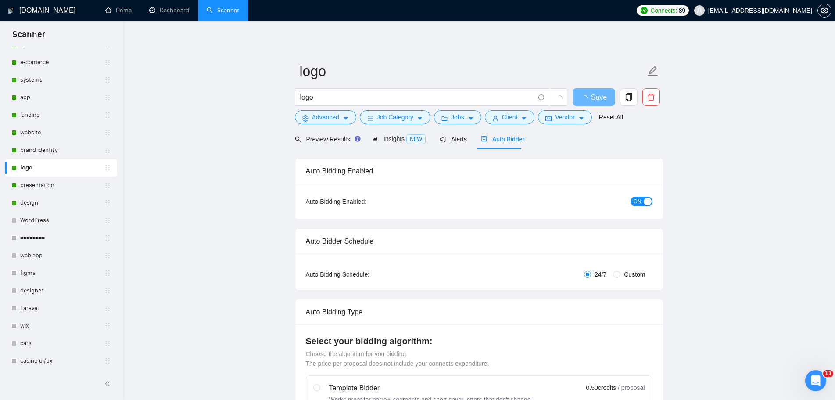
radio input "false"
radio input "true"
checkbox input "true"
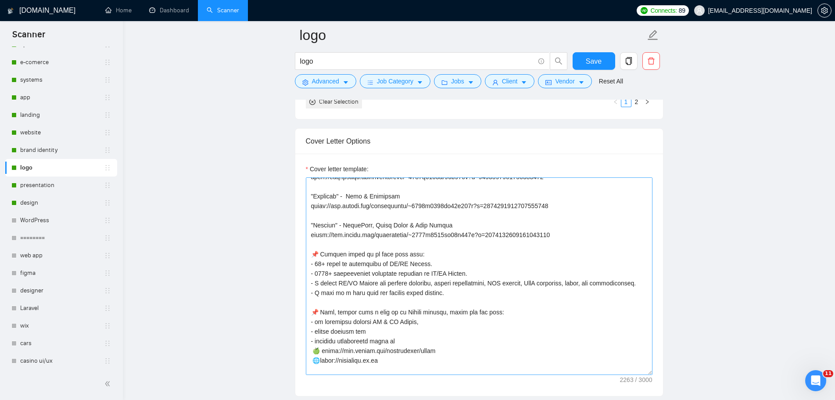
scroll to position [307, 0]
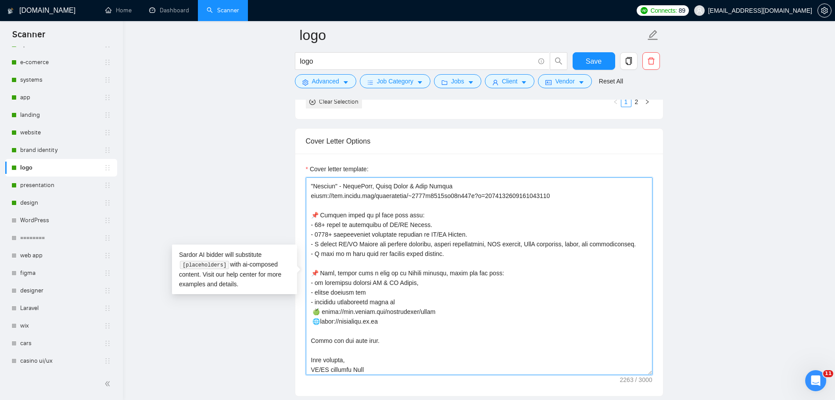
drag, startPoint x: 406, startPoint y: 301, endPoint x: 301, endPoint y: 291, distance: 105.8
click at [407, 302] on textarea "Cover letter template:" at bounding box center [479, 275] width 347 height 197
drag, startPoint x: 406, startPoint y: 304, endPoint x: 310, endPoint y: 303, distance: 95.6
click at [310, 303] on textarea "Cover letter template:" at bounding box center [479, 275] width 347 height 197
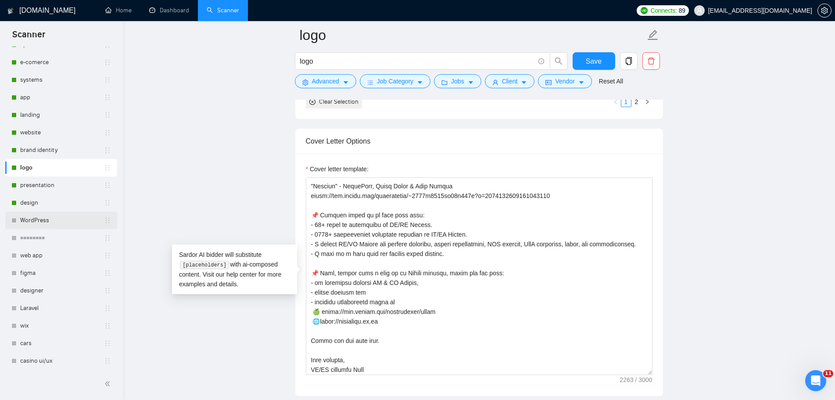
click at [39, 221] on link "WordPress" at bounding box center [62, 220] width 84 height 18
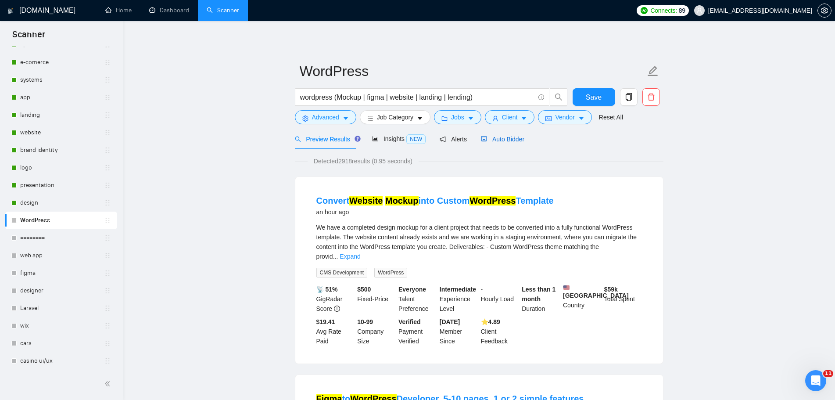
click at [511, 141] on span "Auto Bidder" at bounding box center [502, 139] width 43 height 7
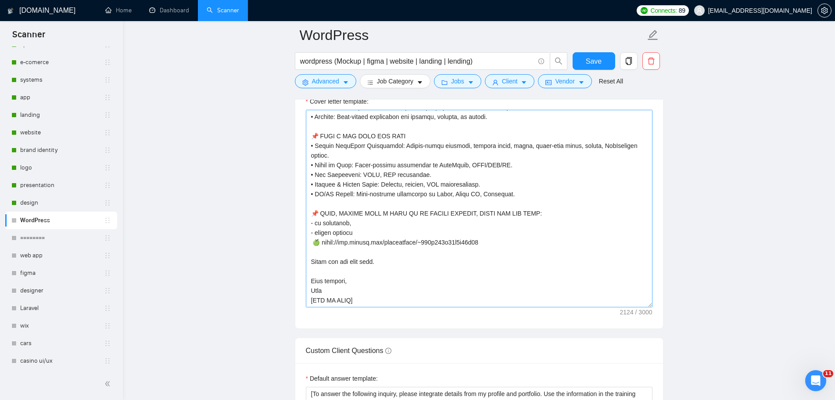
scroll to position [1053, 0]
click at [385, 233] on textarea "Cover letter template:" at bounding box center [479, 208] width 347 height 197
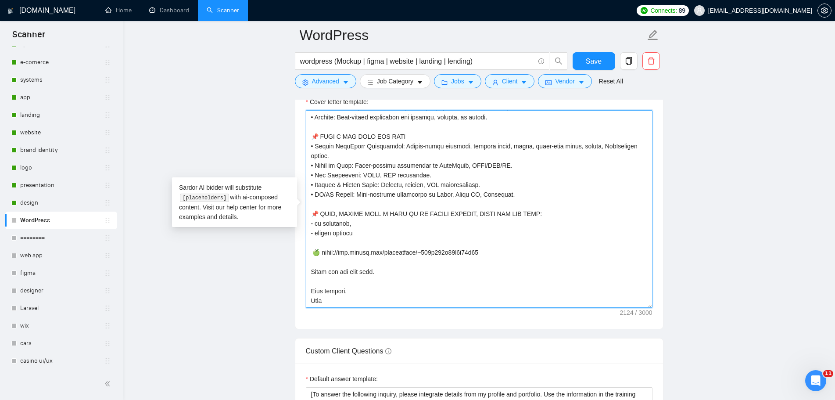
scroll to position [251, 0]
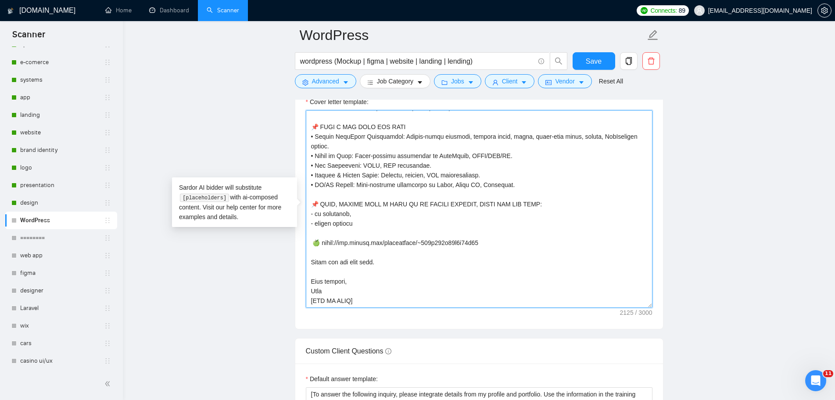
paste textarea "- detailed information about me"
click at [474, 274] on textarea "Cover letter template:" at bounding box center [479, 208] width 347 height 197
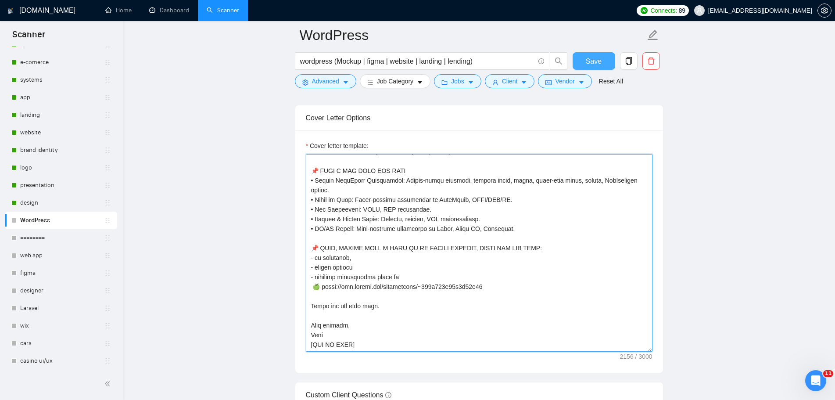
type textarea "👋 [Lorem i dolorsit ametcons adipi eli seddoe't inci, (ut lab et dolorema). Ali…"
click at [588, 61] on span "Save" at bounding box center [594, 61] width 16 height 11
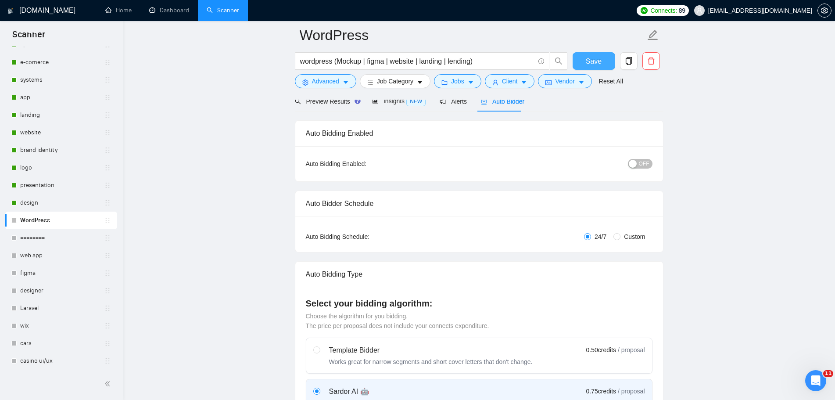
scroll to position [0, 0]
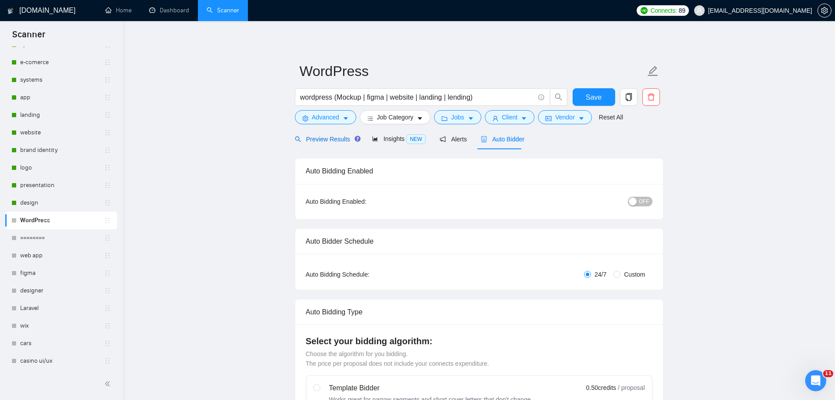
click at [326, 139] on span "Preview Results" at bounding box center [326, 139] width 63 height 7
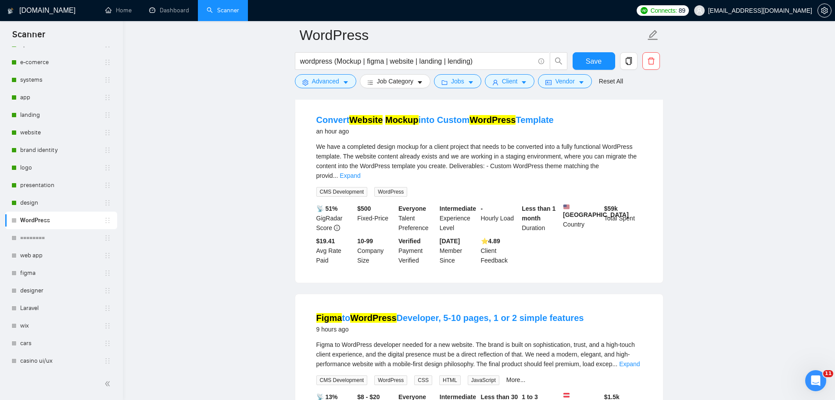
scroll to position [44, 0]
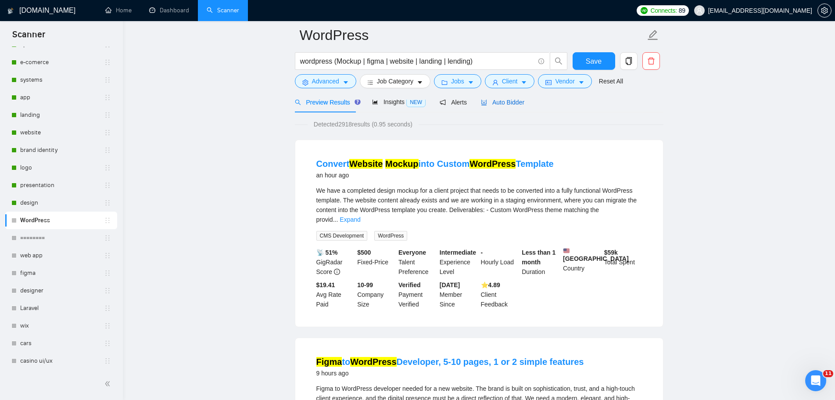
click at [518, 102] on span "Auto Bidder" at bounding box center [502, 102] width 43 height 7
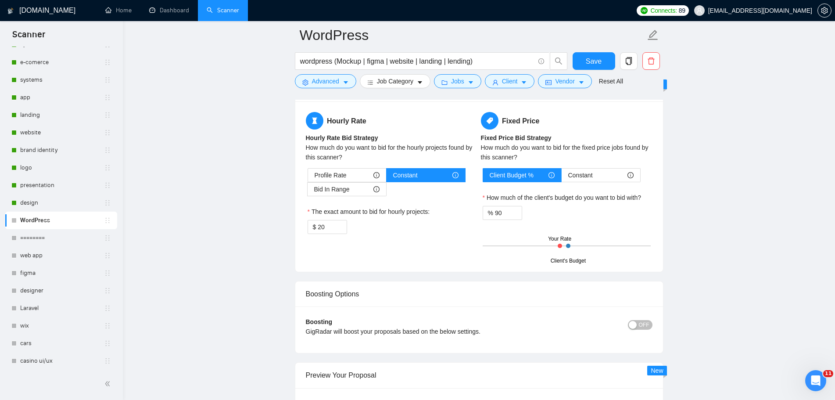
scroll to position [1579, 0]
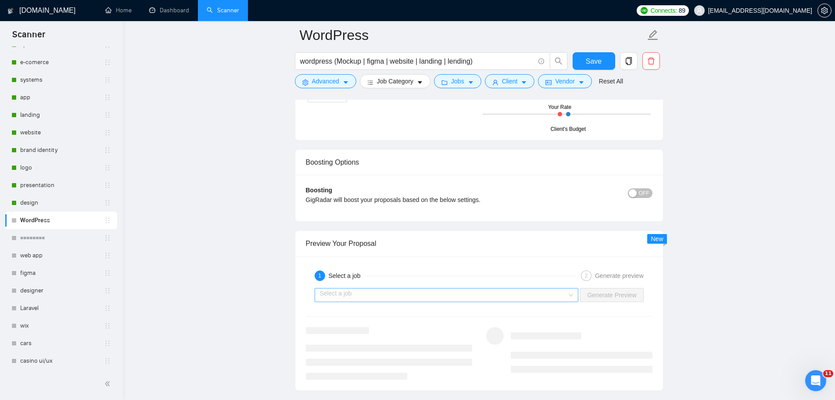
click at [575, 300] on div "Select a job" at bounding box center [447, 295] width 264 height 14
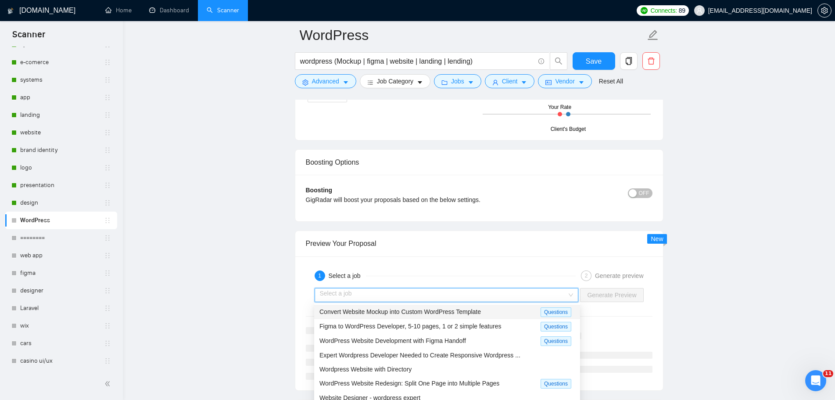
click at [483, 311] on div "Convert Website Mockup into Custom WordPress Template" at bounding box center [429, 312] width 221 height 10
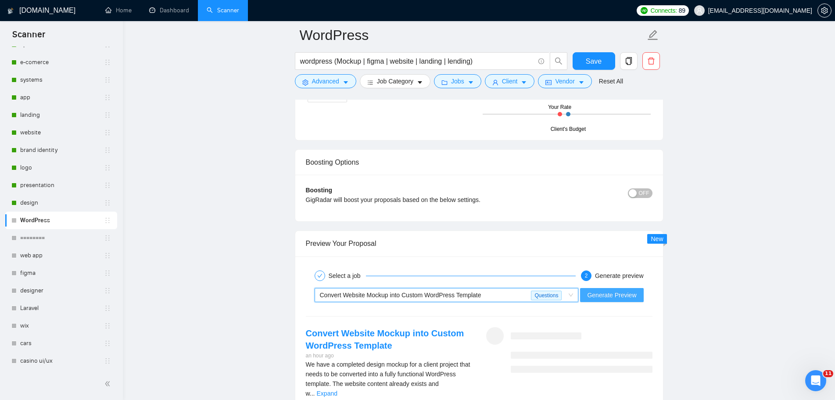
click at [603, 298] on span "Generate Preview" at bounding box center [611, 295] width 49 height 10
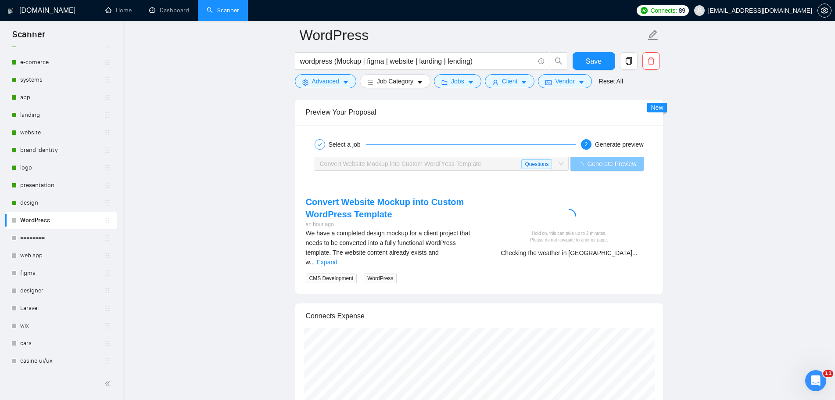
scroll to position [1711, 0]
click at [337, 258] on link "Expand" at bounding box center [327, 261] width 21 height 7
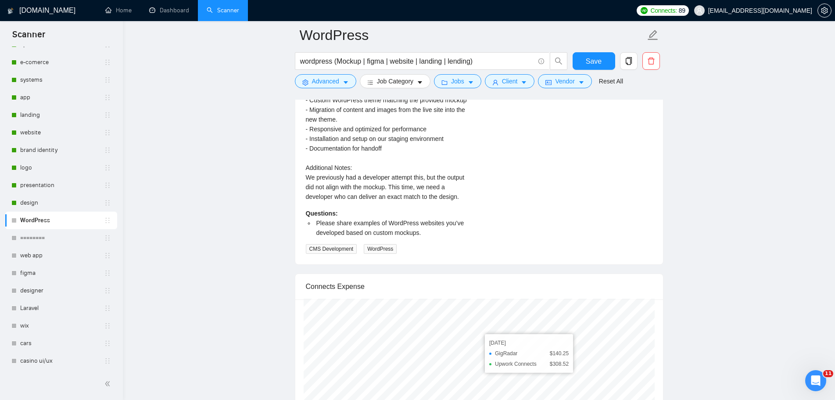
scroll to position [1799, 0]
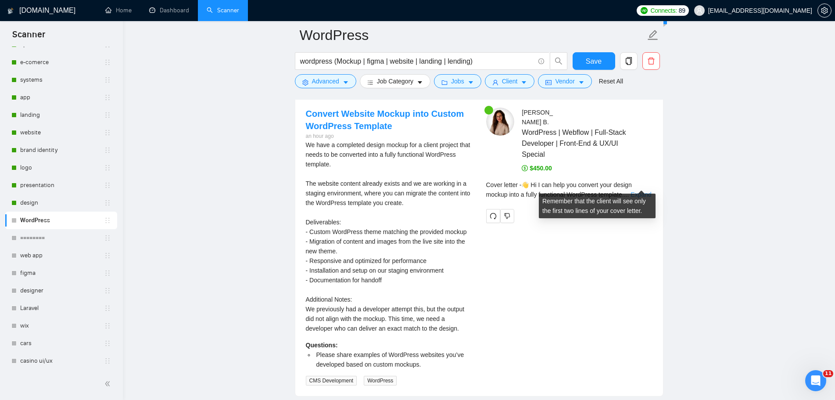
click at [640, 191] on link "Expand" at bounding box center [640, 194] width 21 height 7
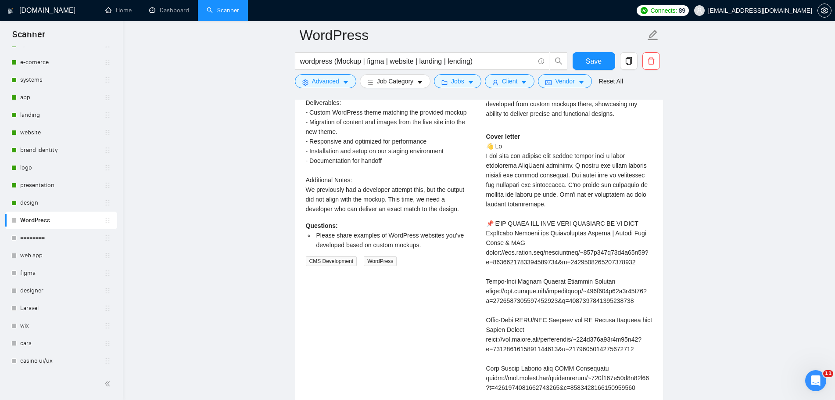
scroll to position [1842, 0]
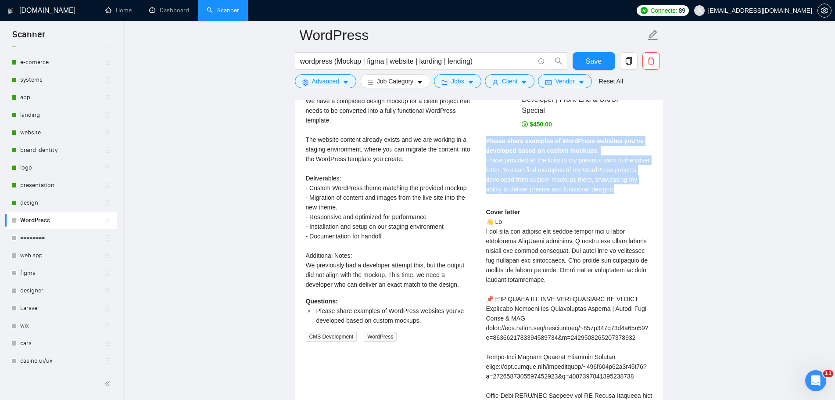
drag, startPoint x: 613, startPoint y: 180, endPoint x: 483, endPoint y: 133, distance: 139.0
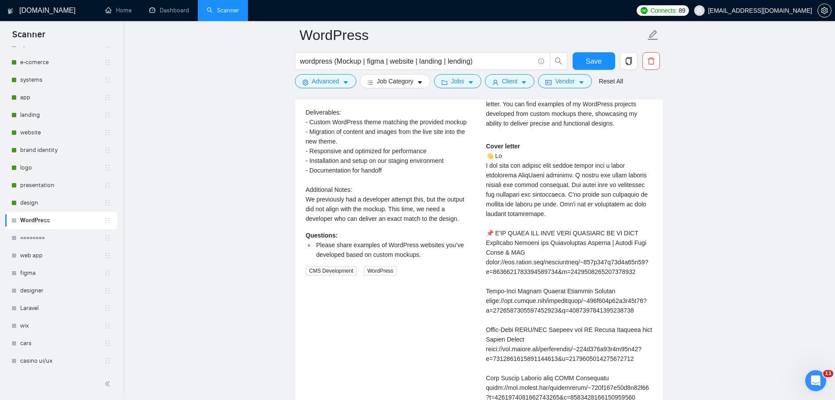
scroll to position [1930, 0]
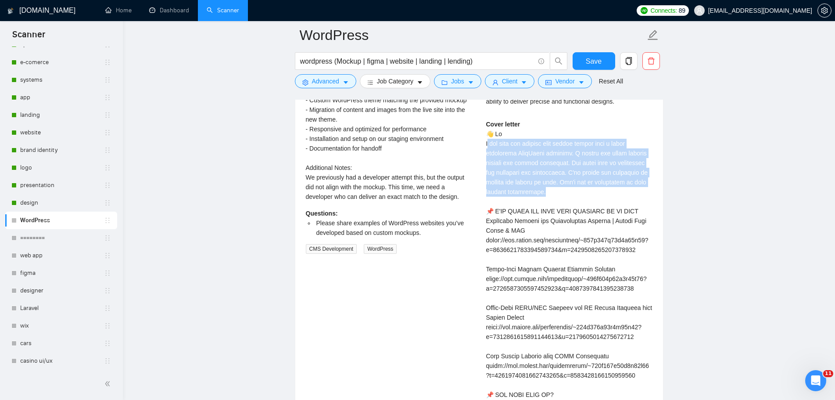
drag, startPoint x: 532, startPoint y: 176, endPoint x: 488, endPoint y: 134, distance: 61.4
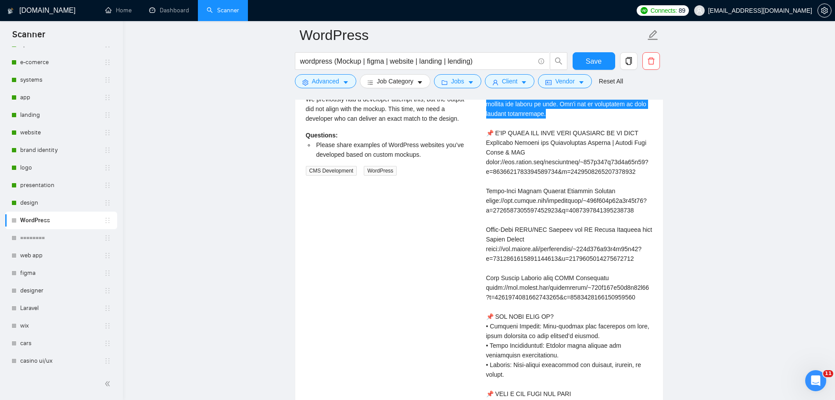
scroll to position [2062, 0]
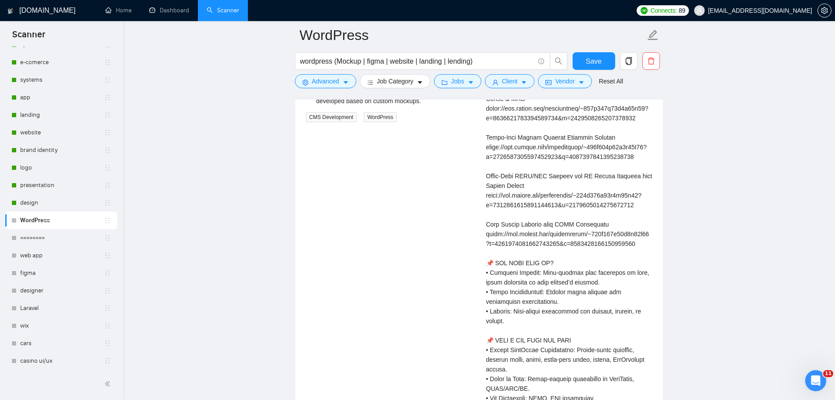
click at [596, 250] on div "Cover letter" at bounding box center [569, 277] width 166 height 579
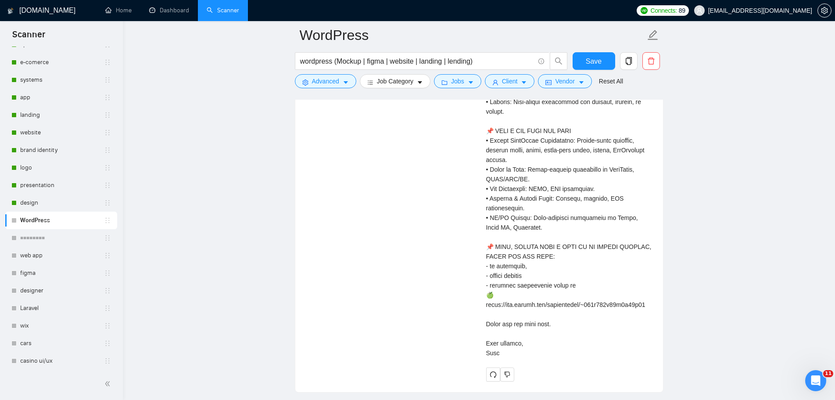
scroll to position [2325, 0]
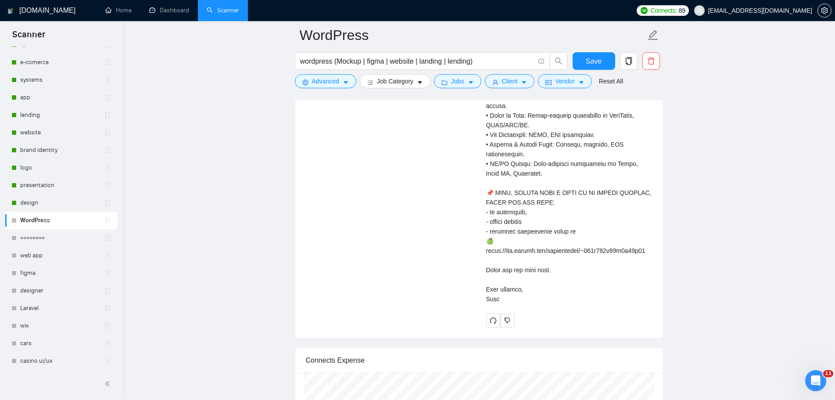
drag, startPoint x: 487, startPoint y: 165, endPoint x: 623, endPoint y: 288, distance: 182.9
click at [623, 288] on div "Cover letter" at bounding box center [569, 14] width 166 height 579
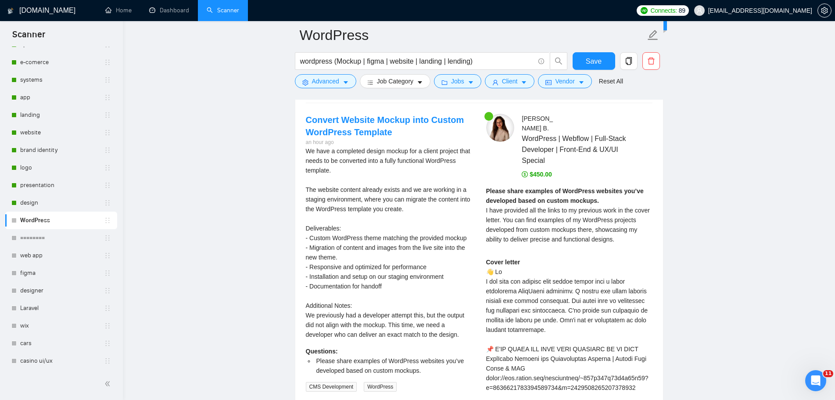
scroll to position [1667, 0]
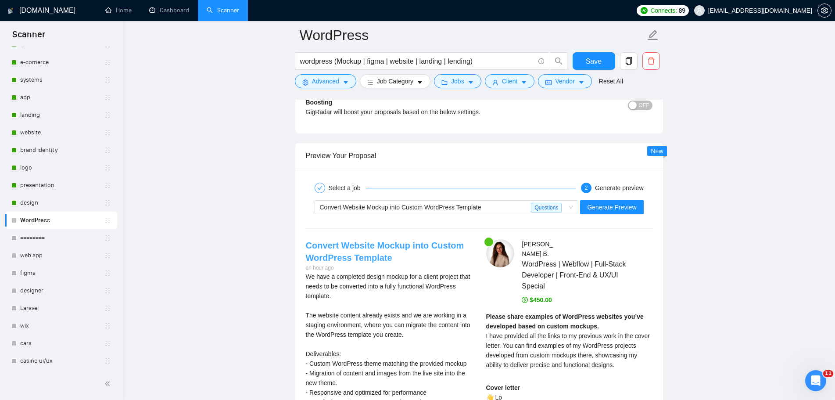
click at [356, 243] on link "Convert Website Mockup into Custom WordPress Template" at bounding box center [385, 251] width 158 height 22
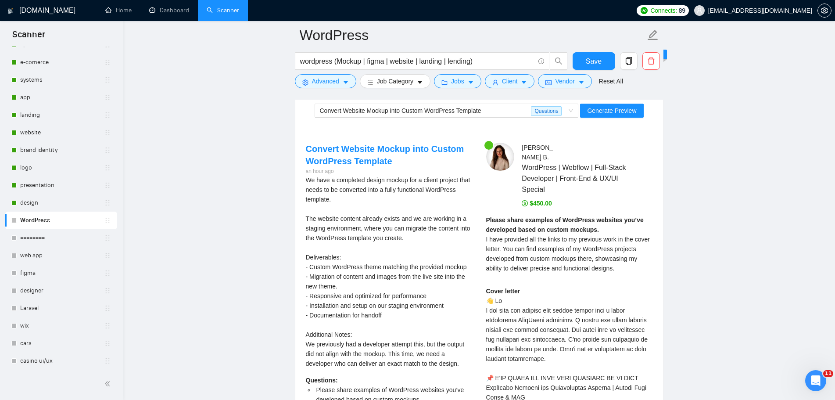
scroll to position [1842, 0]
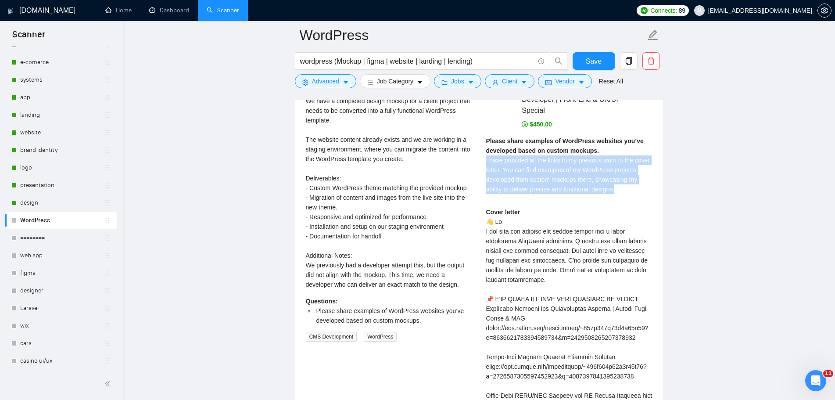
drag, startPoint x: 603, startPoint y: 182, endPoint x: 485, endPoint y: 150, distance: 121.6
click at [479, 133] on div at bounding box center [479, 133] width 0 height 0
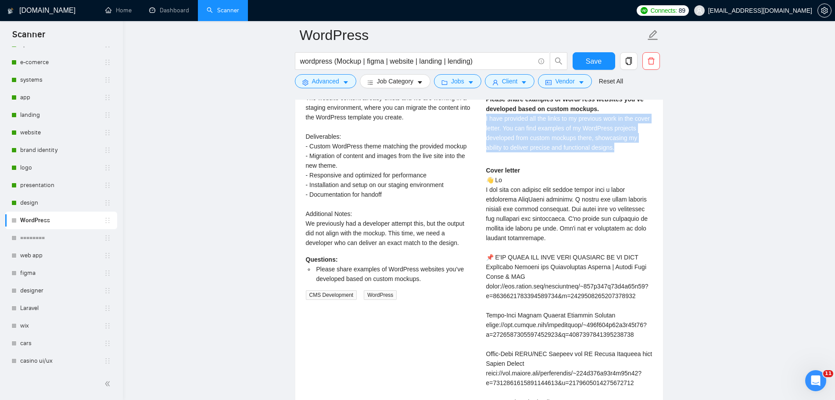
scroll to position [1886, 0]
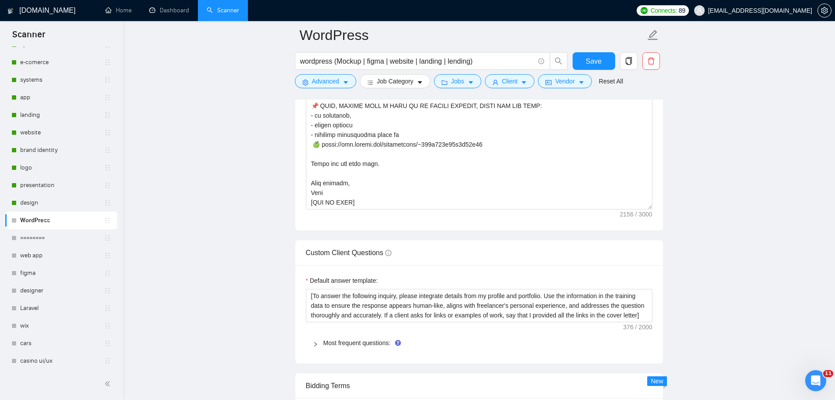
scroll to position [1224, 0]
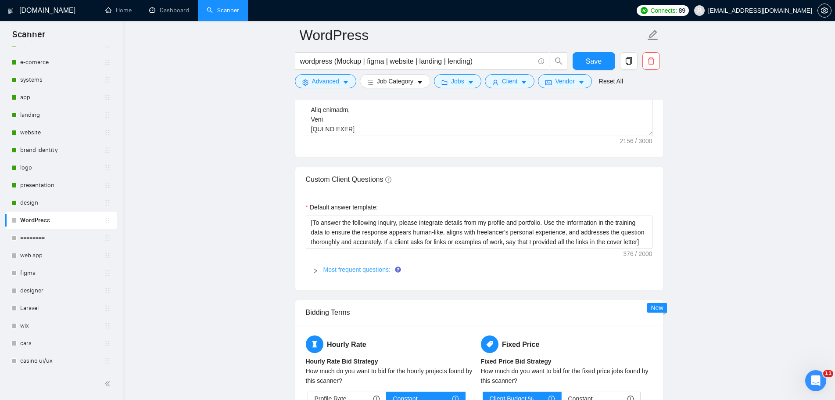
click at [336, 266] on link "Most frequent questions:" at bounding box center [356, 269] width 67 height 7
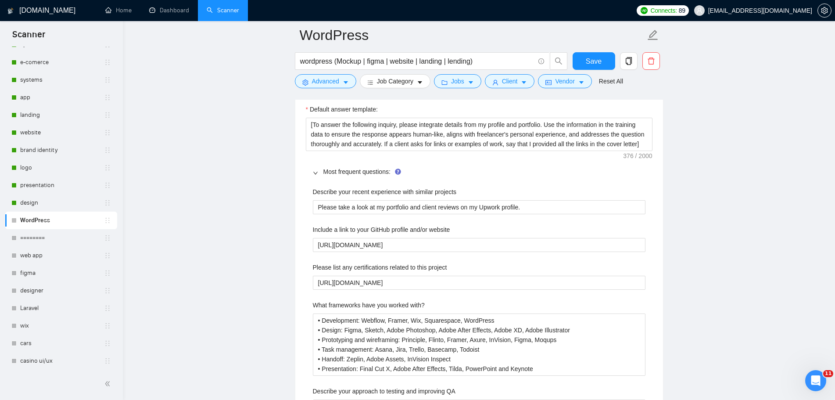
scroll to position [1312, 0]
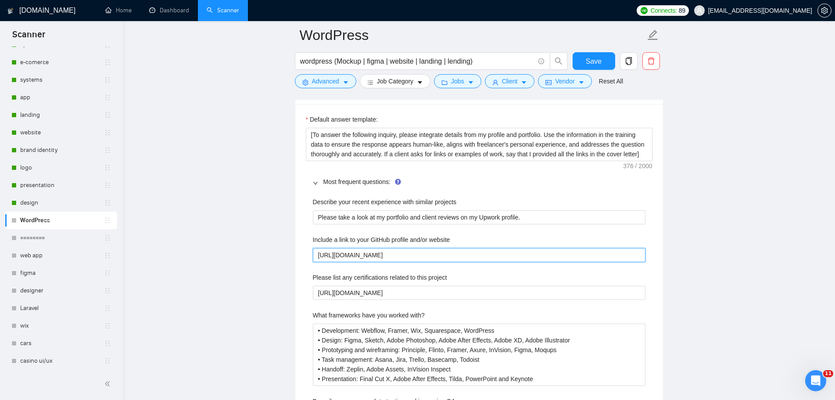
drag, startPoint x: 421, startPoint y: 257, endPoint x: 297, endPoint y: 253, distance: 123.8
click at [297, 253] on div "Default answer template: [To answer the following inquiry, please integrate det…" at bounding box center [479, 286] width 368 height 365
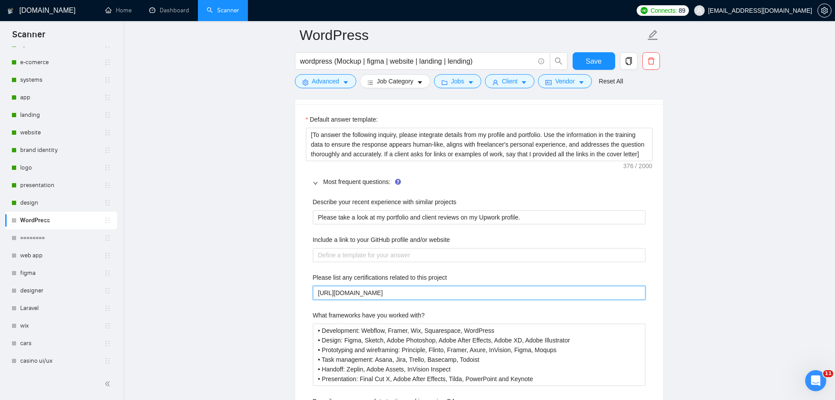
drag, startPoint x: 453, startPoint y: 289, endPoint x: 260, endPoint y: 287, distance: 193.5
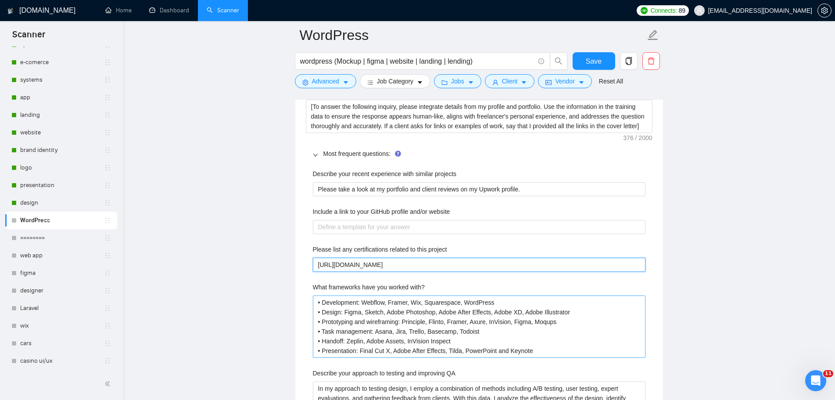
scroll to position [1356, 0]
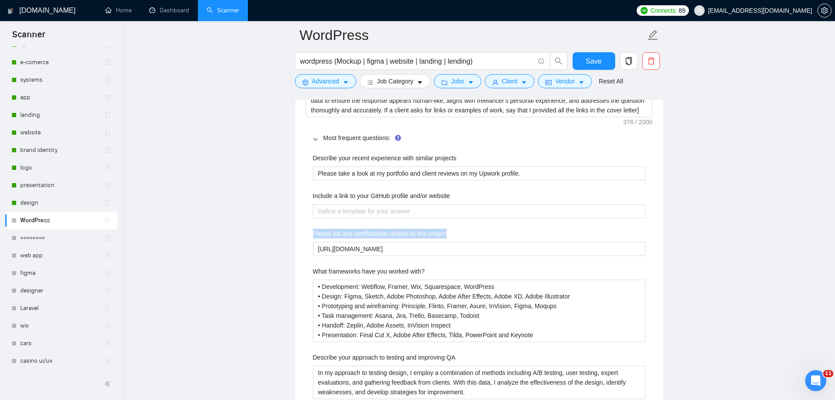
drag, startPoint x: 447, startPoint y: 234, endPoint x: 314, endPoint y: 236, distance: 133.8
click at [314, 236] on div "Please list any certifications related to this project" at bounding box center [479, 235] width 333 height 13
click at [308, 237] on div at bounding box center [308, 237] width 0 height 0
click at [493, 222] on div "Describe your recent experience with similar projects Please take a look at my …" at bounding box center [479, 281] width 347 height 267
drag, startPoint x: 479, startPoint y: 249, endPoint x: 256, endPoint y: 244, distance: 223.8
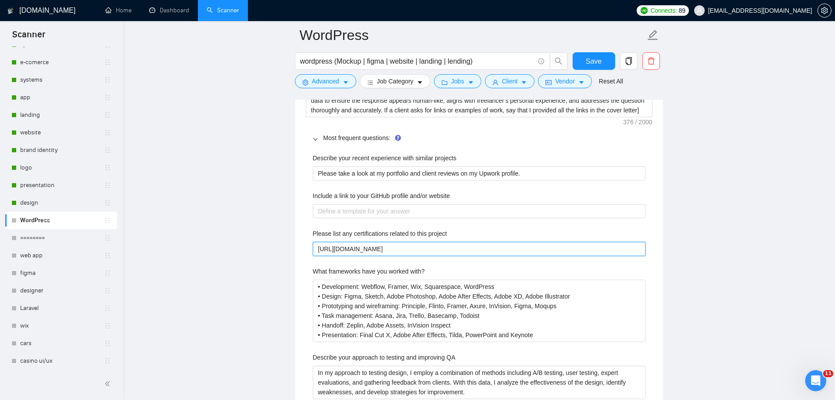
paste project "~019a635a57a8d04e92?mp_source=shar"
type project "[URL][DOMAIN_NAME]"
drag, startPoint x: 540, startPoint y: 247, endPoint x: 485, endPoint y: 257, distance: 55.8
click at [485, 257] on div "Describe your recent experience with similar projects Please take a look at my …" at bounding box center [479, 281] width 347 height 267
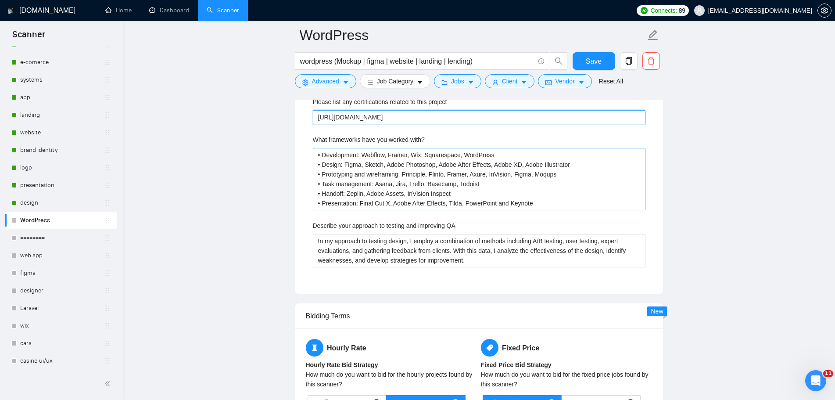
scroll to position [1444, 0]
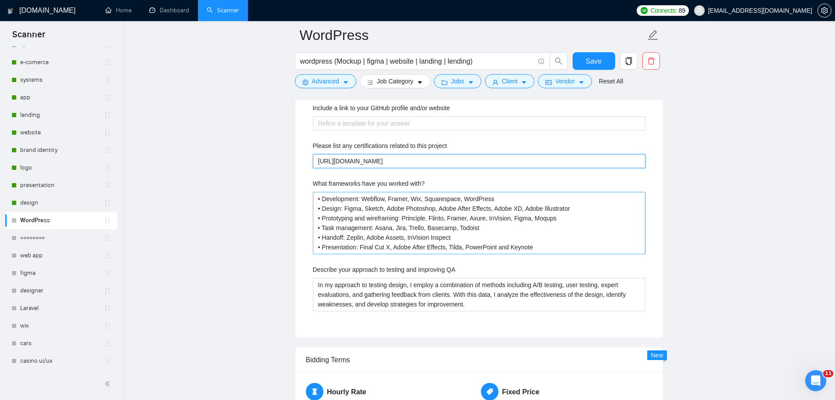
type project "[URL][DOMAIN_NAME]"
drag, startPoint x: 538, startPoint y: 250, endPoint x: 307, endPoint y: 222, distance: 233.0
click at [307, 222] on div "Describe your recent experience with similar projects Please take a look at my …" at bounding box center [479, 193] width 347 height 267
type with\? "• Development: Webflow, Framer, Wix, Squarespace, WordPress • Design: Figma, Sk…"
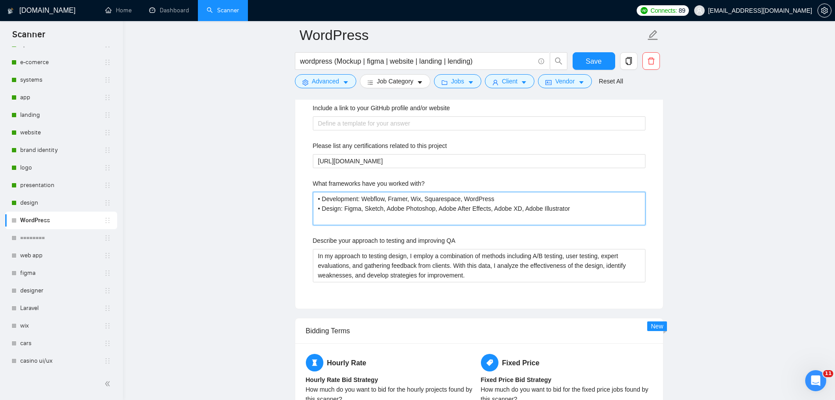
drag, startPoint x: 421, startPoint y: 200, endPoint x: 412, endPoint y: 198, distance: 9.4
click at [412, 198] on with\? "• Development: Webflow, Framer, Wix, Squarespace, WordPress • Design: Figma, Sk…" at bounding box center [479, 208] width 333 height 33
type with\? "• Development: Webflow, Framer, Squarespace, WordPress • Design: Figma, Sketch,…"
drag, startPoint x: 447, startPoint y: 198, endPoint x: 409, endPoint y: 197, distance: 37.3
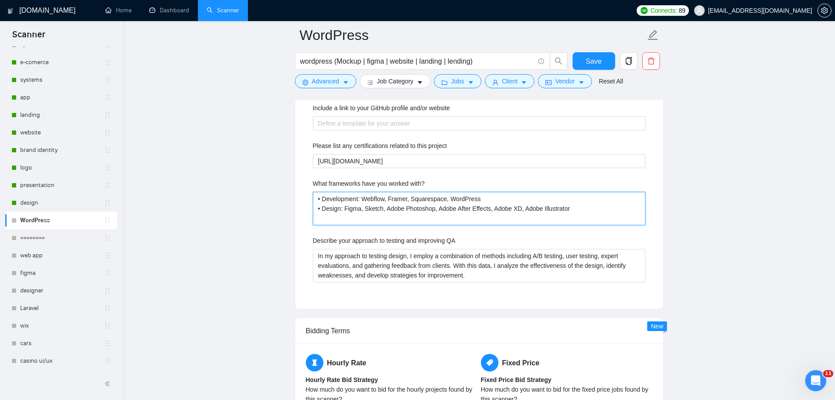
click at [409, 197] on with\? "• Development: Webflow, Framer, Squarespace, WordPress • Design: Figma, Sketch,…" at bounding box center [479, 208] width 333 height 33
type with\? "• Development: Webflow, Framer, WordPress • Design: Figma, Sketch, Adobe Photos…"
click at [593, 210] on with\? "• Development: Webflow, Framer, WordPress • Design: Figma, Sketch, Adobe Photos…" at bounding box center [479, 208] width 333 height 33
type with\? "• Development: Webflow, Framer, WordPress • Design: Figma, Sketch, Adobe Photos…"
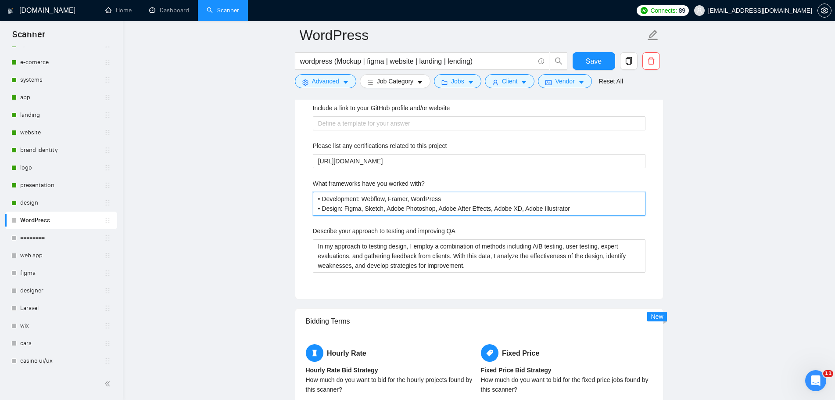
click at [461, 199] on with\? "• Development: Webflow, Framer, WordPress • Design: Figma, Sketch, Adobe Photos…" at bounding box center [479, 204] width 333 height 24
type with\? "• Development: Webflow, Framer, WordPress, • Design: Figma, Sketch, Adobe Photo…"
type with\? "• Development: Webflow, Framer, WordPress, к • Design: Figma, Sketch, Adobe Pho…"
type with\? "• Development: Webflow, Framer, WordPress, ку • Design: Figma, Sketch, Adobe Ph…"
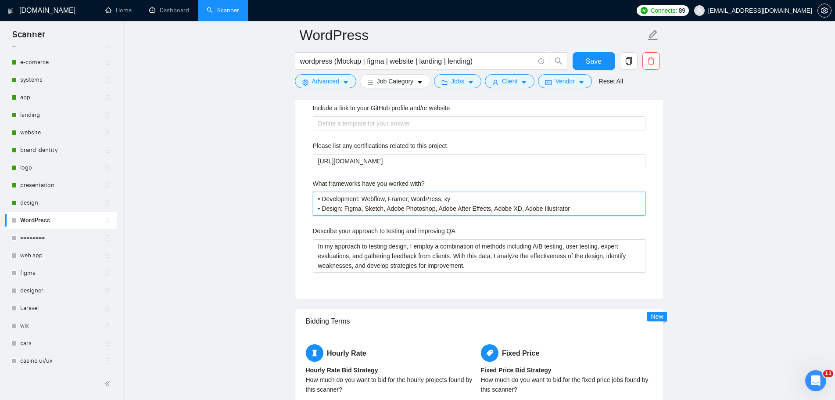
type with\? "• Development: Webflow, Framer, WordPress, куф • Design: Figma, Sketch, Adobe P…"
type with\? "• Development: Webflow, Framer, WordPress, ку • Design: Figma, Sketch, Adobe Ph…"
type with\? "• Development: Webflow, Framer, WordPress, к • Design: Figma, Sketch, Adobe Pho…"
type with\? "• Development: Webflow, Framer, WordPress, • Design: Figma, Sketch, Adobe Photo…"
type with\? "• Development: Webflow, Framer, WordPress, К • Design: Figma, Sketch, Adobe Pho…"
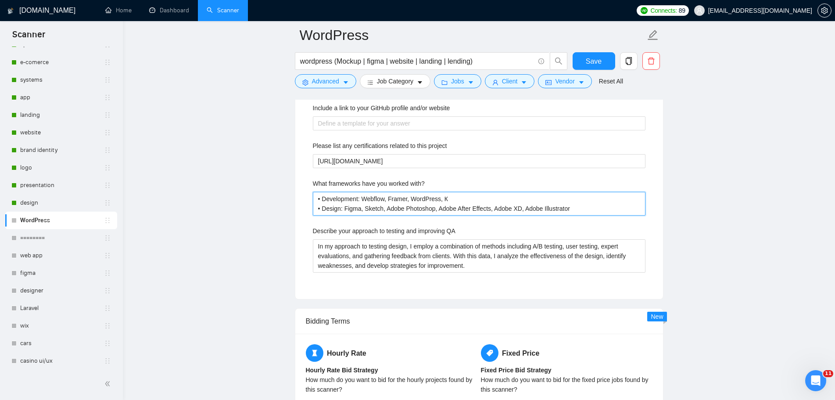
type with\? "• Development: Webflow, Framer, WordPress, Ку • Design: Figma, Sketch, Adobe Ph…"
type with\? "• Development: Webflow, Framer, WordPress, Куф • Design: Figma, Sketch, Adobe P…"
type with\? "• Development: Webflow, Framer, WordPress, Ку • Design: Figma, Sketch, Adobe Ph…"
type with\? "• Development: Webflow, Framer, WordPress, К • Design: Figma, Sketch, Adobe Pho…"
type with\? "• Development: Webflow, Framer, WordPress, • Design: Figma, Sketch, Adobe Photo…"
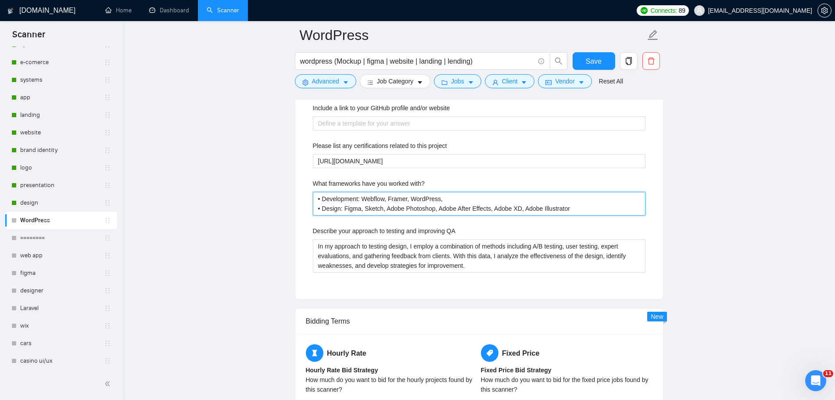
type with\? "• Development: Webflow, Framer, WordPress, К • Design: Figma, Sketch, Adobe Pho…"
type with\? "• Development: Webflow, Framer, WordPress, Ку • Design: Figma, Sketch, Adobe Ph…"
type with\? "• Development: Webflow, Framer, WordPress, К • Design: Figma, Sketch, Adobe Pho…"
type with\? "• Development: Webflow, Framer, WordPress, • Design: Figma, Sketch, Adobe Photo…"
type with\? "• Development: Webflow, Framer, WordPress, R • Design: Figma, Sketch, Adobe Pho…"
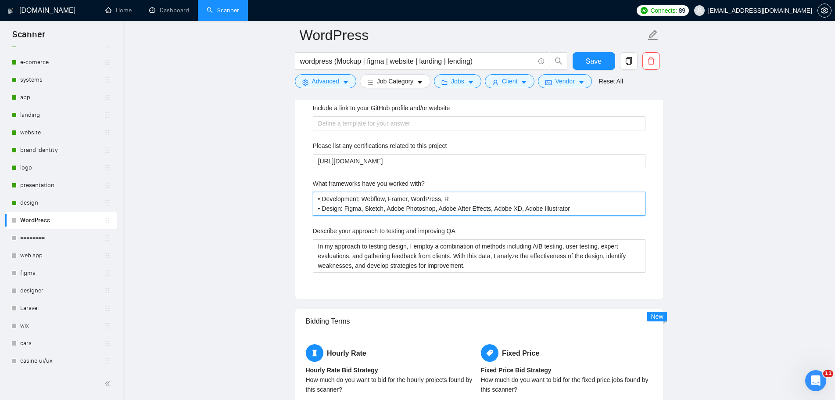
type with\? "• Development: Webflow, Framer, WordPress, Re • Design: Figma, Sketch, Adobe Ph…"
type with\? "• Development: Webflow, Framer, WordPress, Rea • Design: Figma, Sketch, Adobe P…"
type with\? "• Development: Webflow, Framer, WordPress, Reac • Design: Figma, Sketch, Adobe …"
type with\? "• Development: Webflow, Framer, WordPress, React • Design: Figma, Sketch, Adobe…"
type with\? "• Development: Webflow, Framer, WordPress, React? • Design: Figma, Sketch, Adob…"
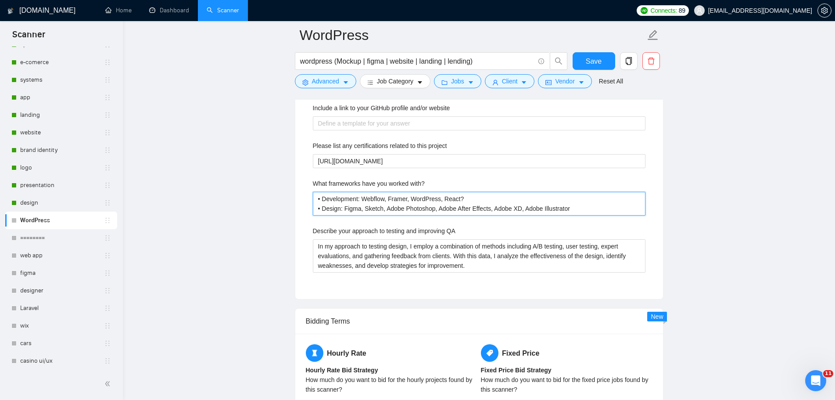
type with\? "• Development: Webflow, Framer, WordPress, React? • Design: Figma, Sketch, Adob…"
type with\? "• Development: Webflow, Framer, WordPress, React • Design: Figma, Sketch, Adobe…"
type with\? "• Development: Webflow, Framer, WordPress, React, • Design: Figma, Sketch, Adob…"
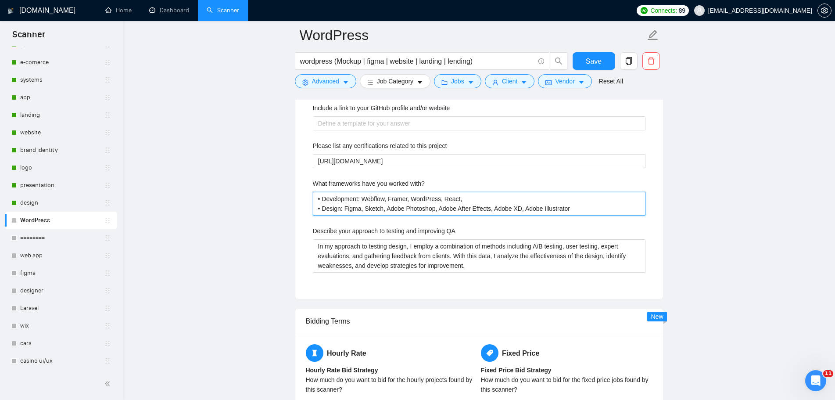
type with\? "• Development: Webflow, Framer, WordPress, React, N • Design: Figma, Sketch, Ad…"
type with\? "• Development: Webflow, Framer, WordPress, React, Ne • Design: Figma, Sketch, A…"
type with\? "• Development: Webflow, Framer, WordPress, React, Nes • Design: Figma, Sketch, …"
type with\? "• Development: Webflow, Framer, WordPress, React, Ne • Design: Figma, Sketch, A…"
type with\? "• Development: Webflow, Framer, WordPress, React, Nex • Design: Figma, Sketch, …"
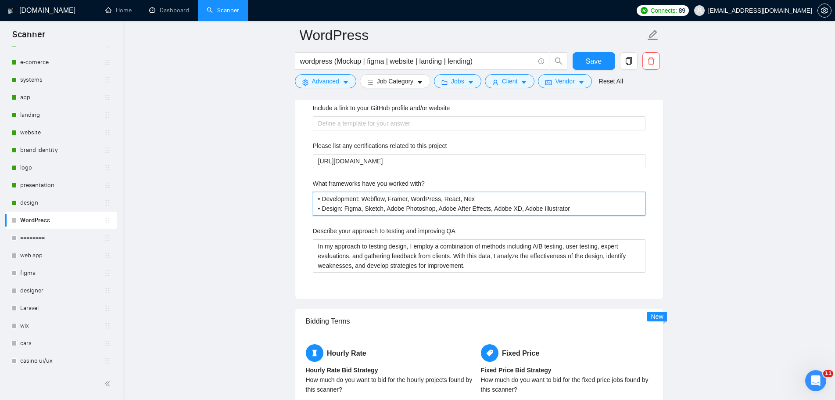
type with\? "• Development: Webflow, Framer, WordPress, React, Next • Design: Figma, Sketch,…"
type with\? "• Development: Webflow, Framer, WordPress, React, Next, • Design: Figma, Sketch…"
type with\? "• Development: Webflow, Framer, WordPress, React, Next, v • Design: Figma, Sket…"
type with\? "• Development: Webflow, Framer, WordPress, React, Next, vu • Design: Figma, Ske…"
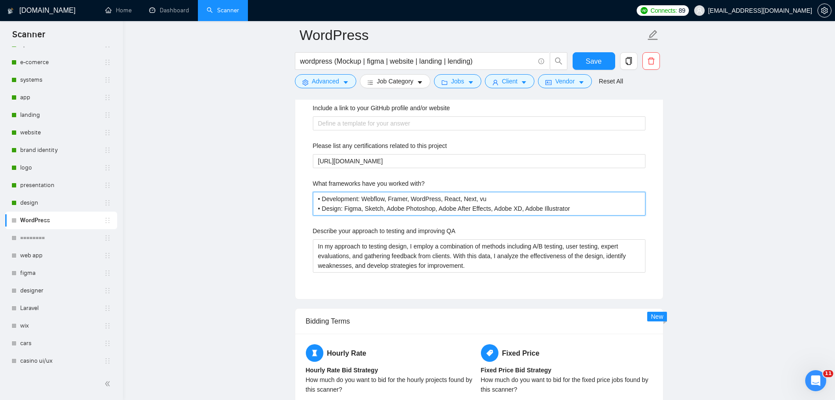
type with\? "• Development: Webflow, Framer, WordPress, React, Next, vue • Design: Figma, Sk…"
type with\? "• Development: Webflow, Framer, WordPress, React, Next, vu • Design: Figma, Ske…"
type with\? "• Development: Webflow, Framer, WordPress, React, Next, v • Design: Figma, Sket…"
type with\? "• Development: Webflow, Framer, WordPress, React, Next, V • Design: Figma, Sket…"
type with\? "• Development: Webflow, Framer, WordPress, React, Next, VC • Design: Figma, Ske…"
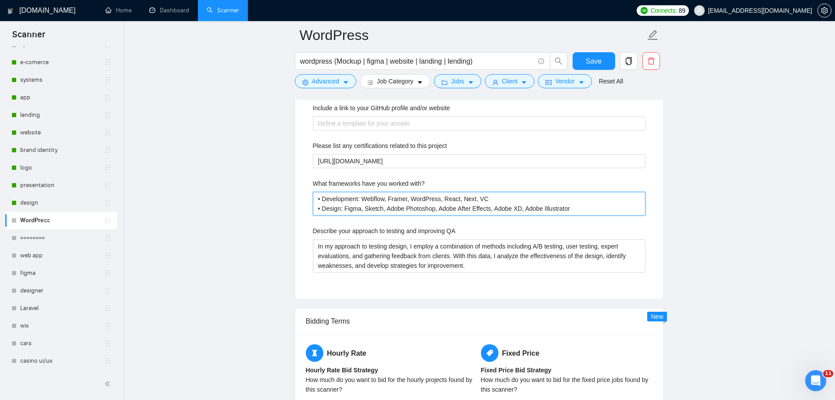
type with\? "• Development: Webflow, Framer, WordPress, React, Next, V • Design: Figma, Sket…"
type with\? "• Development: Webflow, Framer, WordPress, React, Next, Vu • Design: Figma, Ske…"
type with\? "• Development: Webflow, Framer, WordPress, React, Next, Vue • Design: Figma, Sk…"
type with\? "• Development: Webflow, Framer, WordPress, React, Next, Vue, • Design: Figma, S…"
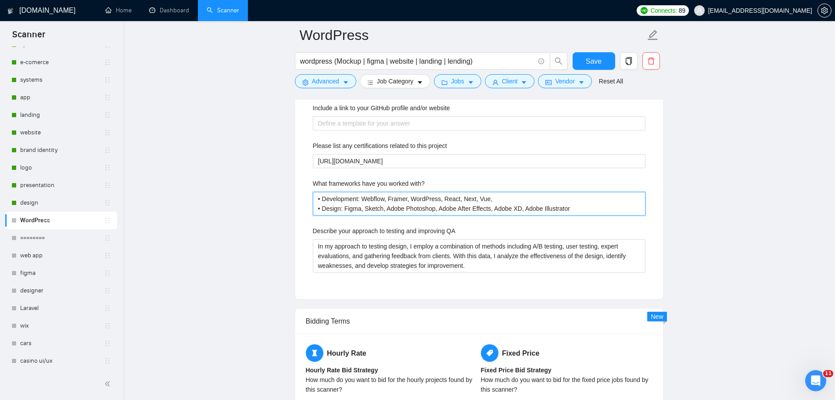
type with\? "• Development: Webflow, Framer, WordPress, React, Next, Vue, N • Design: Figma,…"
type with\? "• Development: Webflow, Framer, WordPress, React, Next, Vue, Nu • Design: Figma…"
type with\? "• Development: Webflow, Framer, WordPress, React, Next, Vue, Nuc • Design: Figm…"
drag, startPoint x: 506, startPoint y: 196, endPoint x: 490, endPoint y: 198, distance: 16.4
click at [490, 198] on with\? "• Development: Webflow, Framer, WordPress, React, Next, Vue, Nukst • Design: Fi…" at bounding box center [479, 204] width 333 height 24
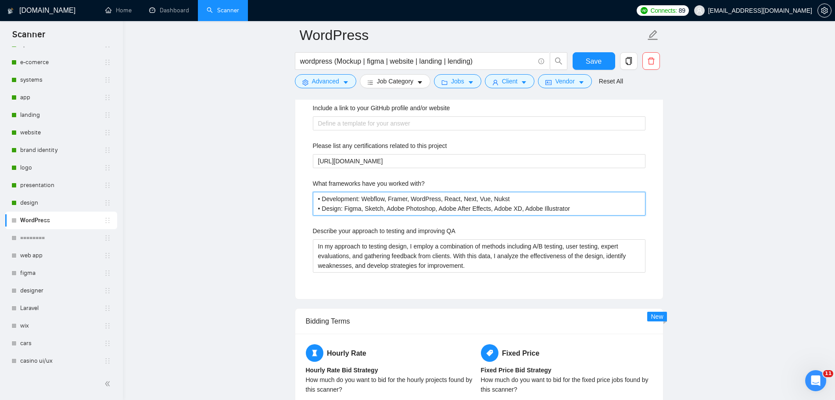
click at [518, 203] on with\? "• Development: Webflow, Framer, WordPress, React, Next, Vue, Nukst • Design: Fi…" at bounding box center [479, 204] width 333 height 24
drag, startPoint x: 508, startPoint y: 196, endPoint x: 490, endPoint y: 197, distance: 18.9
click at [490, 197] on with\? "• Development: Webflow, Framer, WordPress, React, Next, Vue, Nukst • Design: Fi…" at bounding box center [479, 204] width 333 height 24
paste with\? "xt,js"
click at [511, 199] on with\? "• Development: Webflow, Framer, WordPress, React, Next, Vue, Nuxt,js • Design: …" at bounding box center [479, 204] width 333 height 24
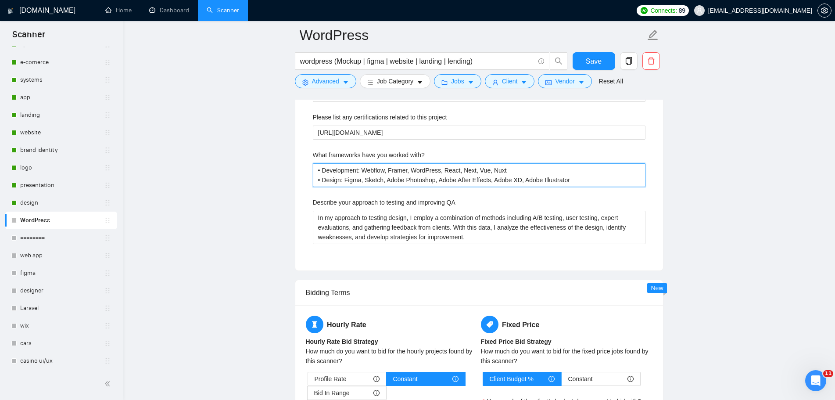
scroll to position [1487, 0]
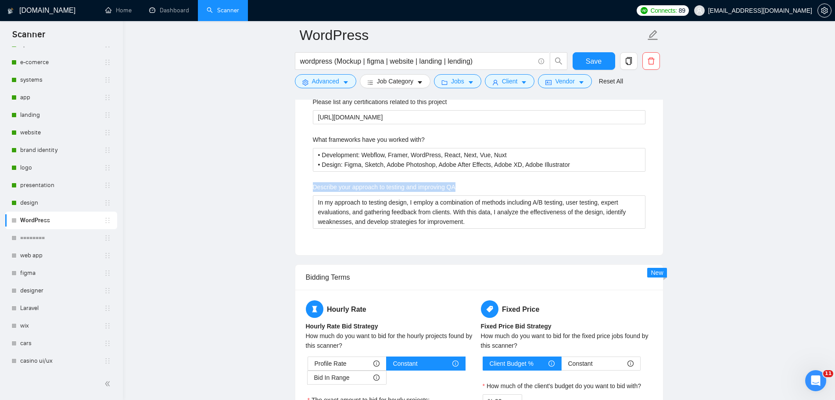
drag, startPoint x: 458, startPoint y: 186, endPoint x: 311, endPoint y: 187, distance: 147.0
click at [311, 187] on div "Describe your recent experience with similar projects Please take a look at my …" at bounding box center [479, 130] width 347 height 228
click at [305, 191] on div at bounding box center [305, 191] width 0 height 0
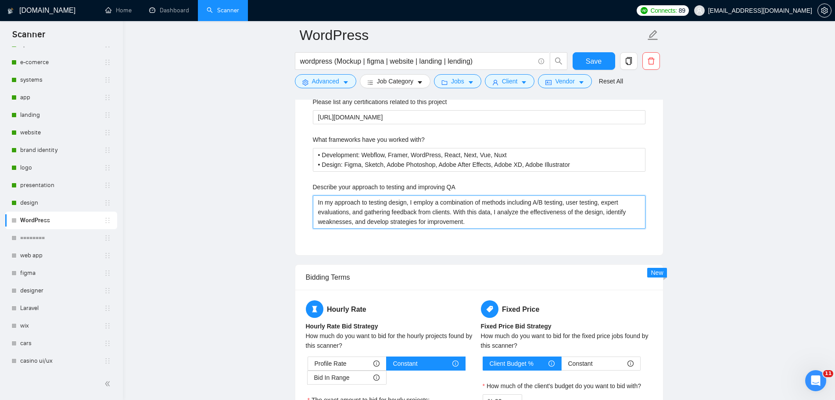
click at [518, 218] on QA "In my approach to testing design, I employ a combination of methods including A…" at bounding box center [479, 211] width 333 height 33
drag, startPoint x: 493, startPoint y: 221, endPoint x: 315, endPoint y: 202, distance: 179.1
click at [315, 202] on QA "In my approach to testing design, I employ a combination of methods including A…" at bounding box center [479, 211] width 333 height 33
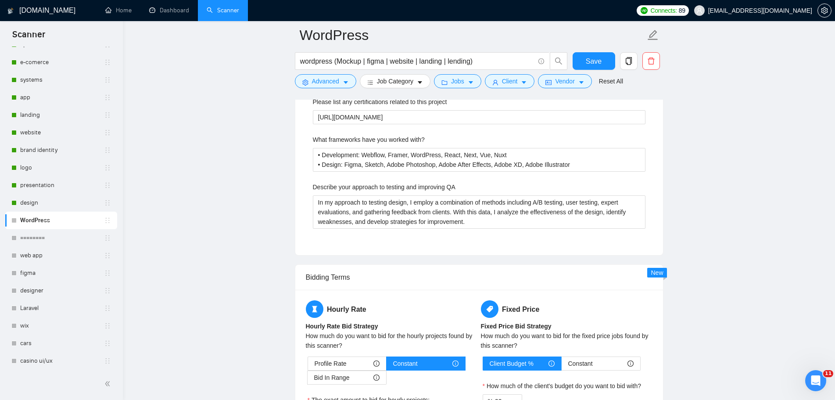
click at [519, 233] on div "Describe your recent experience with similar projects Please take a look at my …" at bounding box center [479, 130] width 347 height 228
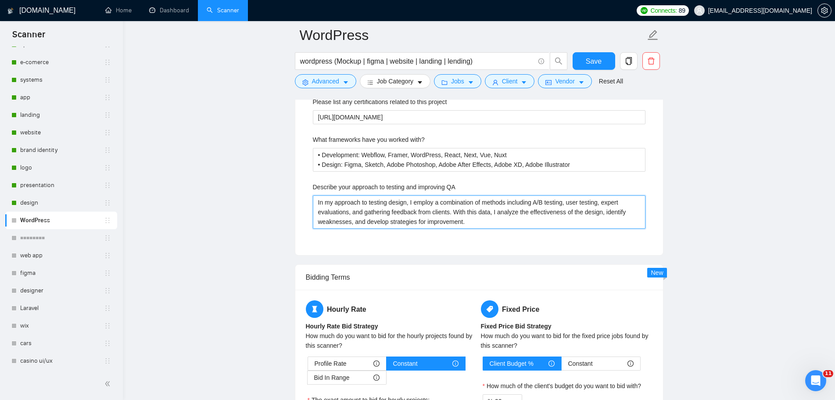
drag, startPoint x: 446, startPoint y: 221, endPoint x: 292, endPoint y: 198, distance: 155.6
click at [291, 199] on main "WordPress wordpress (Mockup | figma | website | landing | lending) Save Advance…" at bounding box center [479, 278] width 684 height 3461
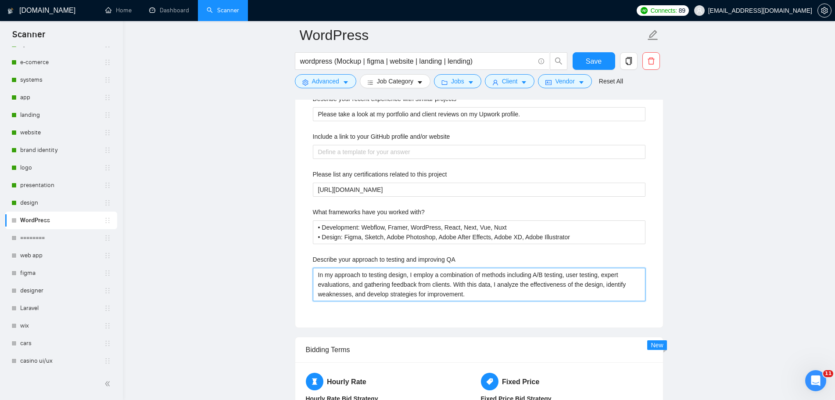
scroll to position [1400, 0]
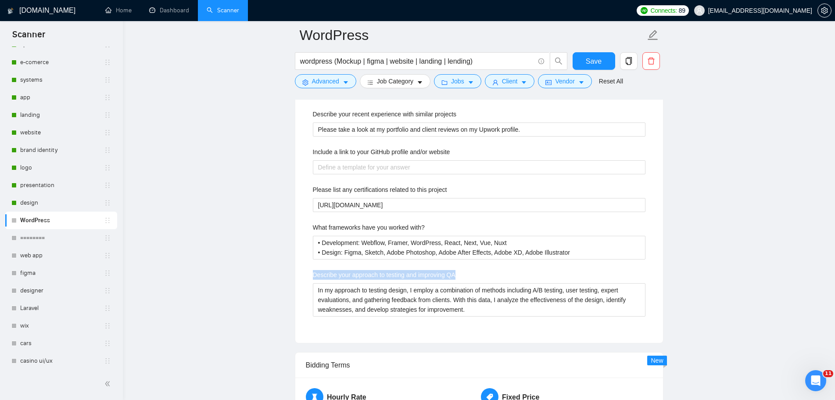
drag, startPoint x: 457, startPoint y: 276, endPoint x: 312, endPoint y: 273, distance: 145.2
click at [312, 273] on div "Describe your recent experience with similar projects Please take a look at my …" at bounding box center [479, 218] width 347 height 228
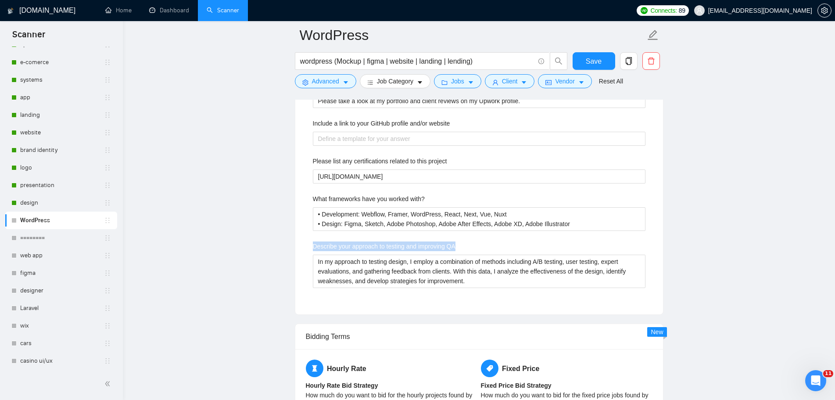
scroll to position [1444, 0]
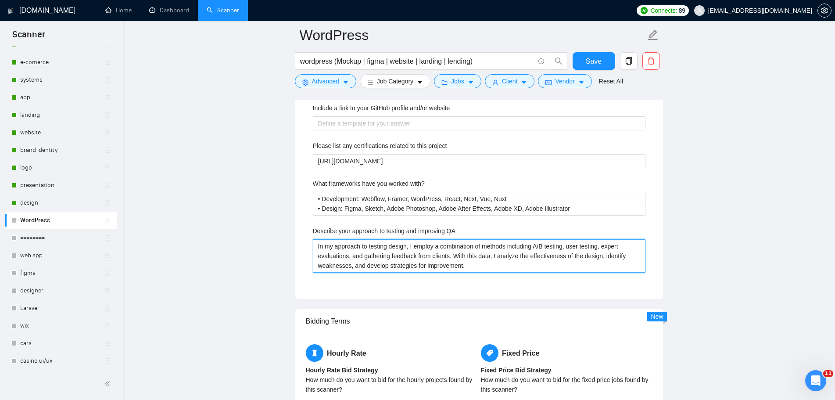
drag, startPoint x: 475, startPoint y: 263, endPoint x: 320, endPoint y: 241, distance: 156.4
click at [313, 236] on div "Describe your approach to testing and improving QA In my approach to testing de…" at bounding box center [479, 249] width 333 height 46
drag, startPoint x: 472, startPoint y: 264, endPoint x: 286, endPoint y: 237, distance: 187.5
click at [286, 237] on main "WordPress wordpress (Mockup | figma | website | landing | lending) Save Advance…" at bounding box center [479, 321] width 684 height 3461
paste QA "test projects on different devices and browsers to ensure responsive design and…"
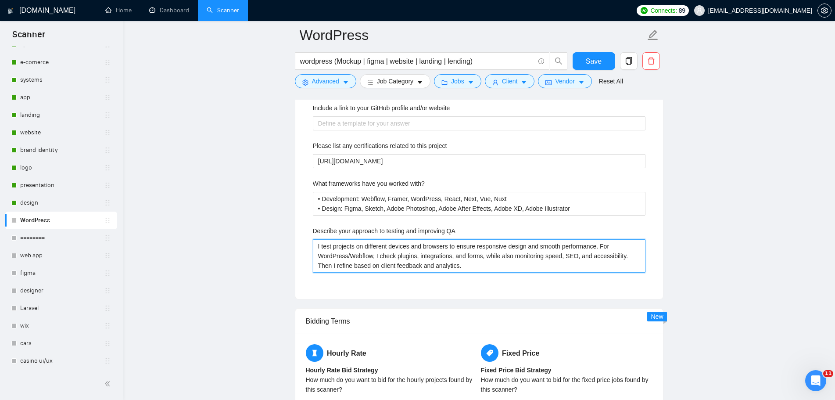
drag, startPoint x: 625, startPoint y: 254, endPoint x: 630, endPoint y: 265, distance: 12.4
click at [630, 265] on QA "I test projects on different devices and browsers to ensure responsive design a…" at bounding box center [479, 255] width 333 height 33
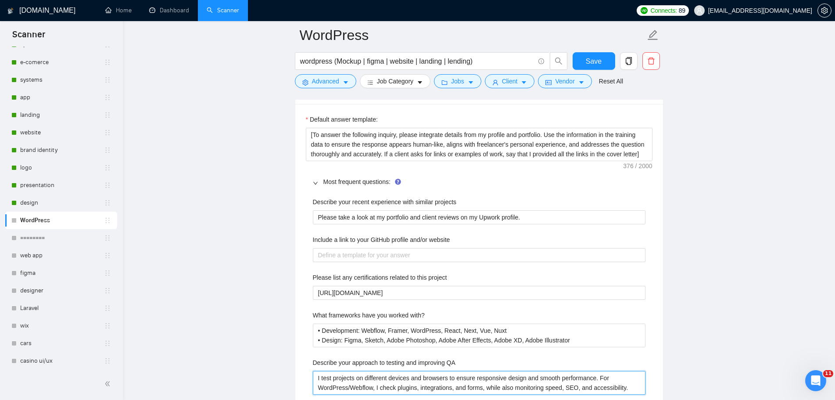
scroll to position [1268, 0]
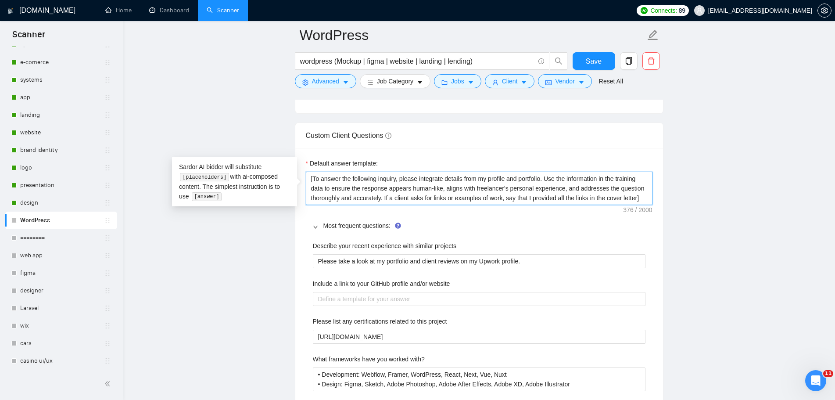
drag, startPoint x: 645, startPoint y: 200, endPoint x: 297, endPoint y: 171, distance: 349.1
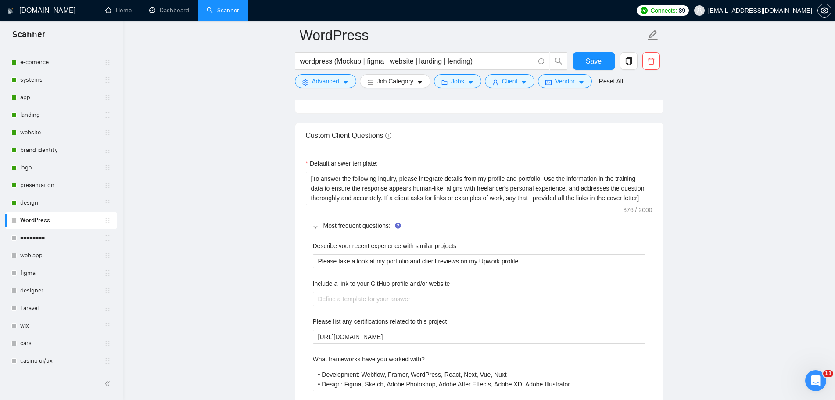
click at [600, 235] on div "Most frequent questions:" at bounding box center [479, 225] width 347 height 20
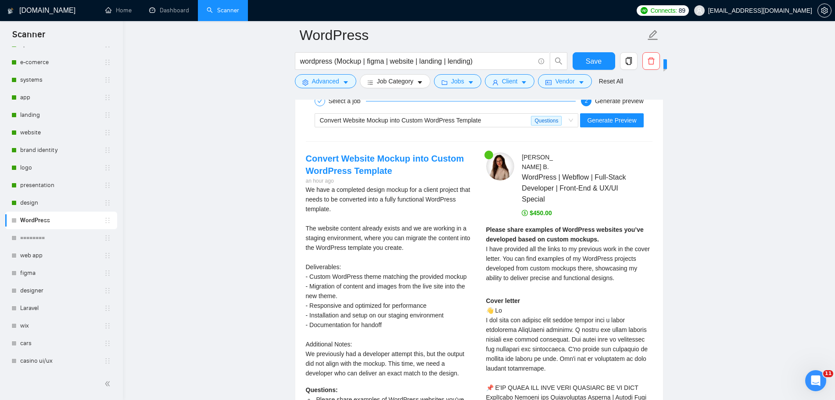
scroll to position [1842, 0]
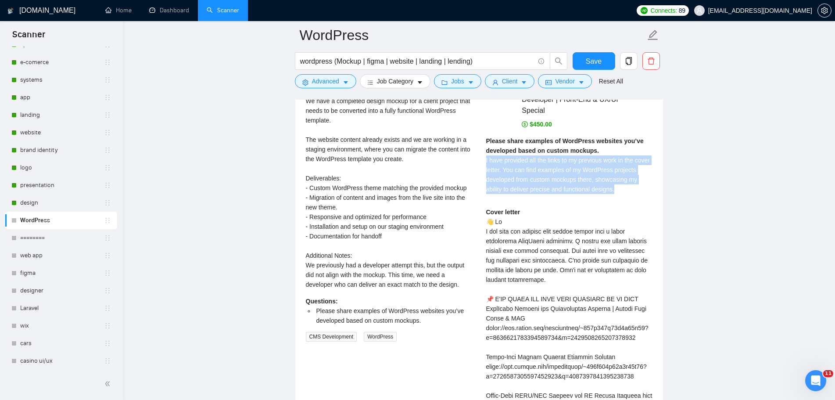
drag, startPoint x: 619, startPoint y: 182, endPoint x: 485, endPoint y: 147, distance: 138.2
click at [479, 133] on div at bounding box center [479, 133] width 0 height 0
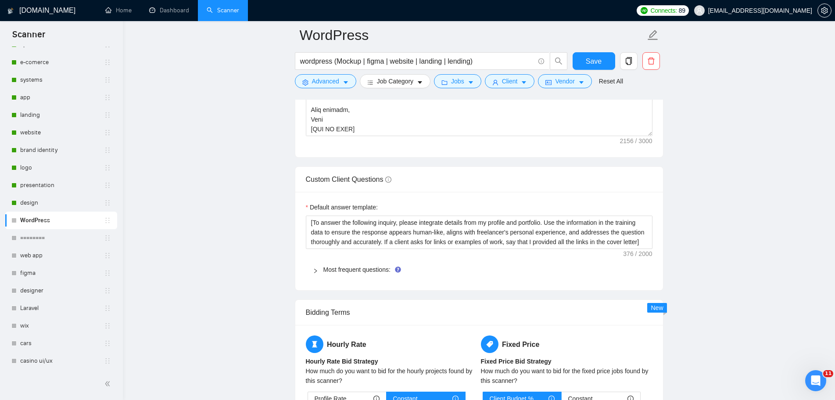
scroll to position [1228, 0]
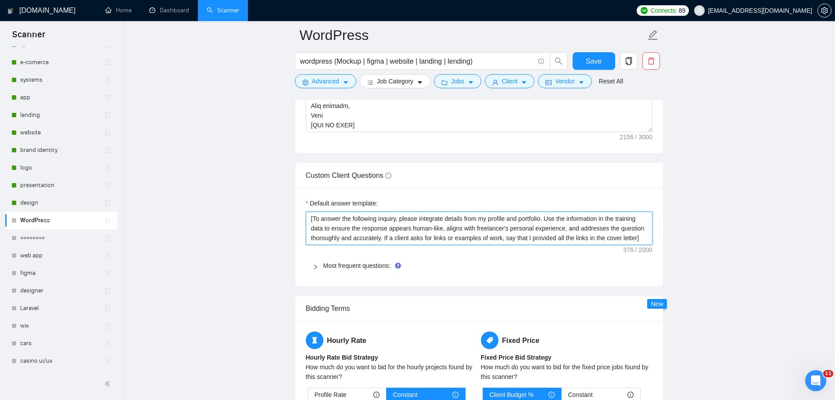
click at [336, 220] on textarea "[To answer the following inquiry, please integrate details from my profile and …" at bounding box center [479, 227] width 347 height 33
click at [313, 218] on textarea "[To answer the following inquiry, please integrate details from my profile and …" at bounding box center [479, 227] width 347 height 33
paste textarea "write a short answer"
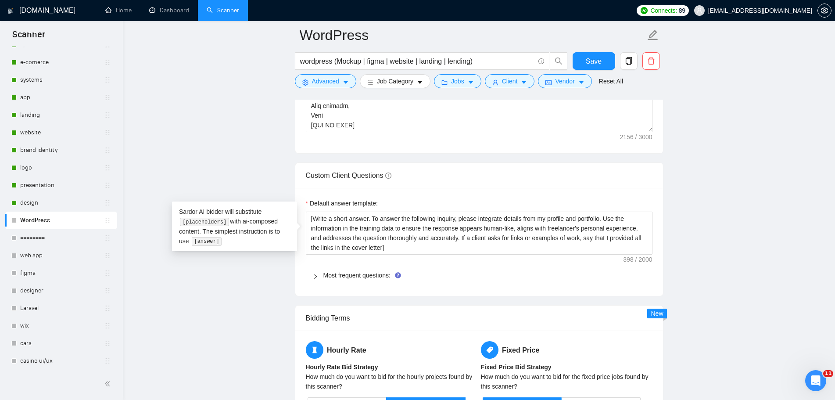
click at [478, 271] on span "Most frequent questions:" at bounding box center [484, 275] width 322 height 10
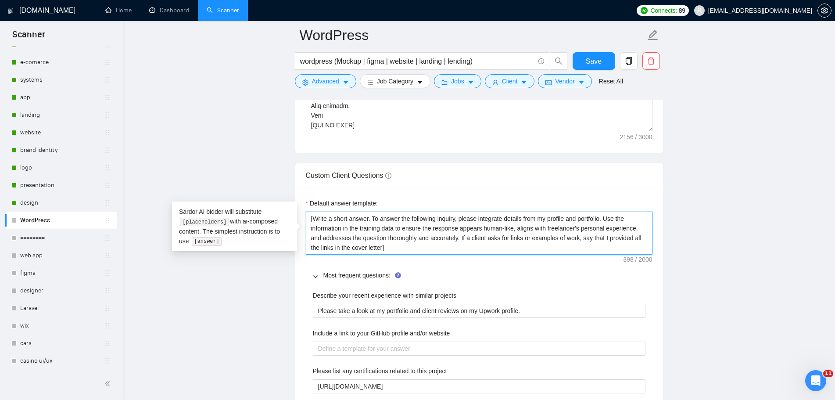
drag, startPoint x: 368, startPoint y: 243, endPoint x: 312, endPoint y: 226, distance: 58.1
click at [305, 218] on div "Default answer template: [Write a short answer. To answer the following inquiry…" at bounding box center [479, 351] width 368 height 326
drag, startPoint x: 399, startPoint y: 249, endPoint x: 363, endPoint y: 206, distance: 56.1
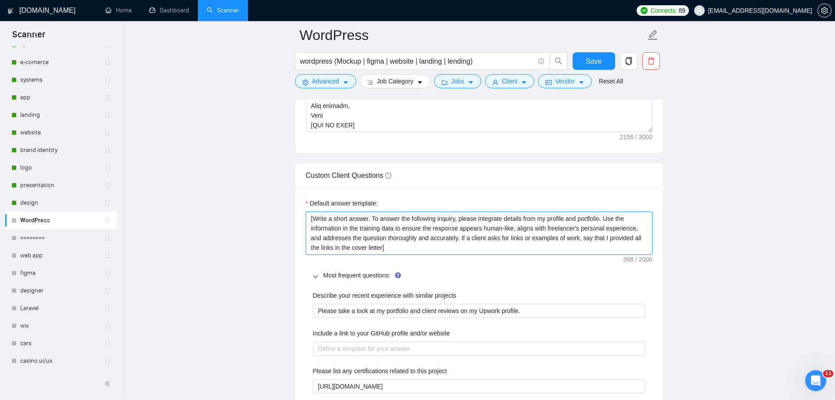
click at [497, 229] on textarea "[Write a short answer. To answer the following inquiry, please integrate detail…" at bounding box center [479, 232] width 347 height 43
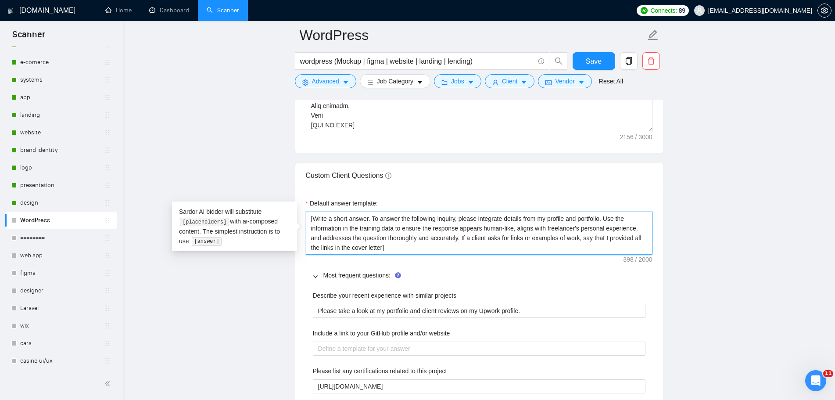
drag, startPoint x: 371, startPoint y: 220, endPoint x: 314, endPoint y: 219, distance: 56.6
click at [314, 219] on textarea "[Write a short answer. To answer the following inquiry, please integrate detail…" at bounding box center [479, 232] width 347 height 43
click at [456, 220] on textarea "[Write a short answer. To answer the following inquiry, please integrate detail…" at bounding box center [479, 232] width 347 height 43
paste textarea "Write a short answer."
click at [402, 215] on textarea "[To answer the following inquiry, Write a short answer, please integrate detail…" at bounding box center [479, 232] width 347 height 43
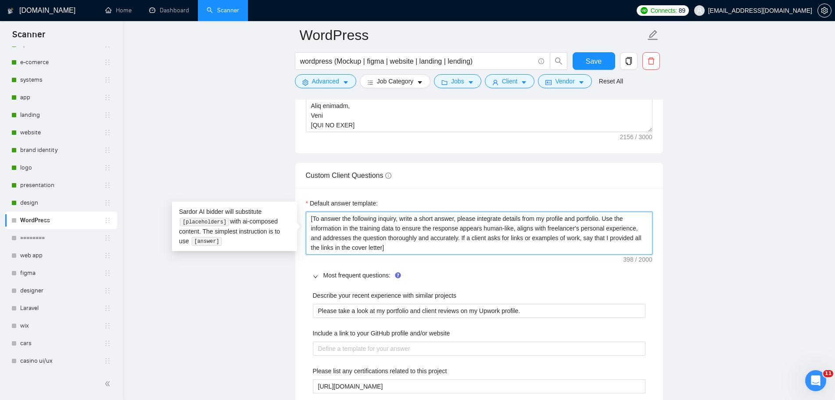
drag, startPoint x: 388, startPoint y: 245, endPoint x: 307, endPoint y: 213, distance: 86.8
click at [307, 213] on textarea "[To answer the following inquiry, write a short answer, please integrate detail…" at bounding box center [479, 232] width 347 height 43
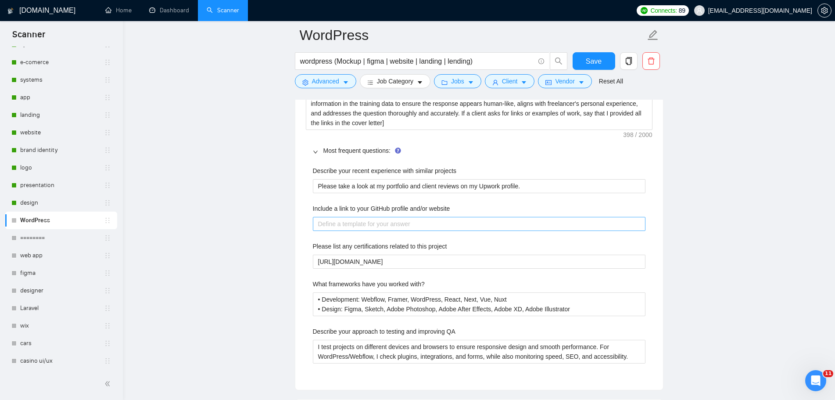
scroll to position [1404, 0]
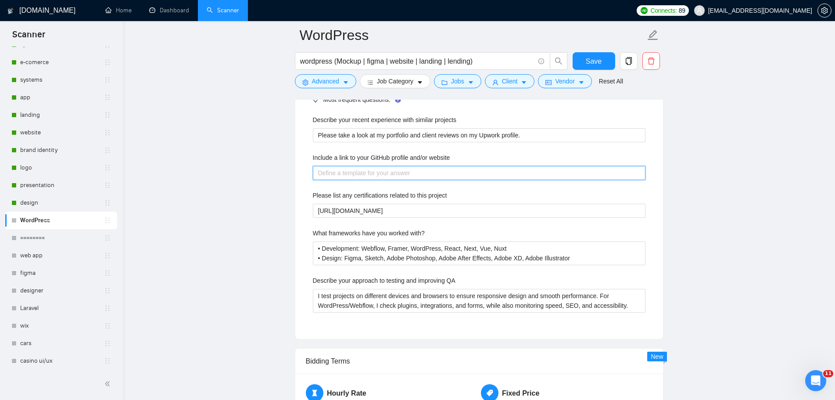
click at [393, 175] on website "Include a link to your GitHub profile and/or website" at bounding box center [479, 173] width 333 height 14
paste website "[URL][DOMAIN_NAME]"
drag, startPoint x: 483, startPoint y: 173, endPoint x: 594, endPoint y: 175, distance: 110.6
click at [594, 175] on website "[URL][DOMAIN_NAME]" at bounding box center [479, 173] width 333 height 14
click at [319, 172] on website "[URL][DOMAIN_NAME]" at bounding box center [479, 173] width 333 height 14
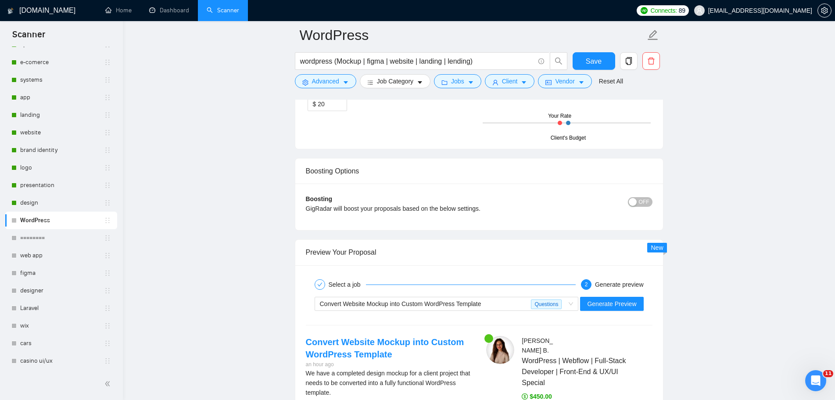
scroll to position [1930, 0]
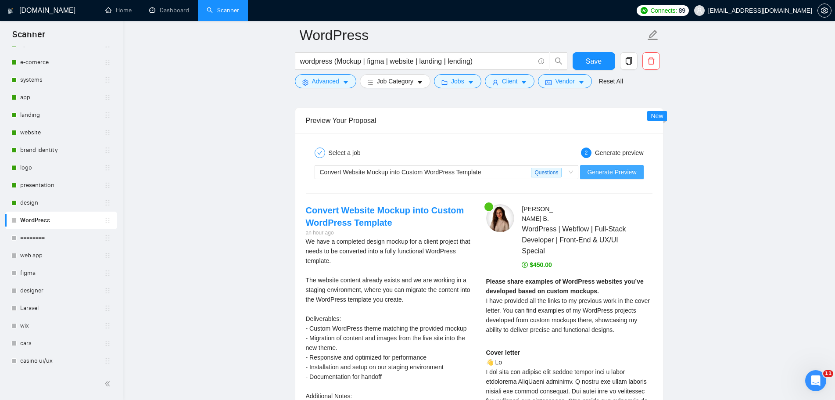
click at [599, 175] on span "Generate Preview" at bounding box center [611, 172] width 49 height 10
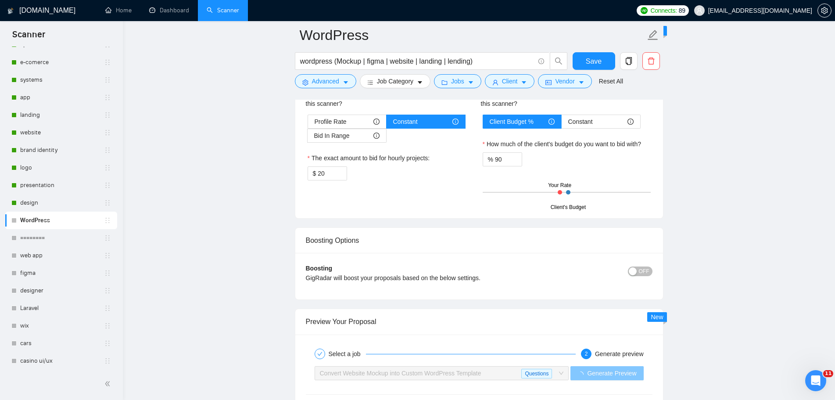
scroll to position [1799, 0]
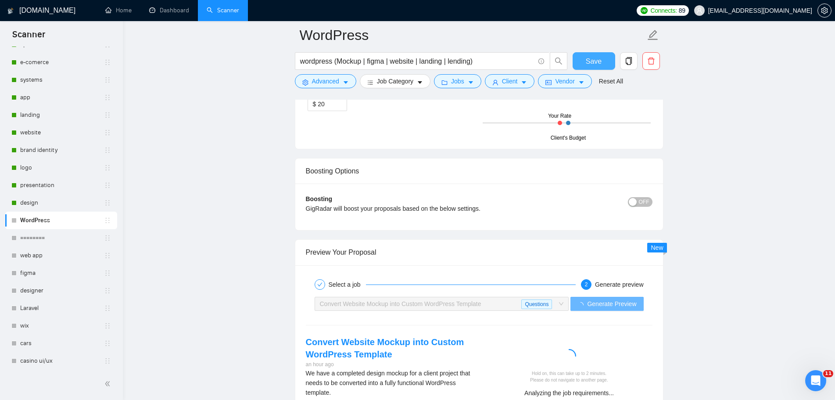
click at [592, 61] on span "Save" at bounding box center [594, 61] width 16 height 11
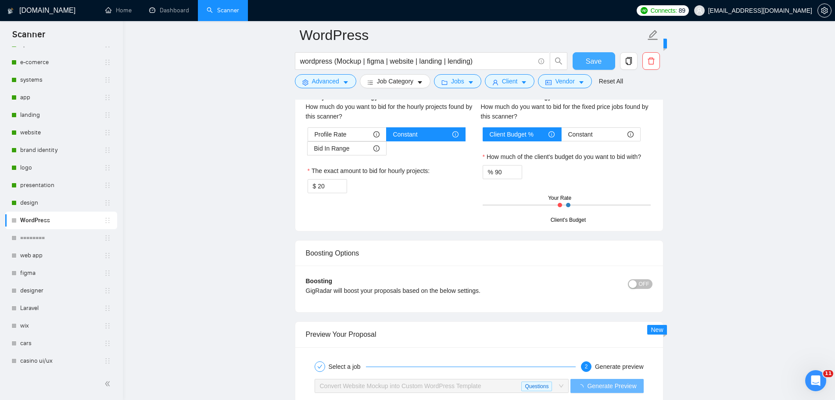
scroll to position [1448, 0]
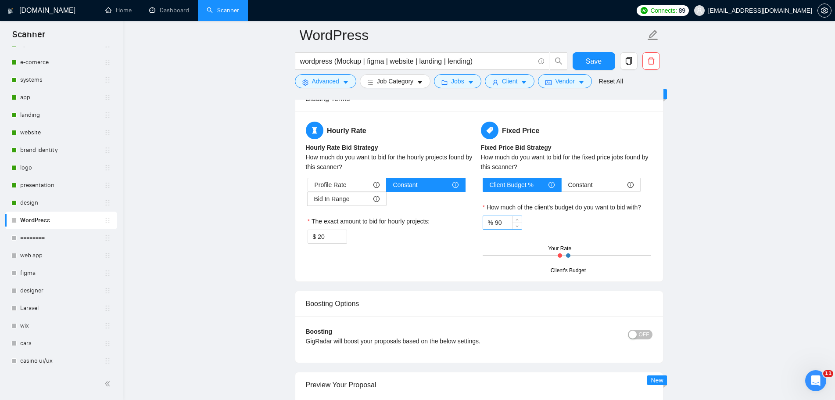
click at [509, 226] on input "90" at bounding box center [508, 222] width 27 height 13
click at [516, 219] on icon "up" at bounding box center [516, 220] width 3 height 3
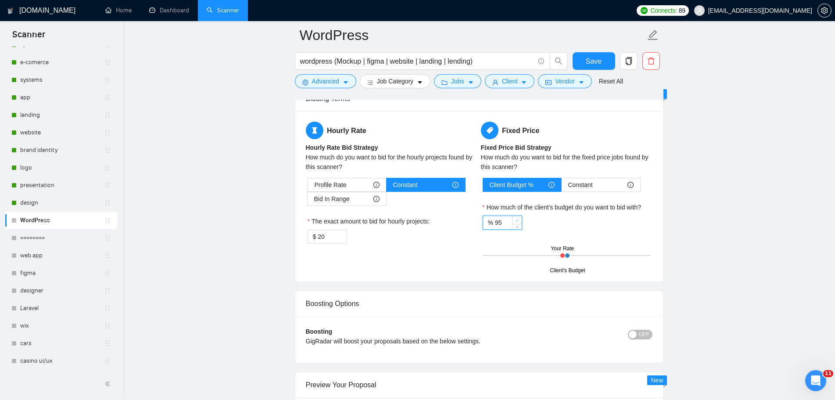
click at [516, 219] on icon "up" at bounding box center [516, 220] width 3 height 3
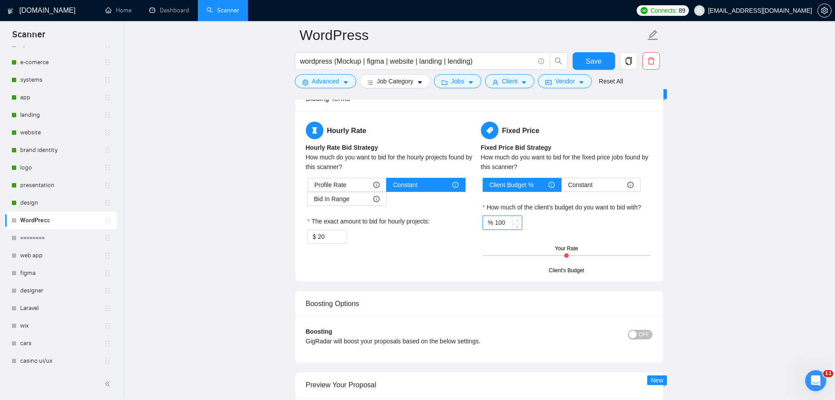
click at [516, 219] on icon "up" at bounding box center [516, 220] width 3 height 3
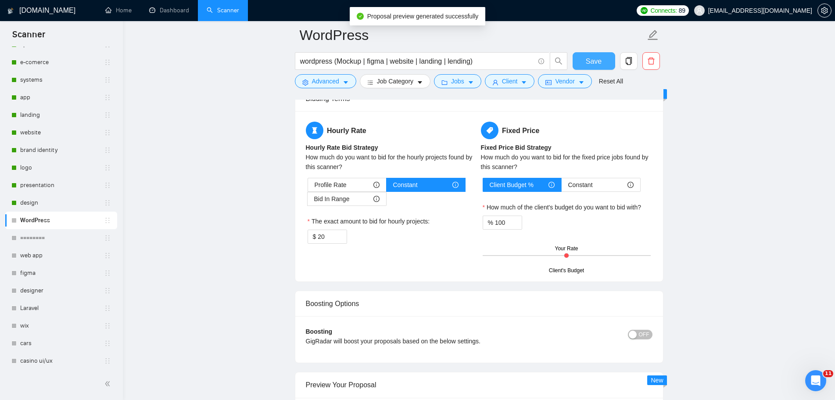
click at [594, 64] on span "Save" at bounding box center [594, 61] width 16 height 11
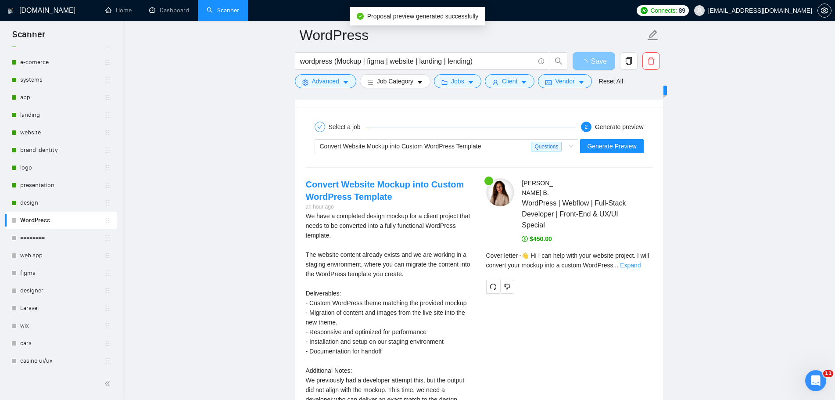
scroll to position [1623, 0]
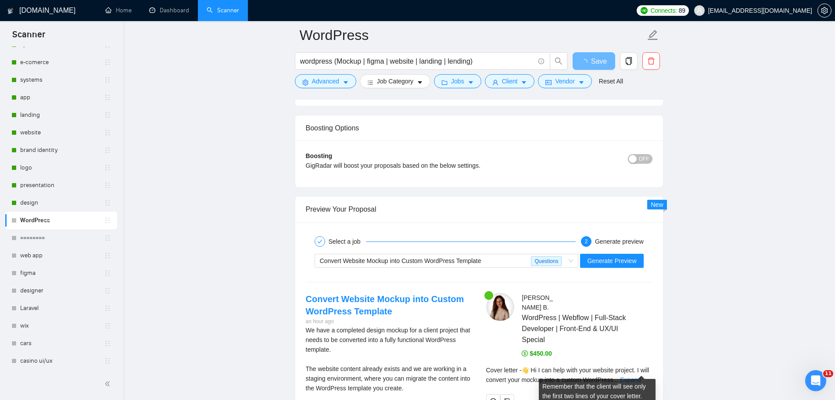
click at [639, 376] on link "Expand" at bounding box center [630, 379] width 21 height 7
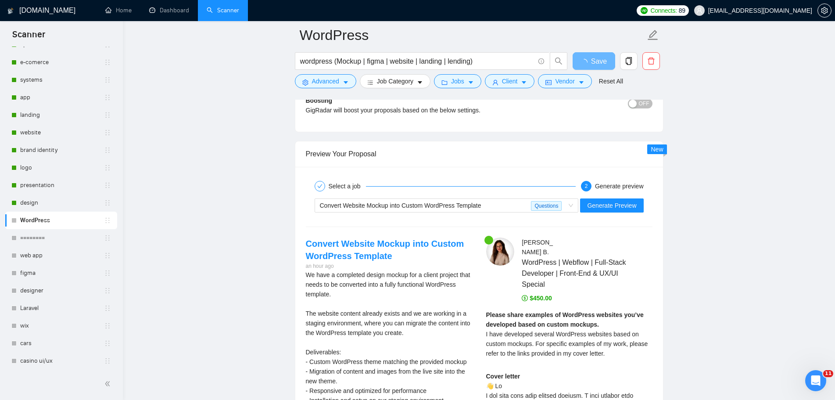
scroll to position [1799, 0]
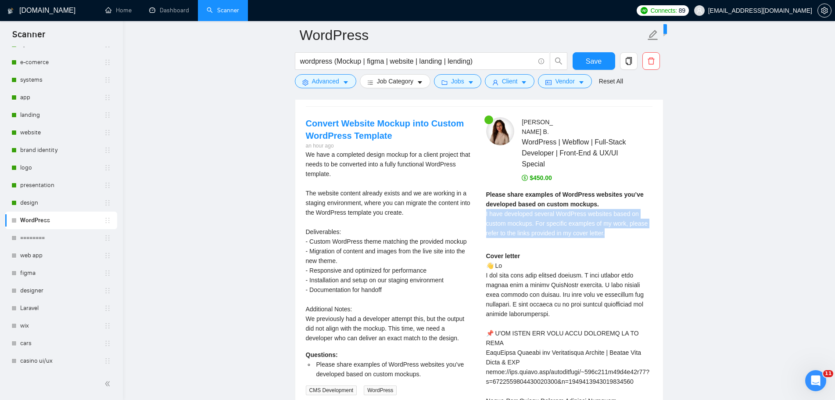
drag, startPoint x: 611, startPoint y: 224, endPoint x: 485, endPoint y: 203, distance: 127.3
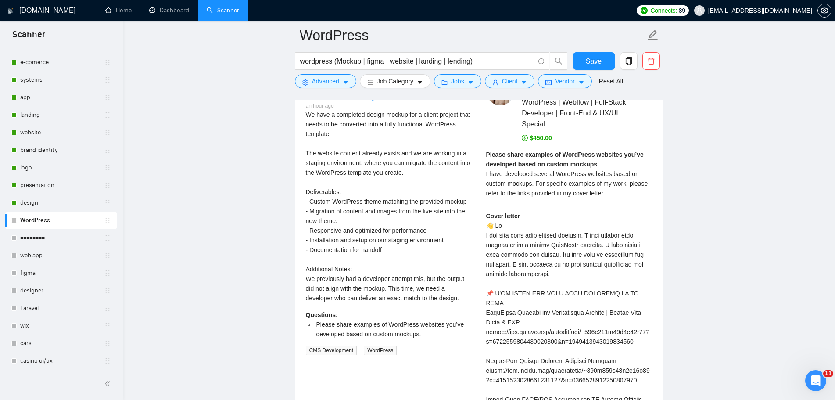
scroll to position [1842, 0]
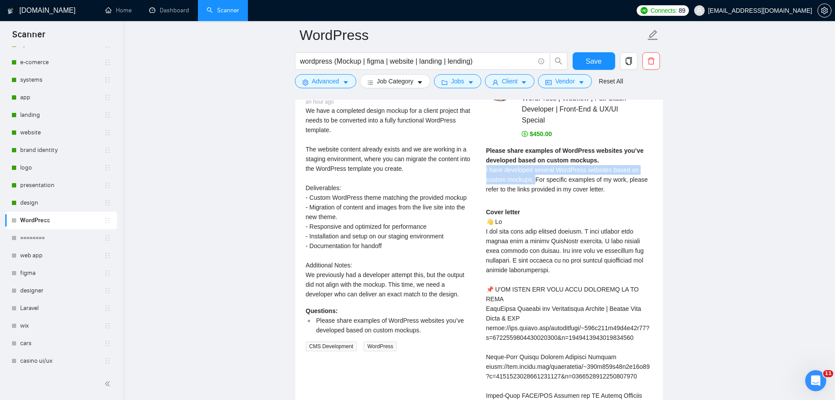
drag, startPoint x: 534, startPoint y: 170, endPoint x: 484, endPoint y: 157, distance: 51.5
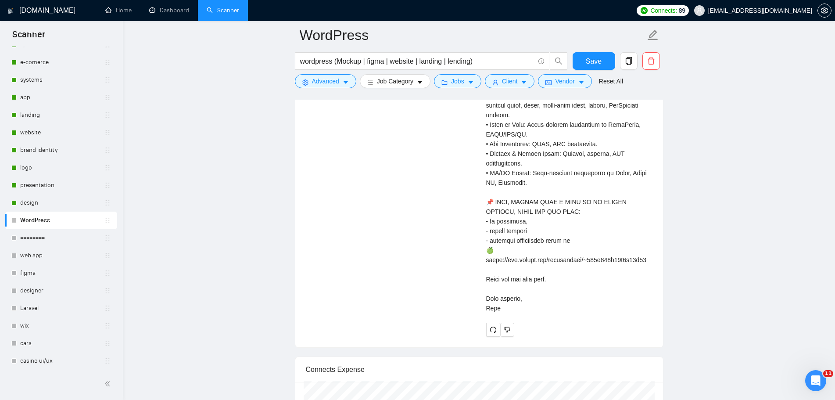
scroll to position [2325, 0]
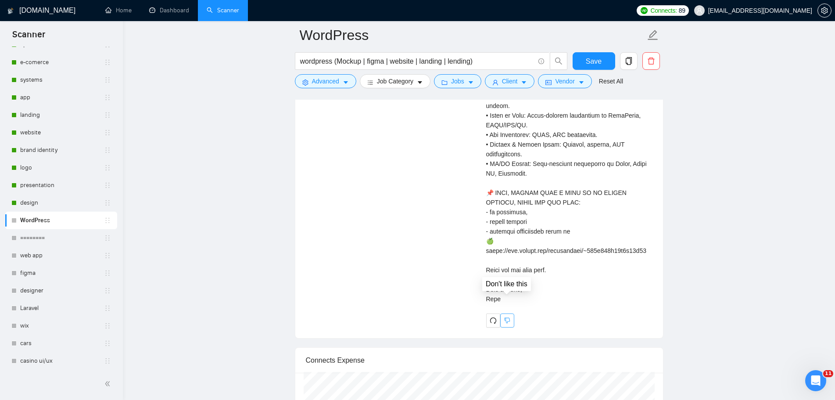
click at [508, 318] on icon "dislike" at bounding box center [507, 321] width 6 height 6
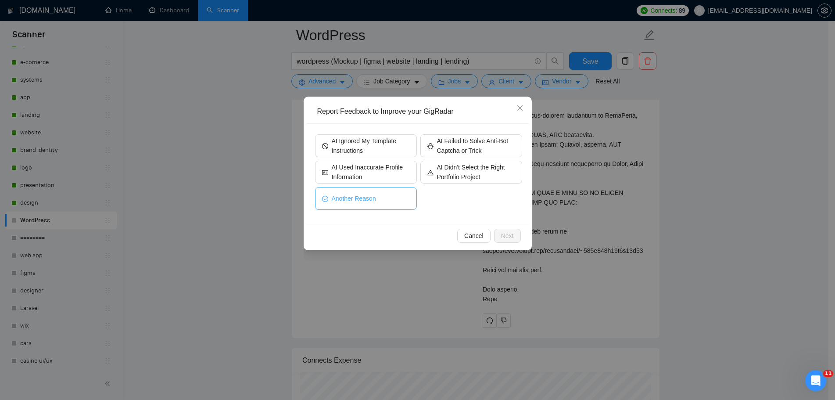
click at [392, 197] on button "Another Reason" at bounding box center [366, 198] width 102 height 23
click at [510, 236] on span "Next" at bounding box center [507, 236] width 13 height 10
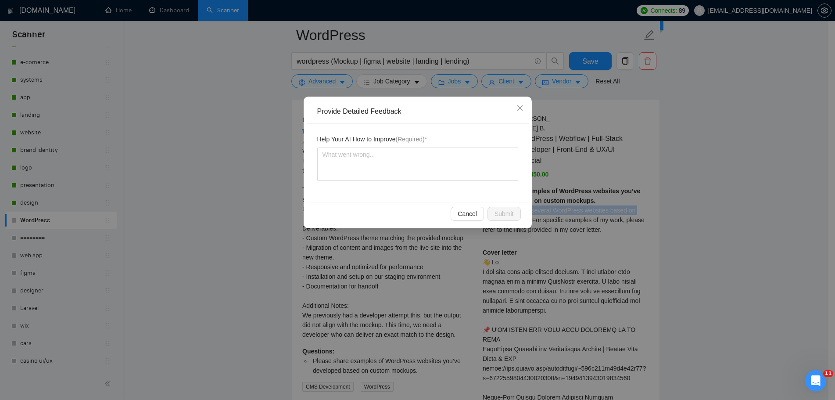
scroll to position [1755, 0]
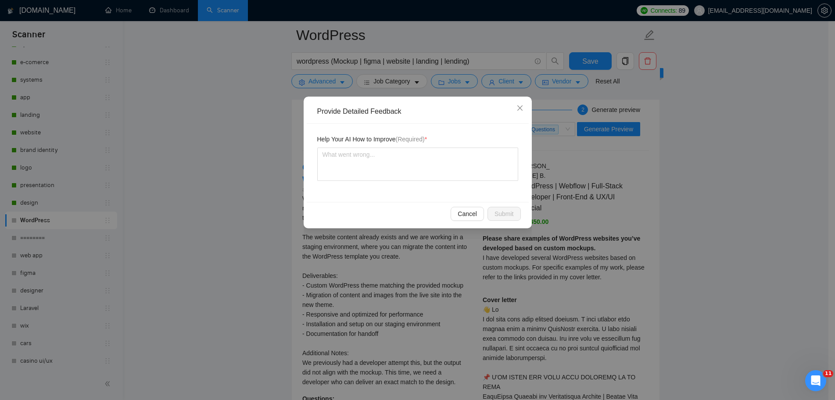
drag, startPoint x: 519, startPoint y: 250, endPoint x: 526, endPoint y: 255, distance: 8.4
click at [526, 255] on div "Provide Detailed Feedback Help Your AI How to Improve (Required) * Cancel Submit" at bounding box center [417, 200] width 835 height 400
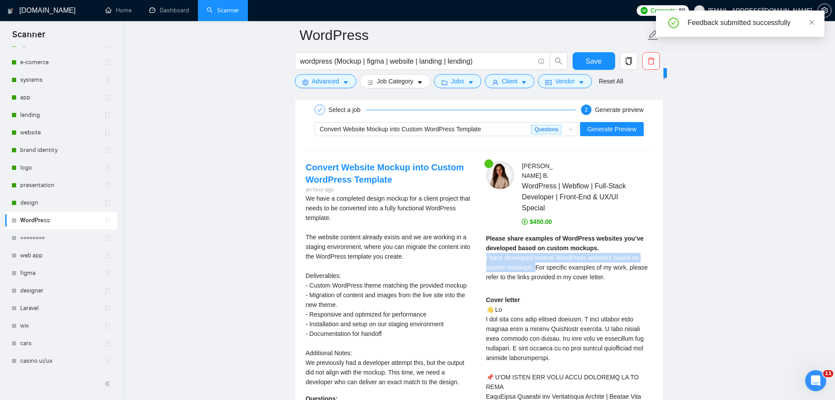
drag, startPoint x: 535, startPoint y: 257, endPoint x: 486, endPoint y: 250, distance: 49.1
click at [486, 254] on span "I have developed several WordPress websites based on custom mockups. For specif…" at bounding box center [567, 267] width 162 height 26
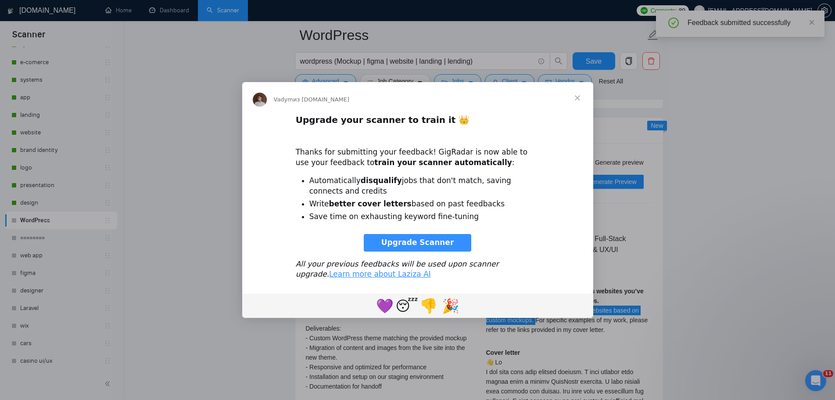
scroll to position [1623, 0]
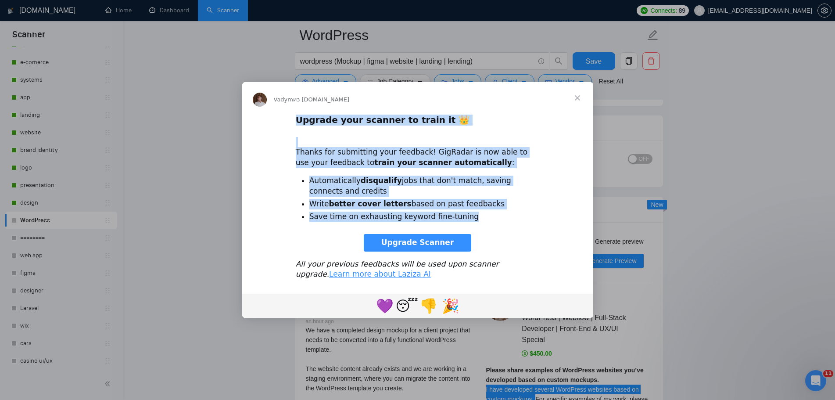
drag, startPoint x: 456, startPoint y: 221, endPoint x: 293, endPoint y: 120, distance: 191.5
click at [293, 120] on div "Upgrade your scanner to train it 👑 Thanks for submitting your feedback! GigRada…" at bounding box center [417, 200] width 351 height 173
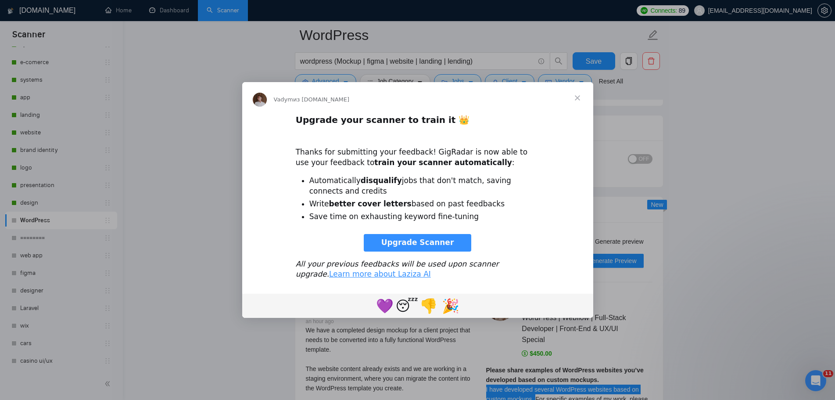
click at [576, 100] on span "Закрыть" at bounding box center [577, 98] width 32 height 32
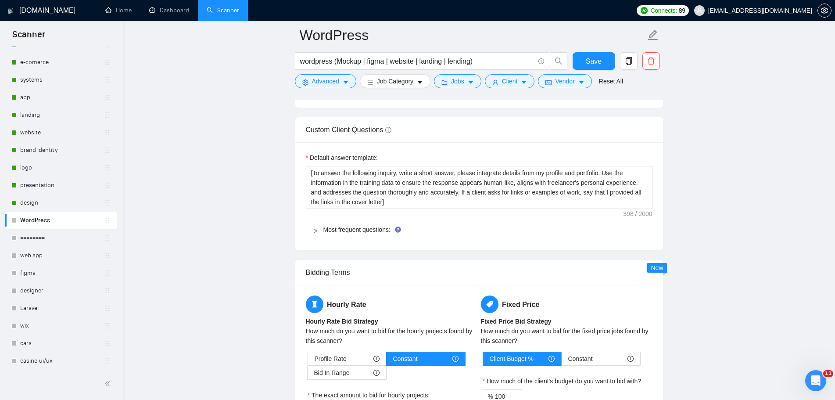
scroll to position [1259, 0]
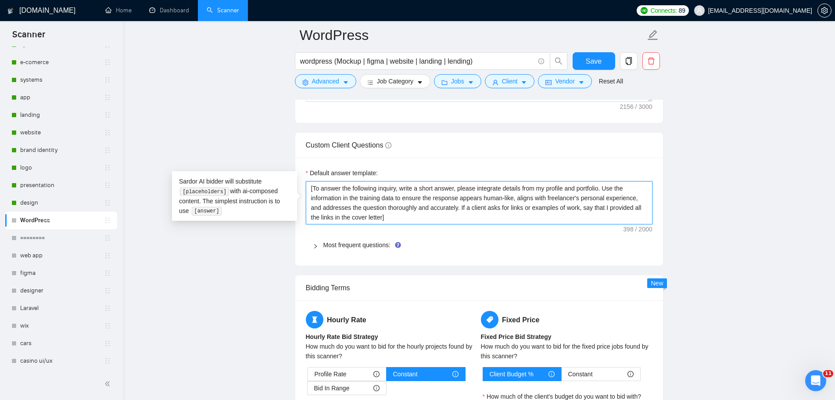
drag, startPoint x: 457, startPoint y: 189, endPoint x: 600, endPoint y: 188, distance: 143.0
click at [600, 188] on textarea "[To answer the following inquiry, write a short answer, please integrate detail…" at bounding box center [479, 202] width 347 height 43
click at [603, 188] on textarea "[To answer the following inquiry, write a short answer, please integrate detail…" at bounding box center [479, 202] width 347 height 43
drag, startPoint x: 600, startPoint y: 187, endPoint x: 478, endPoint y: 182, distance: 122.5
click at [478, 182] on textarea "[To answer the following inquiry, write a short answer, please integrate detail…" at bounding box center [479, 202] width 347 height 43
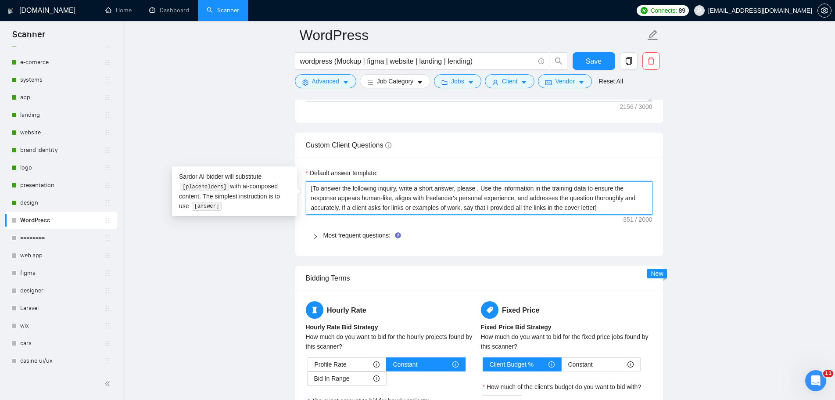
drag, startPoint x: 480, startPoint y: 188, endPoint x: 631, endPoint y: 206, distance: 151.5
click at [631, 206] on textarea "[To answer the following inquiry, write a short answer, please . Use the inform…" at bounding box center [479, 197] width 347 height 33
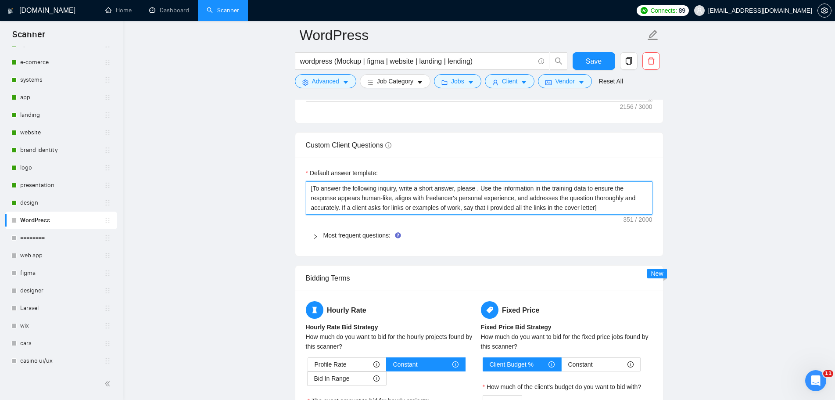
click at [542, 212] on textarea "[To answer the following inquiry, write a short answer, please . Use the inform…" at bounding box center [479, 197] width 347 height 33
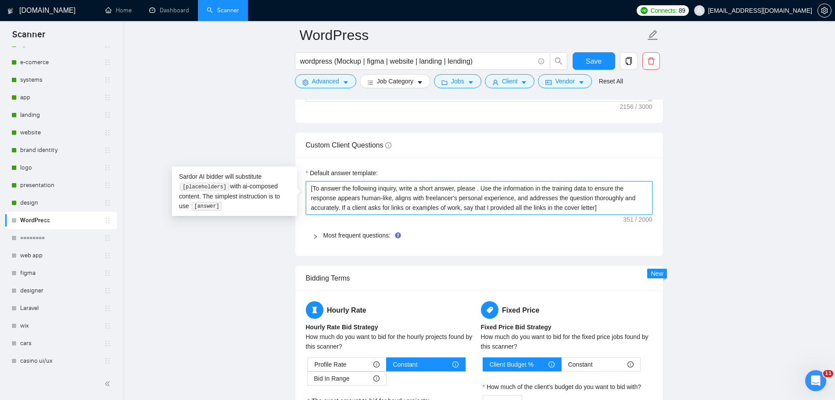
click at [483, 193] on textarea "[To answer the following inquiry, write a short answer, please . Use the inform…" at bounding box center [479, 197] width 347 height 33
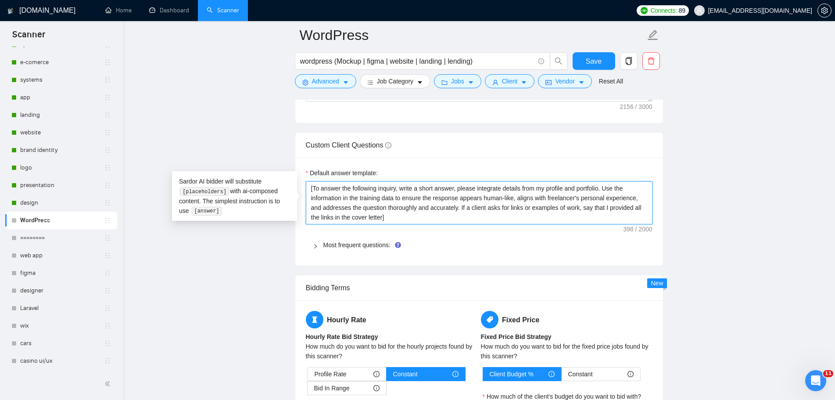
click at [561, 204] on textarea "[To answer the following inquiry, write a short answer, please integrate detail…" at bounding box center [479, 202] width 347 height 43
drag, startPoint x: 604, startPoint y: 188, endPoint x: 302, endPoint y: 190, distance: 302.2
click at [531, 204] on textarea "[To answer the following inquiry, write a short answer, please integrate detail…" at bounding box center [479, 202] width 347 height 43
drag, startPoint x: 454, startPoint y: 187, endPoint x: 602, endPoint y: 186, distance: 147.4
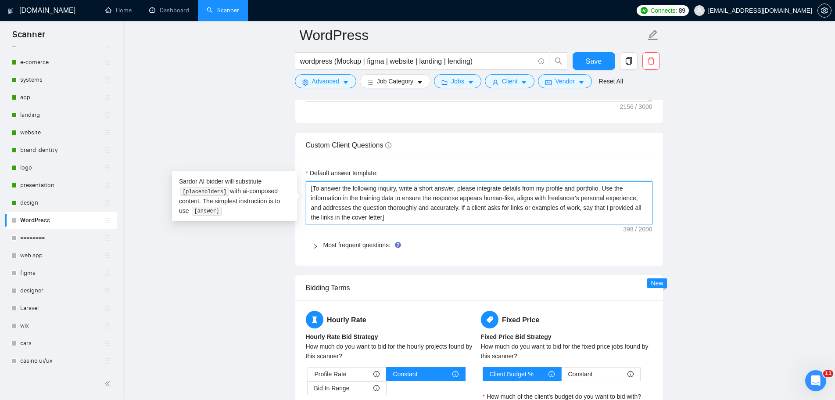
click at [602, 186] on textarea "[To answer the following inquiry, write a short answer, please integrate detail…" at bounding box center [479, 202] width 347 height 43
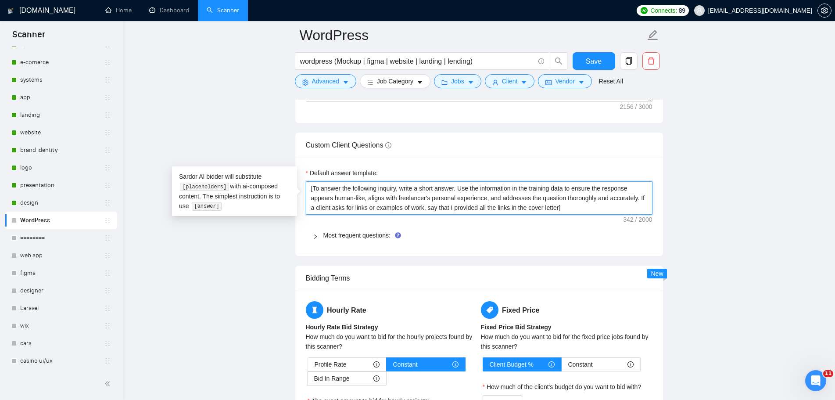
drag, startPoint x: 636, startPoint y: 196, endPoint x: 459, endPoint y: 188, distance: 177.8
click at [459, 188] on textarea "[To answer the following inquiry, write a short answer. Use the information in …" at bounding box center [479, 197] width 347 height 33
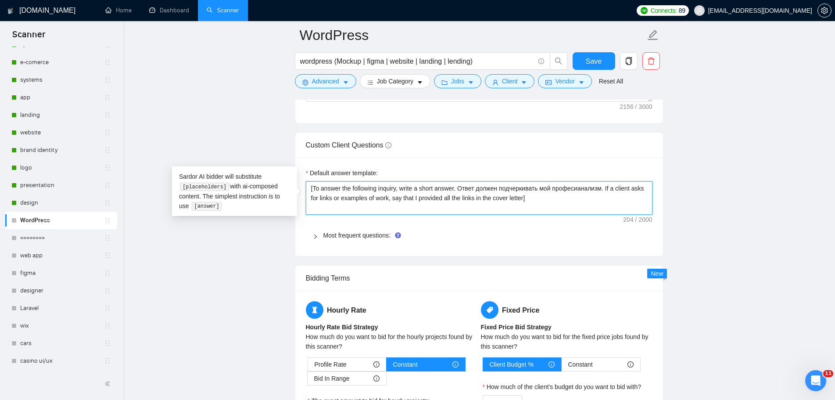
click at [546, 204] on textarea "[To answer the following inquiry, write a short answer. Ответ должен подчеркива…" at bounding box center [479, 197] width 347 height 33
drag, startPoint x: 603, startPoint y: 189, endPoint x: 459, endPoint y: 185, distance: 144.4
click at [459, 185] on textarea "[To answer the following inquiry, write a short answer. Ответ должен подчеркива…" at bounding box center [479, 197] width 347 height 33
paste textarea "The answer should highlight my professionalism"
click at [533, 197] on textarea "[To answer the following inquiry, write a short answer. The answer should highl…" at bounding box center [479, 197] width 347 height 33
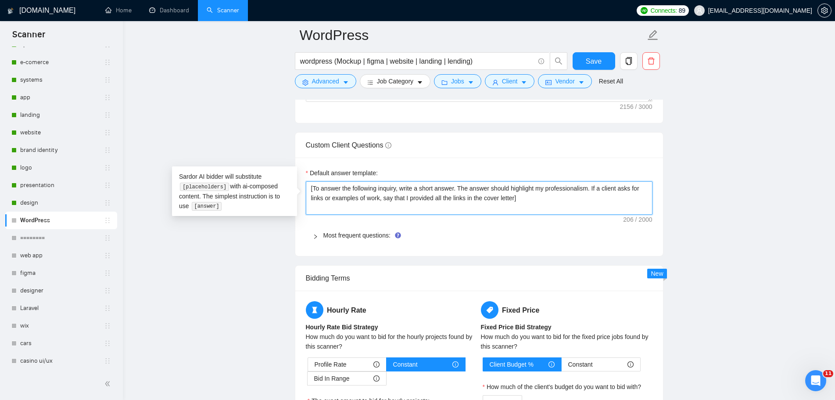
drag, startPoint x: 459, startPoint y: 193, endPoint x: 297, endPoint y: 182, distance: 162.7
click at [506, 200] on textarea "[To answer the following inquiry, write a short answer. The answer should highl…" at bounding box center [479, 197] width 347 height 33
drag, startPoint x: 515, startPoint y: 200, endPoint x: 313, endPoint y: 187, distance: 201.7
click at [313, 187] on textarea "[To answer the following inquiry, write a short answer. The answer should highl…" at bounding box center [479, 197] width 347 height 33
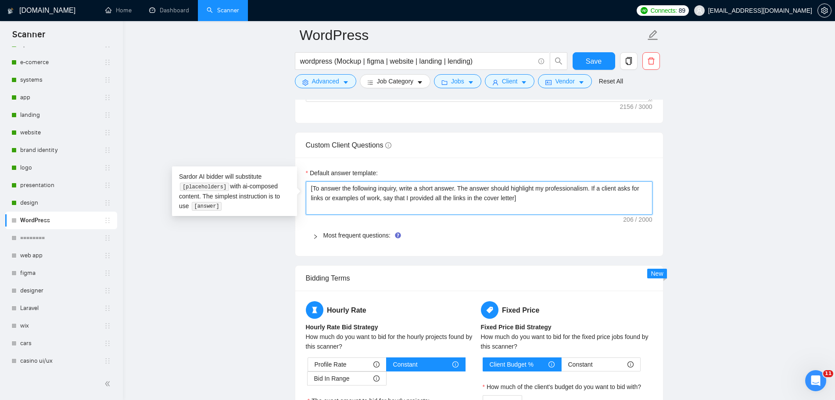
paste textarea "Write a short and professional answer to the following inquiry. If the client a…"
click at [490, 203] on textarea "[Write a short and professional answer to the following inquiry. If the client …" at bounding box center [479, 197] width 347 height 33
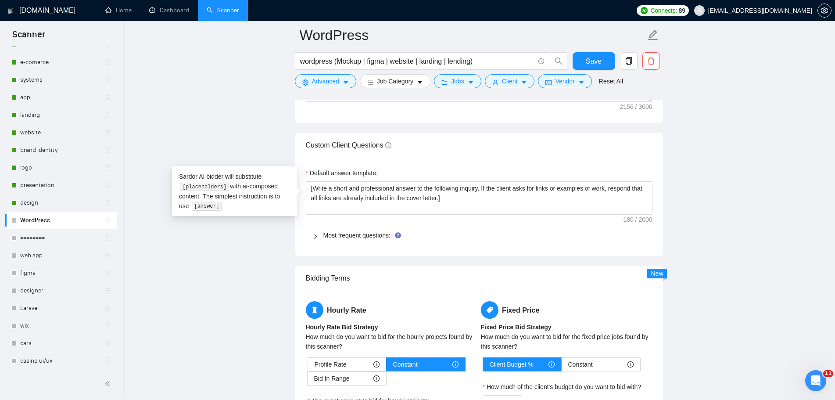
click at [404, 158] on div "Default answer template: [Write a short and professional answer to the followin…" at bounding box center [479, 206] width 368 height 98
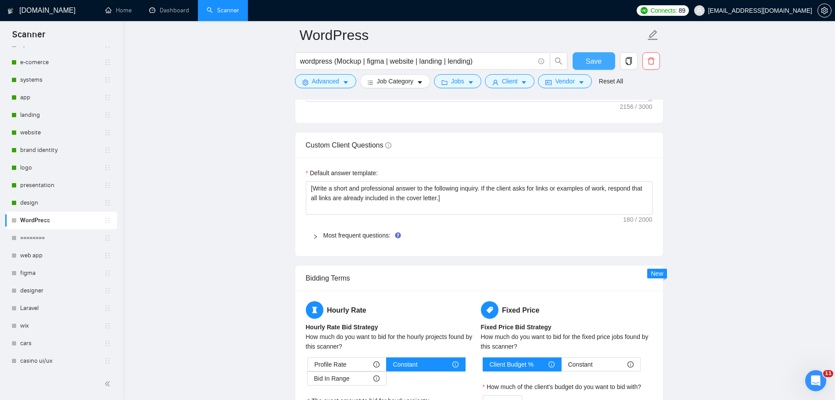
click at [590, 60] on span "Save" at bounding box center [594, 61] width 16 height 11
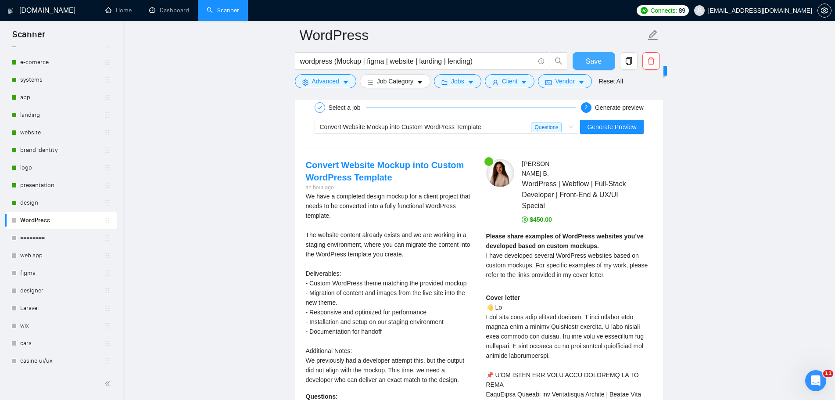
scroll to position [1731, 0]
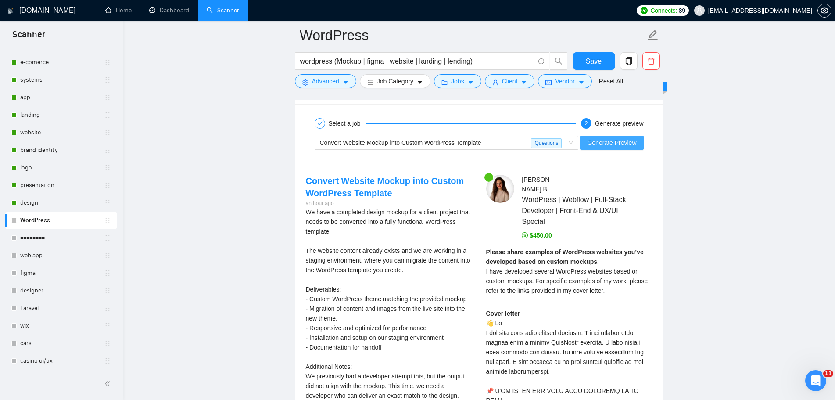
click at [639, 143] on button "Generate Preview" at bounding box center [611, 143] width 63 height 14
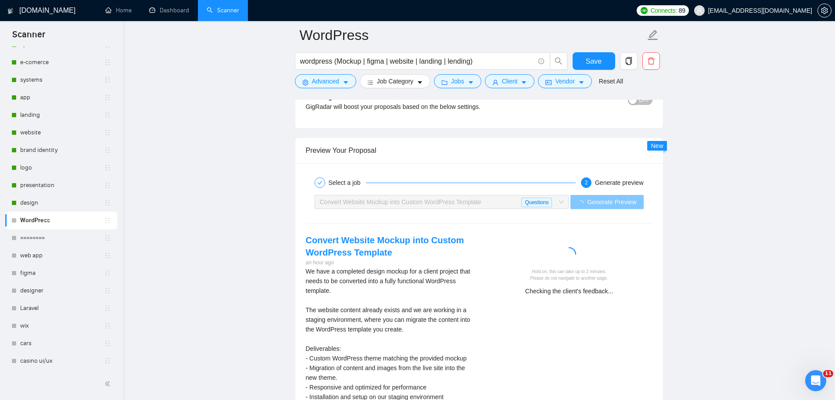
scroll to position [1775, 0]
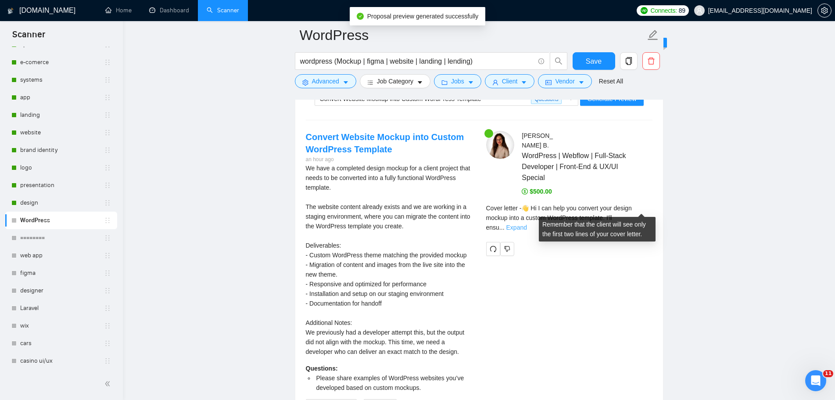
click at [527, 224] on link "Expand" at bounding box center [516, 227] width 21 height 7
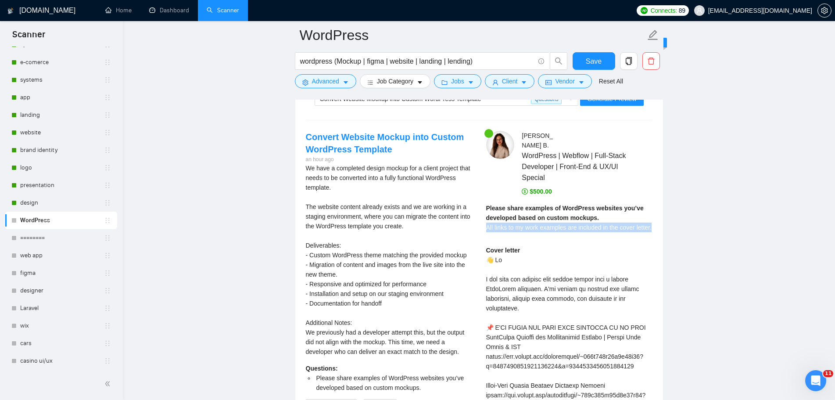
drag, startPoint x: 653, startPoint y: 217, endPoint x: 484, endPoint y: 218, distance: 169.3
click at [478, 222] on div at bounding box center [478, 222] width 0 height 0
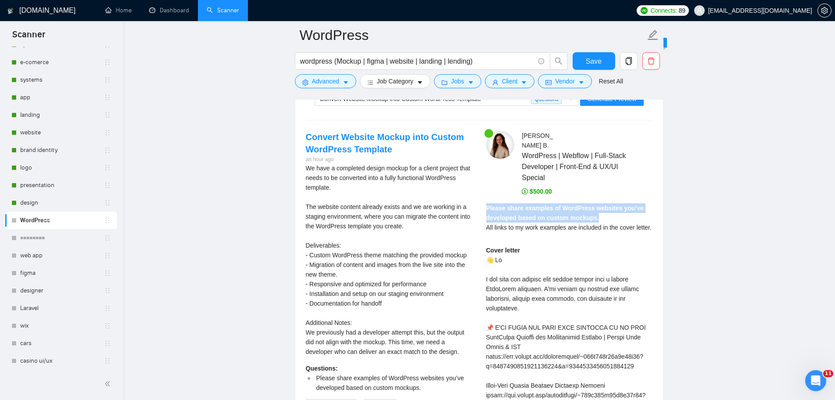
drag, startPoint x: 596, startPoint y: 209, endPoint x: 487, endPoint y: 199, distance: 109.7
click at [487, 203] on div "Please share examples of WordPress websites you’ve developed based on custom mo…" at bounding box center [569, 217] width 166 height 29
click at [481, 181] on div at bounding box center [481, 181] width 0 height 0
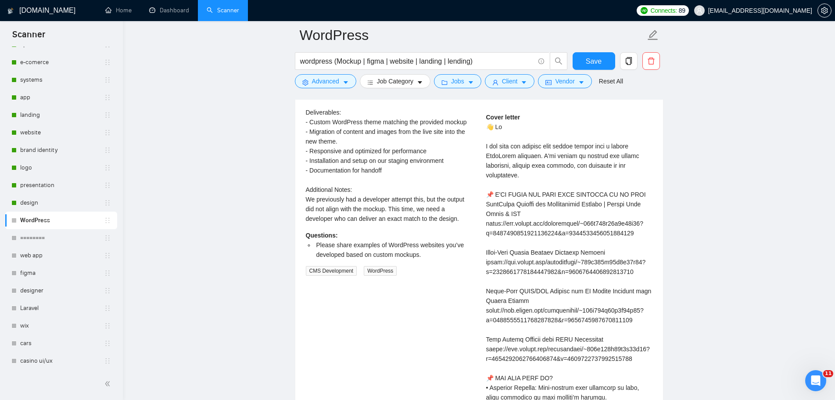
scroll to position [1907, 0]
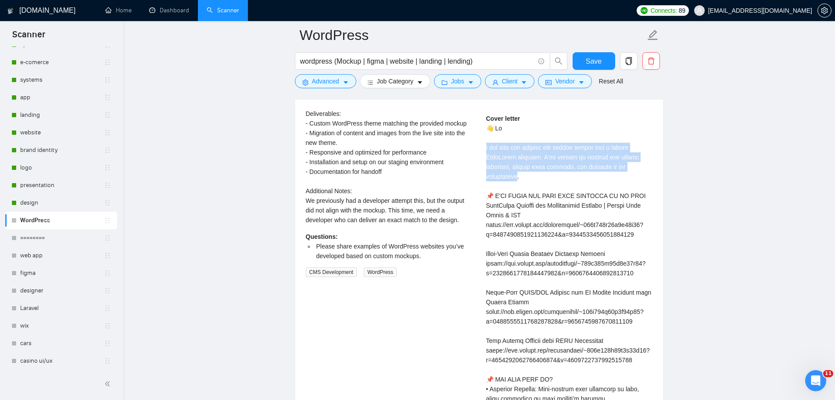
drag, startPoint x: 515, startPoint y: 164, endPoint x: 486, endPoint y: 133, distance: 43.1
click at [486, 133] on div "Cover letter" at bounding box center [569, 394] width 166 height 560
click at [480, 121] on div at bounding box center [480, 121] width 0 height 0
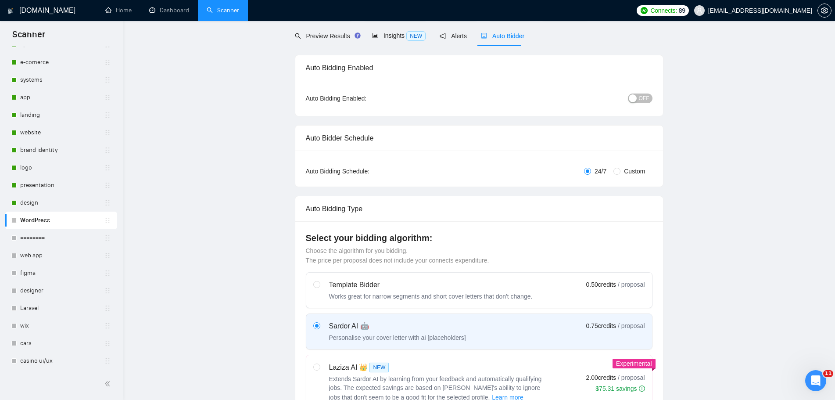
scroll to position [0, 0]
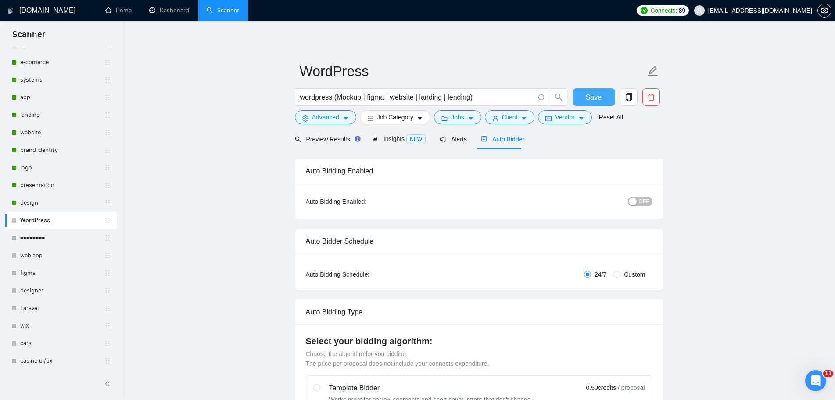
click at [590, 96] on span "Save" at bounding box center [594, 97] width 16 height 11
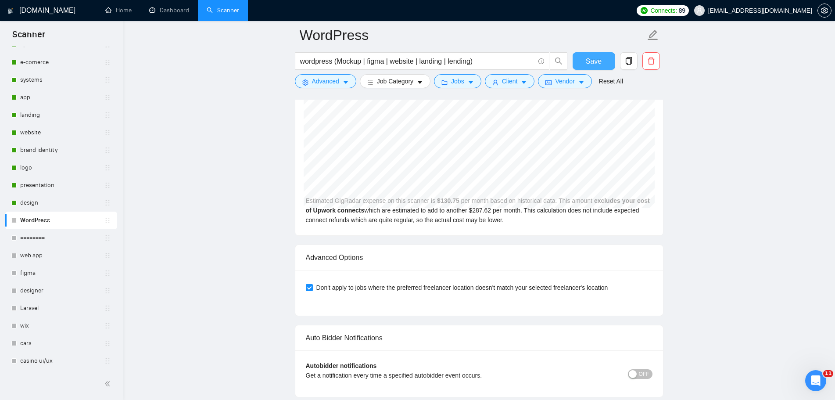
scroll to position [2676, 0]
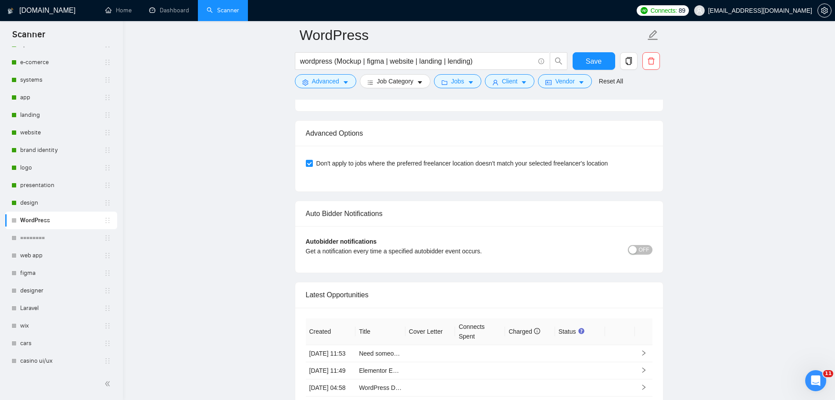
click at [647, 250] on span "OFF" at bounding box center [644, 250] width 11 height 10
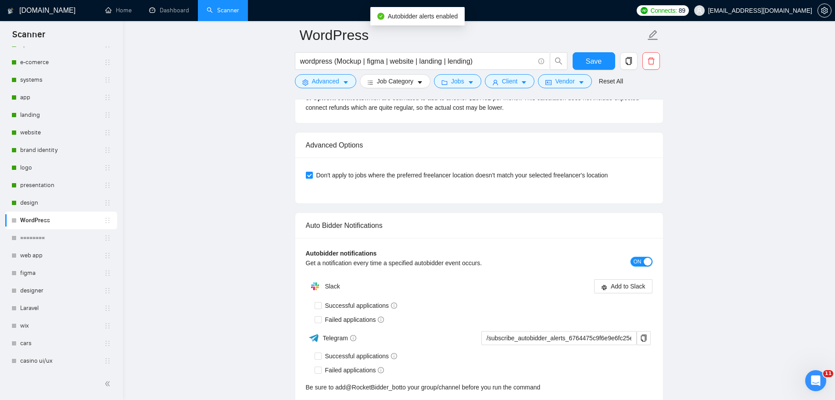
scroll to position [2720, 0]
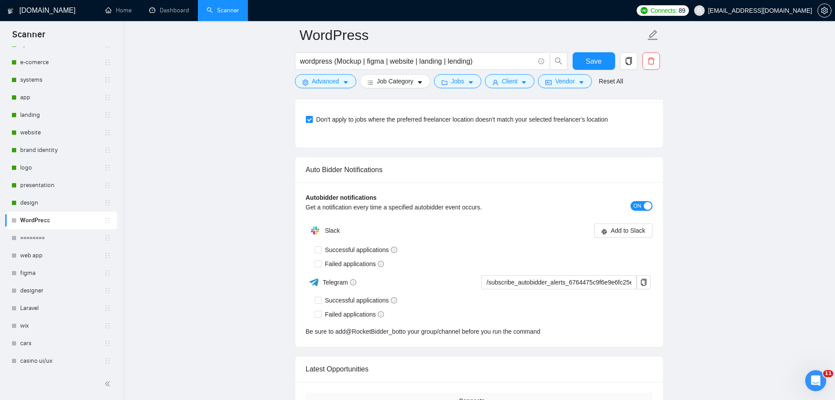
click at [632, 207] on button "ON" at bounding box center [641, 206] width 22 height 10
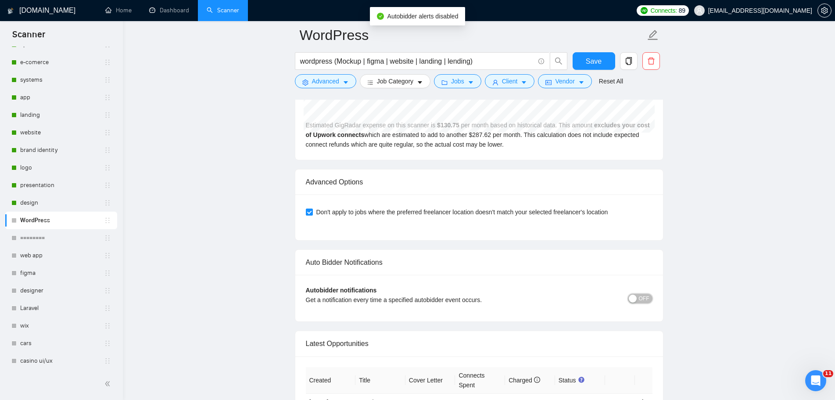
scroll to position [2676, 0]
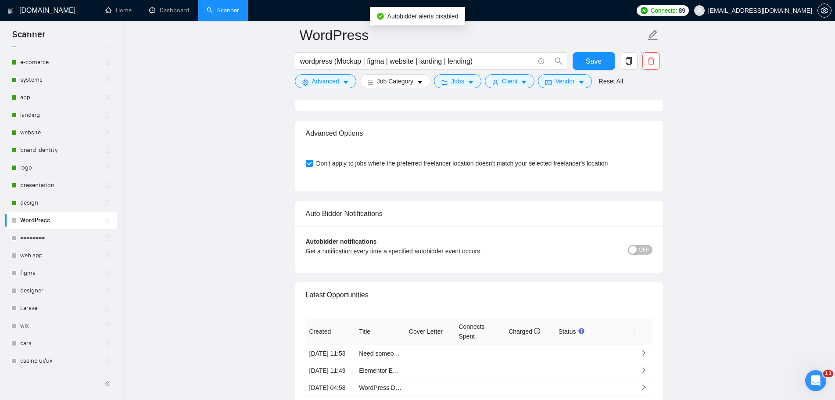
click at [646, 247] on span "OFF" at bounding box center [644, 250] width 11 height 10
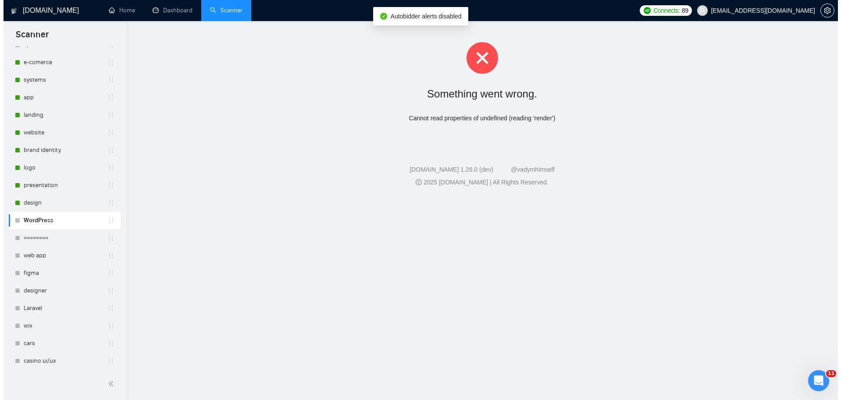
scroll to position [0, 0]
click at [48, 203] on link "design" at bounding box center [62, 203] width 84 height 18
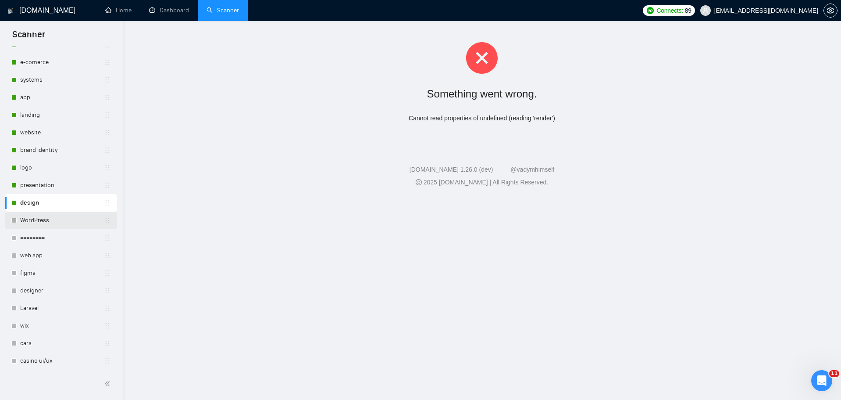
click at [49, 221] on link "WordPress" at bounding box center [62, 220] width 84 height 18
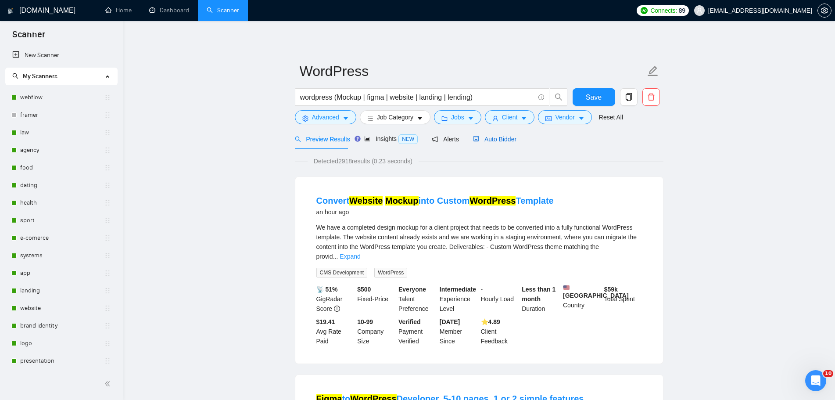
click at [504, 141] on span "Auto Bidder" at bounding box center [494, 139] width 43 height 7
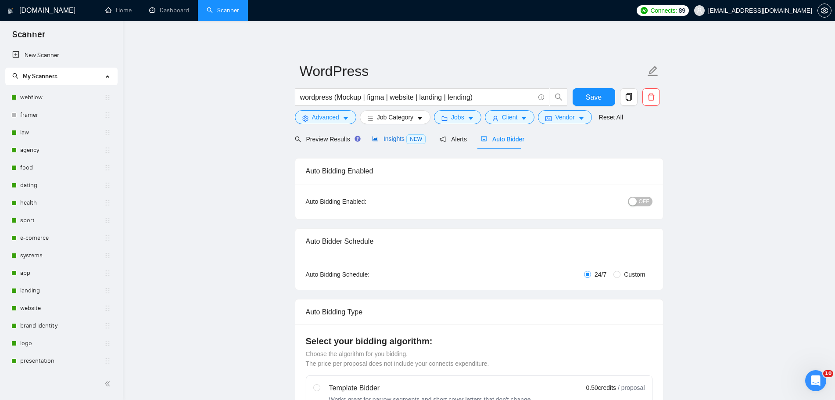
click at [397, 141] on span "Insights NEW" at bounding box center [399, 138] width 54 height 7
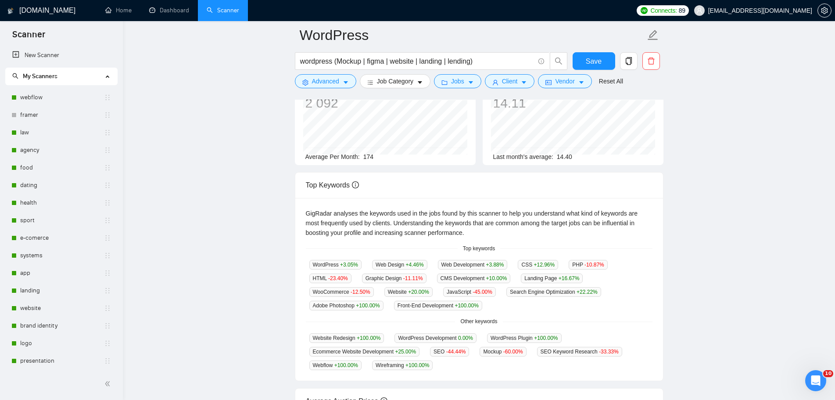
scroll to position [132, 0]
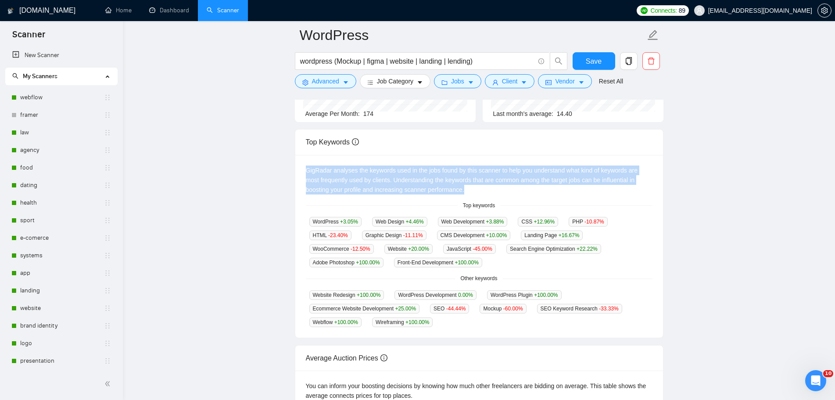
drag, startPoint x: 306, startPoint y: 168, endPoint x: 460, endPoint y: 189, distance: 154.9
click at [460, 189] on div "GigRadar analyses the keywords used in the jobs found by this scanner to help y…" at bounding box center [479, 179] width 347 height 29
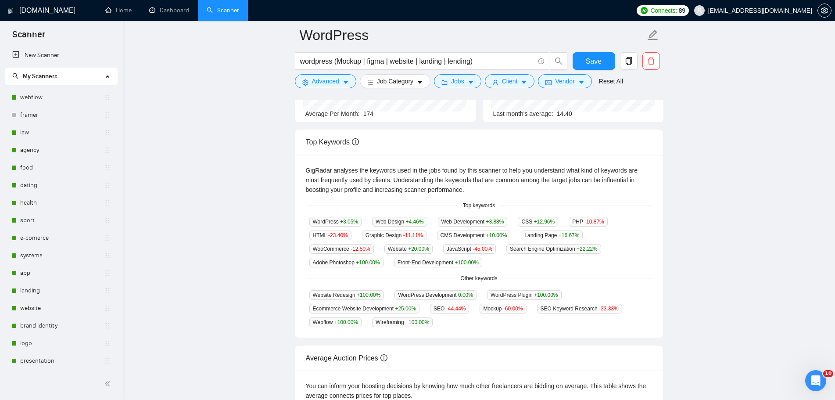
click at [662, 267] on div "GigRadar analyses the keywords used in the jobs found by this scanner to help y…" at bounding box center [479, 246] width 368 height 183
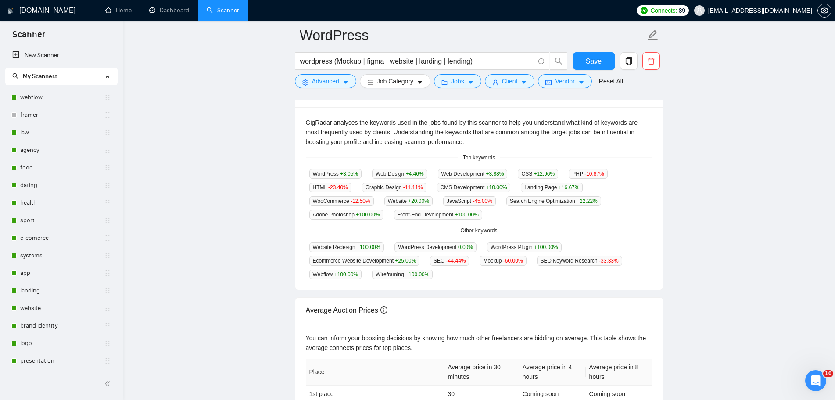
scroll to position [175, 0]
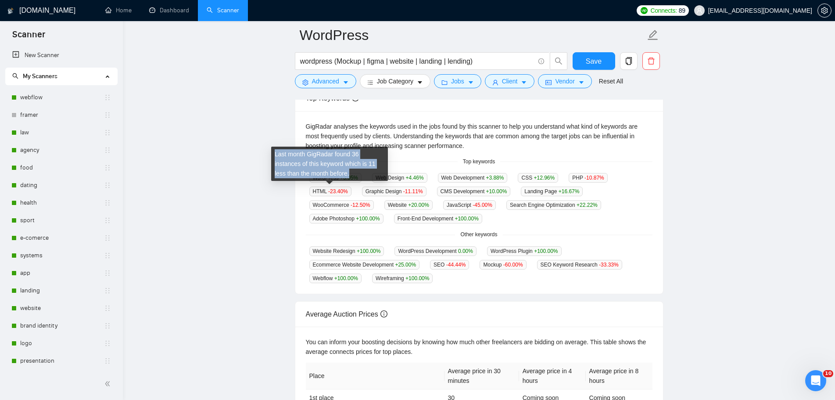
drag, startPoint x: 314, startPoint y: 175, endPoint x: 275, endPoint y: 154, distance: 43.2
click at [275, 154] on div "Last month GigRadar found 36 instances of this keyword which is 11 less than th…" at bounding box center [329, 164] width 117 height 34
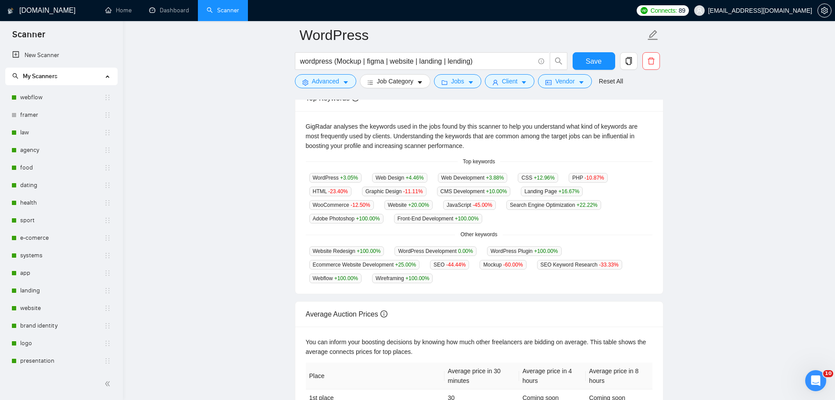
click at [270, 137] on div at bounding box center [270, 137] width 0 height 0
click at [511, 286] on div "GigRadar analyses the keywords used in the jobs found by this scanner to help y…" at bounding box center [479, 202] width 368 height 183
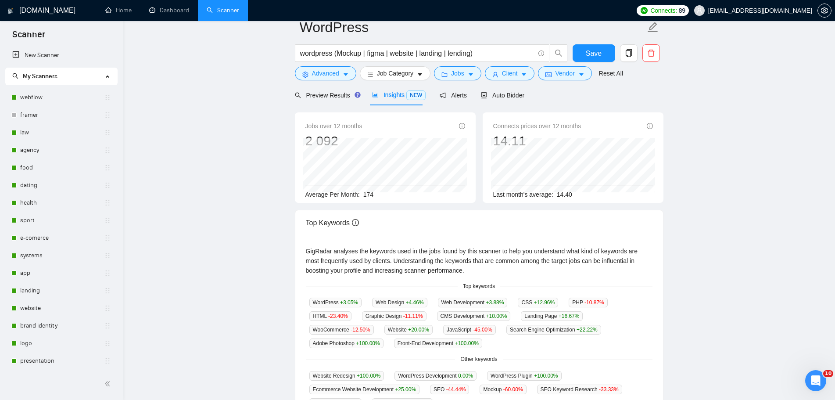
scroll to position [0, 0]
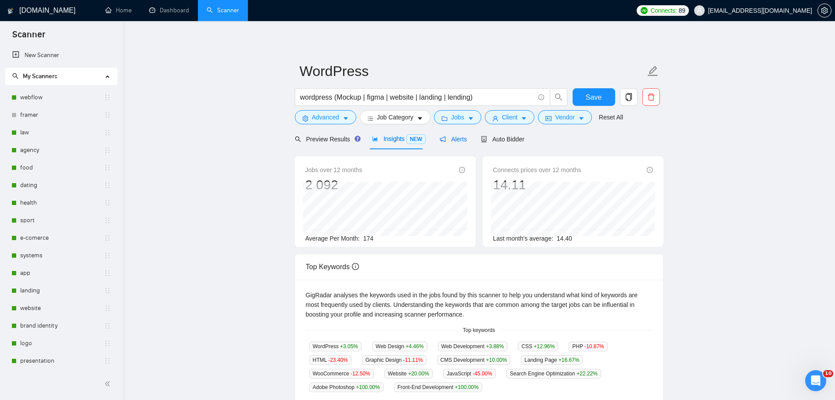
click at [455, 141] on span "Alerts" at bounding box center [453, 139] width 27 height 7
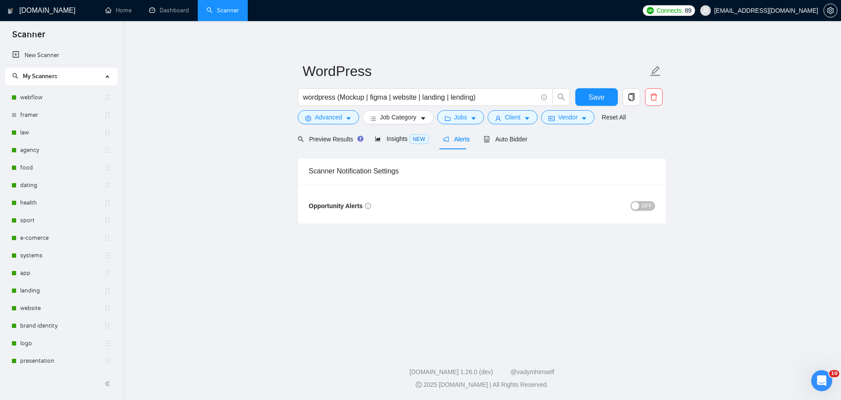
click at [651, 206] on span "OFF" at bounding box center [647, 206] width 11 height 10
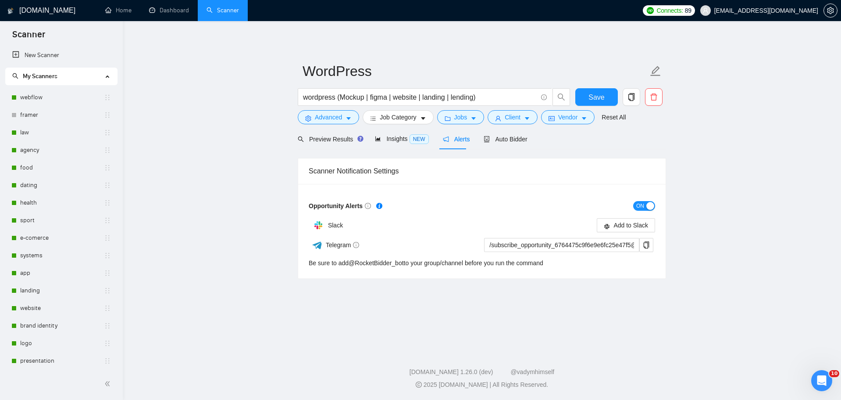
drag, startPoint x: 547, startPoint y: 263, endPoint x: 309, endPoint y: 268, distance: 238.2
click at [309, 268] on div "Opportunity Alerts ON Slack Add to Slack Telegram /subscribe_opportunity_676447…" at bounding box center [482, 231] width 368 height 94
click at [304, 267] on div at bounding box center [304, 267] width 0 height 0
click at [569, 332] on main "WordPress wordpress (Mockup | figma | website | landing | lending) Save Advance…" at bounding box center [482, 183] width 690 height 297
drag, startPoint x: 403, startPoint y: 263, endPoint x: 350, endPoint y: 265, distance: 53.1
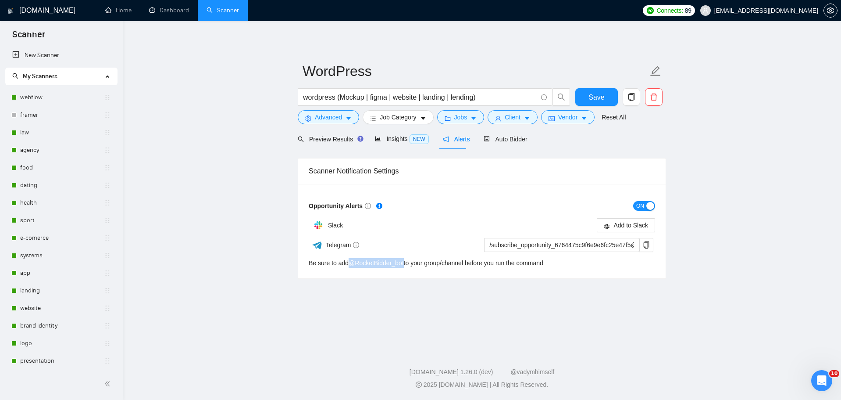
click at [350, 265] on div "Be sure to add @ RocketBidder_bot to your group/channel before you run the comm…" at bounding box center [426, 263] width 235 height 10
click at [409, 275] on div "Opportunity Alerts ON Slack Add to Slack Telegram /subscribe_opportunity_676447…" at bounding box center [482, 231] width 368 height 94
drag, startPoint x: 403, startPoint y: 265, endPoint x: 352, endPoint y: 265, distance: 50.9
copy link "@ RocketBidder_bot"
click at [650, 247] on icon "copy" at bounding box center [646, 244] width 7 height 7
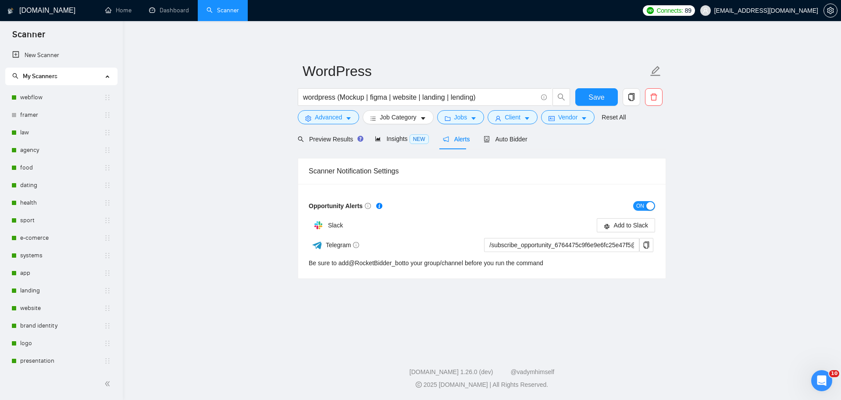
click at [752, 189] on main "WordPress wordpress (Mockup | figma | website | landing | lending) Save Advance…" at bounding box center [482, 183] width 690 height 297
click at [323, 136] on span "Preview Results" at bounding box center [329, 139] width 63 height 7
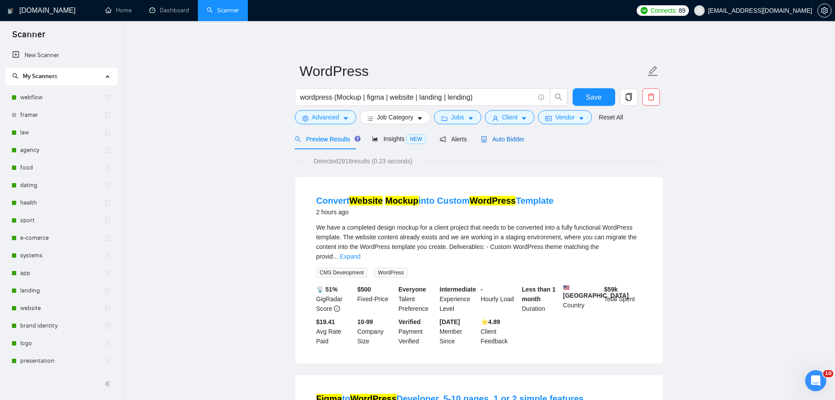
click at [494, 138] on span "Auto Bidder" at bounding box center [502, 139] width 43 height 7
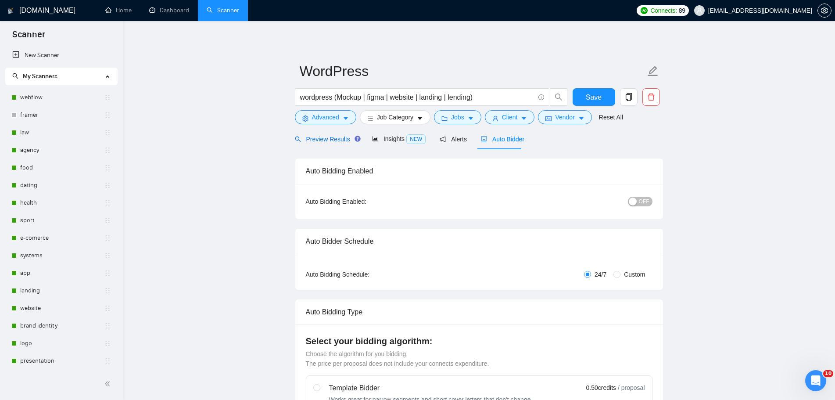
click at [323, 140] on span "Preview Results" at bounding box center [326, 139] width 63 height 7
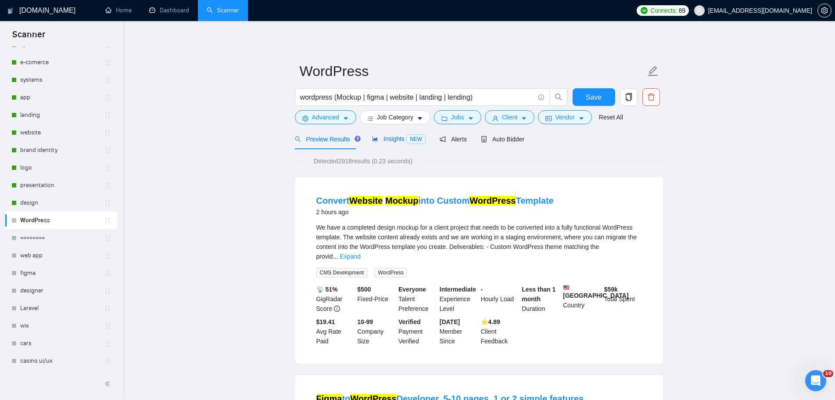
click at [377, 139] on span "Insights NEW" at bounding box center [399, 138] width 54 height 7
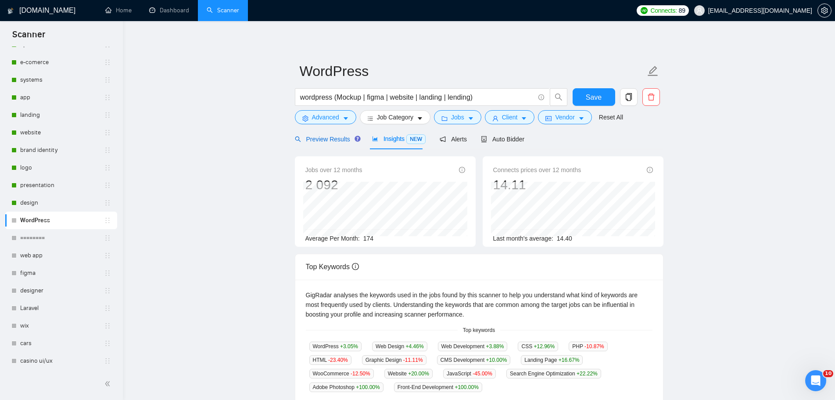
click at [332, 138] on span "Preview Results" at bounding box center [326, 139] width 63 height 7
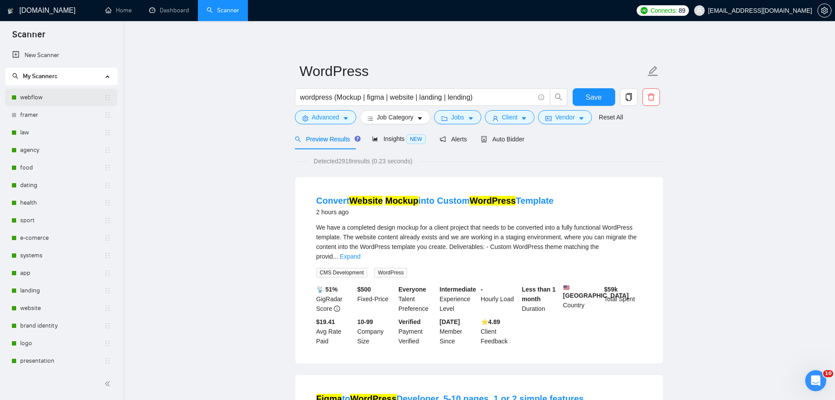
click at [35, 97] on link "webflow" at bounding box center [62, 98] width 84 height 18
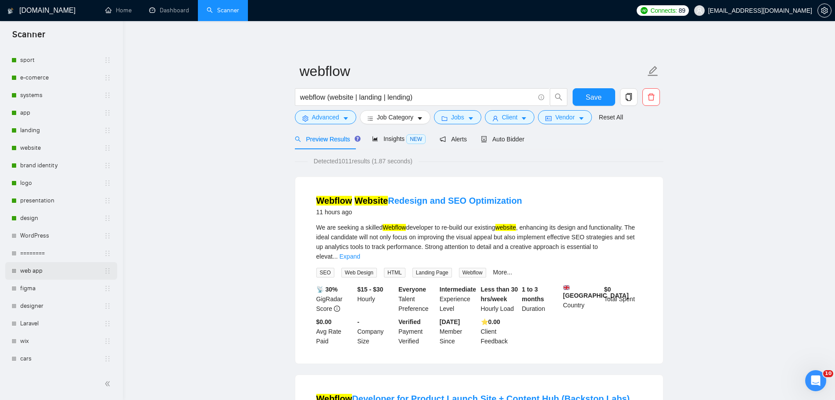
scroll to position [175, 0]
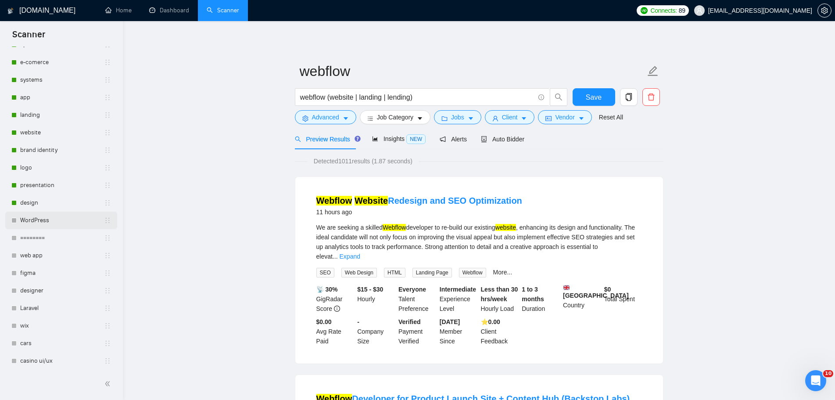
click at [41, 221] on link "WordPress" at bounding box center [62, 220] width 84 height 18
